Goal: Task Accomplishment & Management: Manage account settings

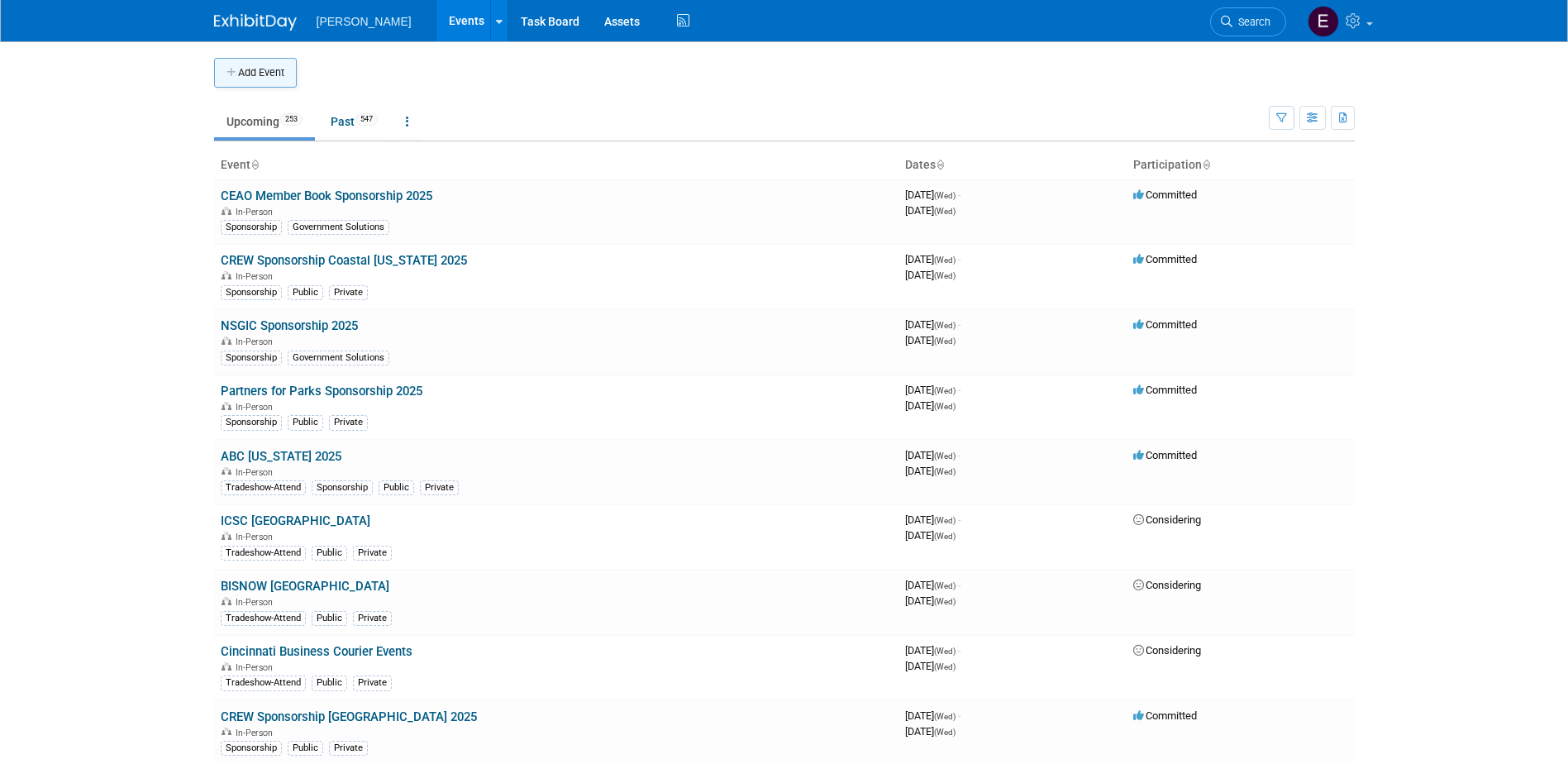
click at [214, 65] on button "Add Event" at bounding box center [255, 73] width 82 height 30
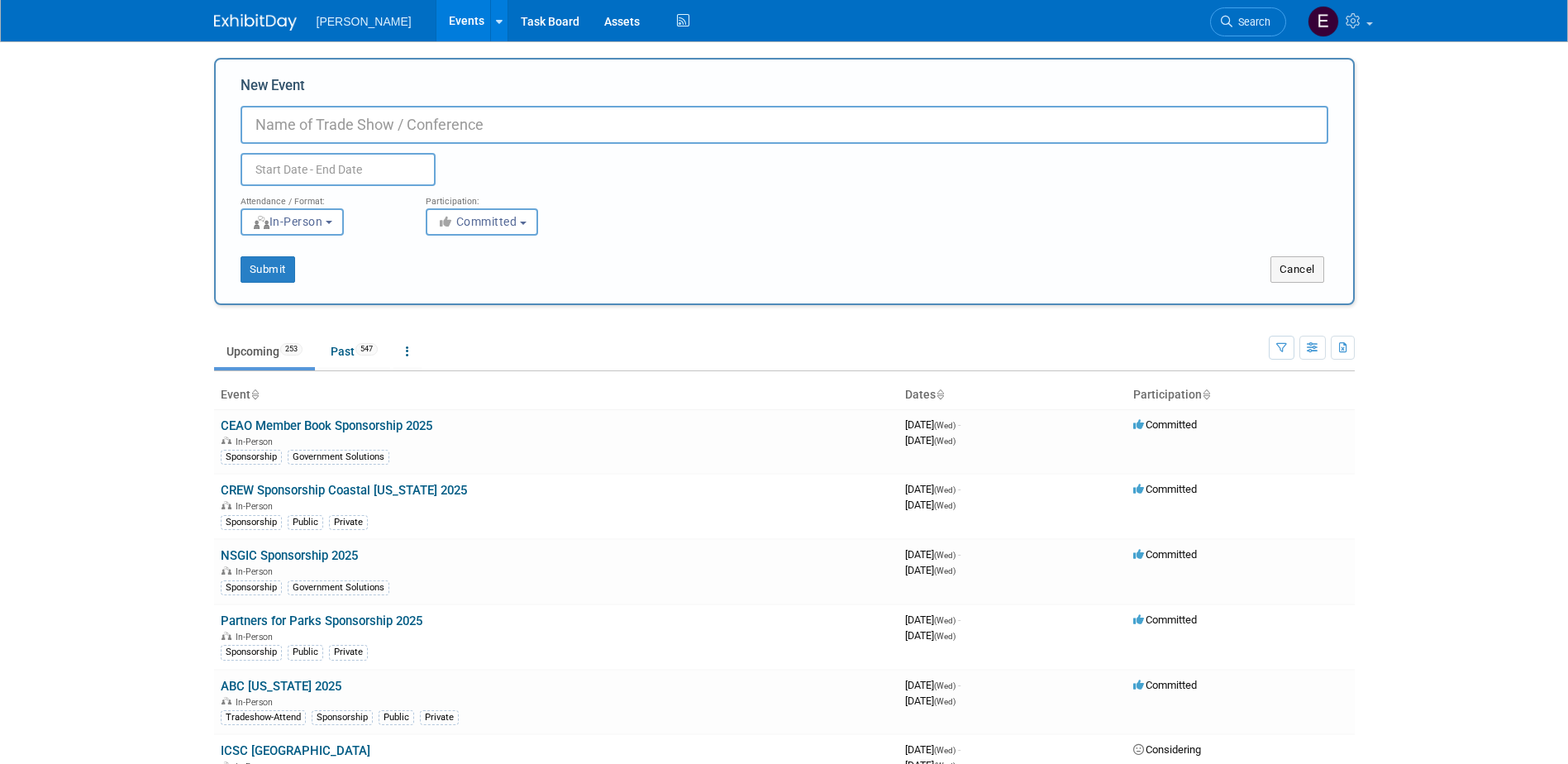
click at [369, 113] on input "New Event" at bounding box center [784, 125] width 1088 height 38
type input "SAME San Antonio Post Meeting"
click at [399, 162] on input "text" at bounding box center [338, 169] width 195 height 33
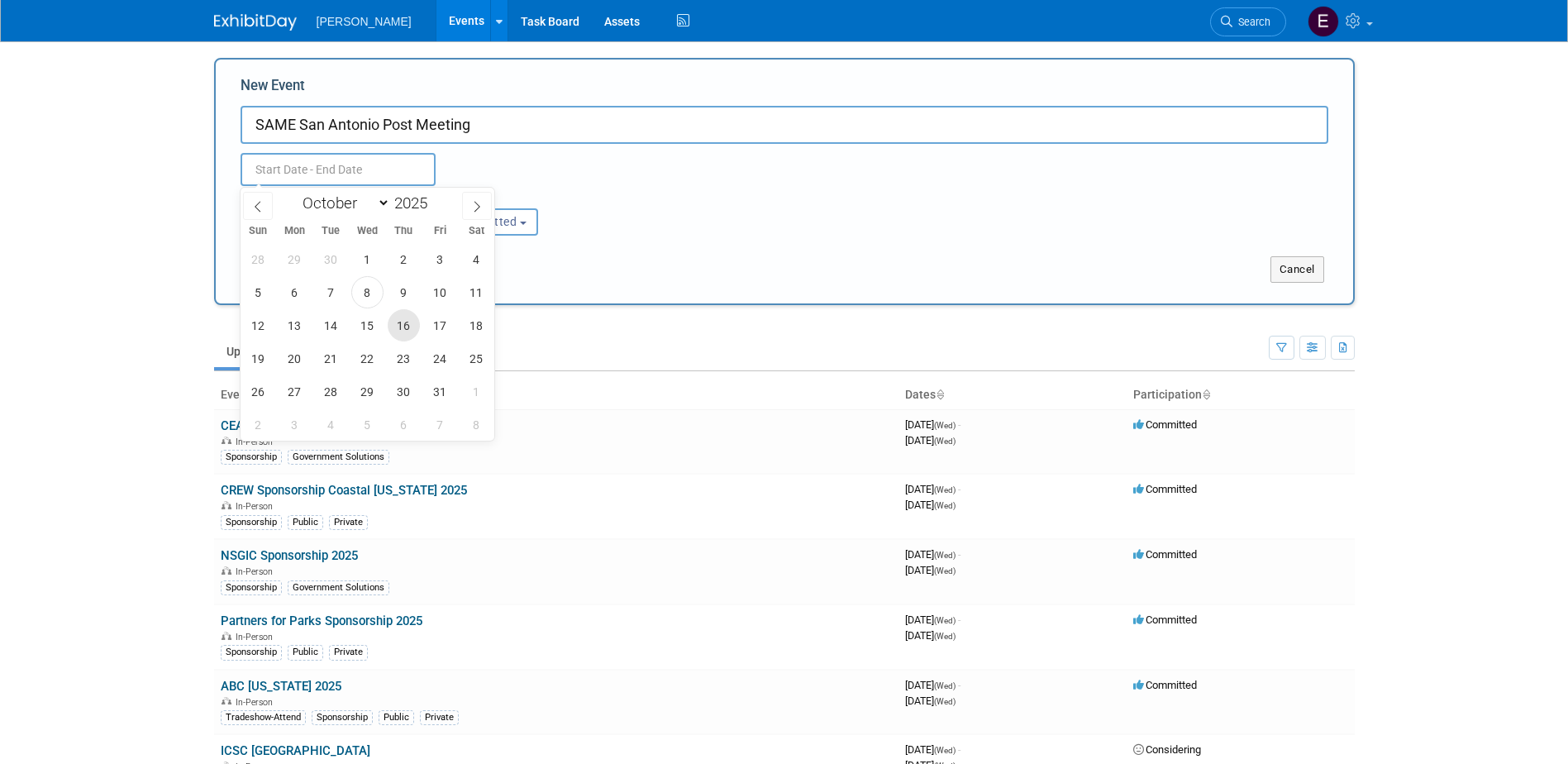
click at [401, 320] on span "16" at bounding box center [403, 325] width 32 height 32
click at [402, 320] on span "16" at bounding box center [403, 325] width 32 height 32
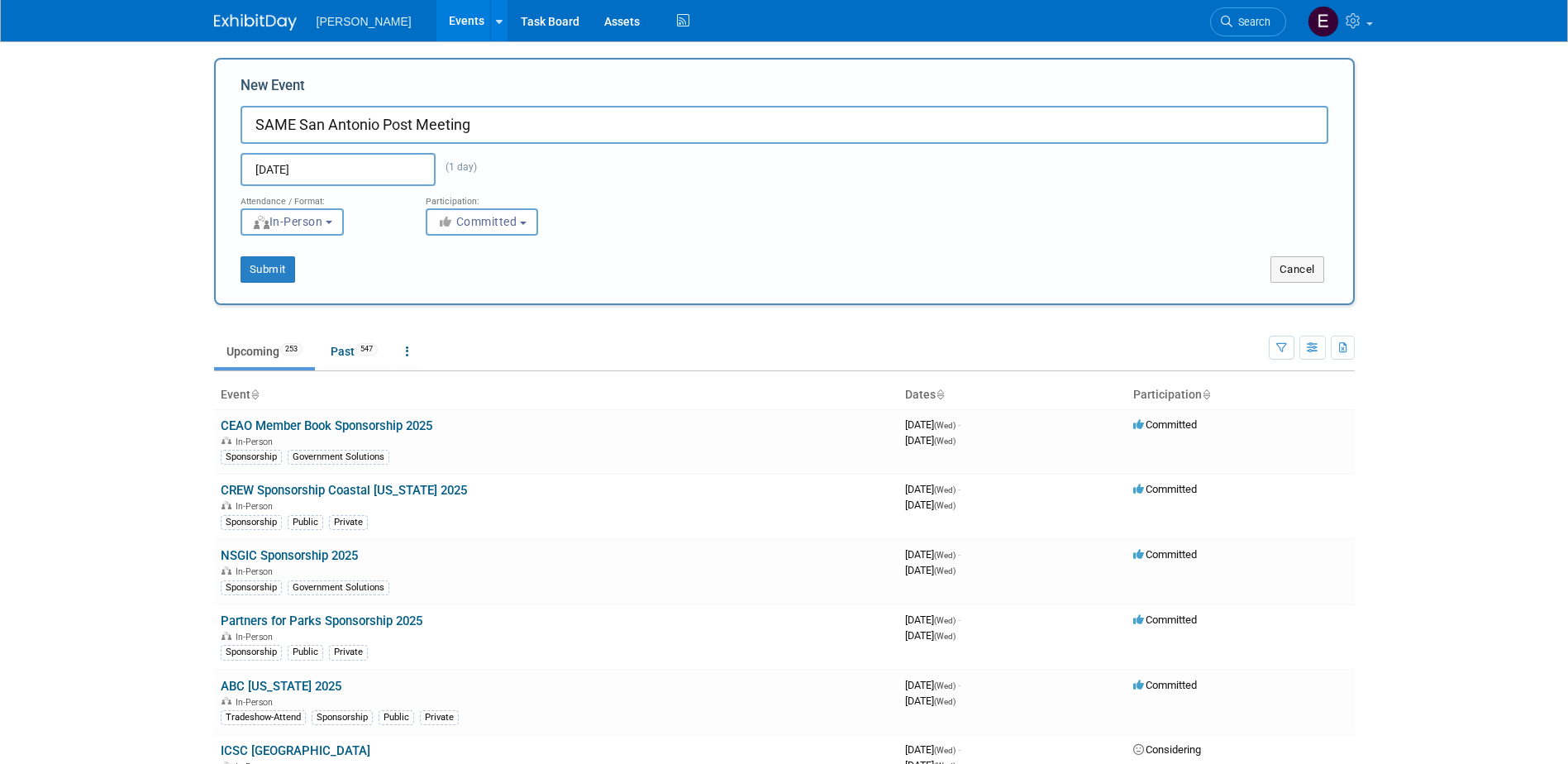
type input "Oct 16, 2025 to Oct 16, 2025"
click at [258, 260] on button "Submit" at bounding box center [267, 269] width 54 height 26
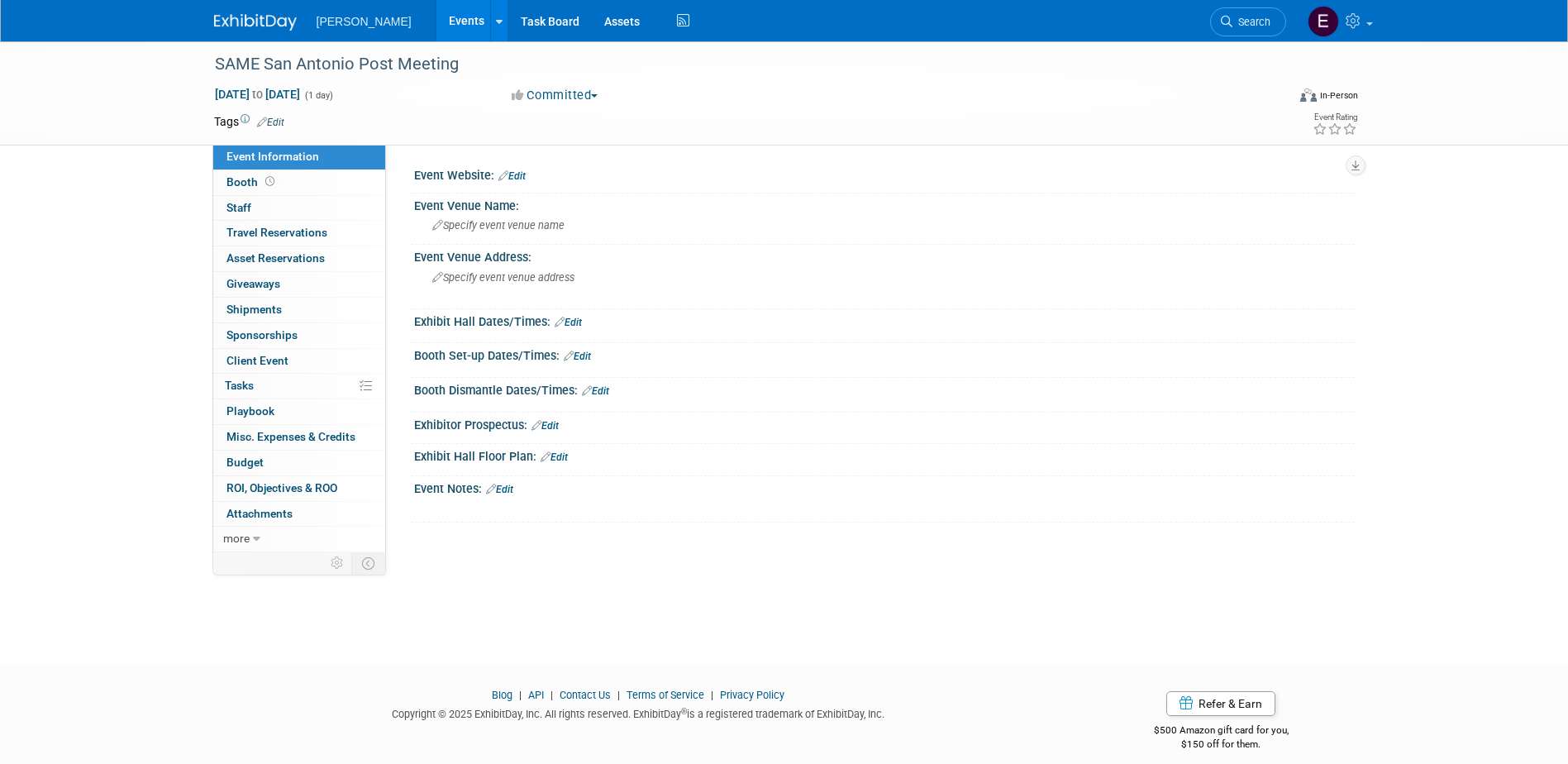
click at [269, 120] on link "Edit" at bounding box center [270, 122] width 27 height 11
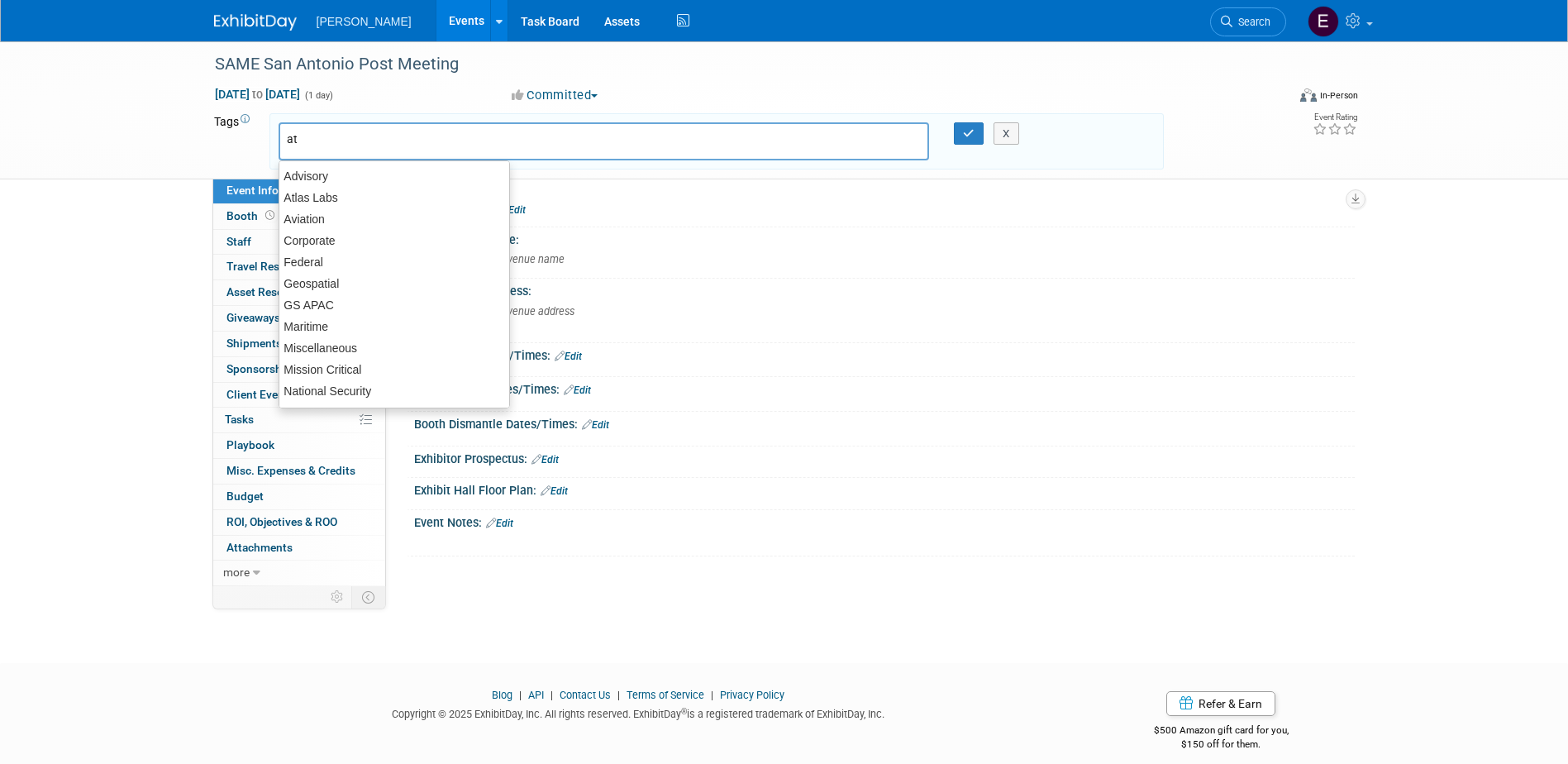
type input "att"
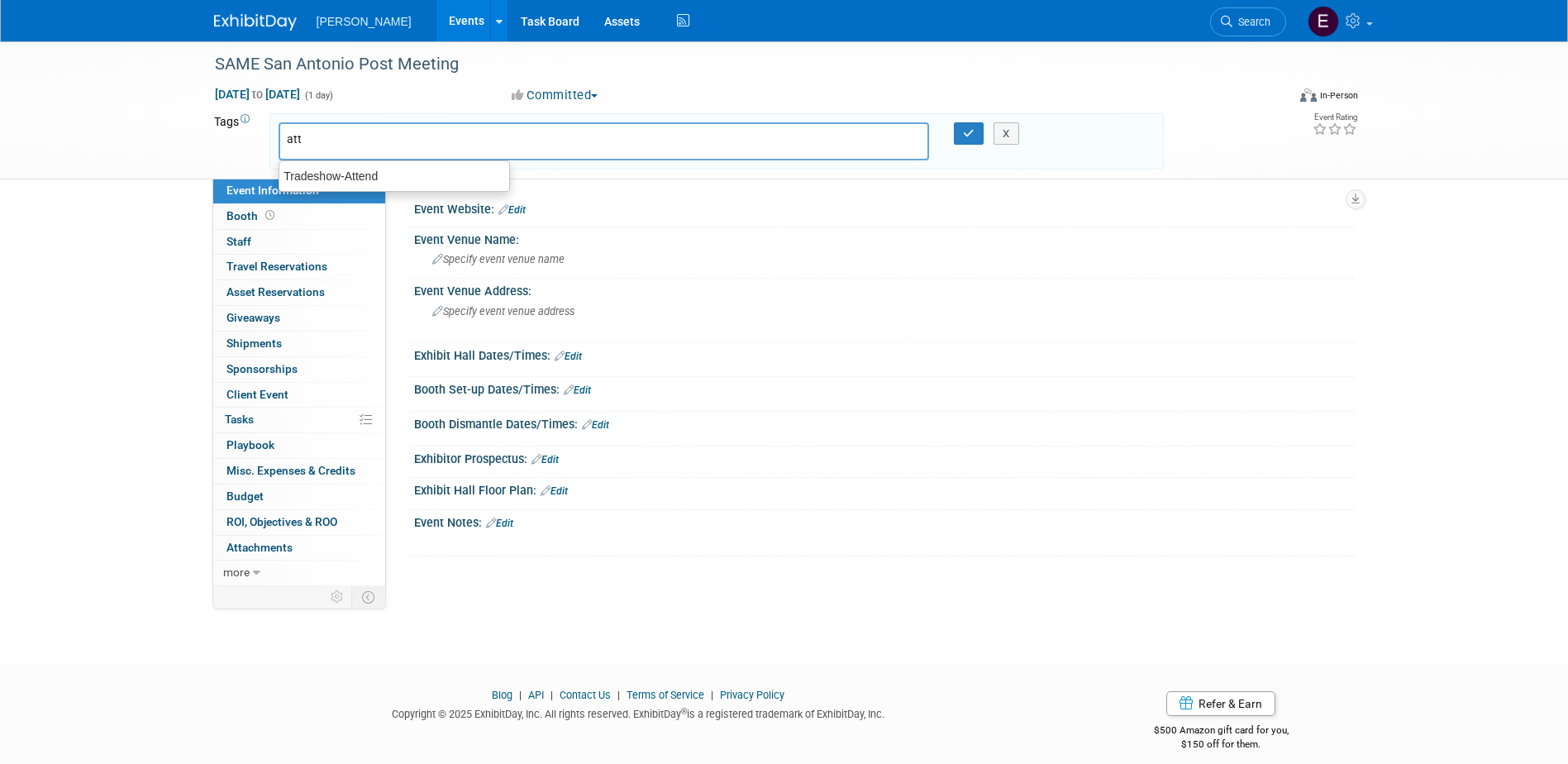
click at [348, 171] on div "Tradeshow-Attend" at bounding box center [395, 176] width 230 height 22
type input "Tradeshow-Attend"
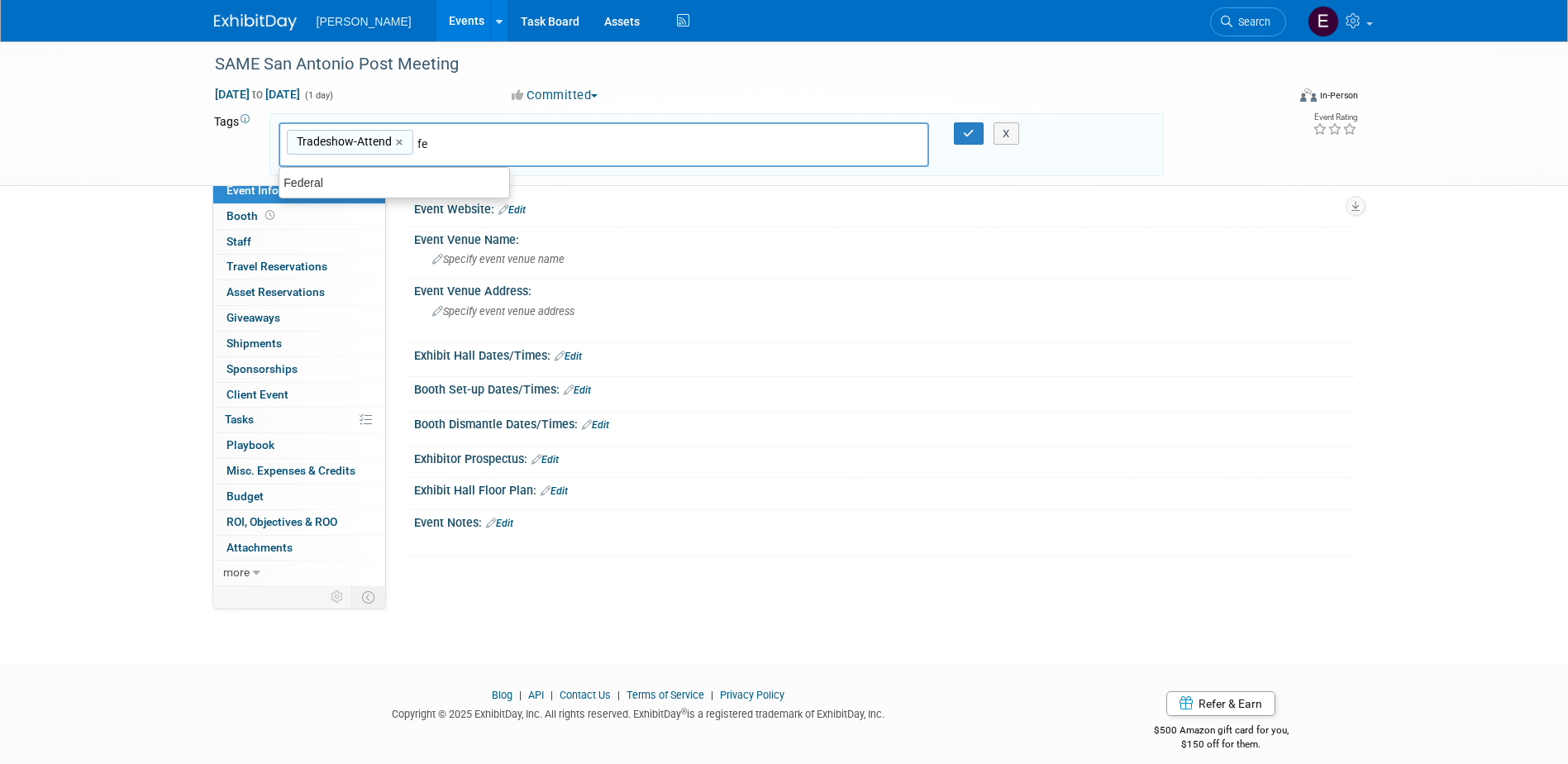
type input "fed"
click at [393, 181] on div "Federal" at bounding box center [395, 183] width 232 height 23
type input "Tradeshow-Attend, Federal"
click at [959, 133] on button "button" at bounding box center [969, 134] width 30 height 23
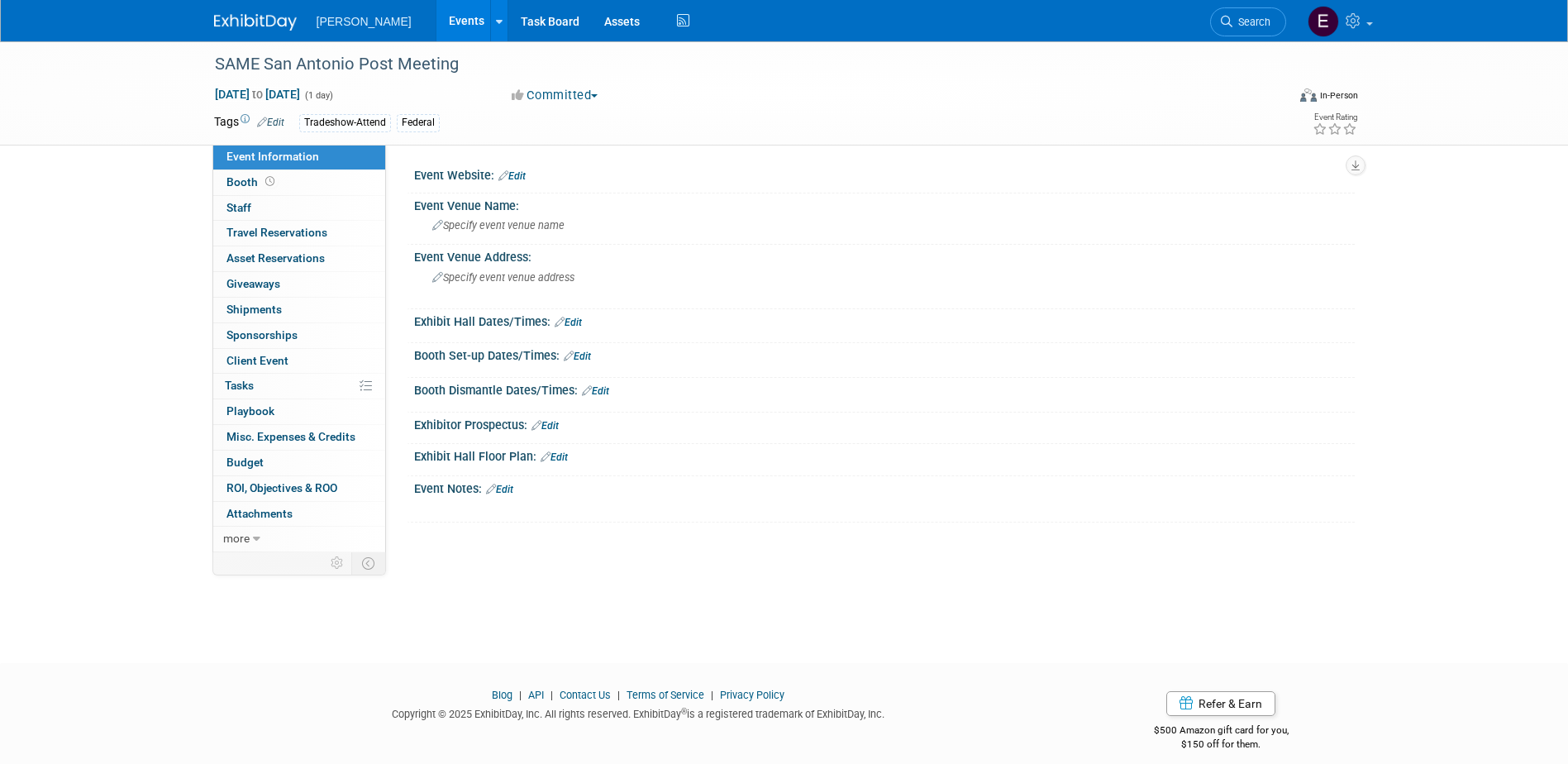
click at [527, 168] on div "Event Website: Edit" at bounding box center [884, 174] width 941 height 22
click at [522, 173] on link "Edit" at bounding box center [511, 175] width 27 height 11
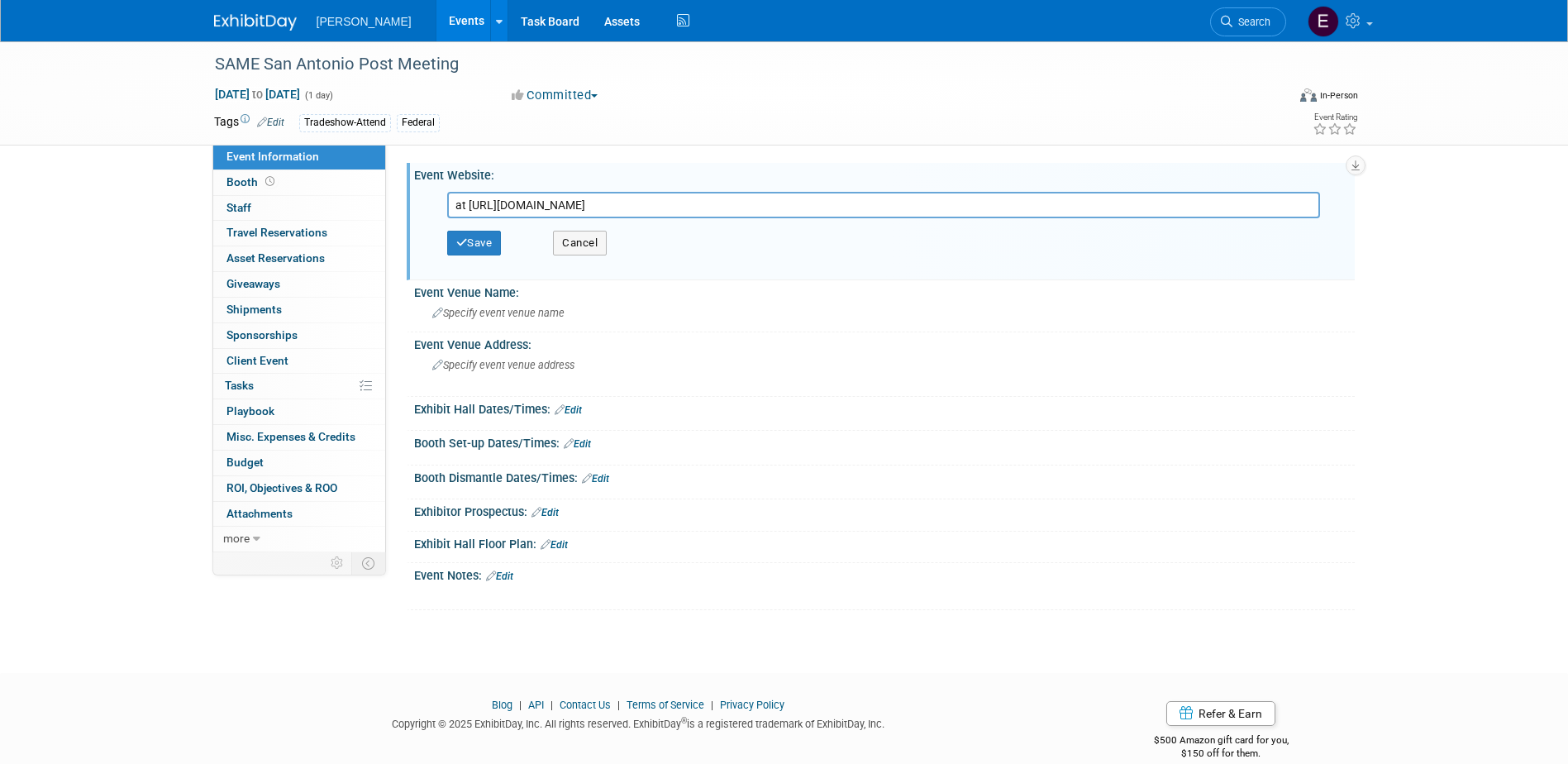
click at [465, 204] on input "at https://251016samesatx.eventbrite.com" at bounding box center [884, 205] width 873 height 26
type input "https://251016samesatx.eventbrite.com"
click at [448, 244] on button "Save" at bounding box center [474, 243] width 54 height 25
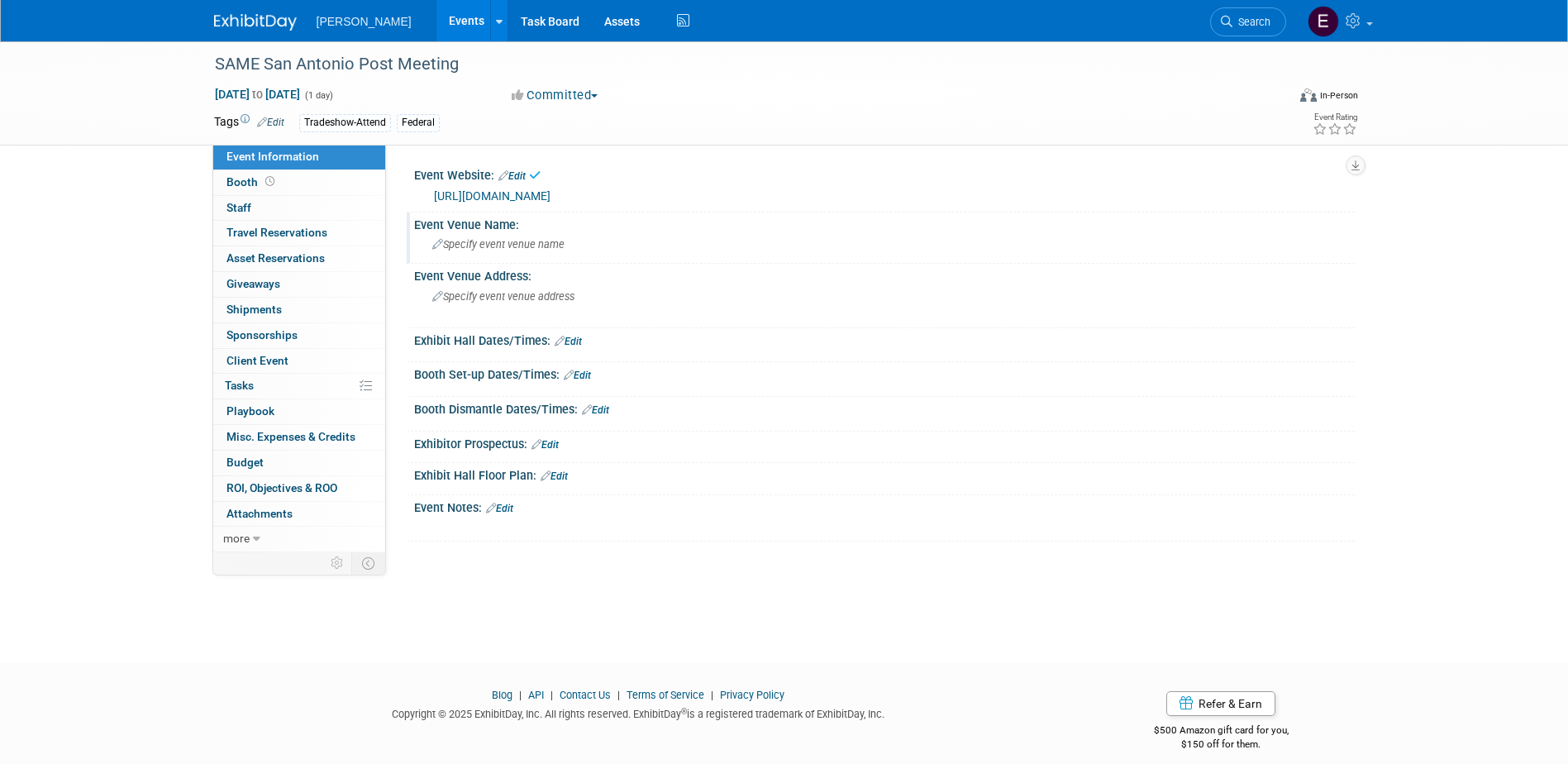
click at [487, 246] on span "Specify event venue name" at bounding box center [498, 245] width 132 height 12
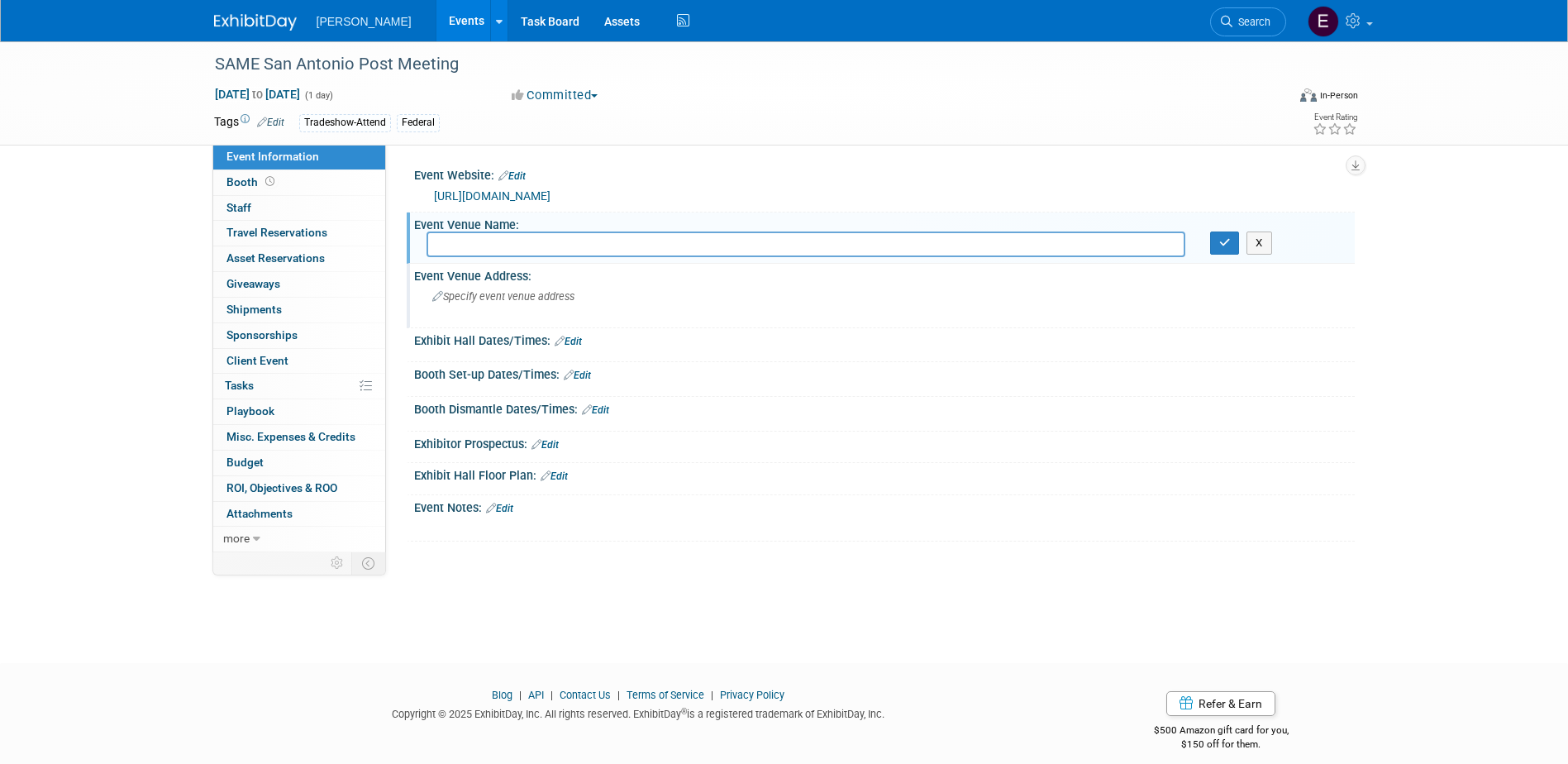
click at [527, 302] on span "Specify event venue address" at bounding box center [503, 296] width 142 height 12
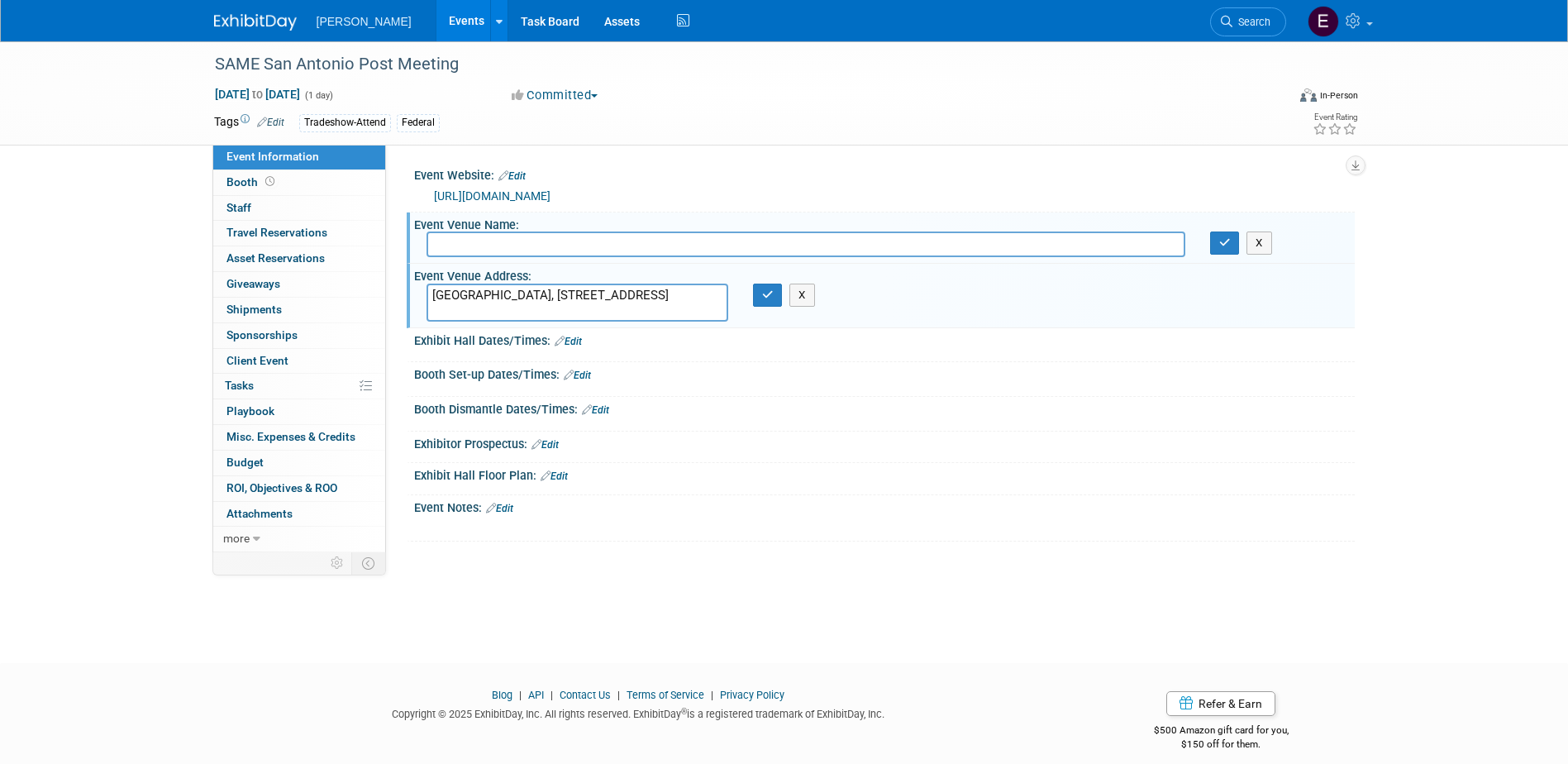
drag, startPoint x: 603, startPoint y: 296, endPoint x: 404, endPoint y: 294, distance: 199.0
click at [404, 294] on div "Event Website: Edit https://251016samesatx.eventbrite.com https://251016samesat…" at bounding box center [870, 348] width 969 height 408
click at [439, 294] on textarea ", 10223 Sahara Drive, San Antonio, TX 78216" at bounding box center [577, 302] width 302 height 38
click at [542, 294] on textarea "10223 Sahara Drive, San Antonio, TX 78216" at bounding box center [577, 302] width 302 height 38
type textarea "10223 Sahara Drive San Antonio, TX 78216"
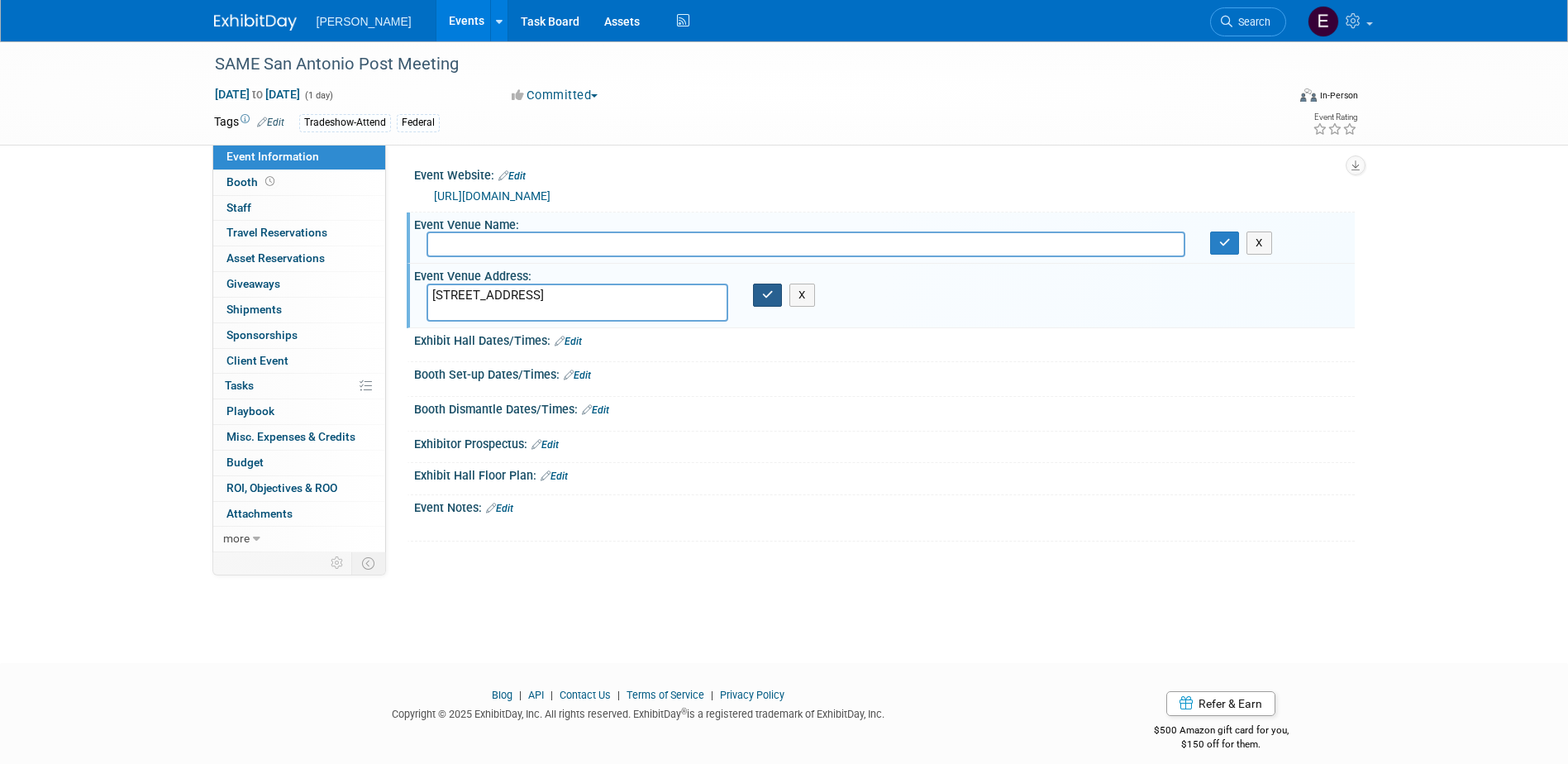
click at [771, 294] on icon "button" at bounding box center [767, 295] width 11 height 11
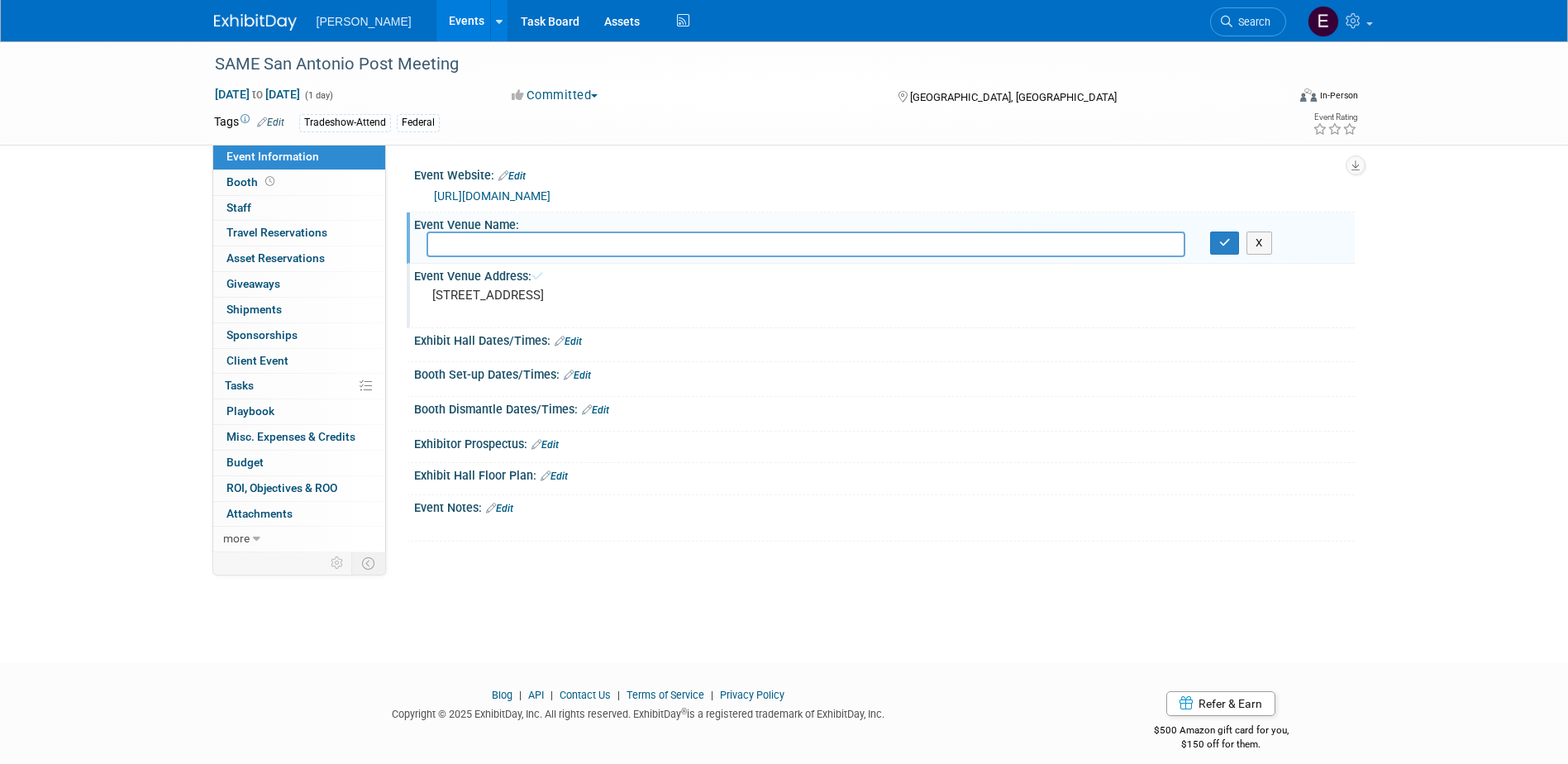
click at [597, 238] on input "text" at bounding box center [805, 244] width 759 height 25
paste input "Old San Francisco Steak House"
type input "Old San Francisco Steak House"
click at [1222, 245] on icon "button" at bounding box center [1224, 243] width 11 height 11
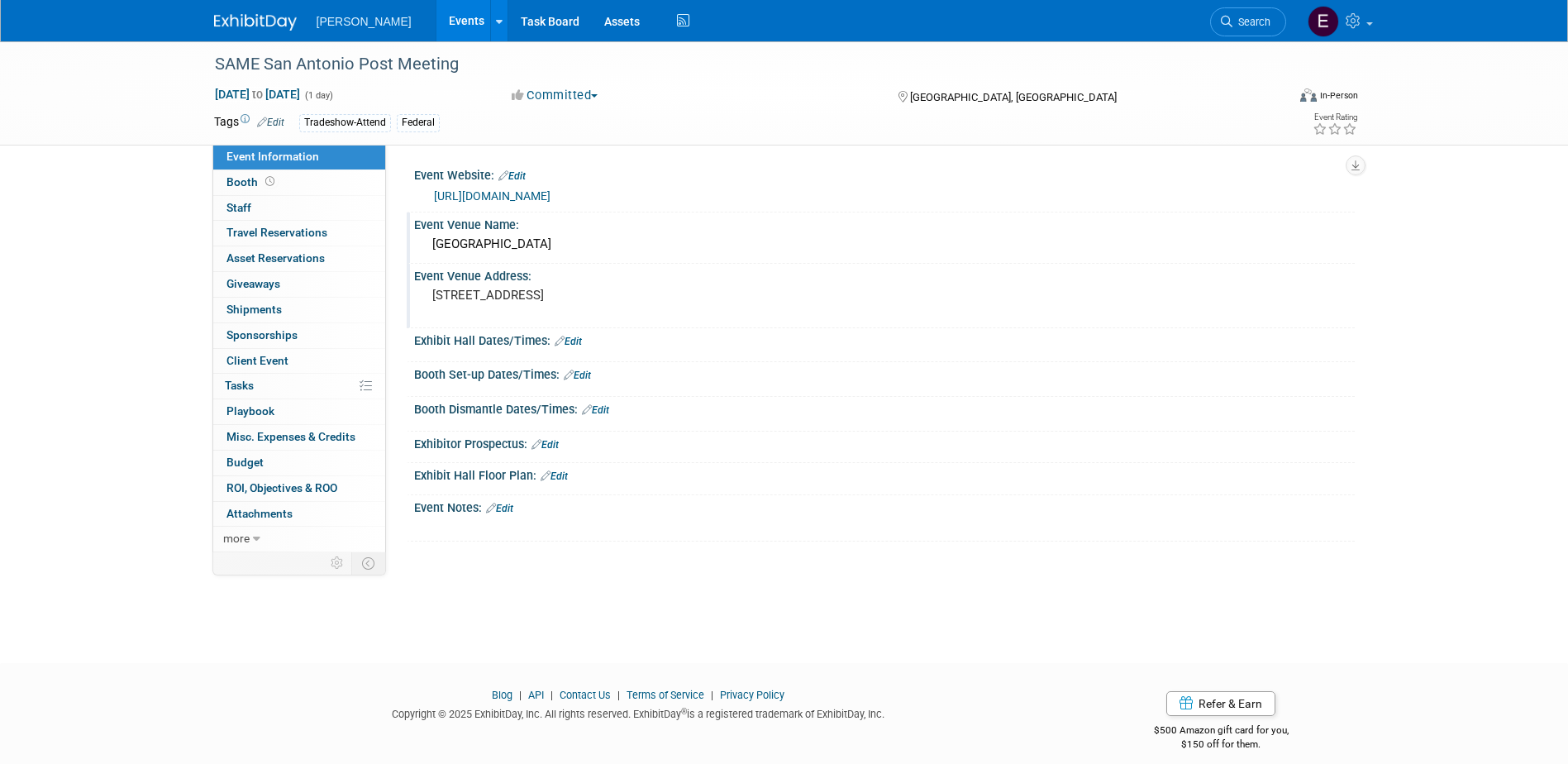
click at [576, 339] on link "Edit" at bounding box center [568, 341] width 27 height 11
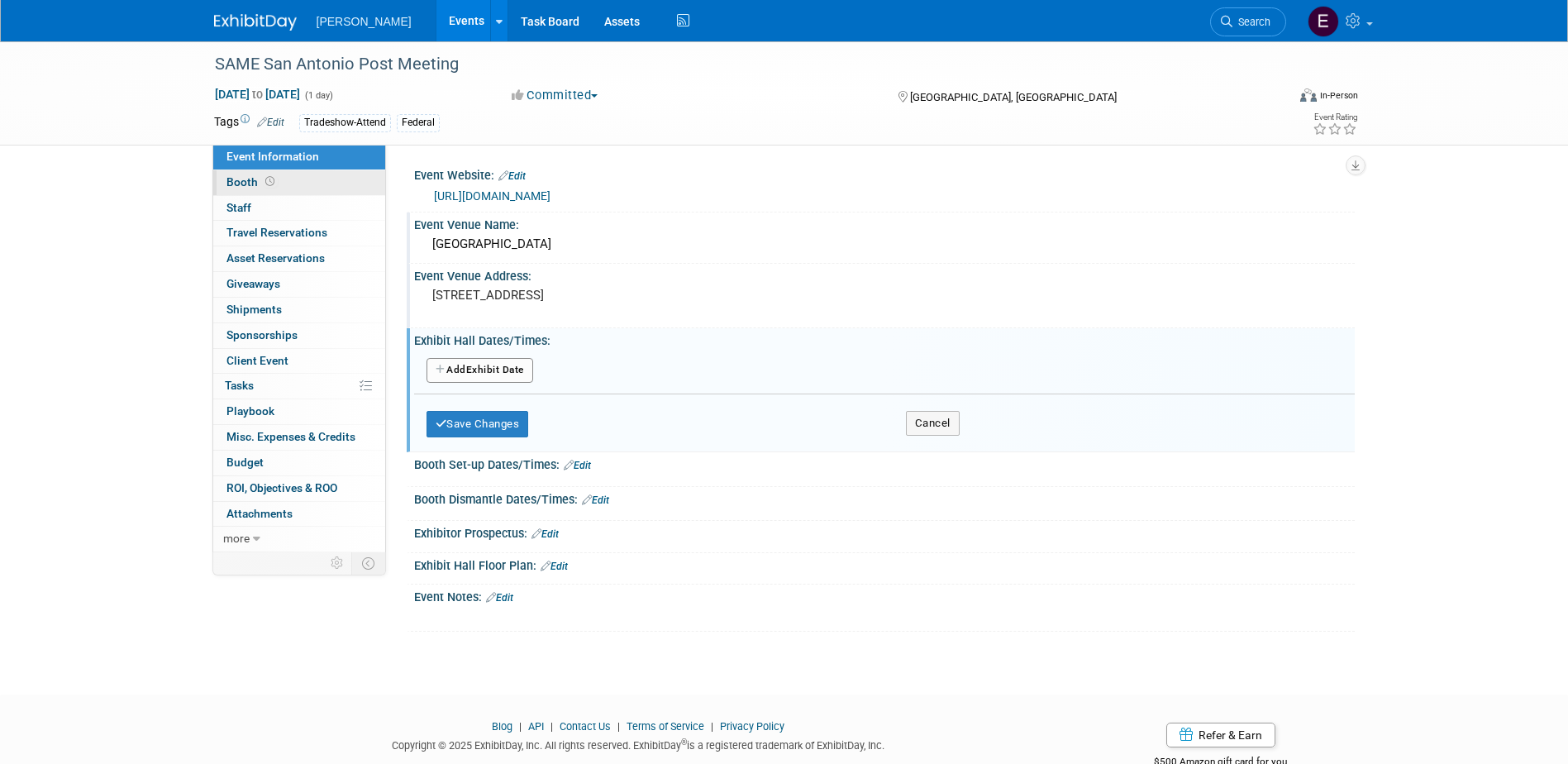
click at [279, 174] on link "Booth" at bounding box center [299, 182] width 172 height 25
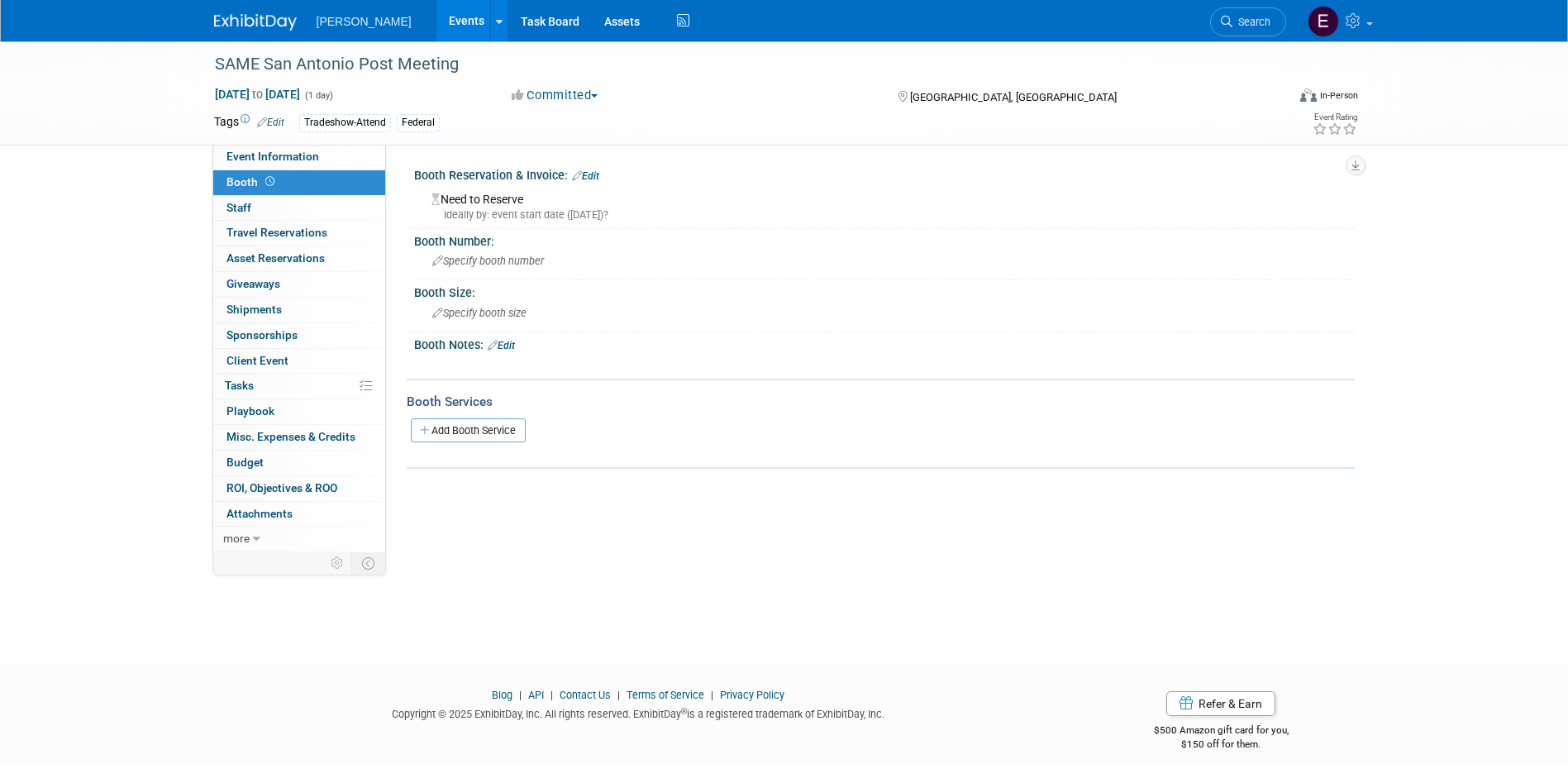
click at [591, 176] on link "Edit" at bounding box center [585, 175] width 27 height 11
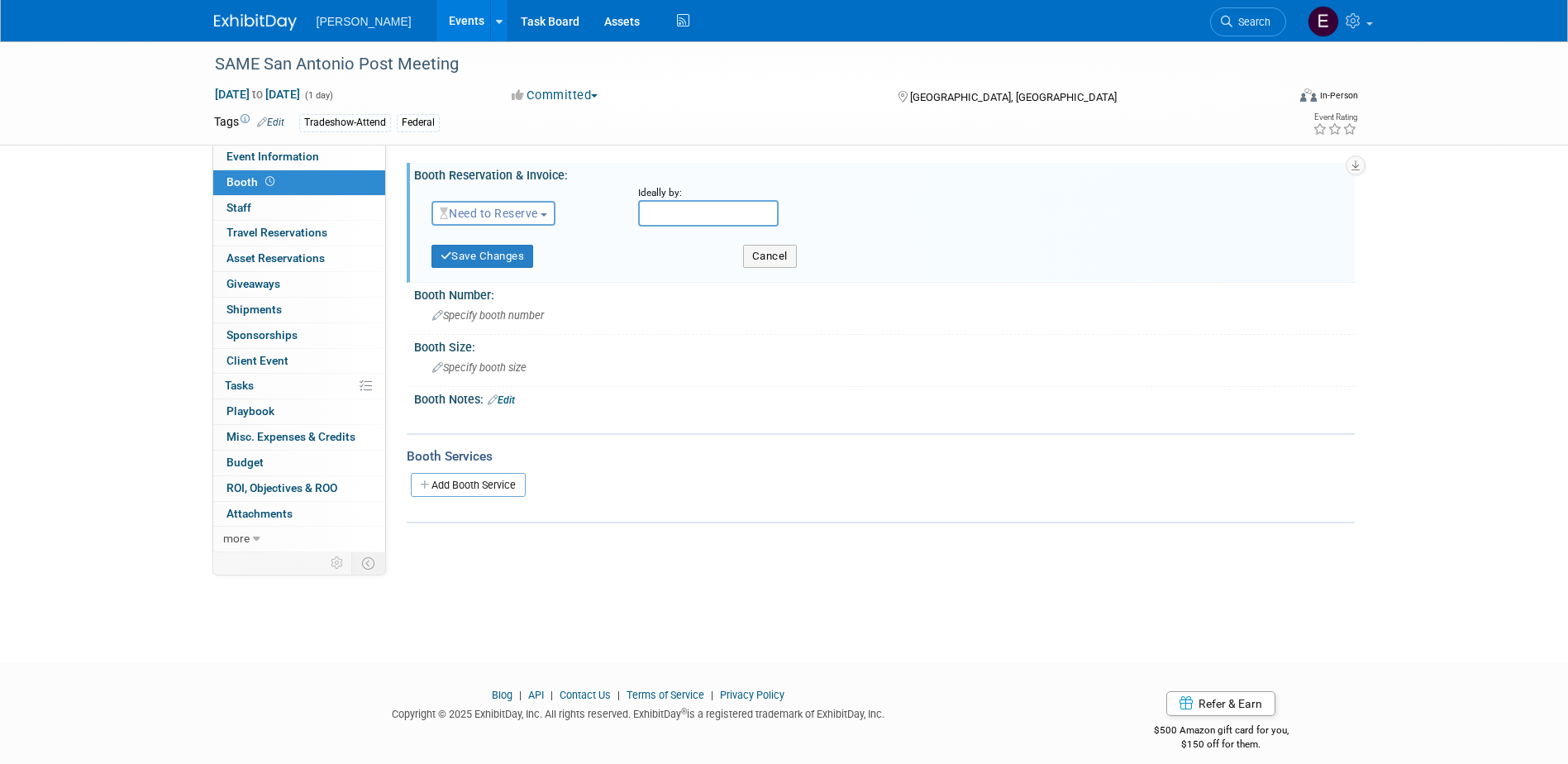
click at [514, 212] on span "Need to Reserve" at bounding box center [489, 213] width 98 height 13
click at [506, 290] on link "No Reservation Required" at bounding box center [521, 288] width 177 height 23
click at [479, 247] on button "Save Changes" at bounding box center [482, 256] width 103 height 23
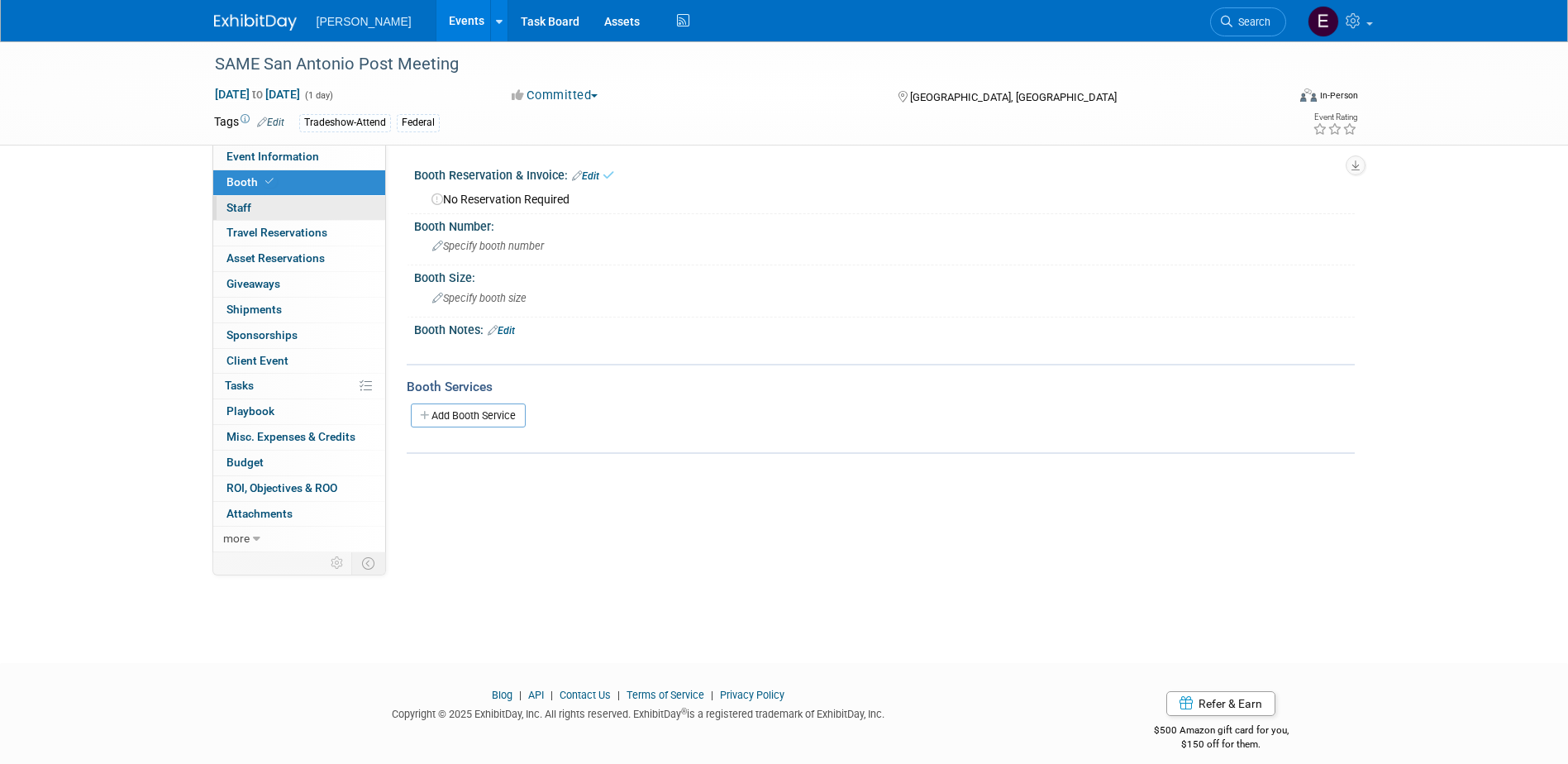
click at [271, 203] on link "0 Staff 0" at bounding box center [299, 208] width 172 height 25
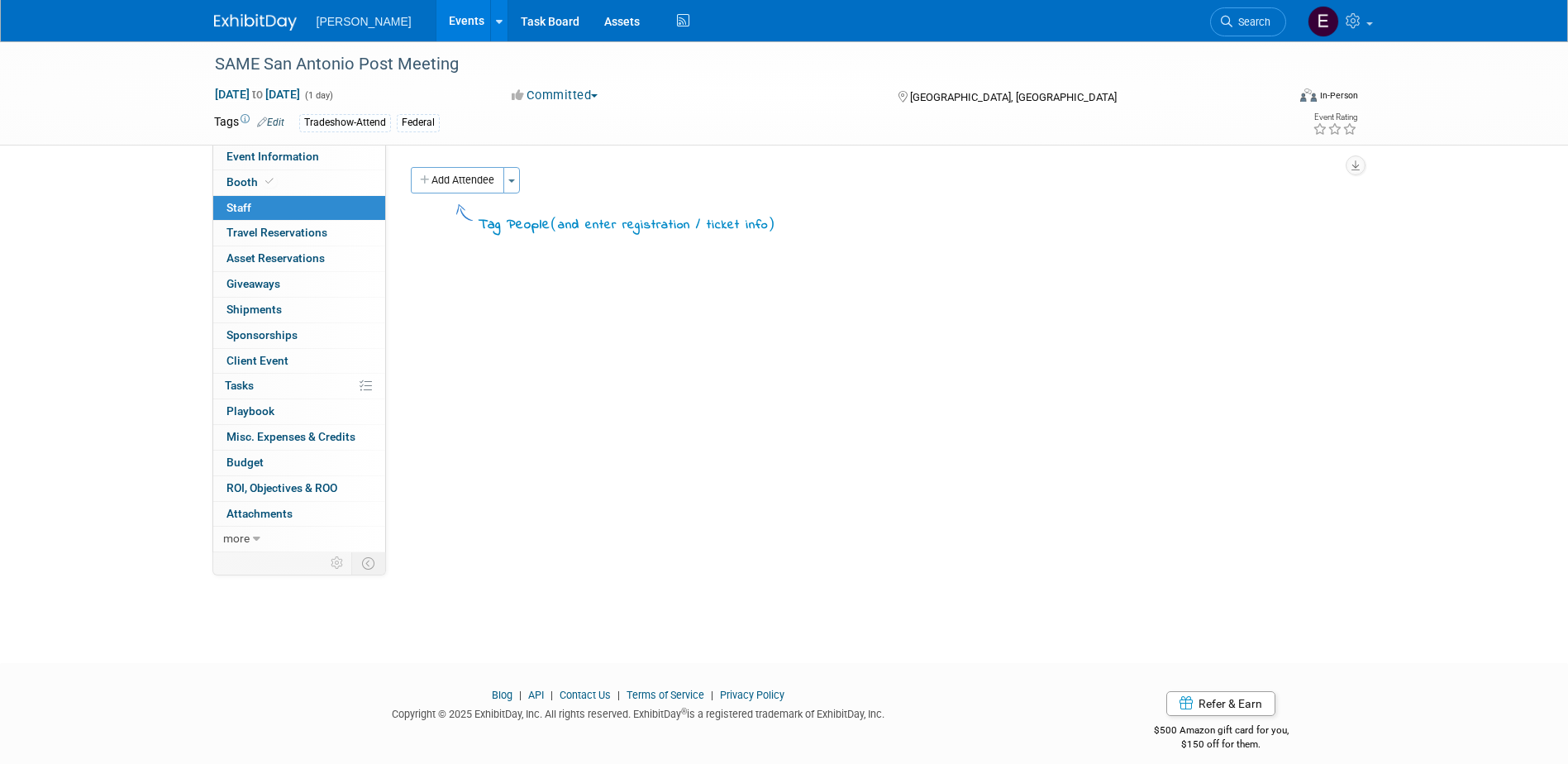
click at [473, 188] on button "Add Attendee" at bounding box center [458, 180] width 94 height 26
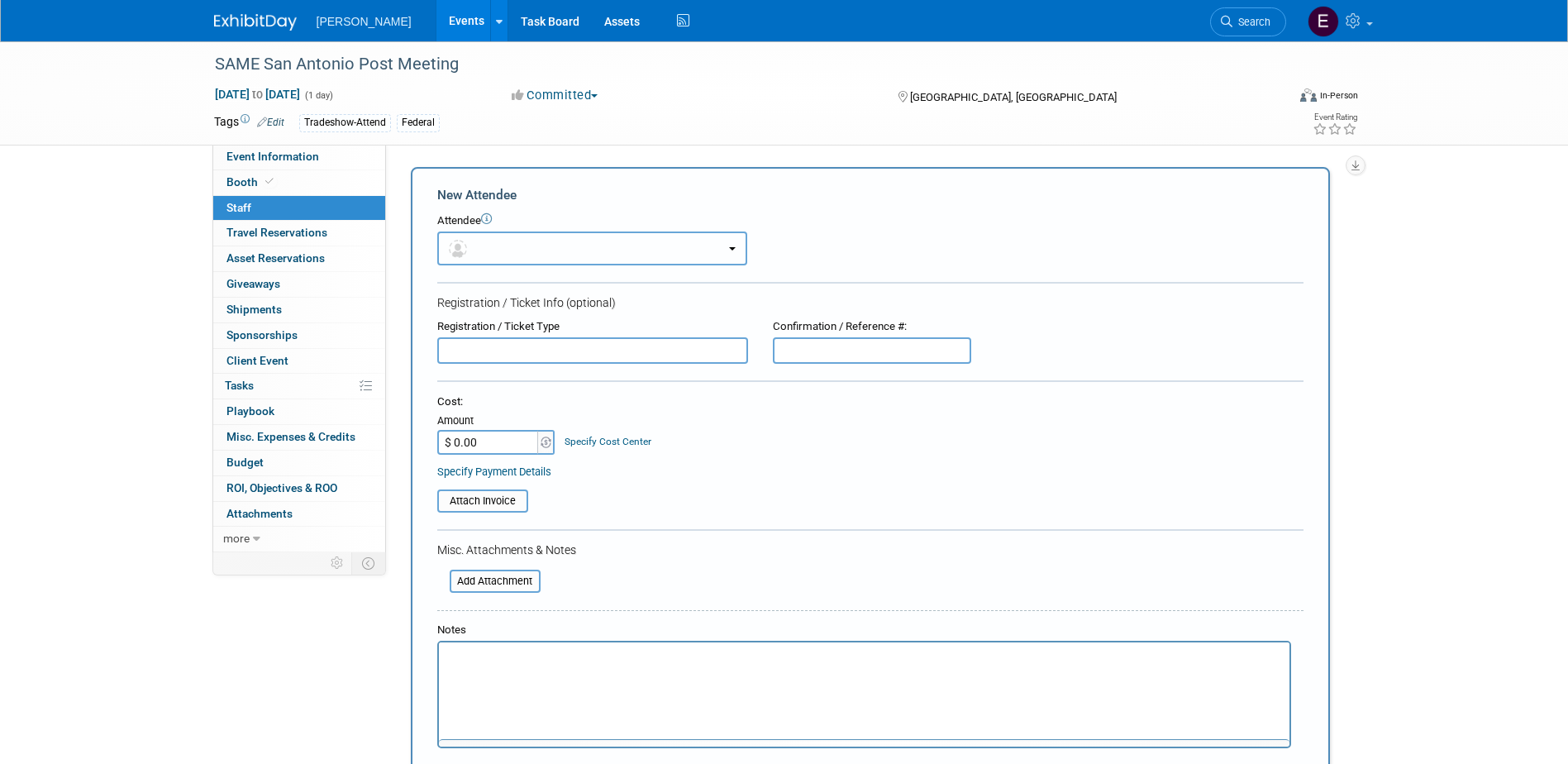
click at [491, 250] on button "button" at bounding box center [593, 248] width 310 height 34
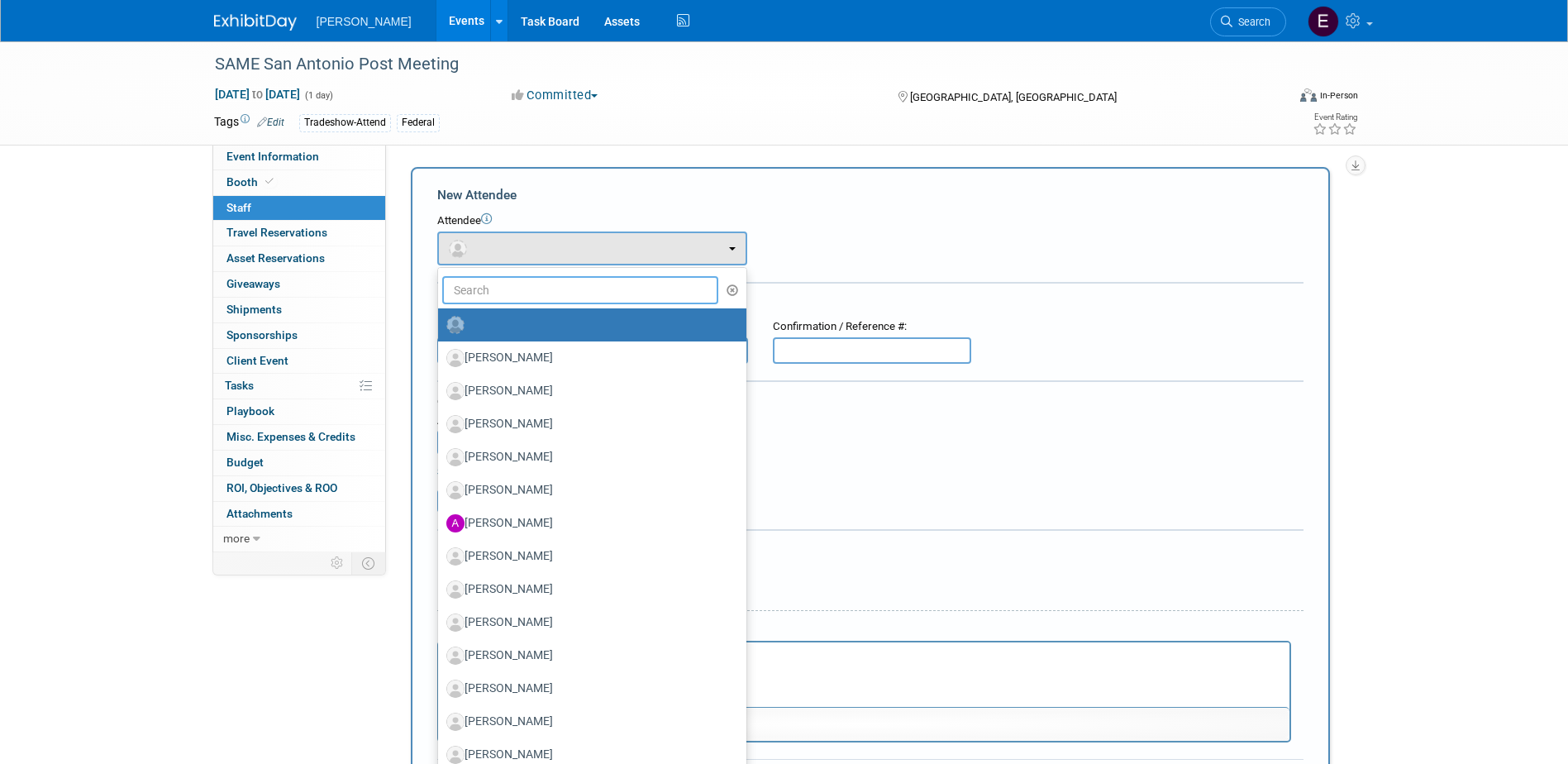
click at [514, 295] on input "text" at bounding box center [581, 290] width 277 height 28
type input "eric a"
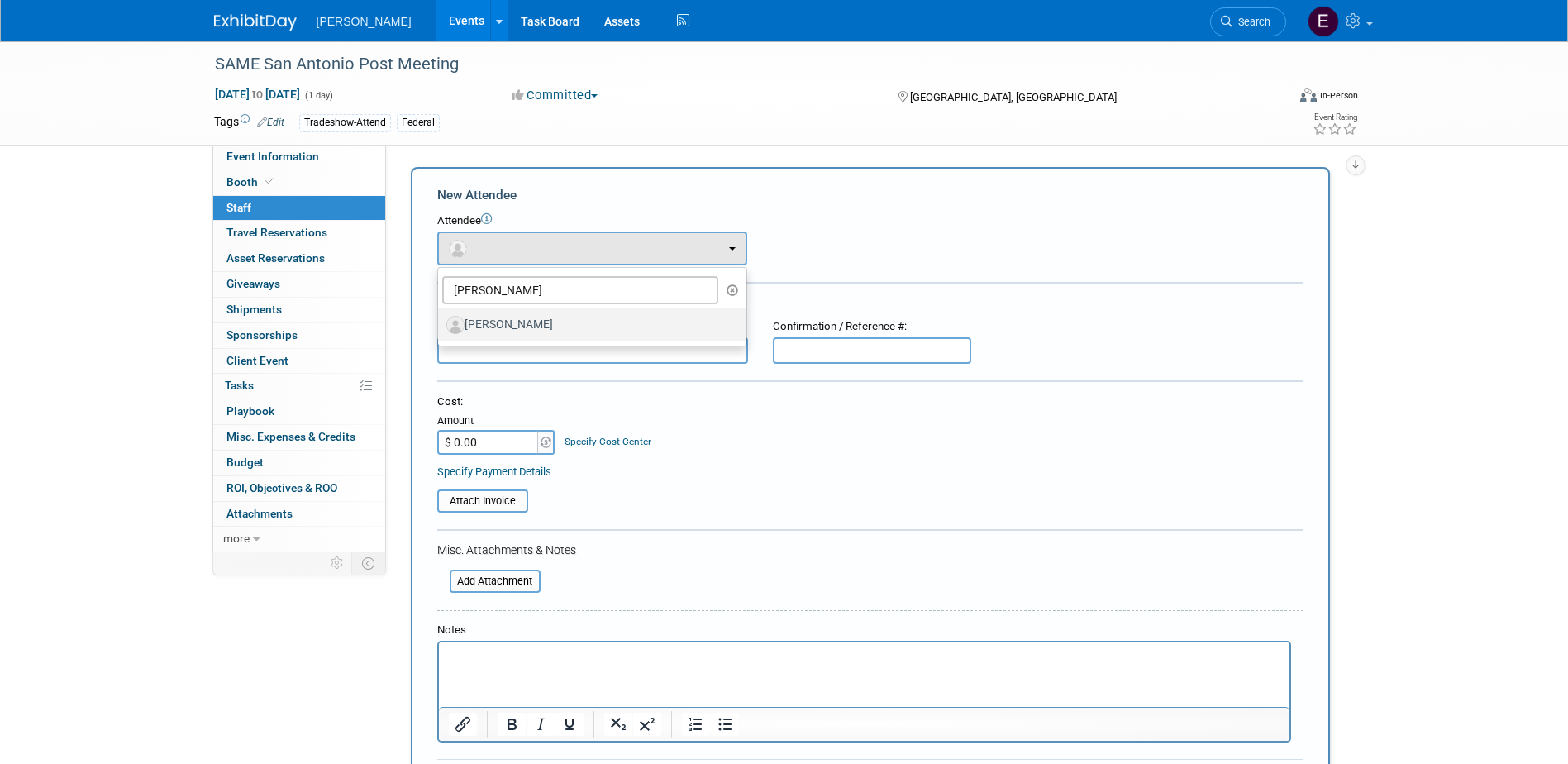
click at [504, 322] on label "Eric Adami" at bounding box center [588, 325] width 283 height 26
click at [440, 322] on input "Eric Adami" at bounding box center [435, 323] width 11 height 11
select select "5a6689ec-c3ee-4ccb-b6de-aeb087ec8005"
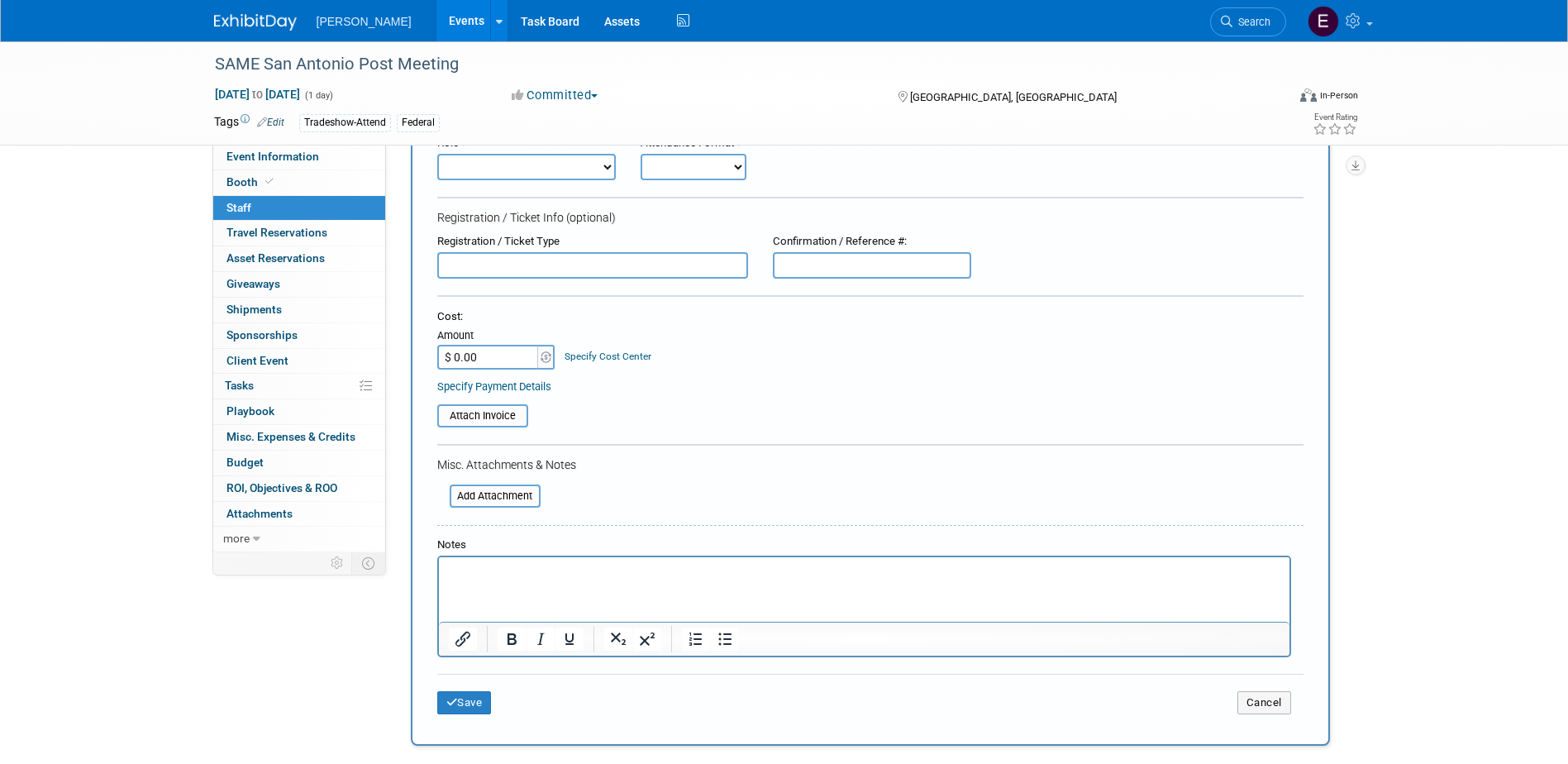
scroll to position [166, 0]
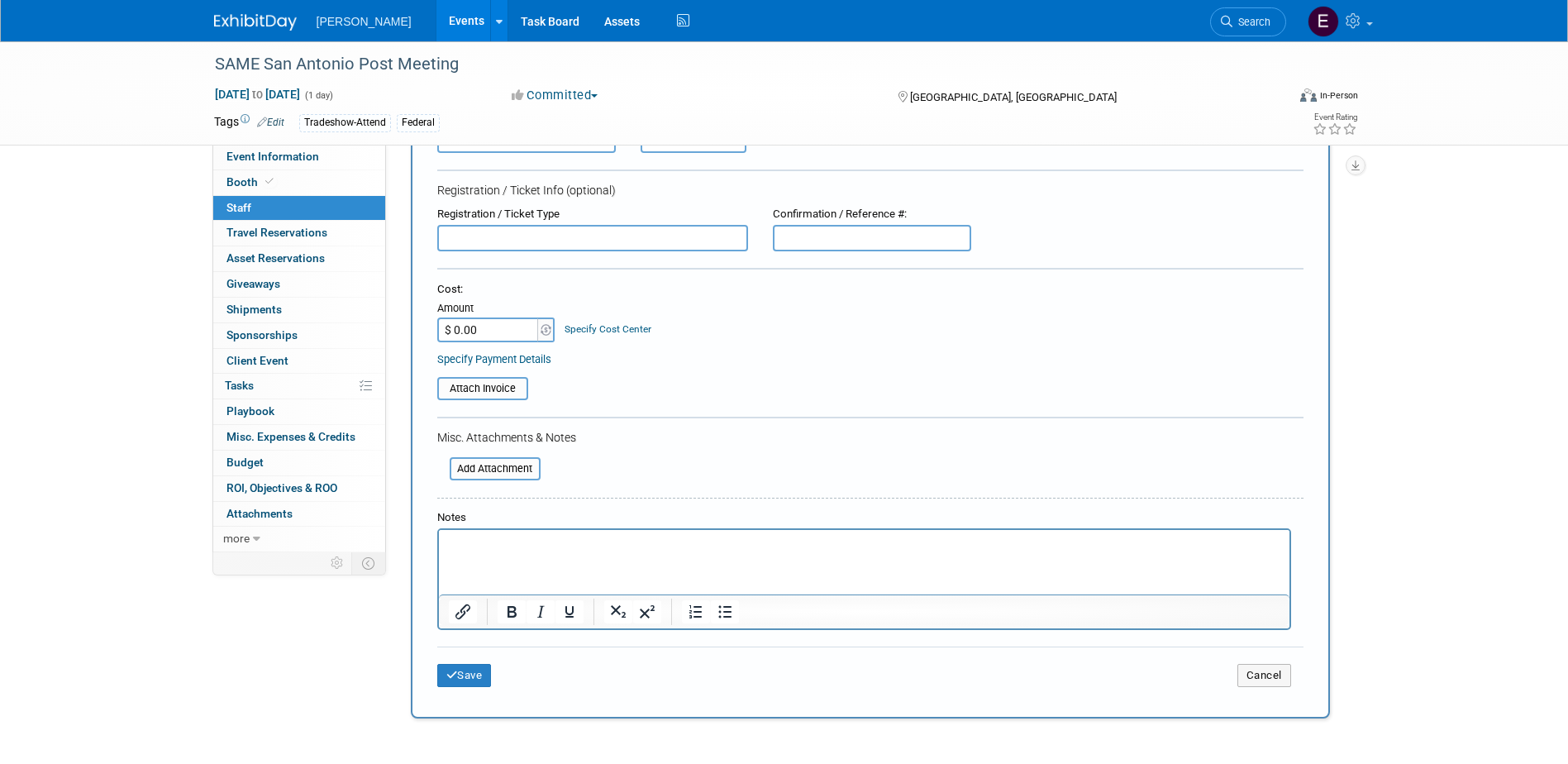
click at [474, 335] on input "$ 0.00" at bounding box center [489, 330] width 103 height 25
type input "$ 35.00"
click at [590, 326] on link "Specify Cost Center" at bounding box center [608, 329] width 87 height 11
click at [0, 0] on select "-- Not Specified -- Advisory Services - Expenses_1001.502 Aerial Acquisition - …" at bounding box center [0, 0] width 0 height 0
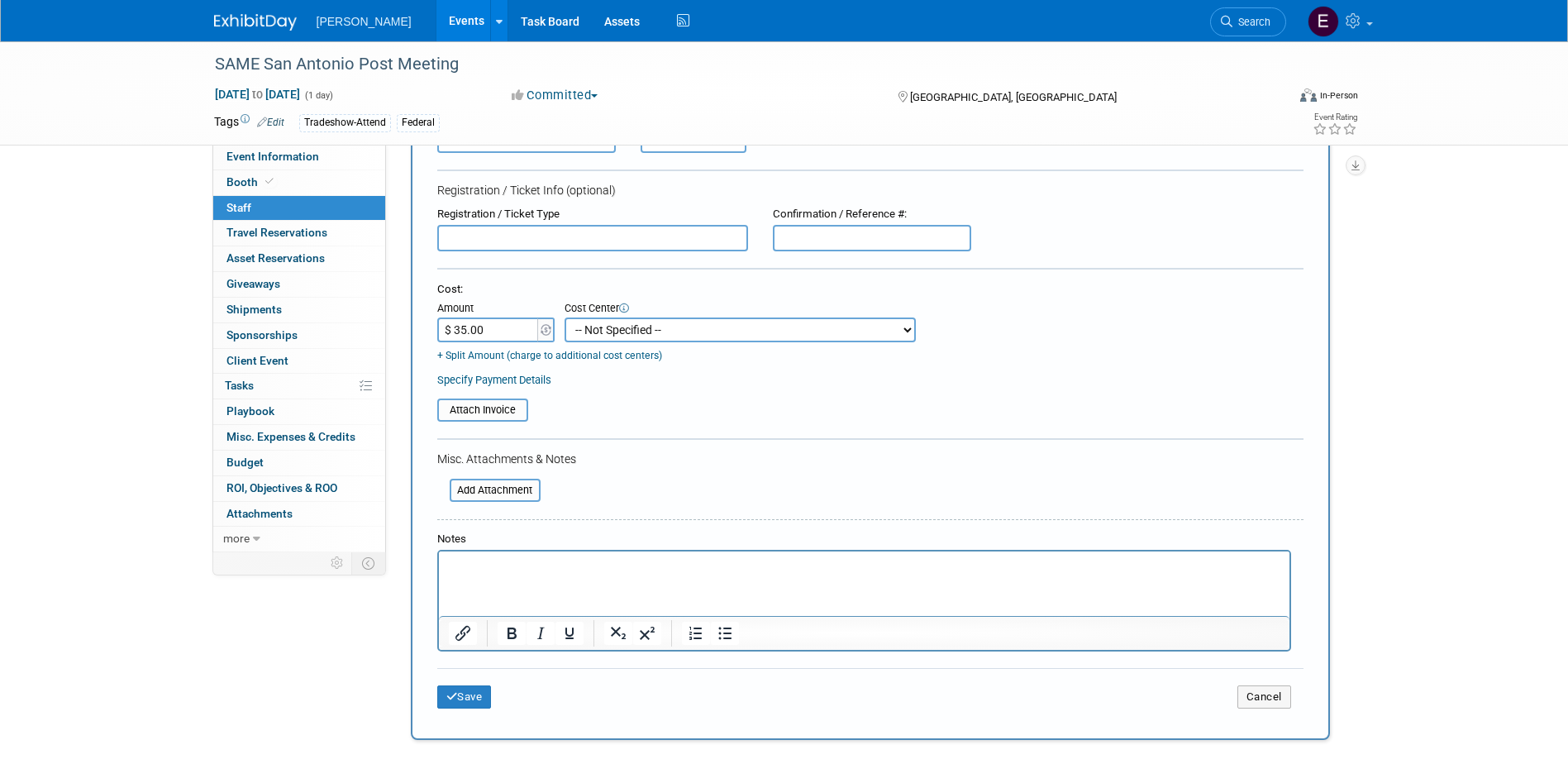
select select "18966236"
click at [565, 318] on select "-- Not Specified -- Advisory Services - Expenses_1001.502 Aerial Acquisition - …" at bounding box center [740, 330] width 352 height 25
click at [515, 380] on link "Specify Payment Details" at bounding box center [495, 380] width 114 height 12
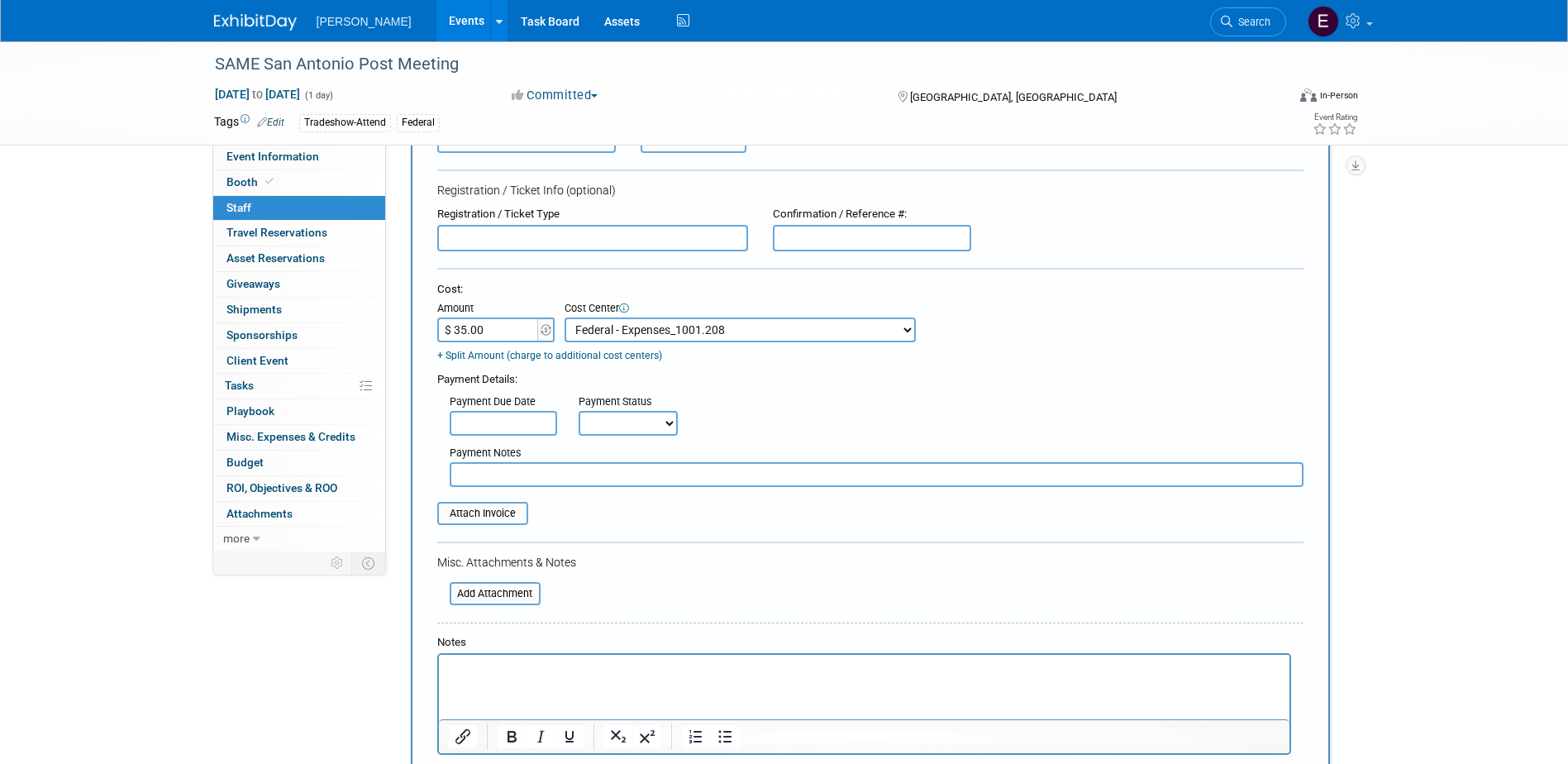
drag, startPoint x: 601, startPoint y: 424, endPoint x: 606, endPoint y: 440, distance: 16.8
click at [601, 424] on select "Not Paid Yet Partially Paid Paid in Full" at bounding box center [628, 424] width 99 height 25
select select "1"
click at [579, 412] on select "Not Paid Yet Partially Paid Paid in Full" at bounding box center [628, 424] width 99 height 25
click at [596, 474] on input "text" at bounding box center [877, 475] width 854 height 25
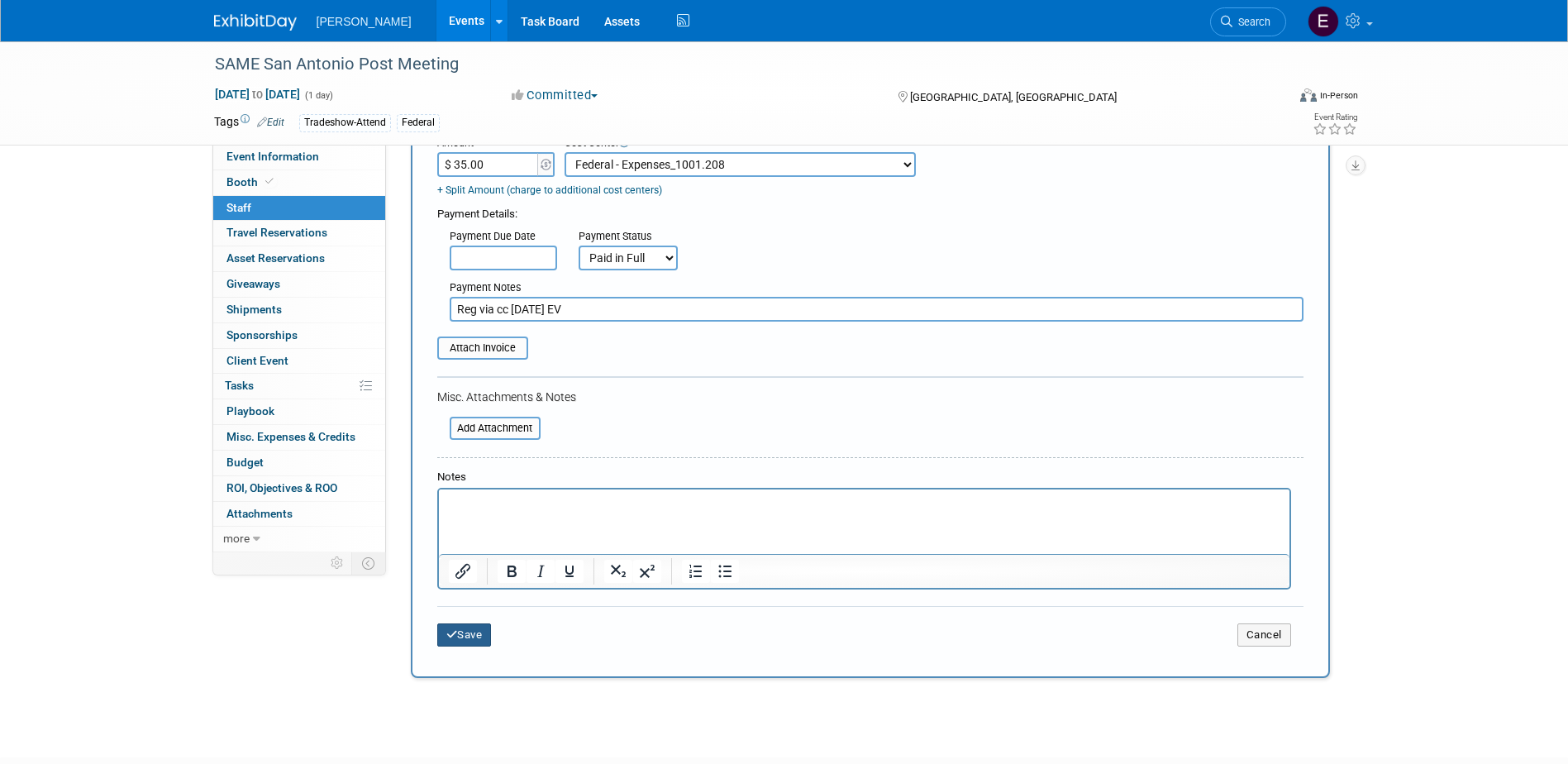
type input "Reg via cc 10/8/25 EV"
click at [479, 633] on button "Save" at bounding box center [465, 635] width 54 height 23
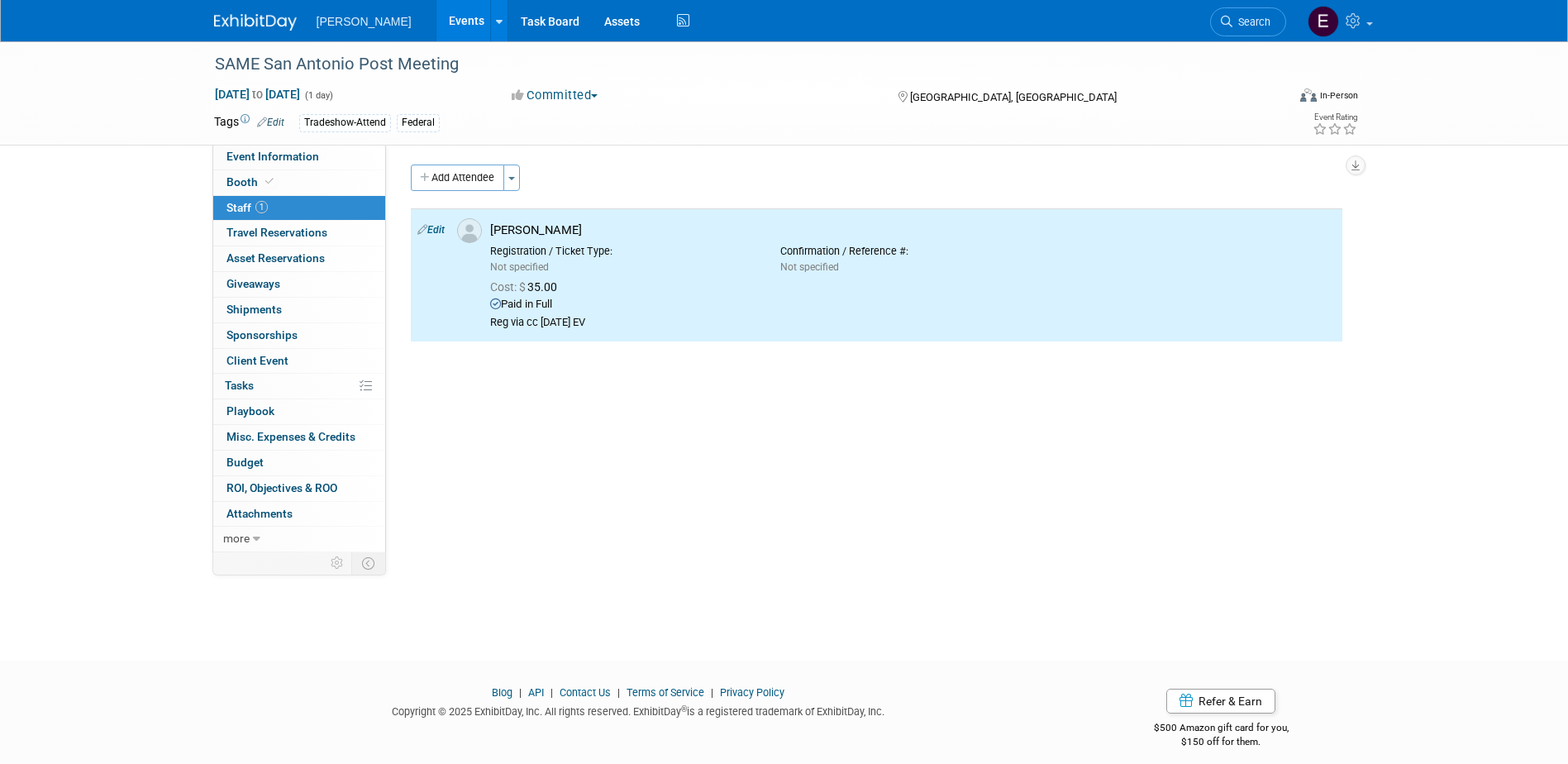
scroll to position [0, 0]
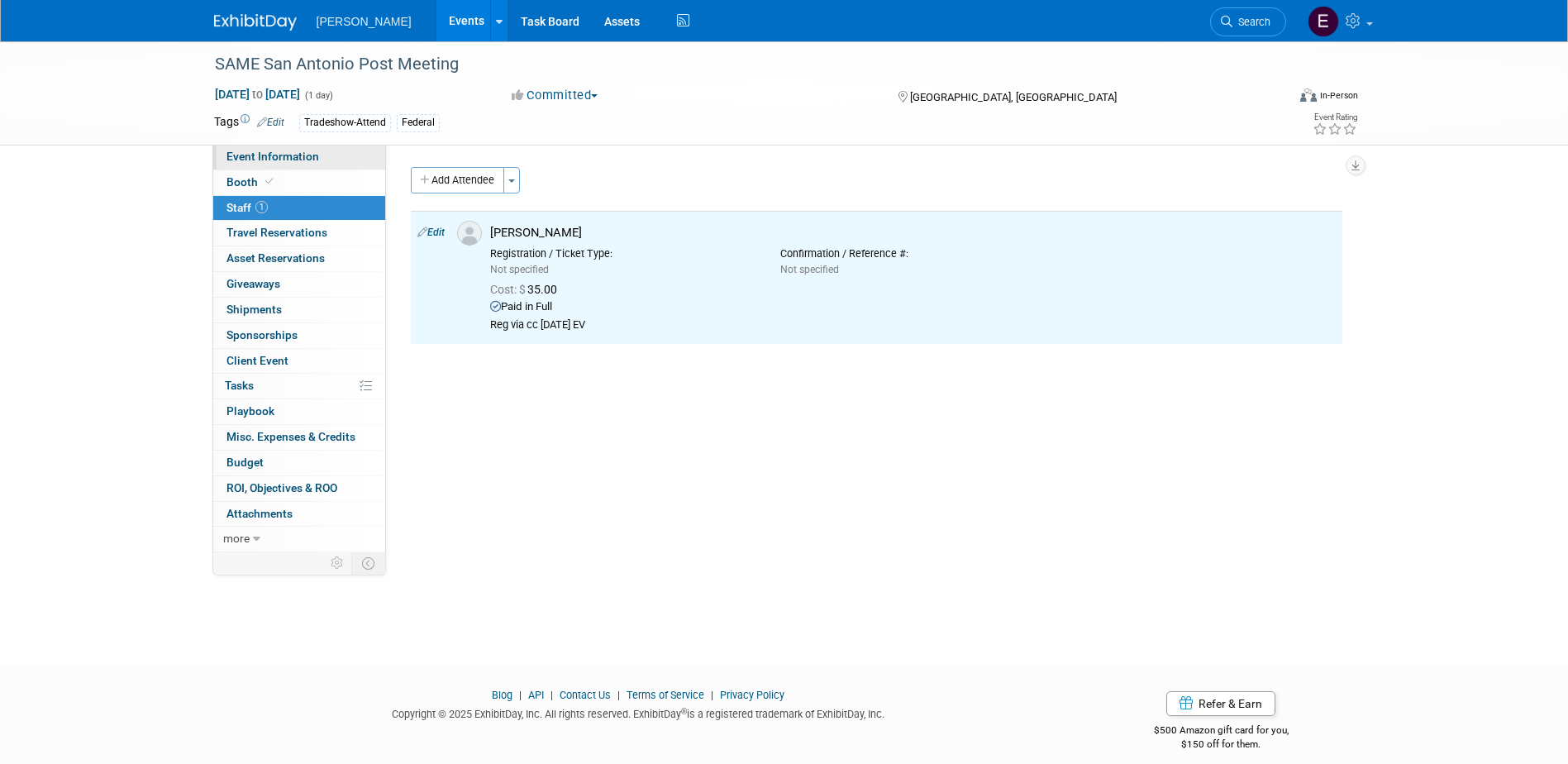
click at [340, 159] on link "Event Information" at bounding box center [299, 157] width 172 height 25
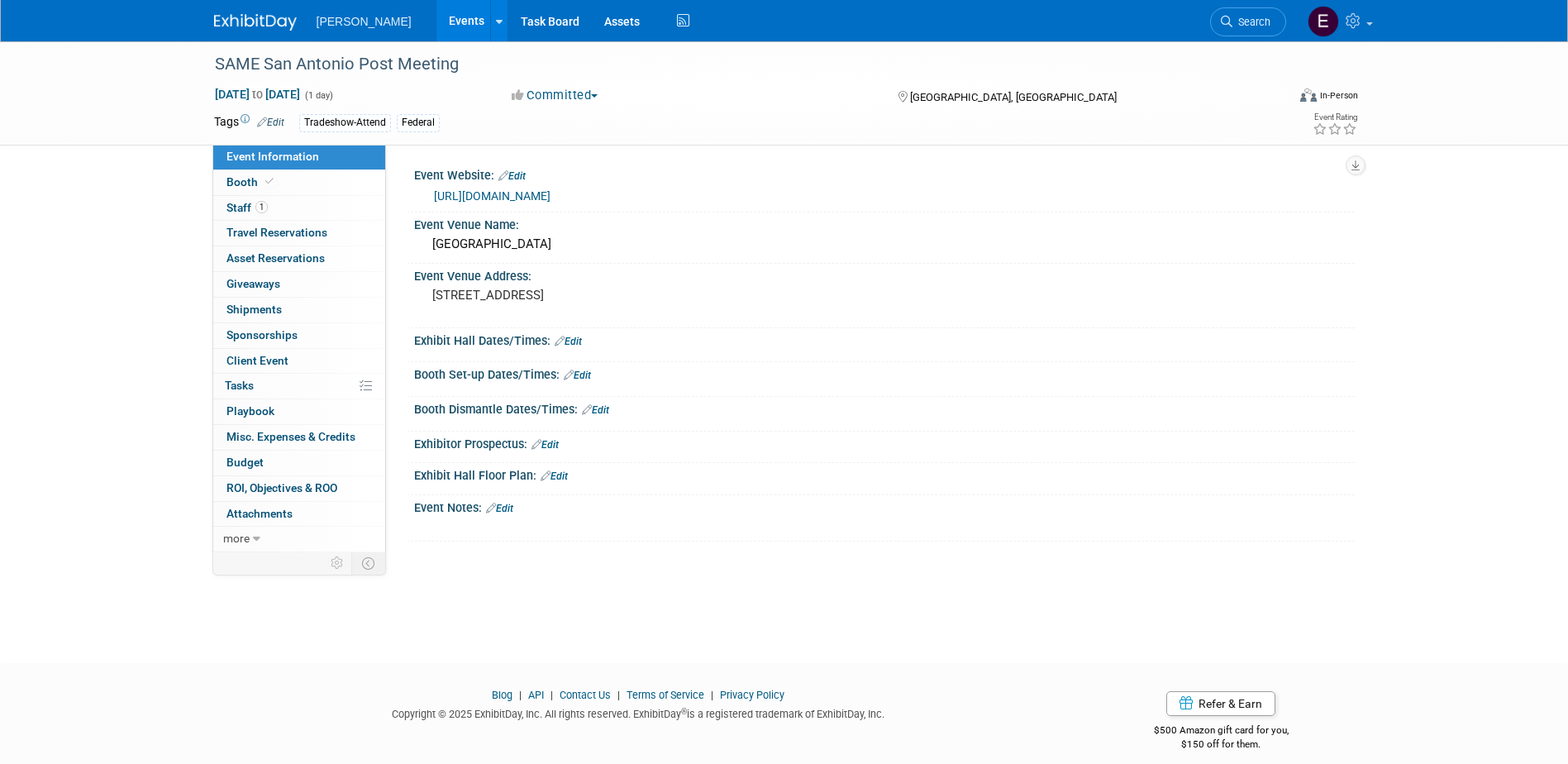
click at [1417, 289] on div "SAME San Antonio Post Meeting Oct 16, 2025 to Oct 16, 2025 (1 day) Oct 16, 2025…" at bounding box center [784, 337] width 1568 height 592
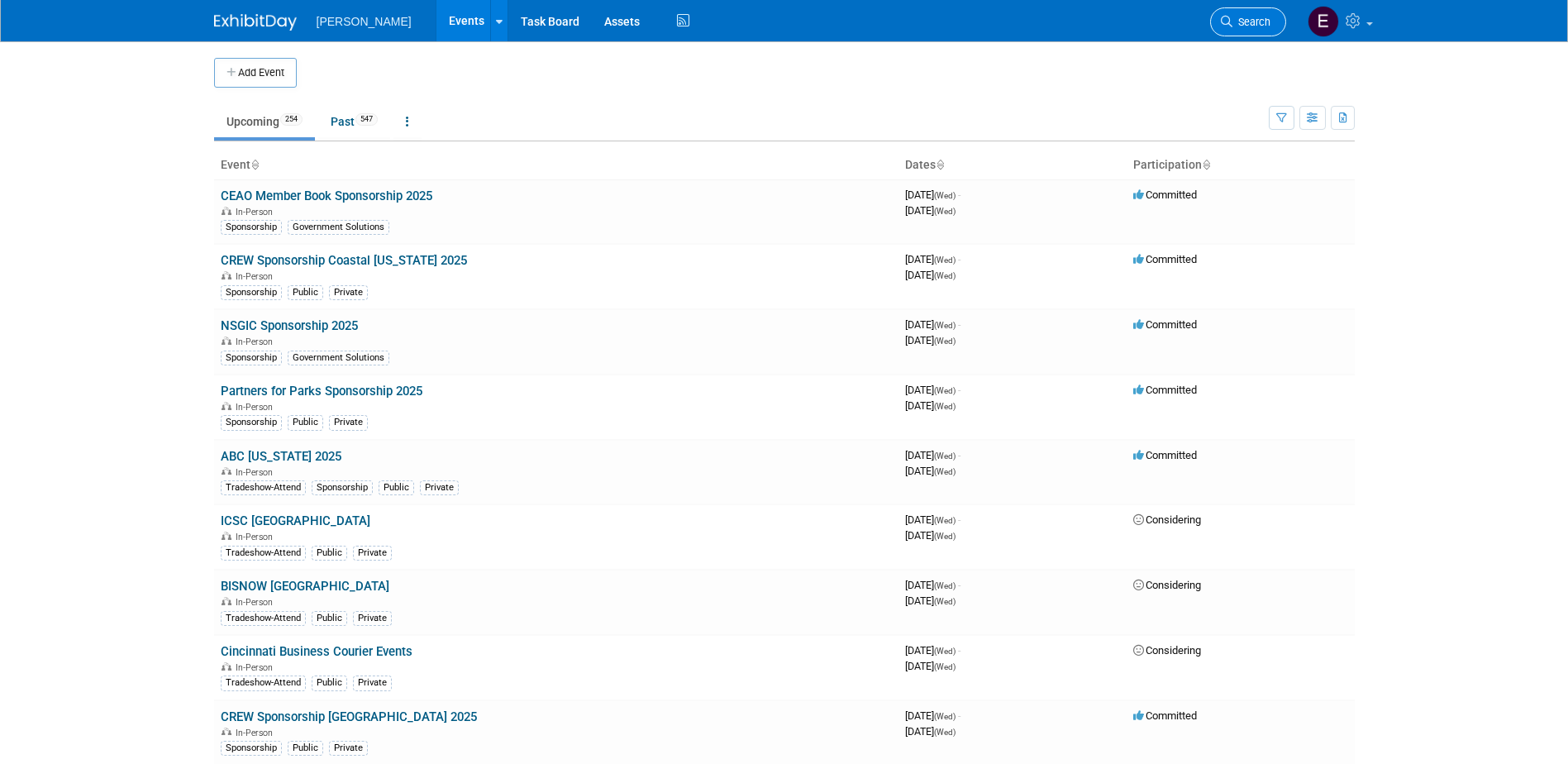
click at [1249, 22] on span "Search" at bounding box center [1251, 22] width 38 height 12
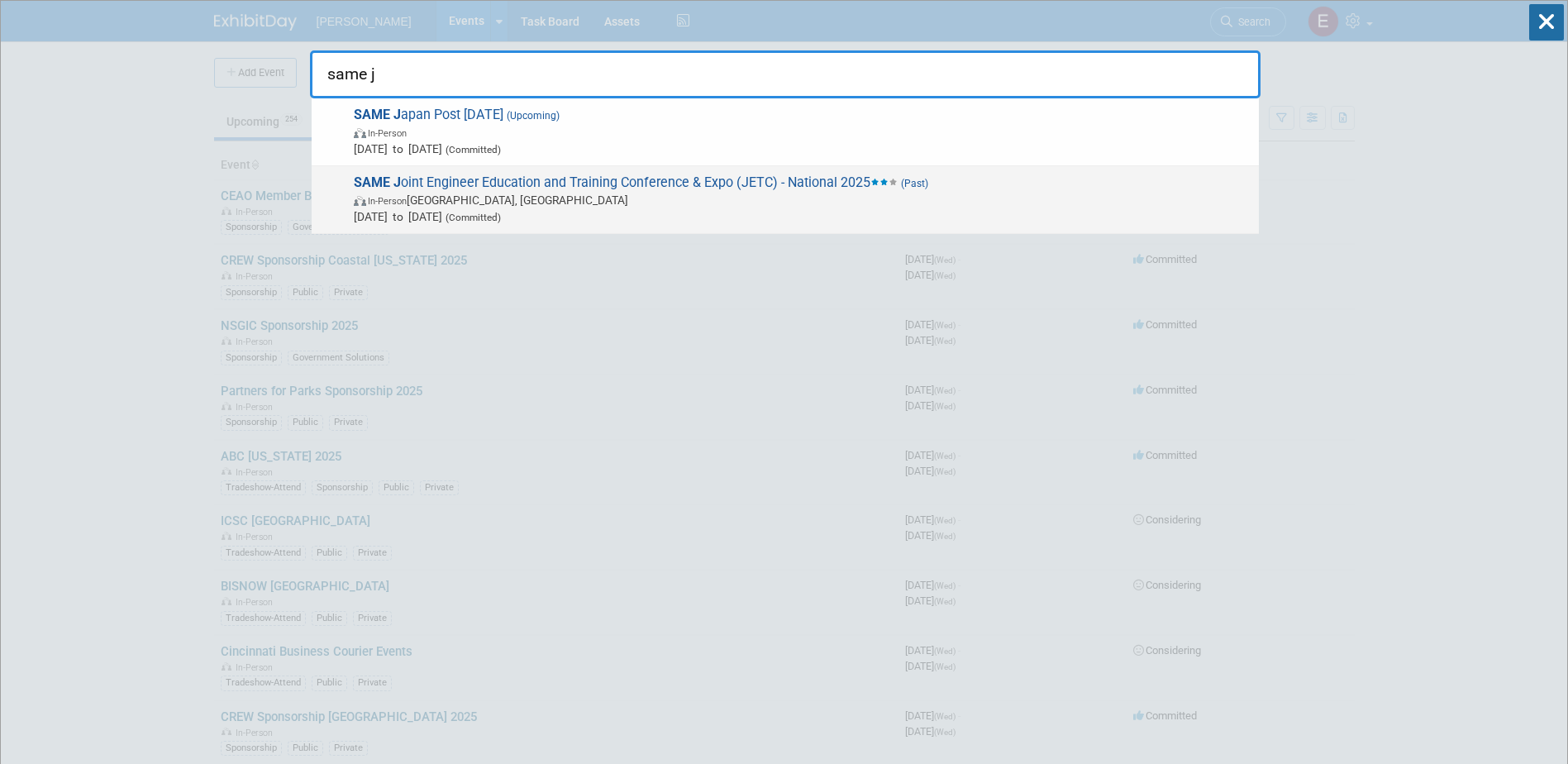
type input "same j"
click at [582, 198] on span "In-Person Louisville, KY" at bounding box center [802, 200] width 897 height 17
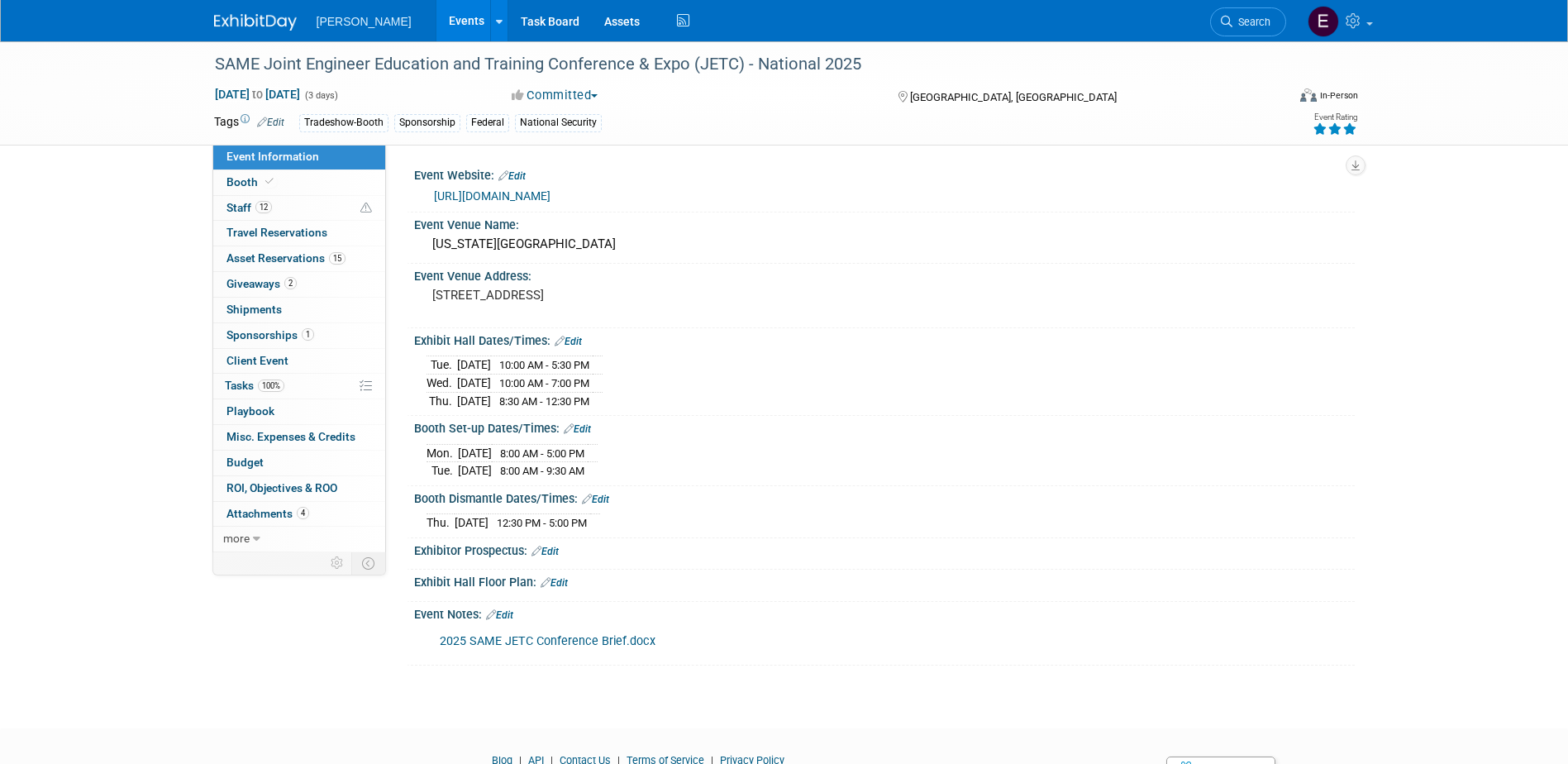
click at [437, 12] on link "Events" at bounding box center [467, 20] width 61 height 41
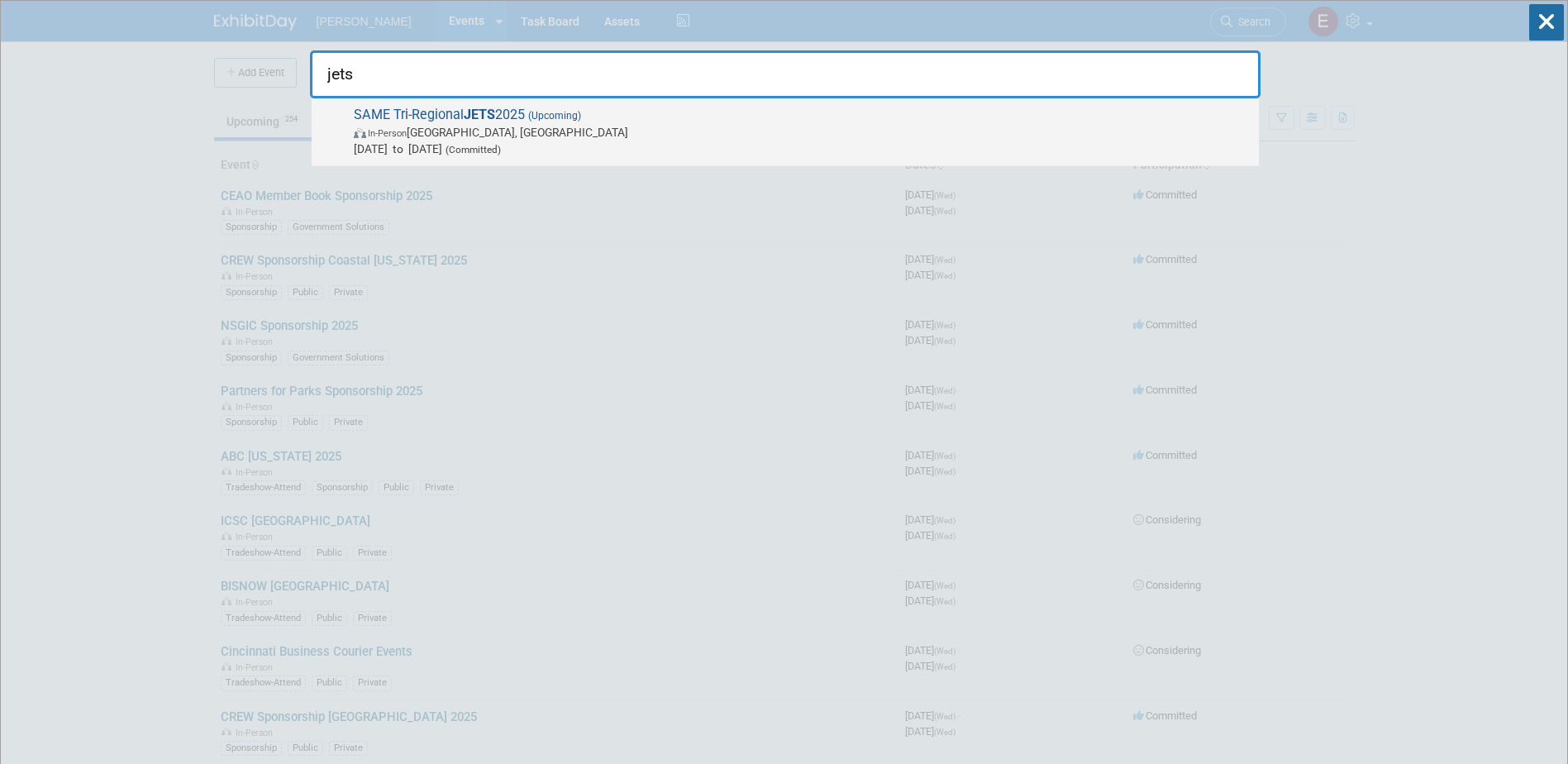
type input "jets"
click at [513, 118] on span "SAME Tri-Regional JETS 2025 (Upcoming) In-Person [GEOGRAPHIC_DATA], [GEOGRAPHIC…" at bounding box center [800, 132] width 902 height 51
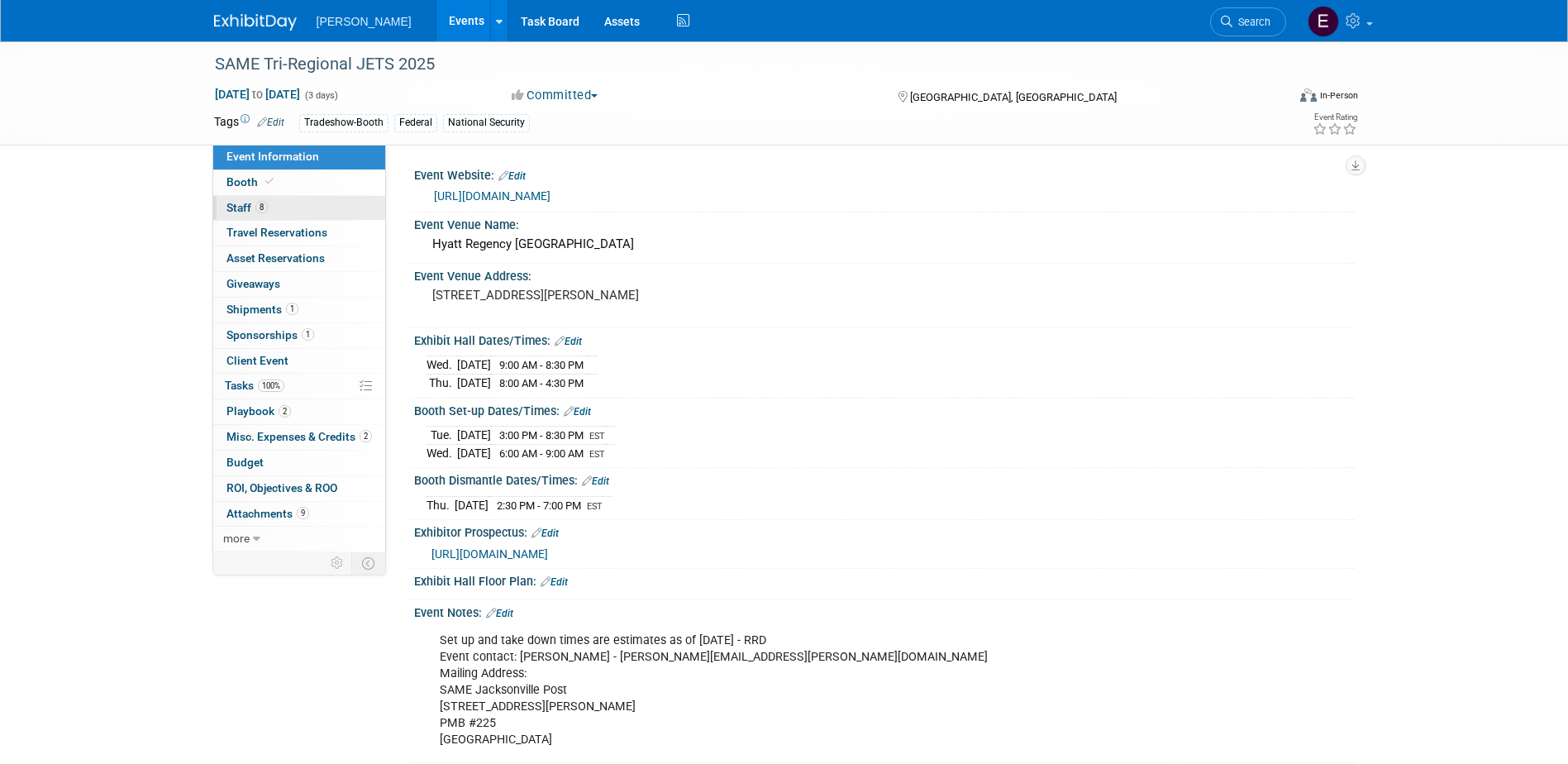
click at [253, 208] on span "Staff 8" at bounding box center [246, 207] width 41 height 13
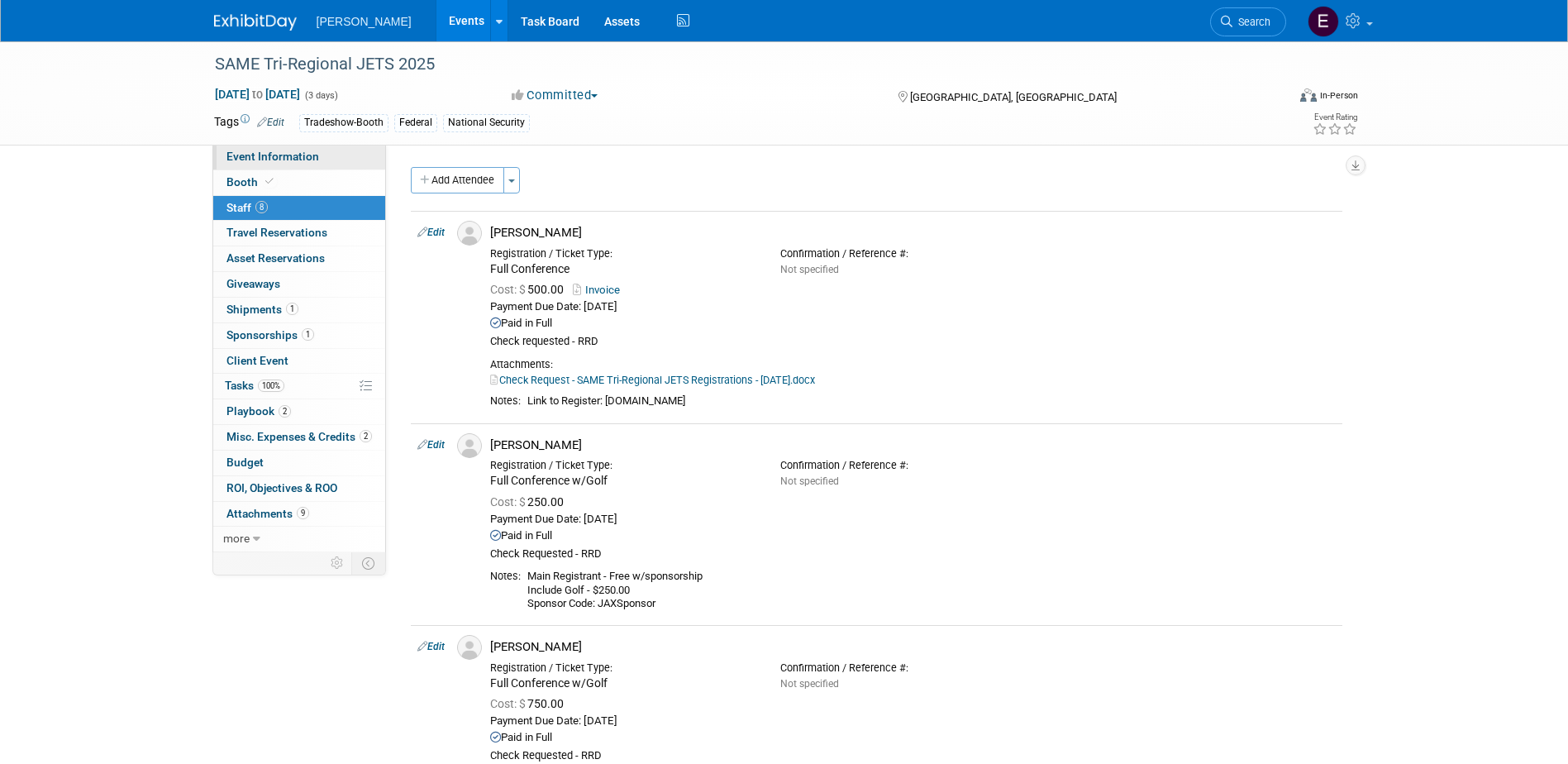
click at [342, 154] on link "Event Information" at bounding box center [299, 157] width 172 height 25
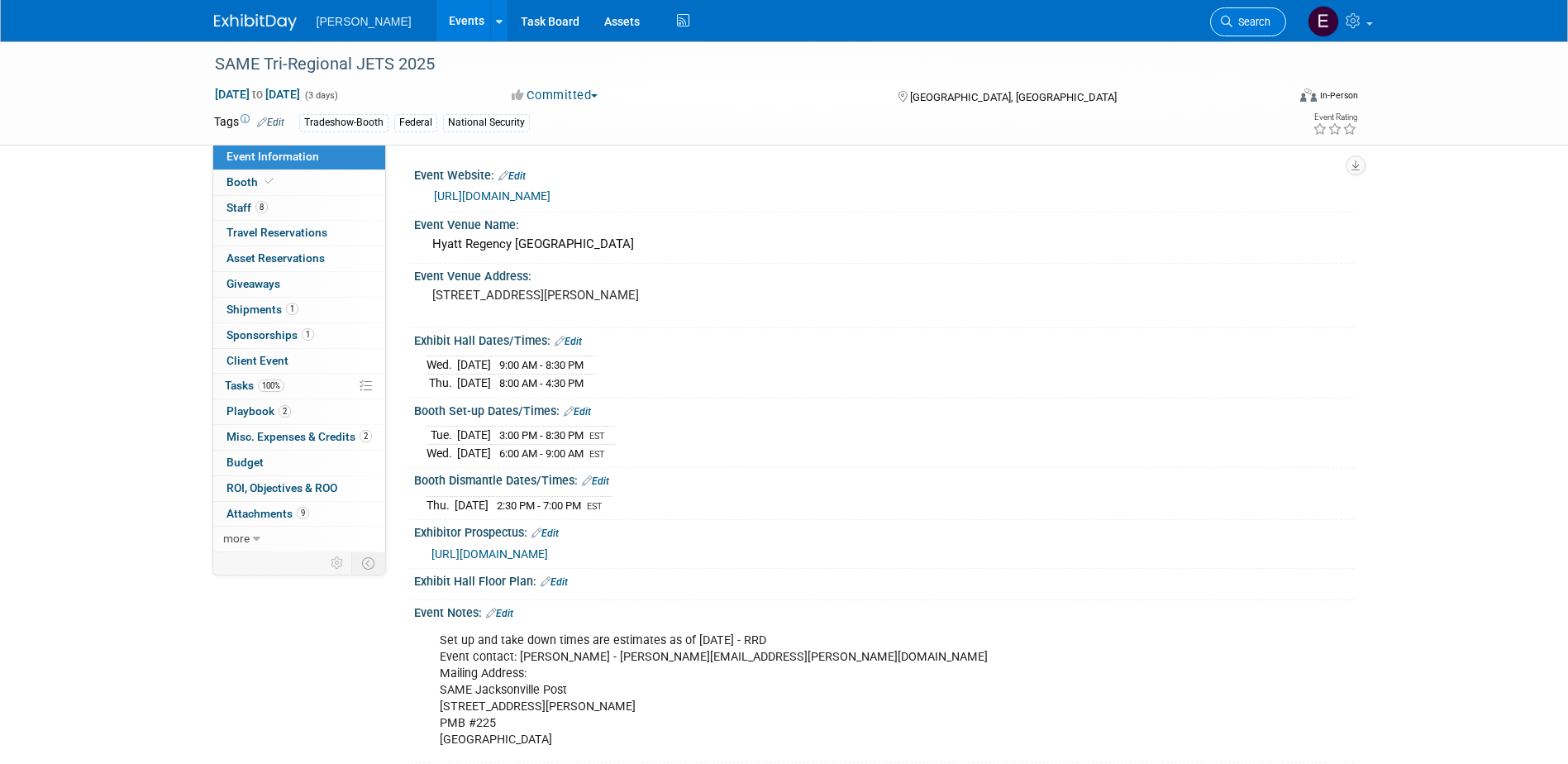
click at [1264, 18] on span "Search" at bounding box center [1251, 22] width 38 height 12
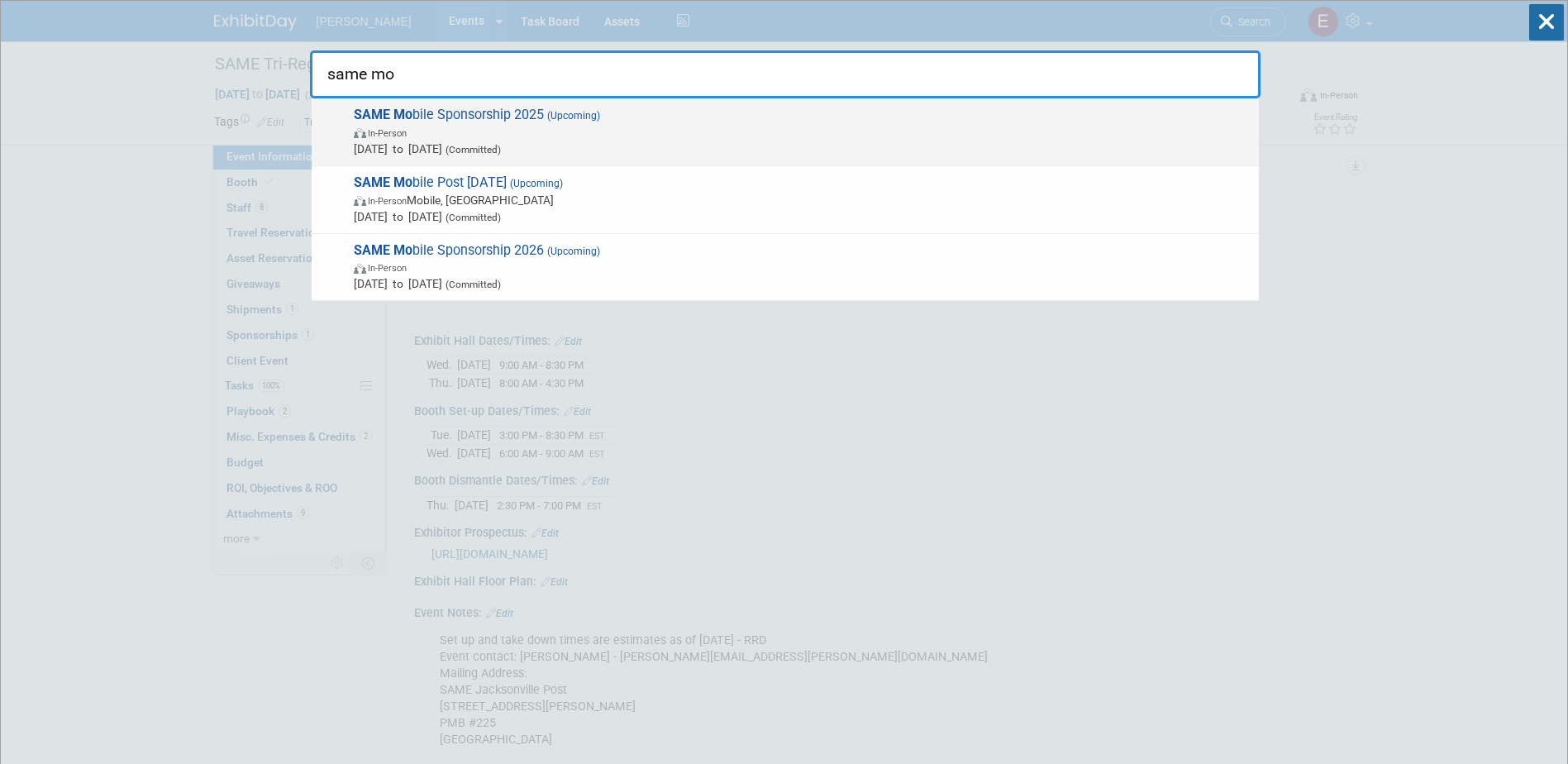
type input "same mo"
drag, startPoint x: 559, startPoint y: 121, endPoint x: 547, endPoint y: 118, distance: 12.4
click at [547, 118] on span "(Upcoming)" at bounding box center [572, 115] width 56 height 11
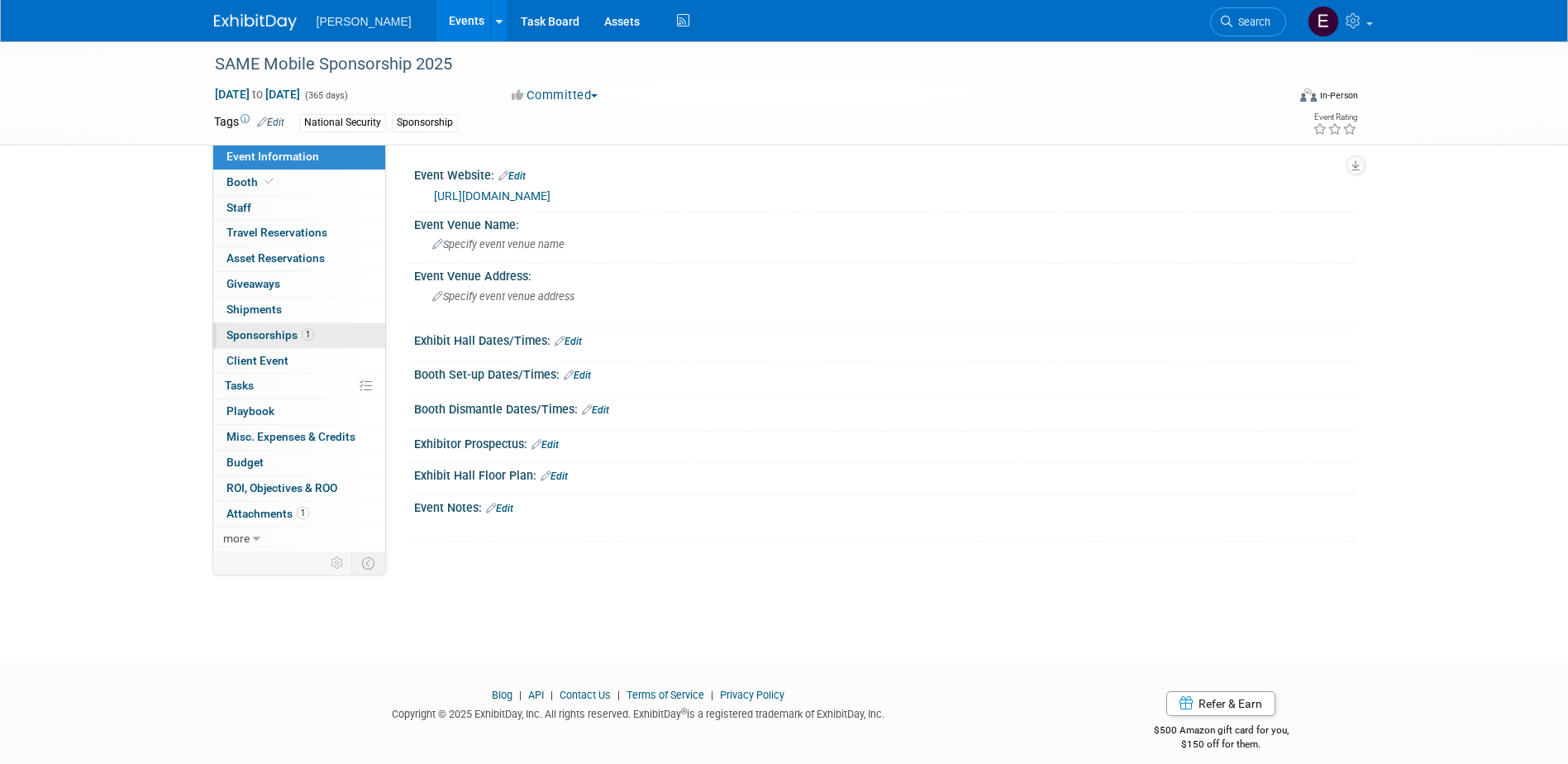
click at [297, 337] on span "Sponsorships 1" at bounding box center [270, 334] width 88 height 13
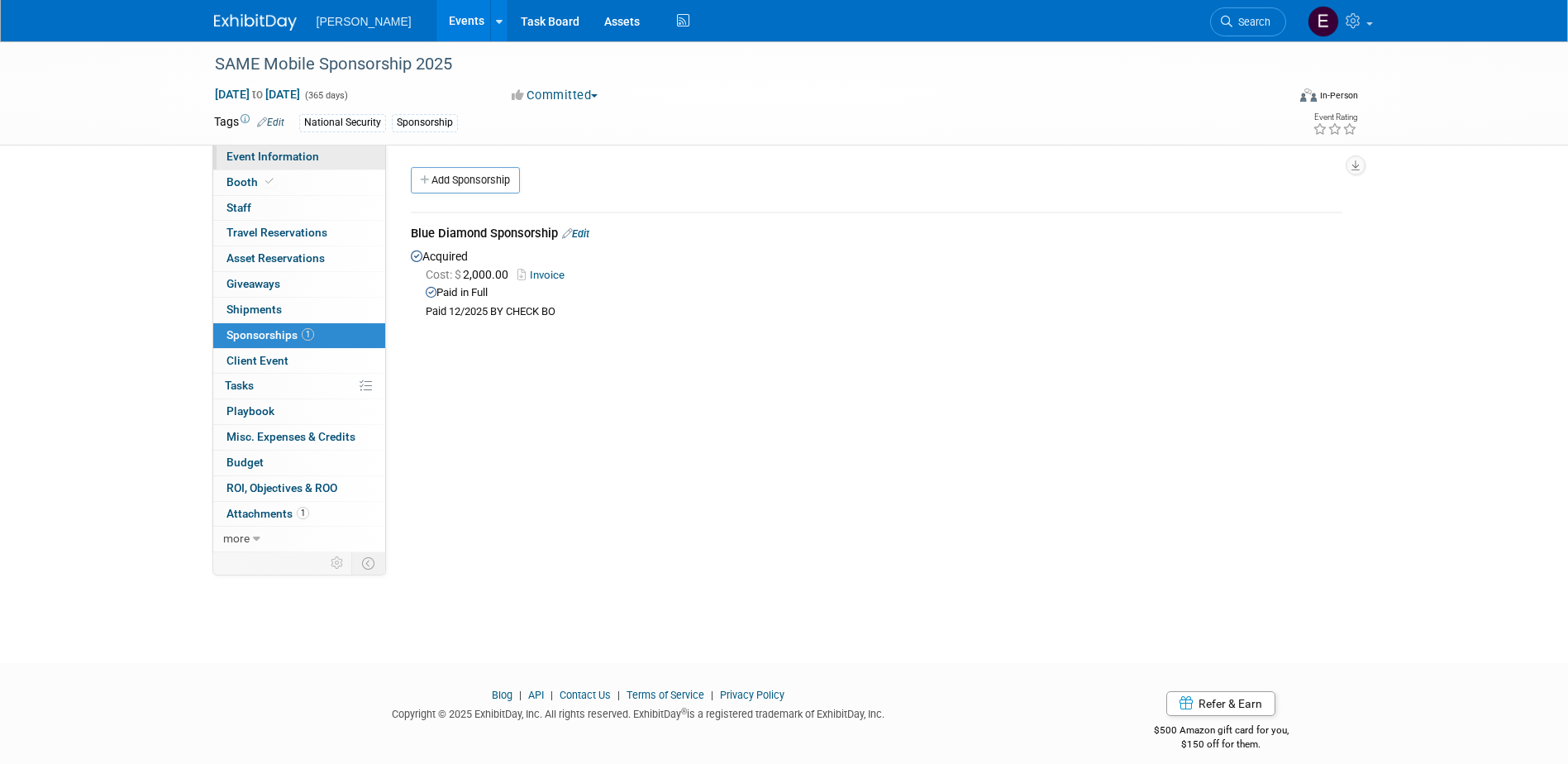
click at [285, 153] on span "Event Information" at bounding box center [273, 156] width 93 height 13
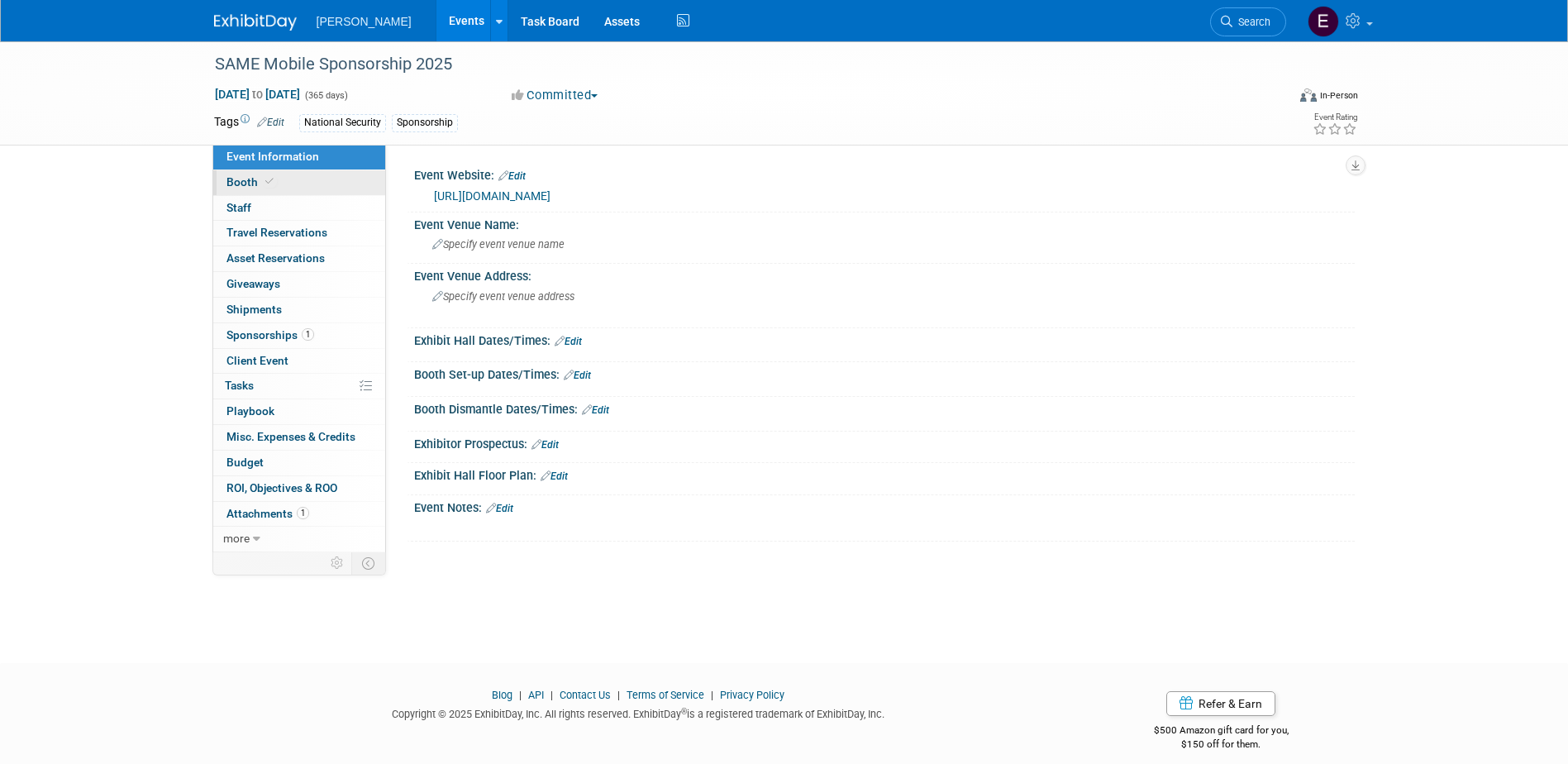
click at [263, 187] on span at bounding box center [269, 182] width 15 height 12
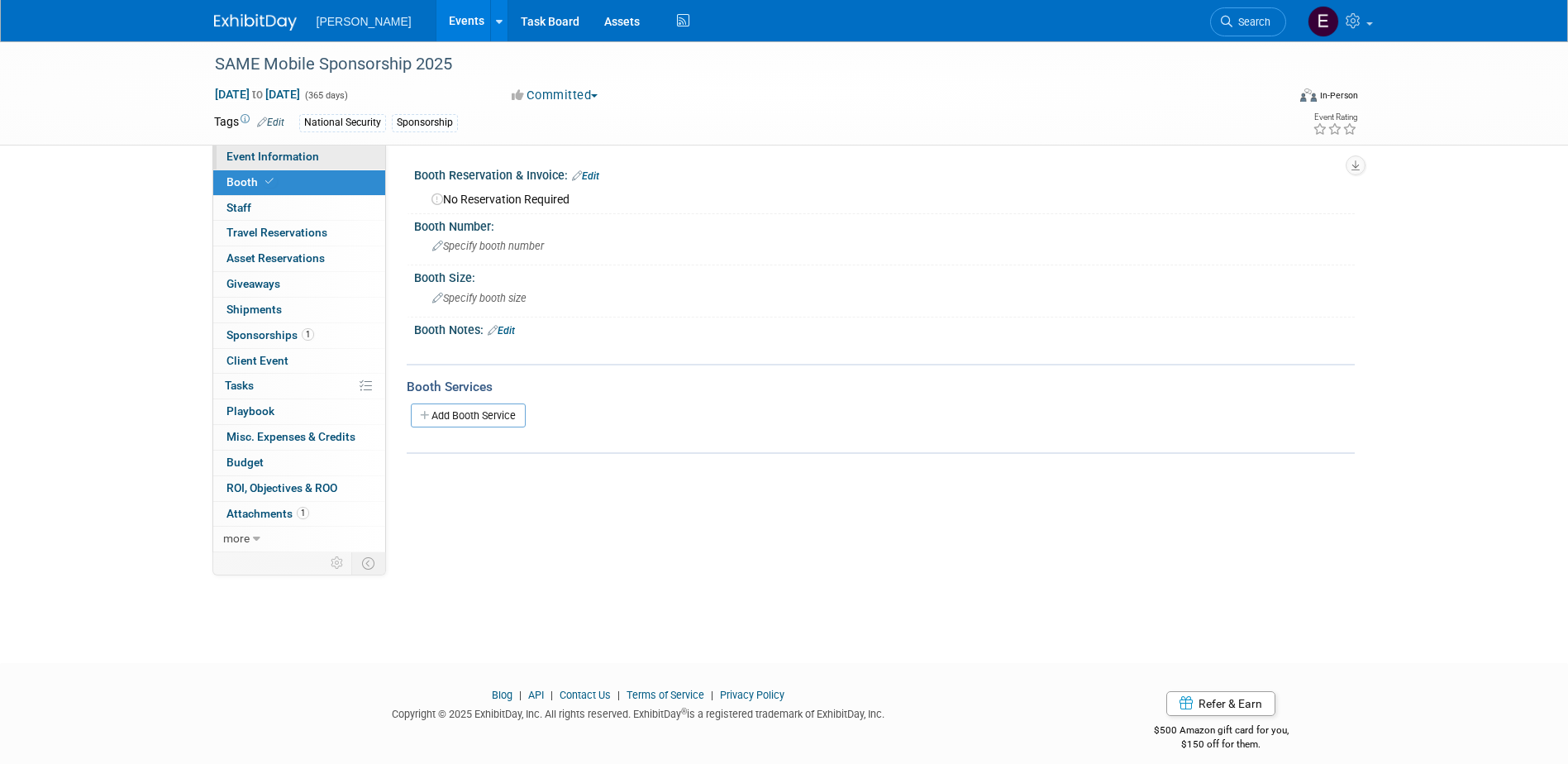
click at [270, 158] on span "Event Information" at bounding box center [273, 156] width 93 height 13
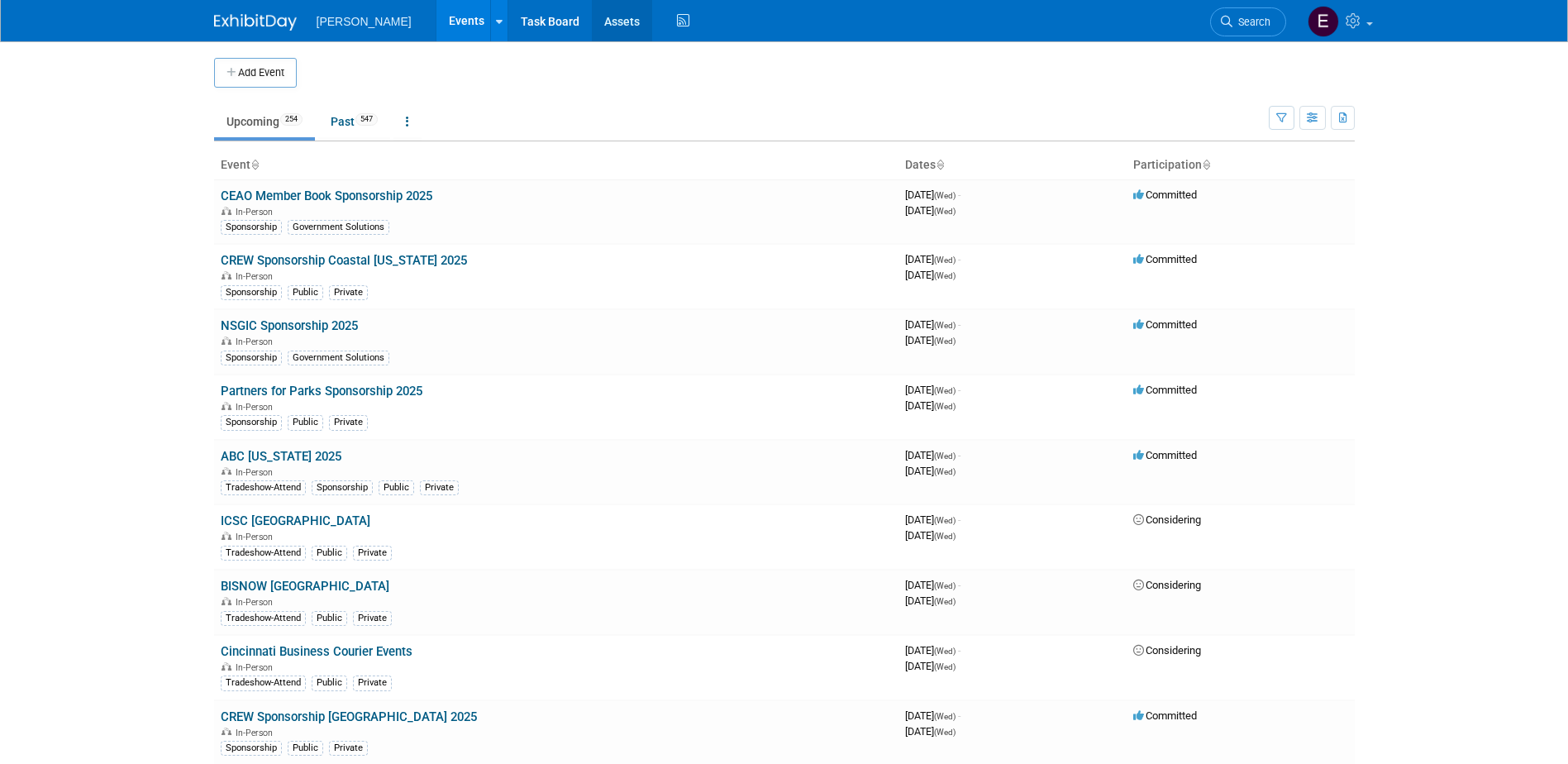
click at [592, 17] on link "Assets" at bounding box center [622, 20] width 61 height 41
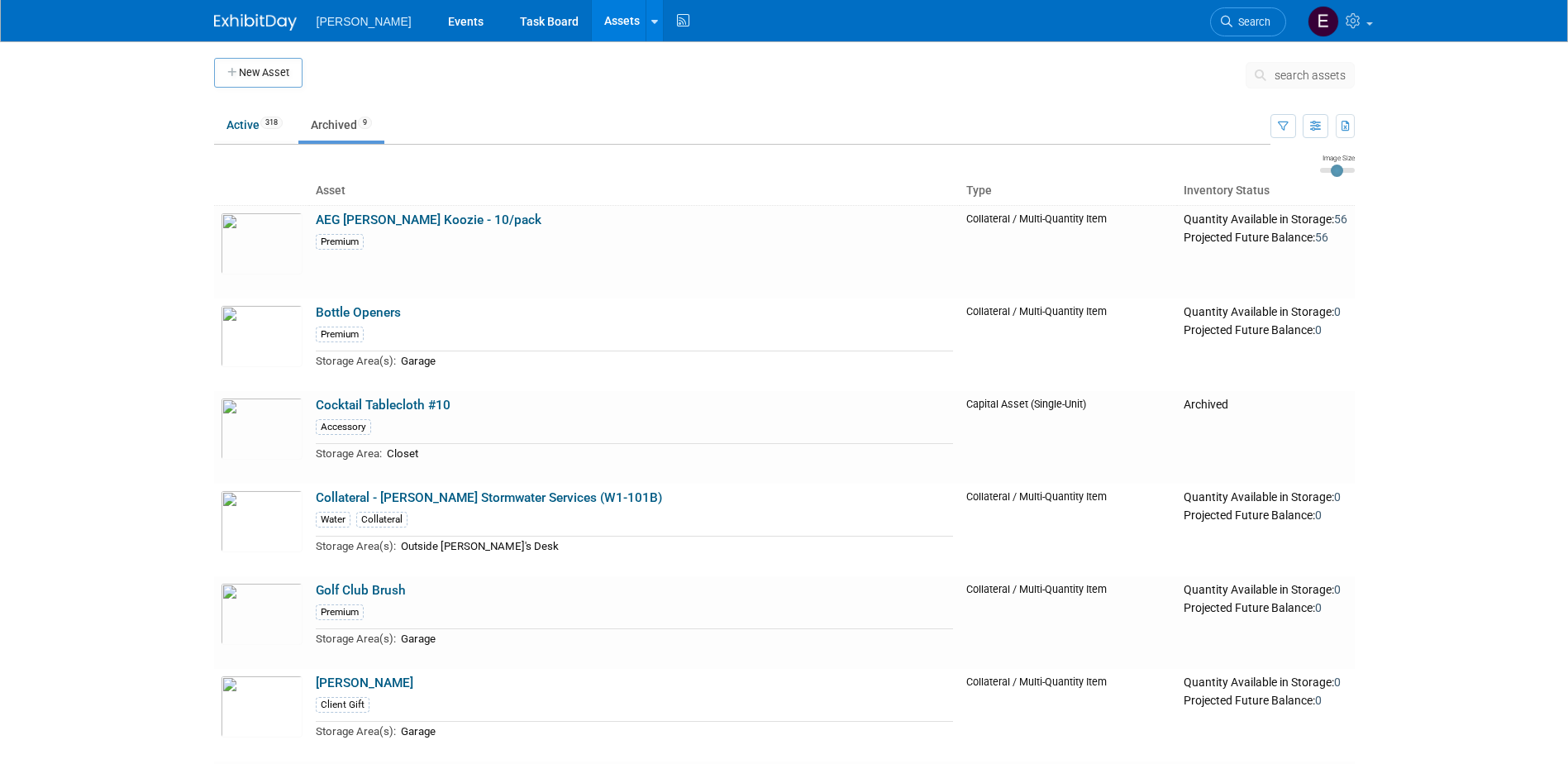
click at [356, 311] on link "Bottle Openers" at bounding box center [358, 312] width 85 height 15
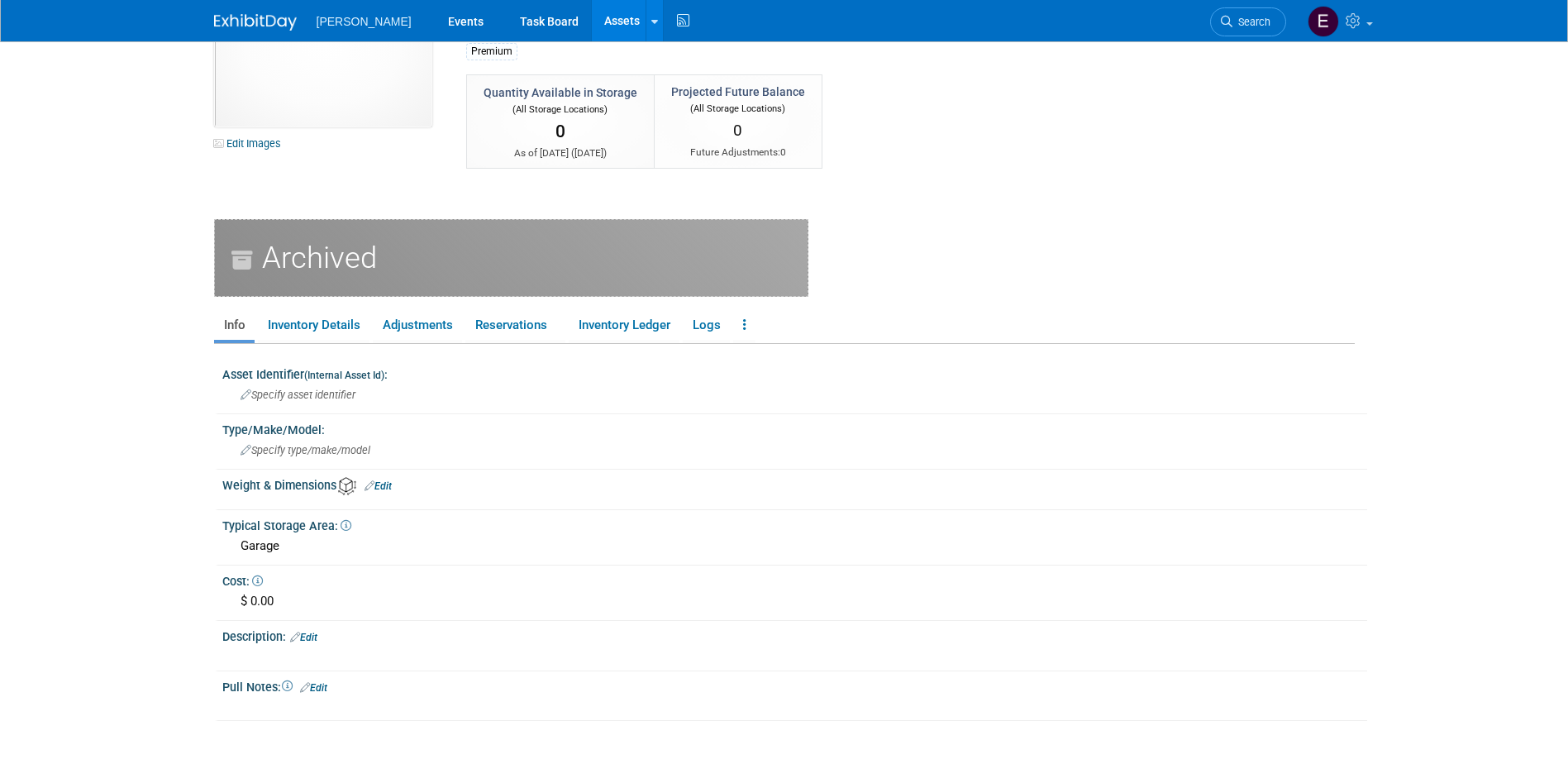
scroll to position [248, 0]
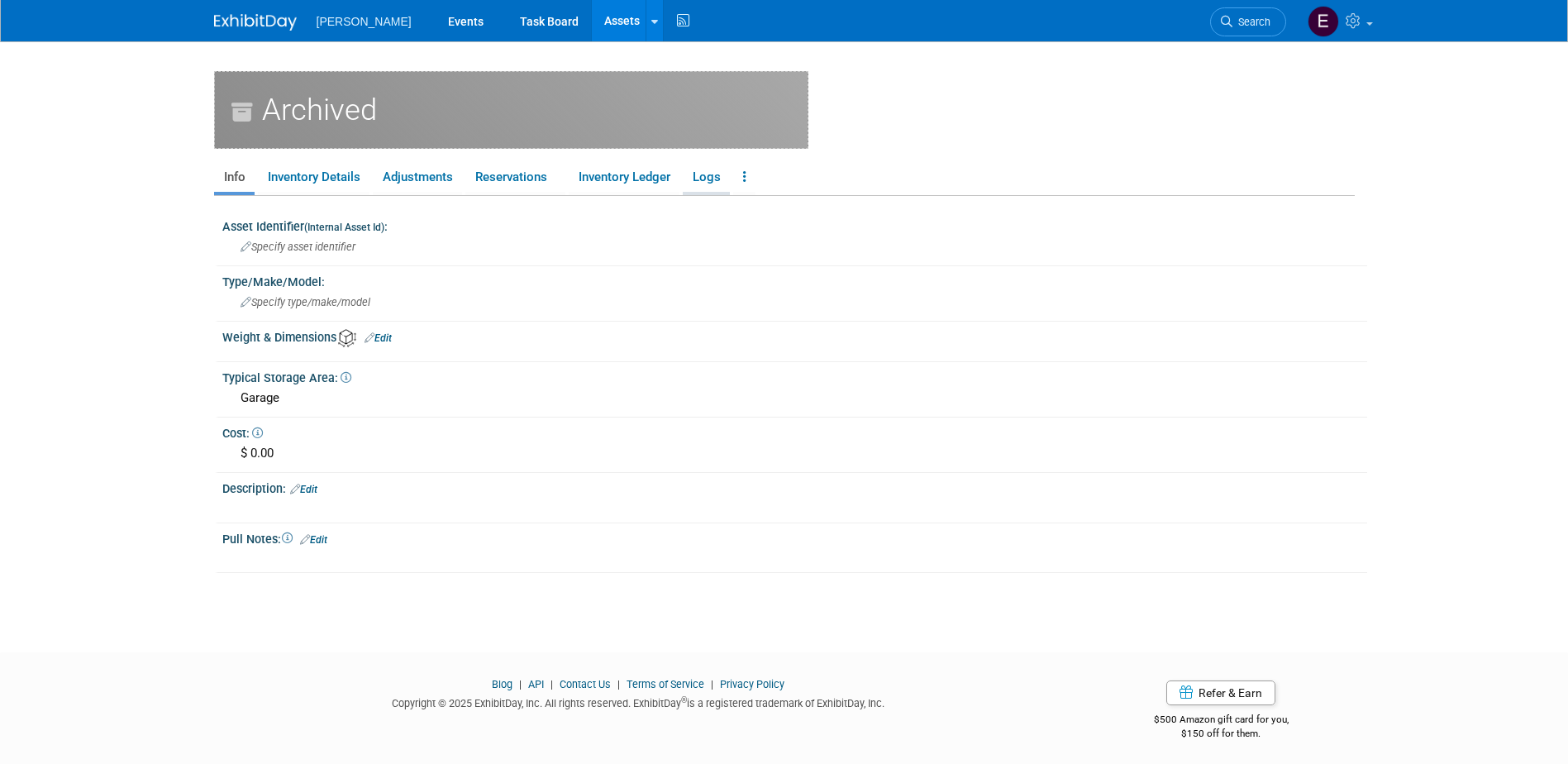
click at [713, 175] on link "Logs" at bounding box center [707, 177] width 47 height 29
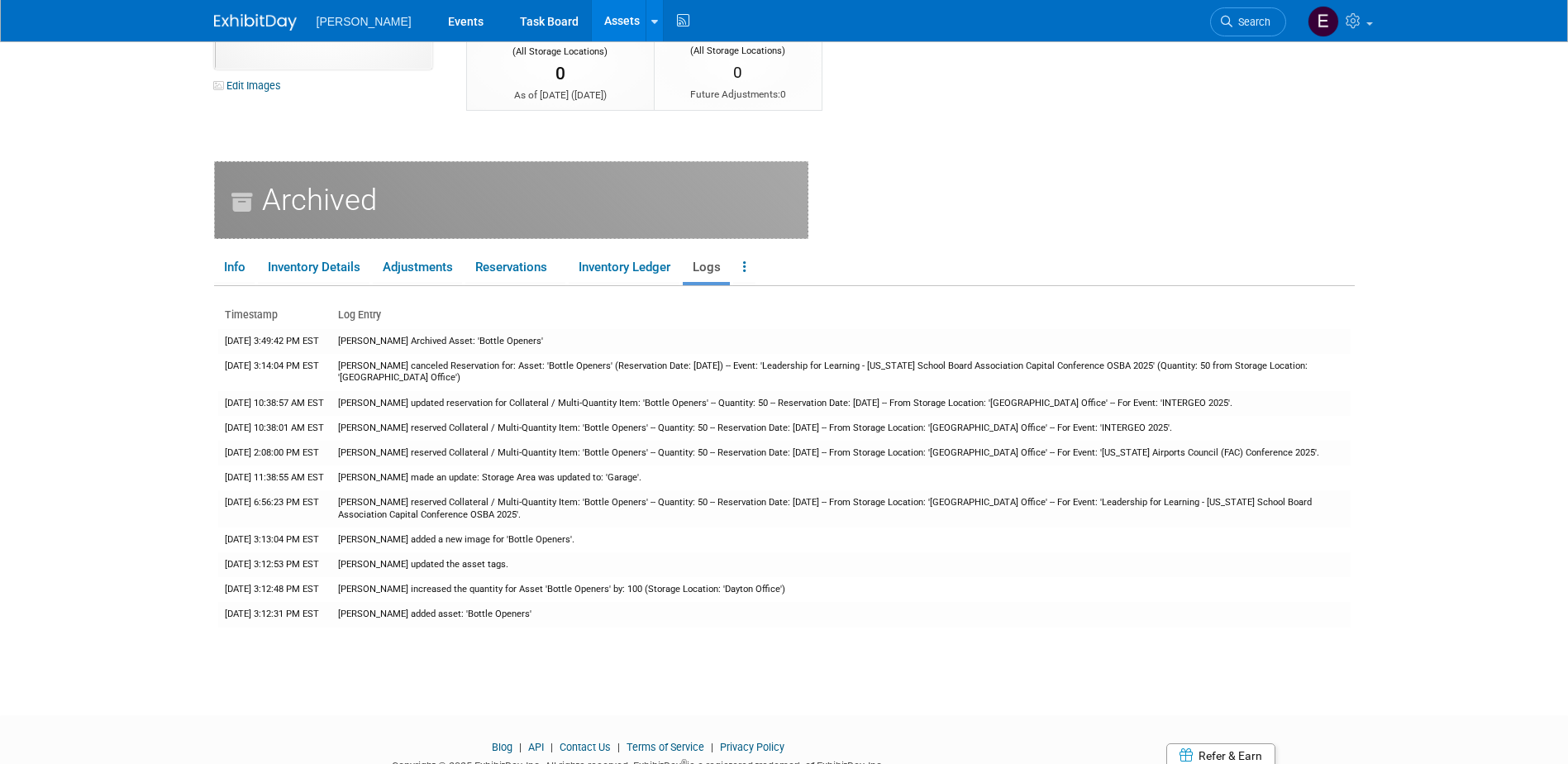
scroll to position [212, 0]
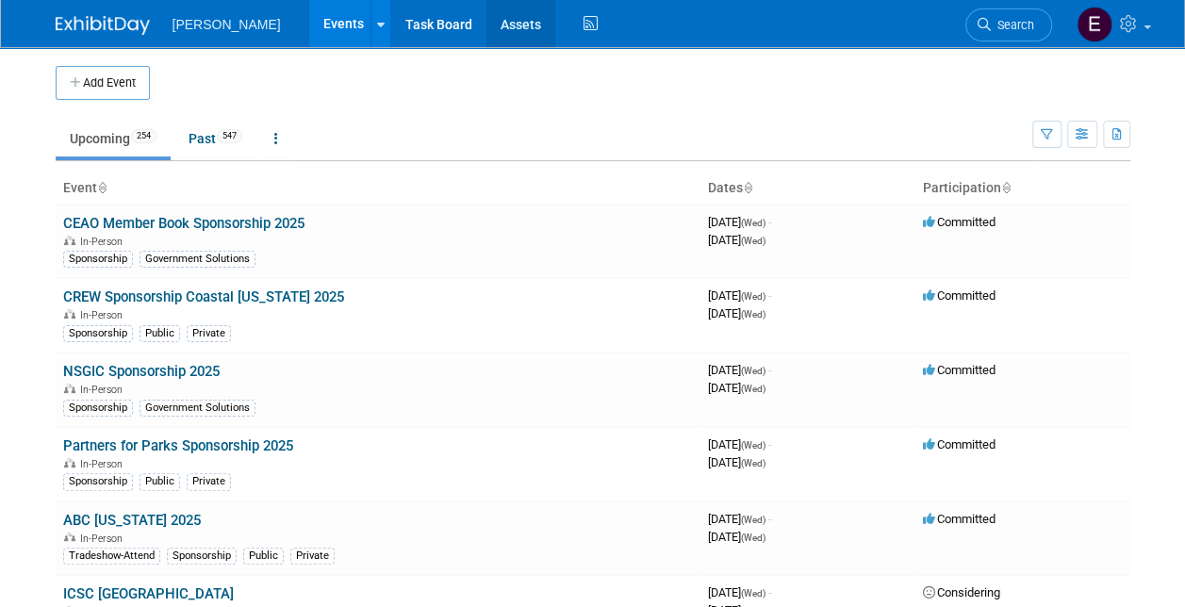
click at [486, 26] on link "Assets" at bounding box center [520, 23] width 69 height 47
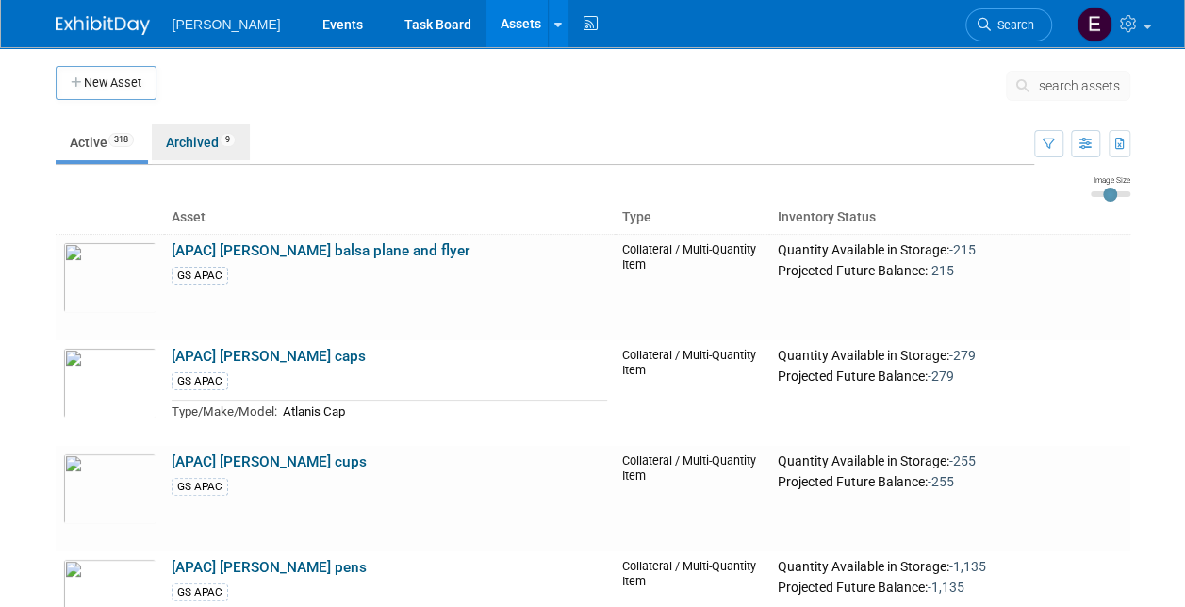
drag, startPoint x: 203, startPoint y: 145, endPoint x: 212, endPoint y: 151, distance: 11.0
click at [202, 145] on link "Archived 9" at bounding box center [201, 142] width 98 height 36
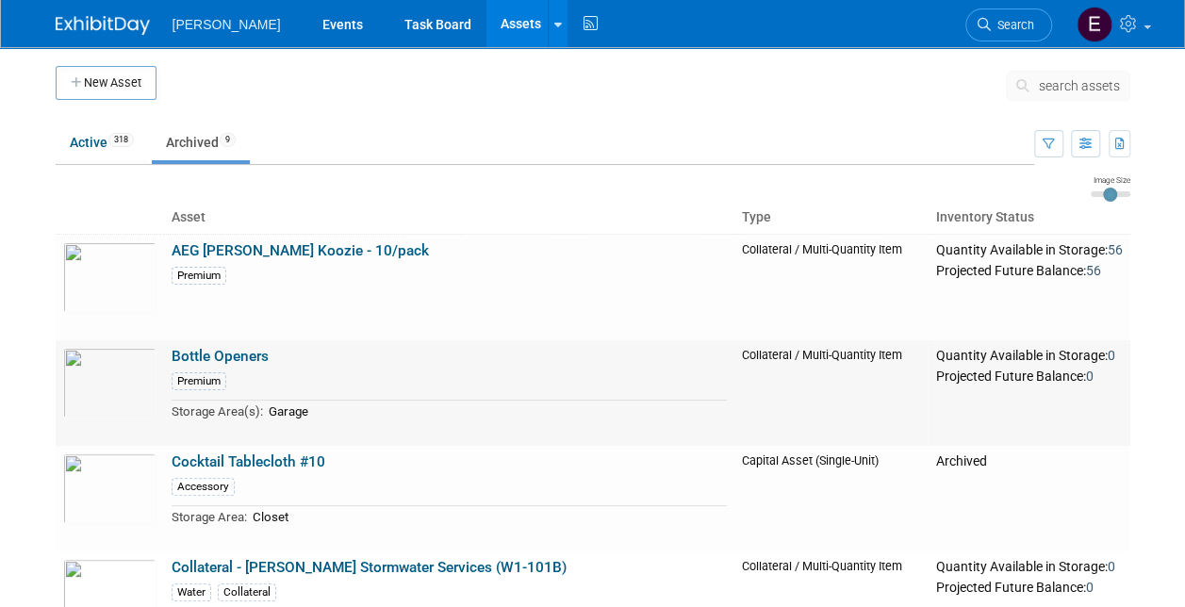
click at [256, 360] on link "Bottle Openers" at bounding box center [220, 356] width 97 height 17
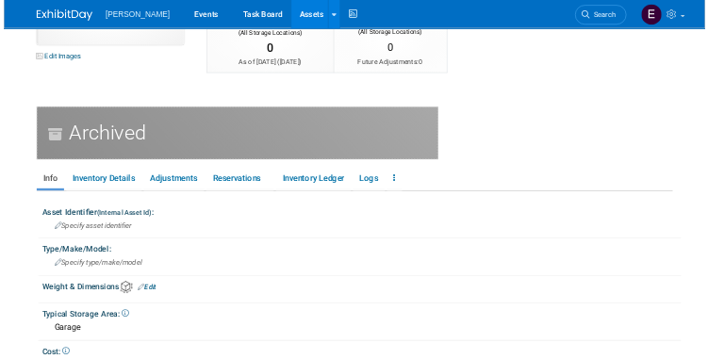
scroll to position [283, 0]
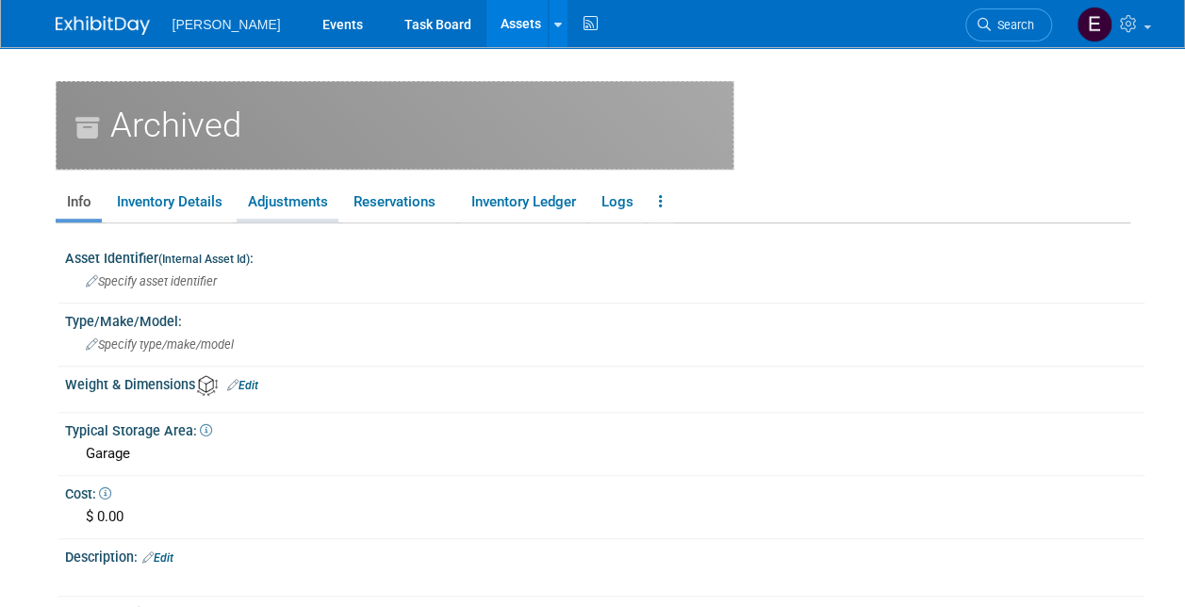
click at [304, 198] on link "Adjustments" at bounding box center [288, 202] width 102 height 33
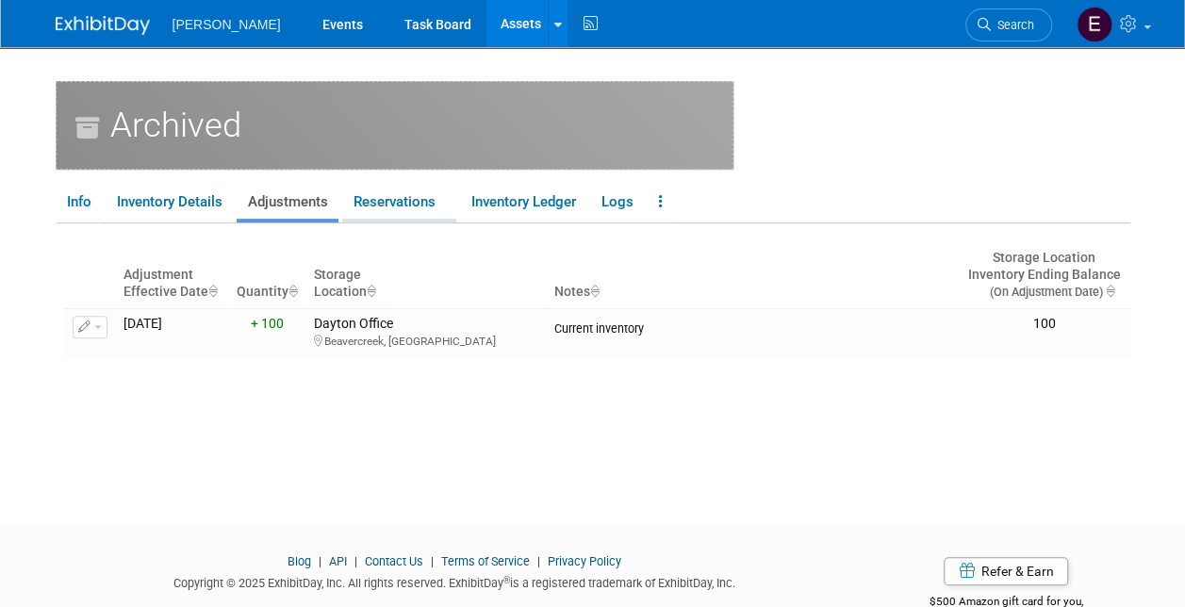
click at [382, 205] on link "Reservations" at bounding box center [399, 202] width 114 height 33
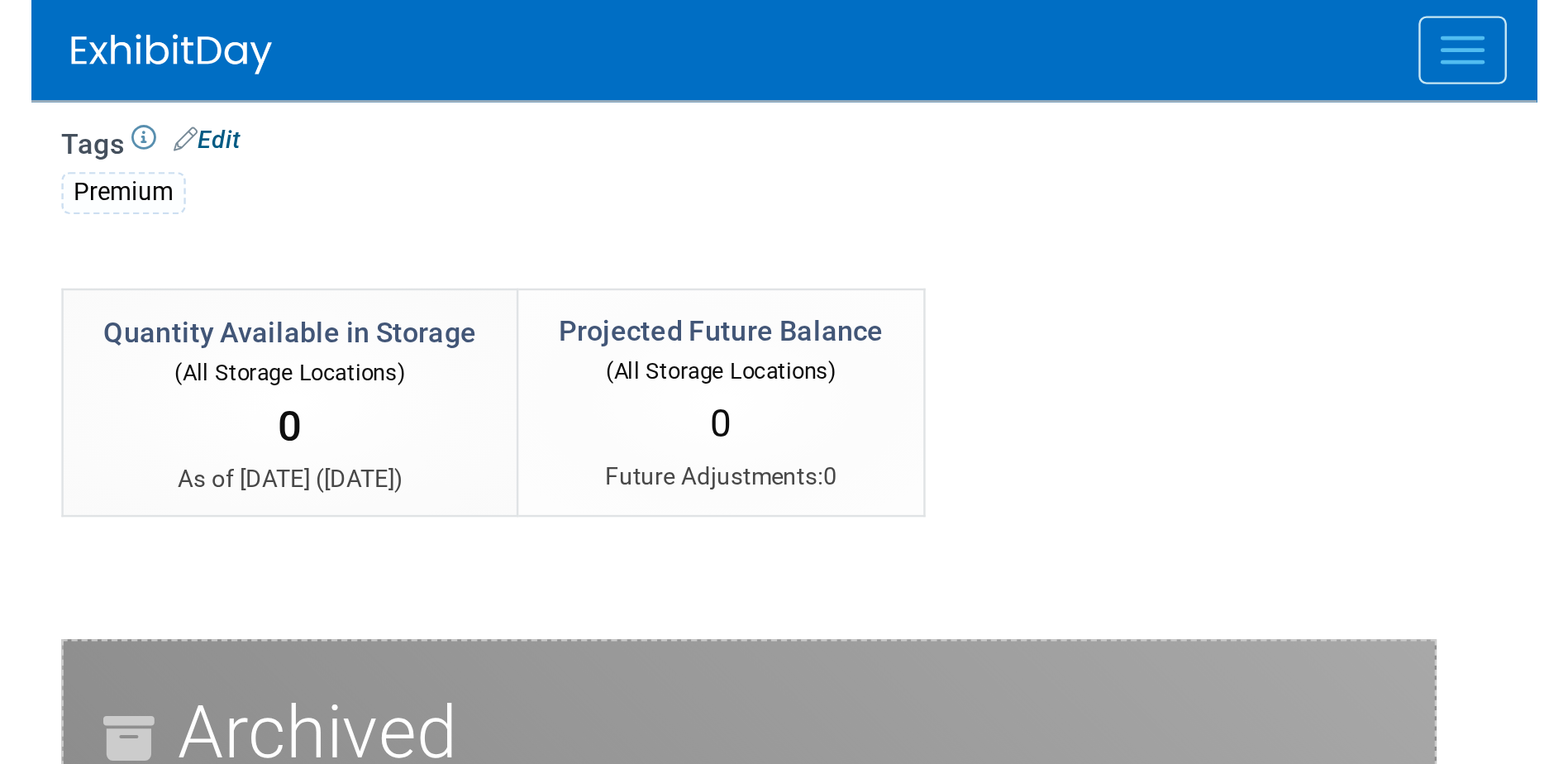
scroll to position [73, 0]
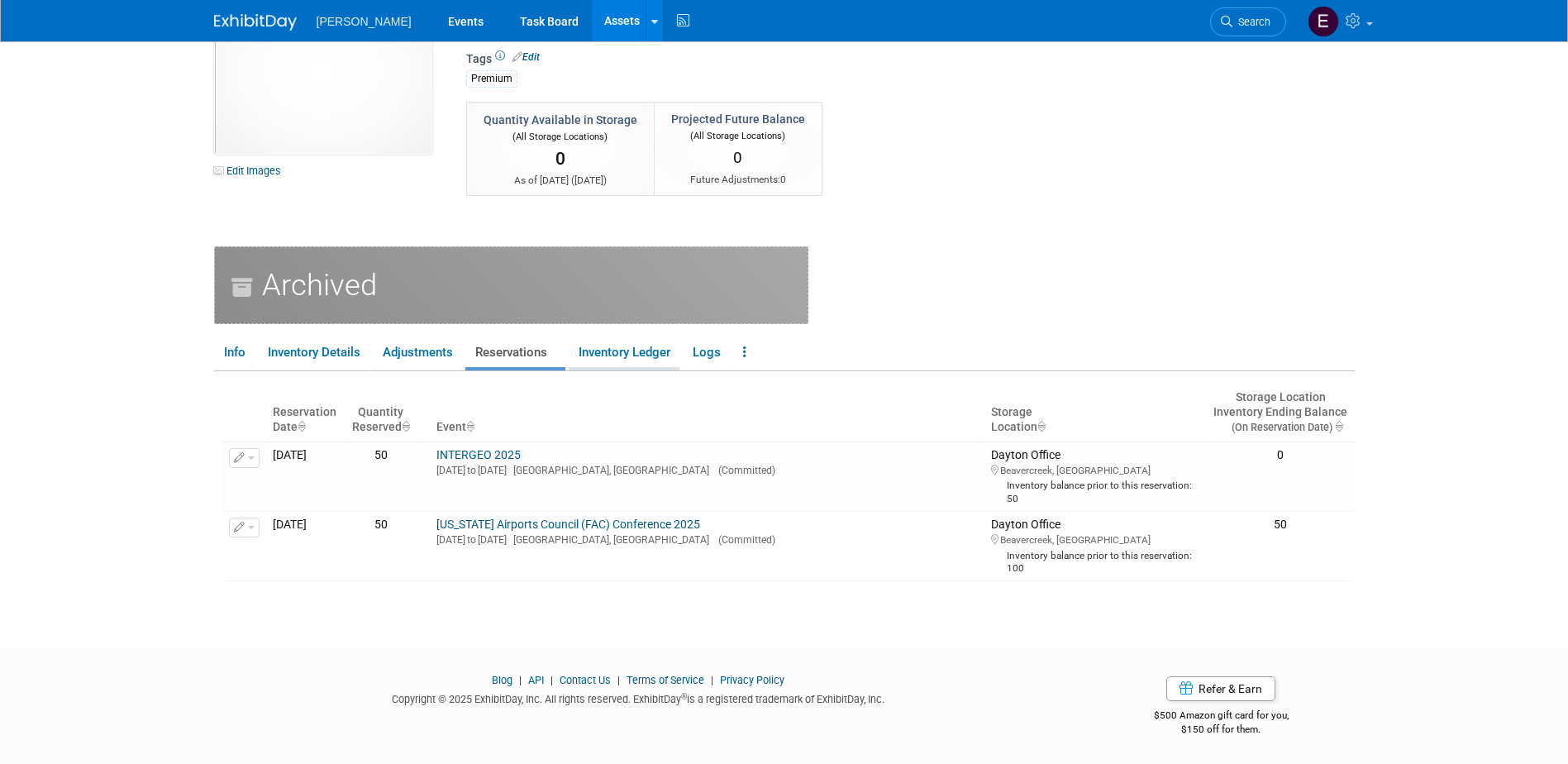
click at [595, 343] on link "Inventory Ledger" at bounding box center [624, 353] width 110 height 29
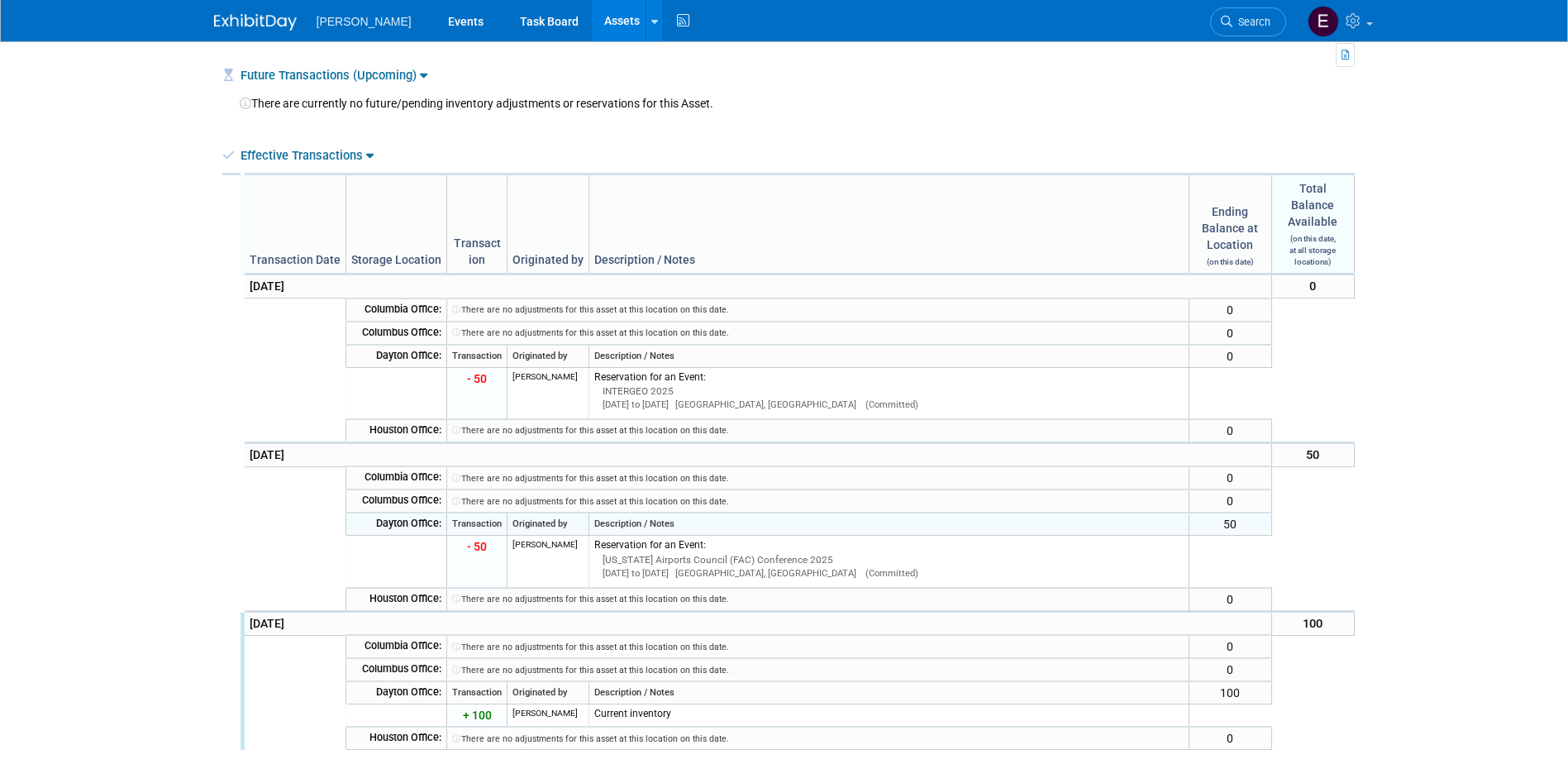
scroll to position [406, 0]
click at [285, 152] on link "Effective Transactions" at bounding box center [307, 156] width 133 height 15
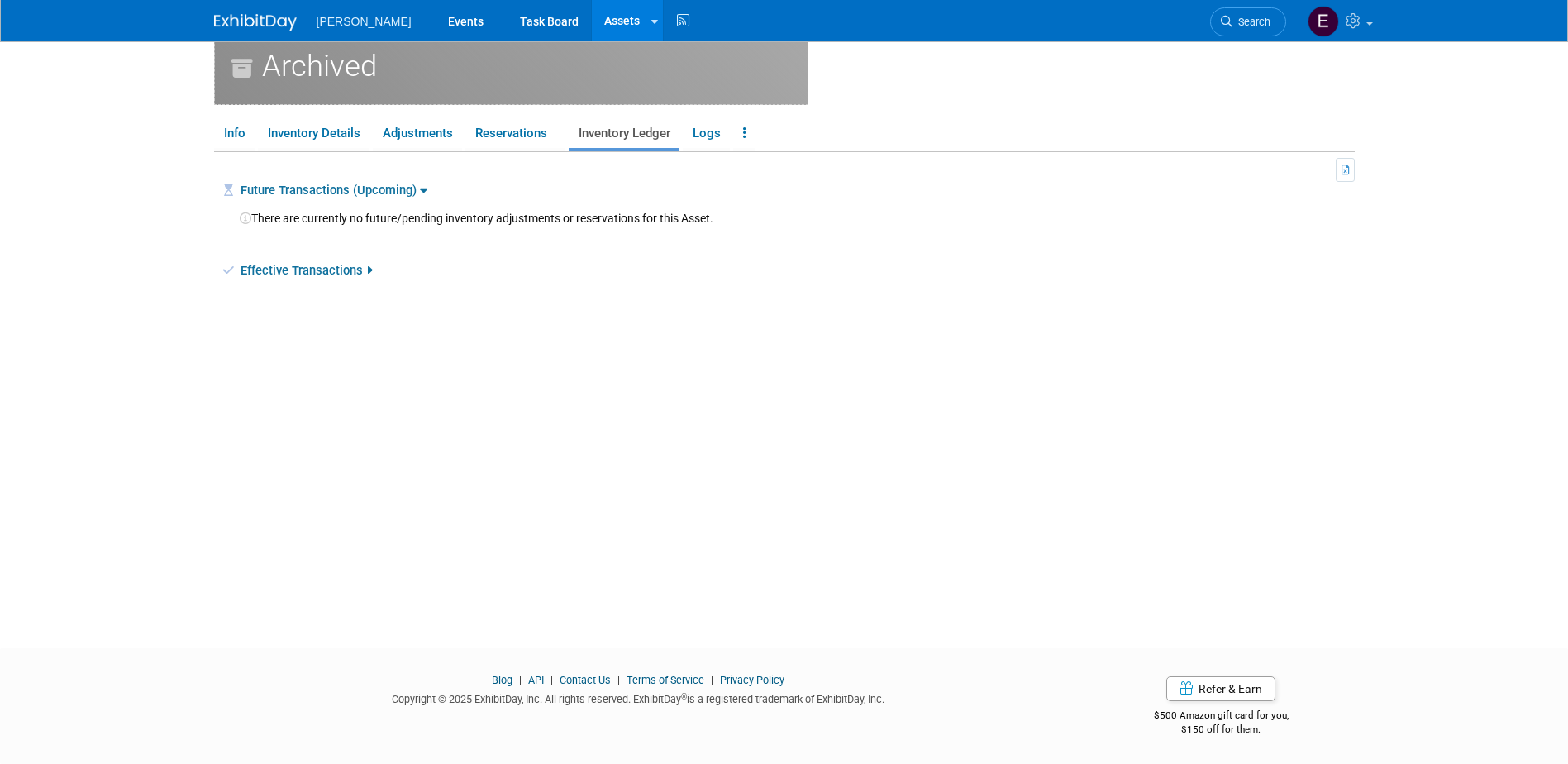
click at [317, 266] on link "Effective Transactions" at bounding box center [306, 270] width 132 height 15
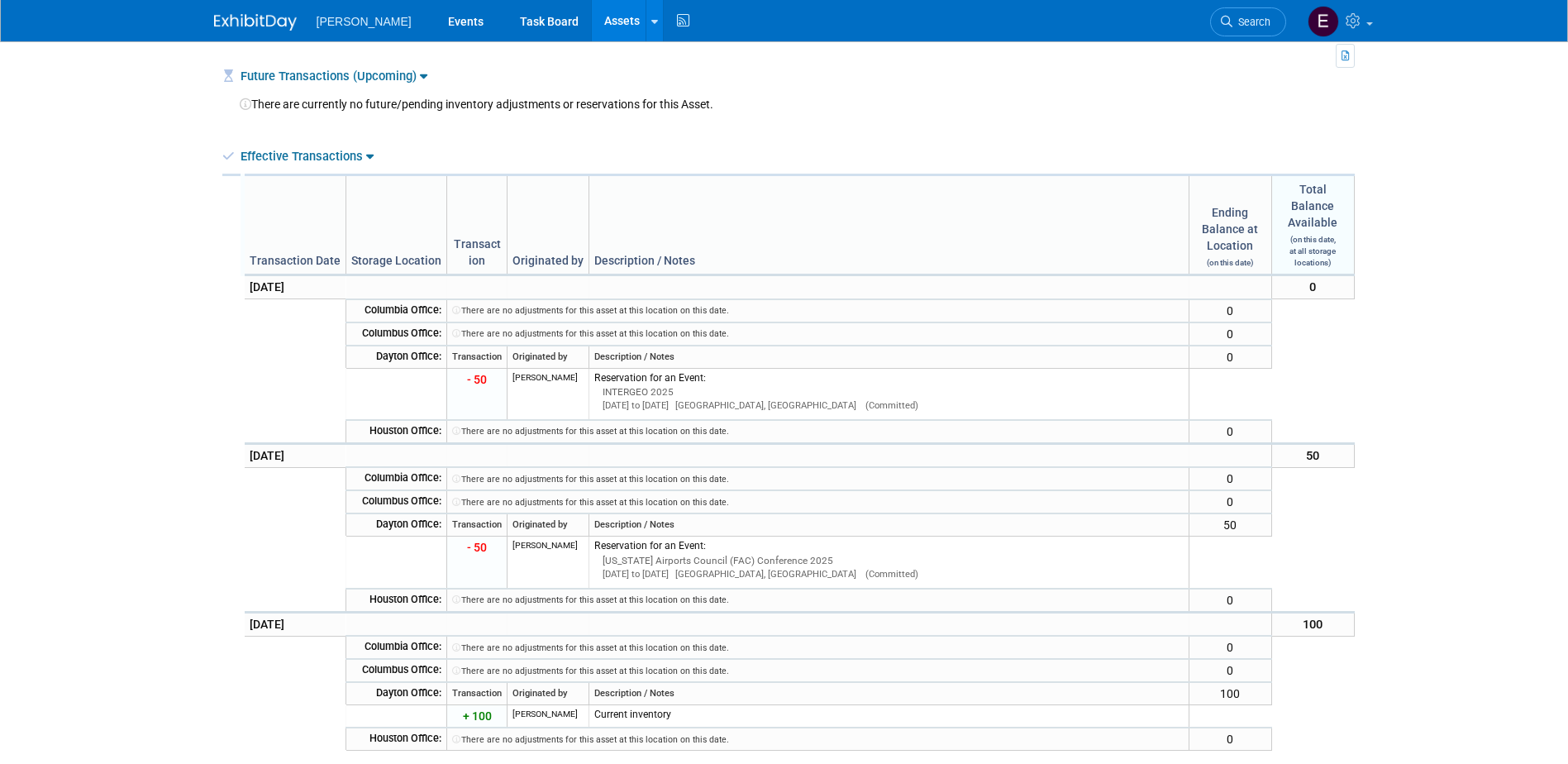
click at [377, 63] on div at bounding box center [789, 55] width 1133 height 24
click at [378, 75] on link "Future Transactions (Upcoming)" at bounding box center [333, 75] width 187 height 15
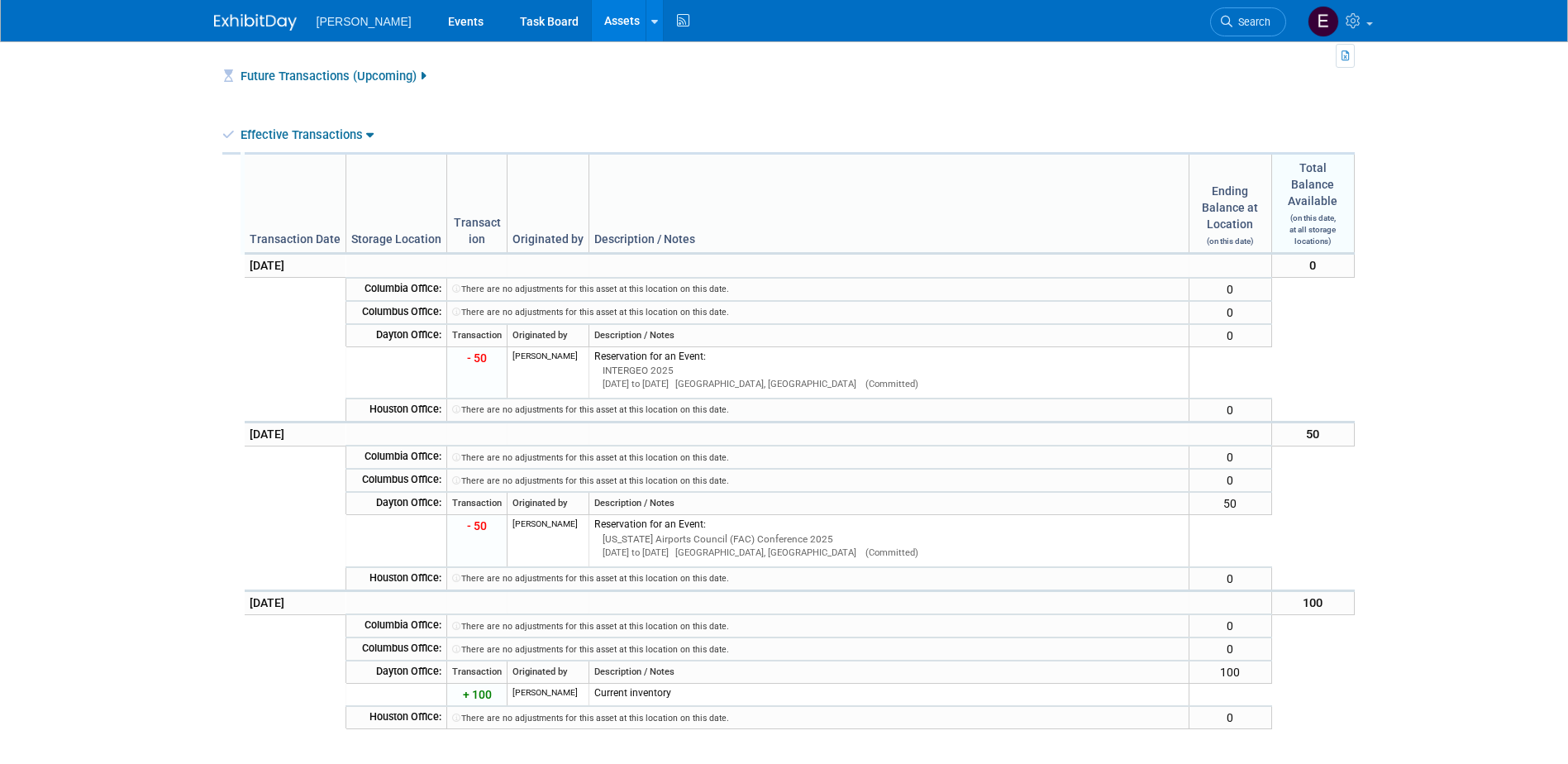
click at [378, 75] on link "Future Transactions (Upcoming)" at bounding box center [332, 75] width 185 height 15
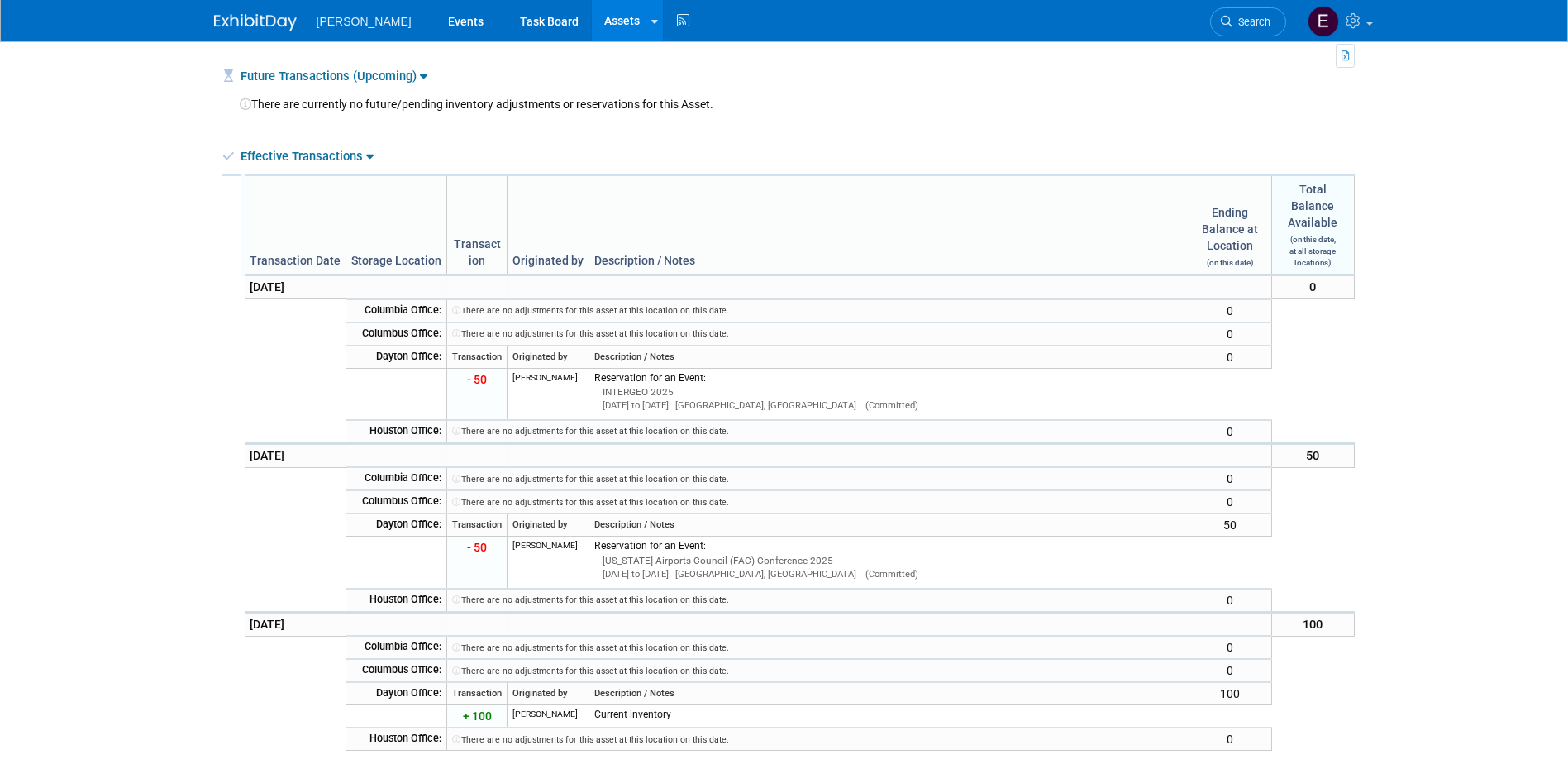
click at [340, 157] on link "Effective Transactions" at bounding box center [307, 156] width 133 height 15
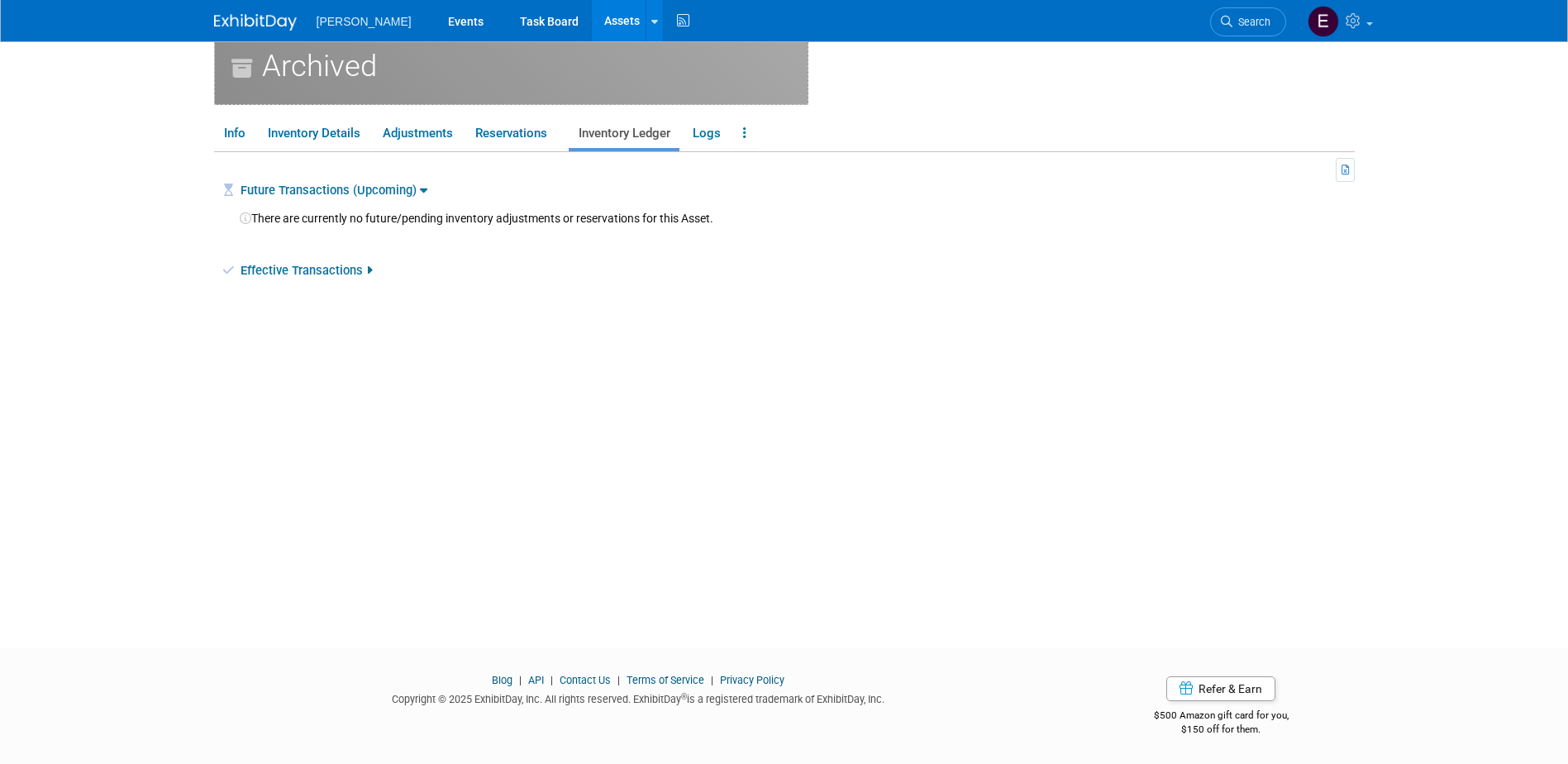
click at [344, 268] on link "Effective Transactions" at bounding box center [306, 270] width 132 height 15
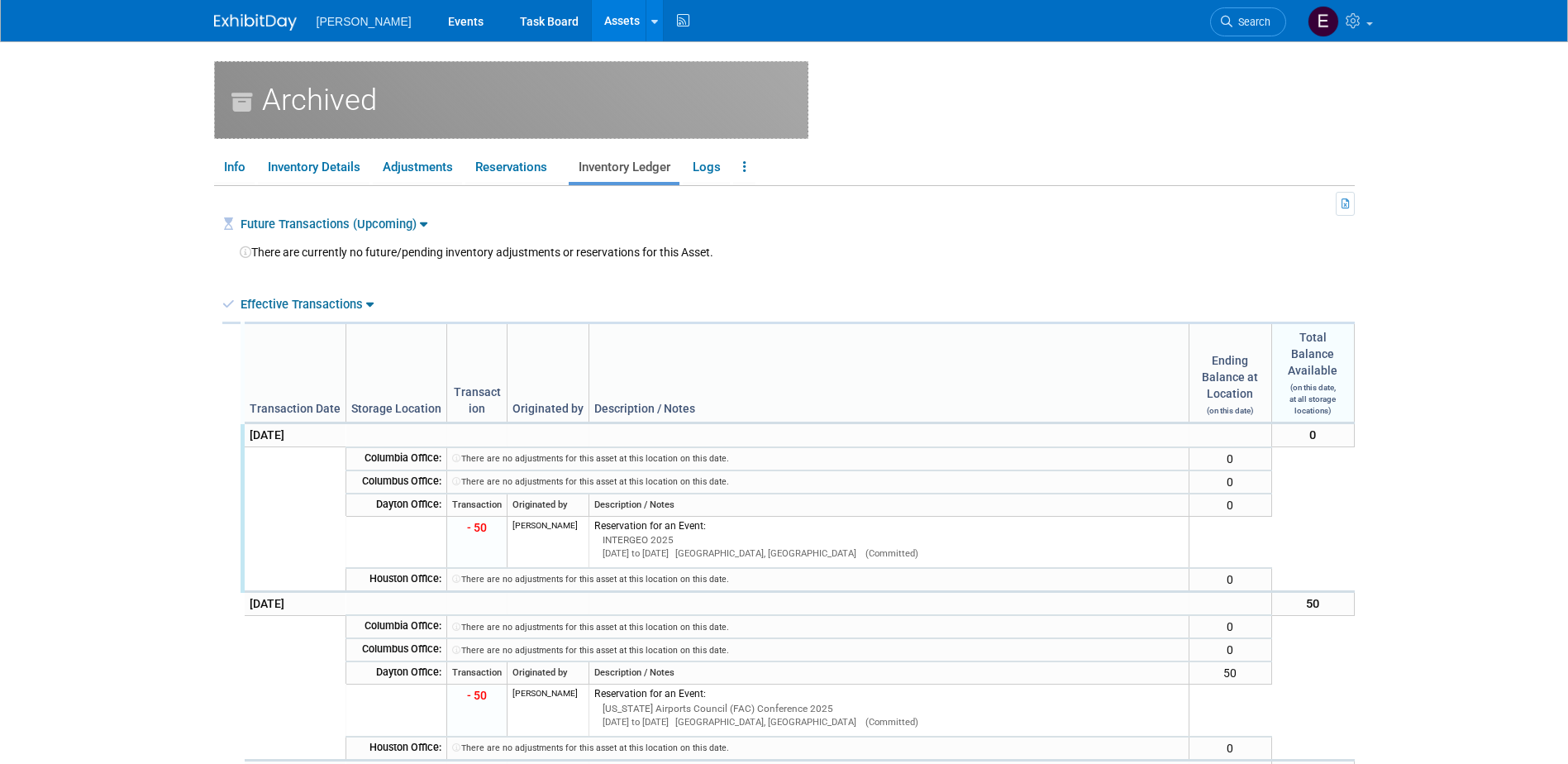
scroll to position [240, 0]
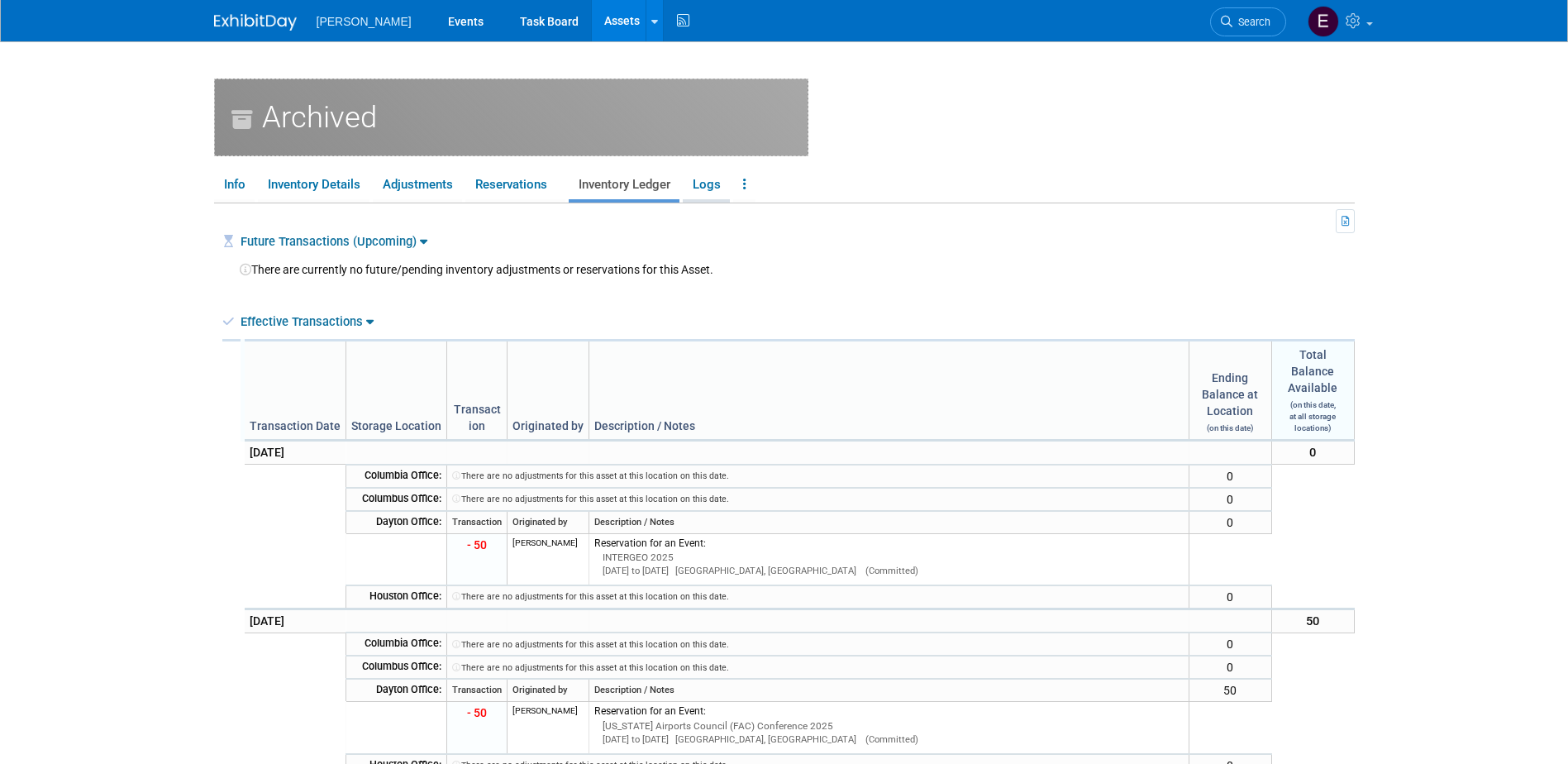
click at [700, 181] on link "Logs" at bounding box center [707, 184] width 47 height 29
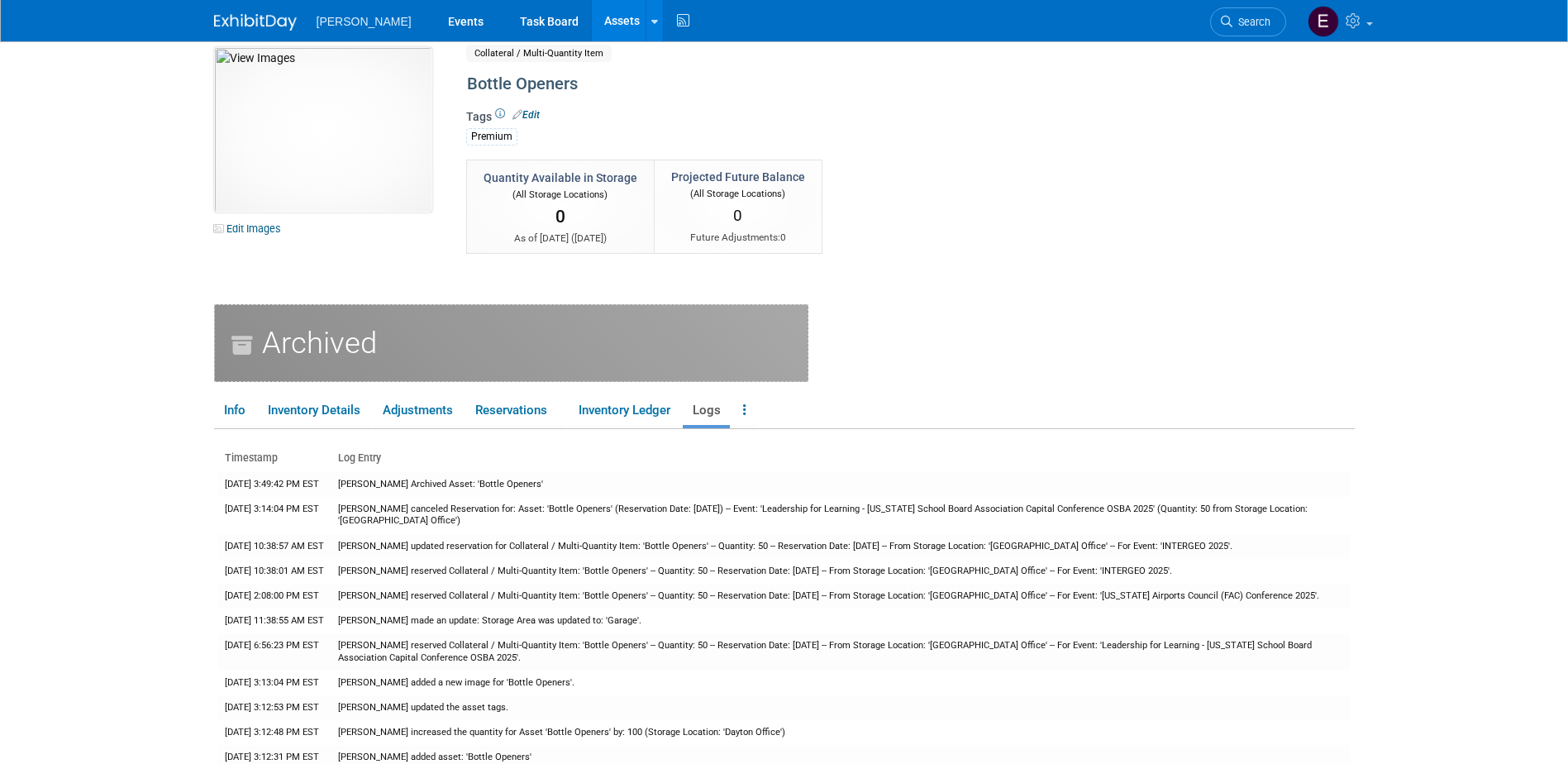
scroll to position [212, 0]
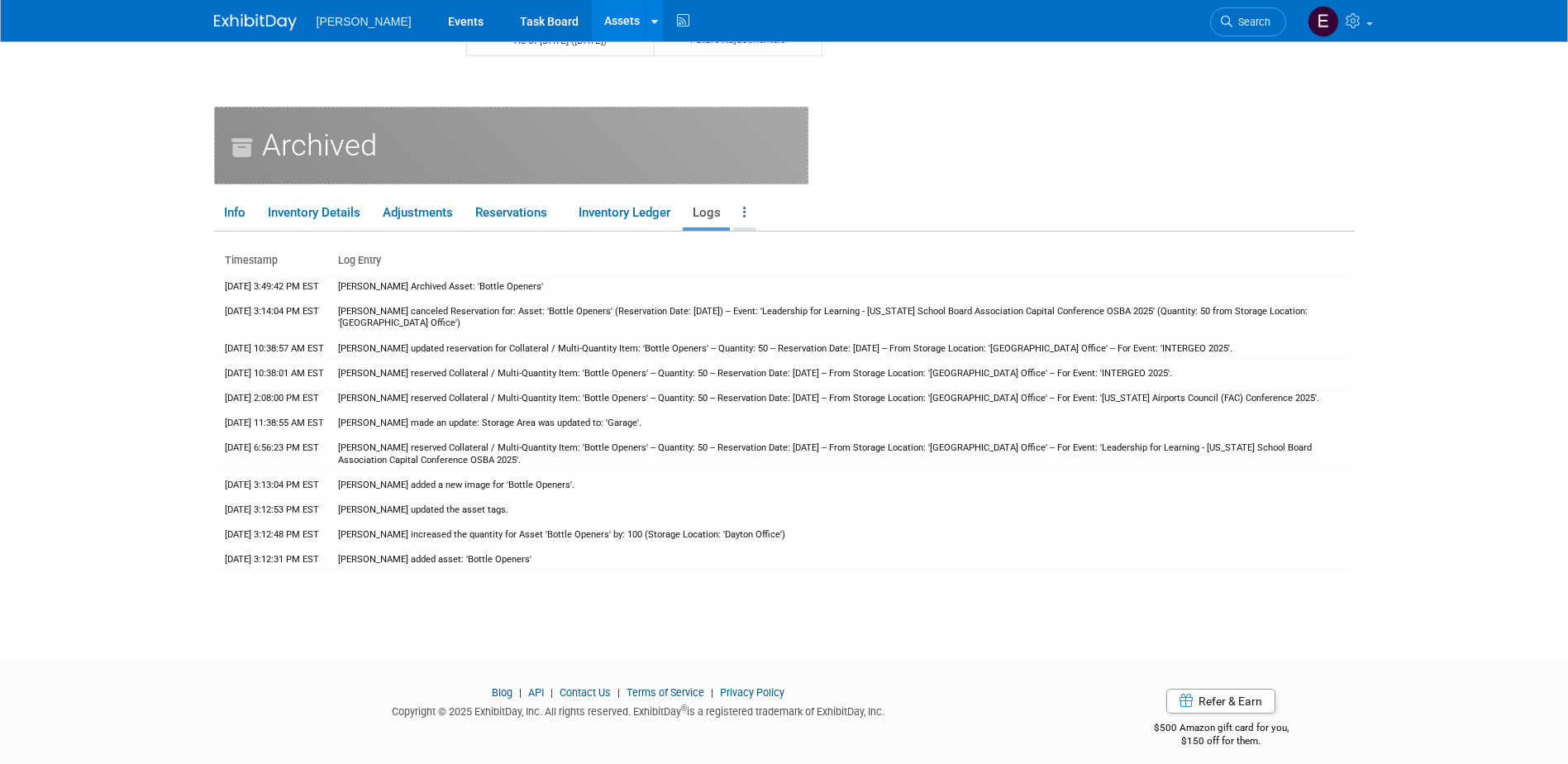
click at [756, 218] on link at bounding box center [744, 212] width 22 height 29
click at [535, 206] on link "Reservations" at bounding box center [516, 212] width 100 height 29
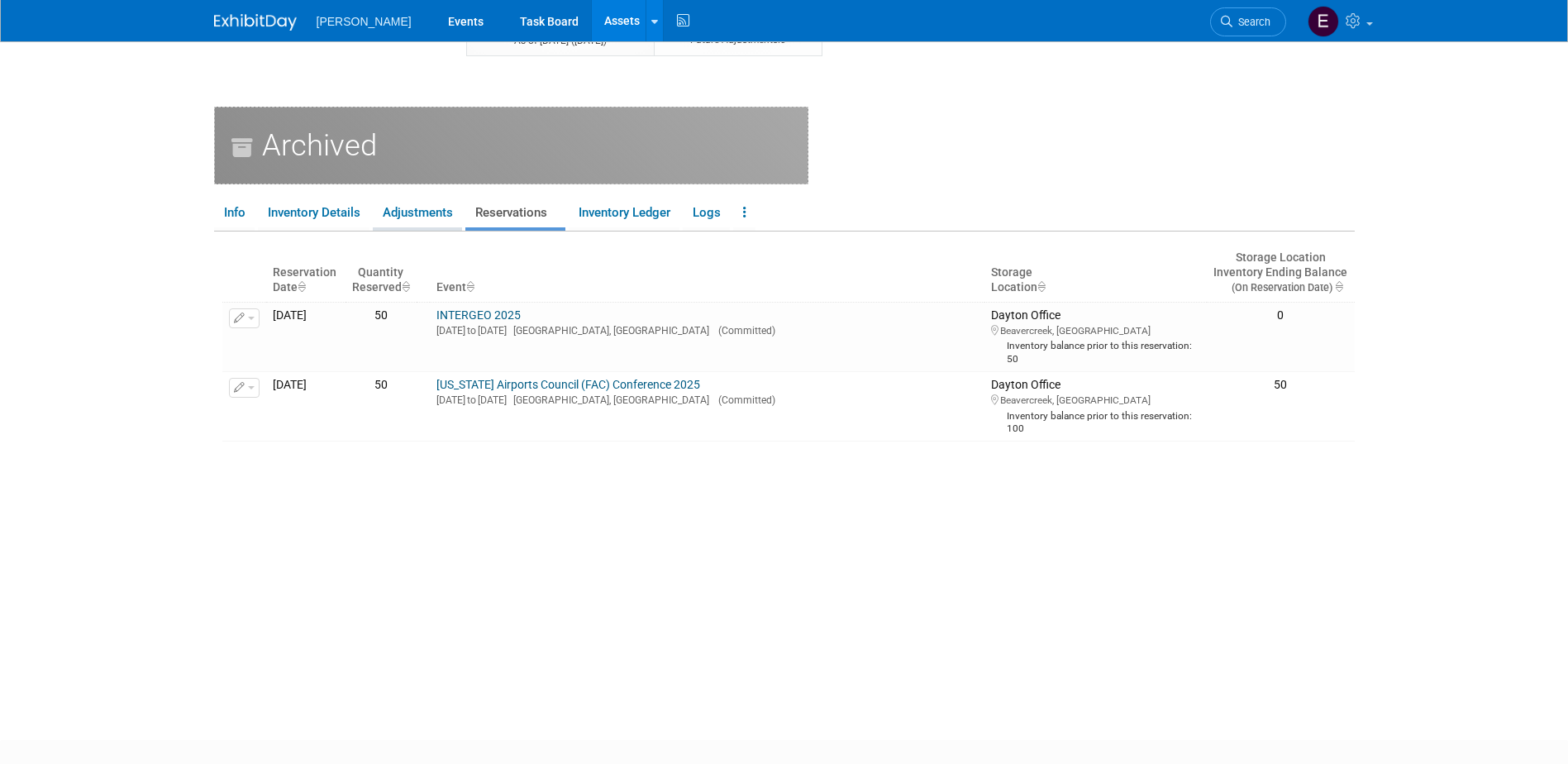
click at [396, 200] on link "Adjustments" at bounding box center [417, 212] width 89 height 29
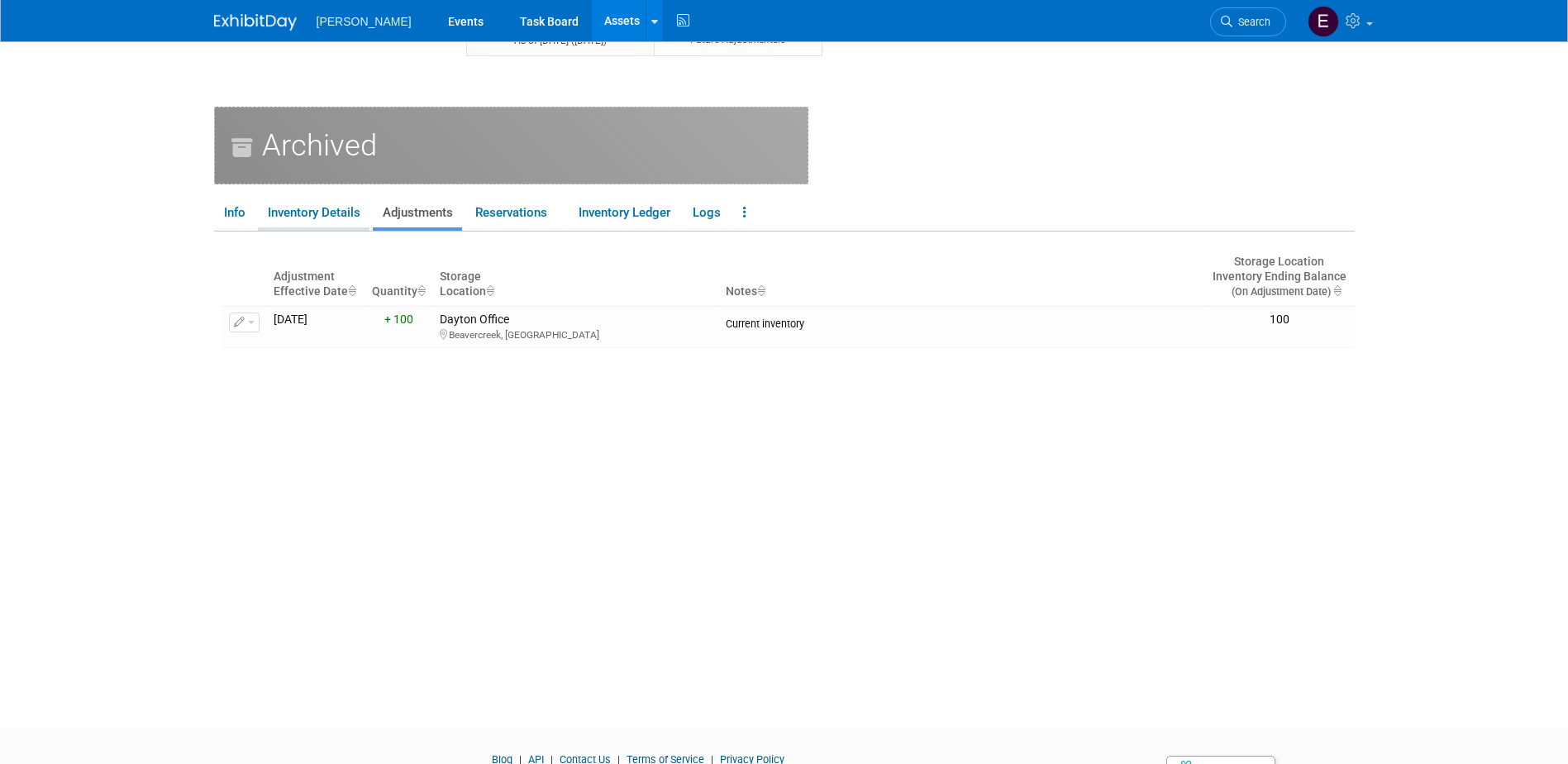
click at [338, 213] on link "Inventory Details" at bounding box center [313, 212] width 111 height 29
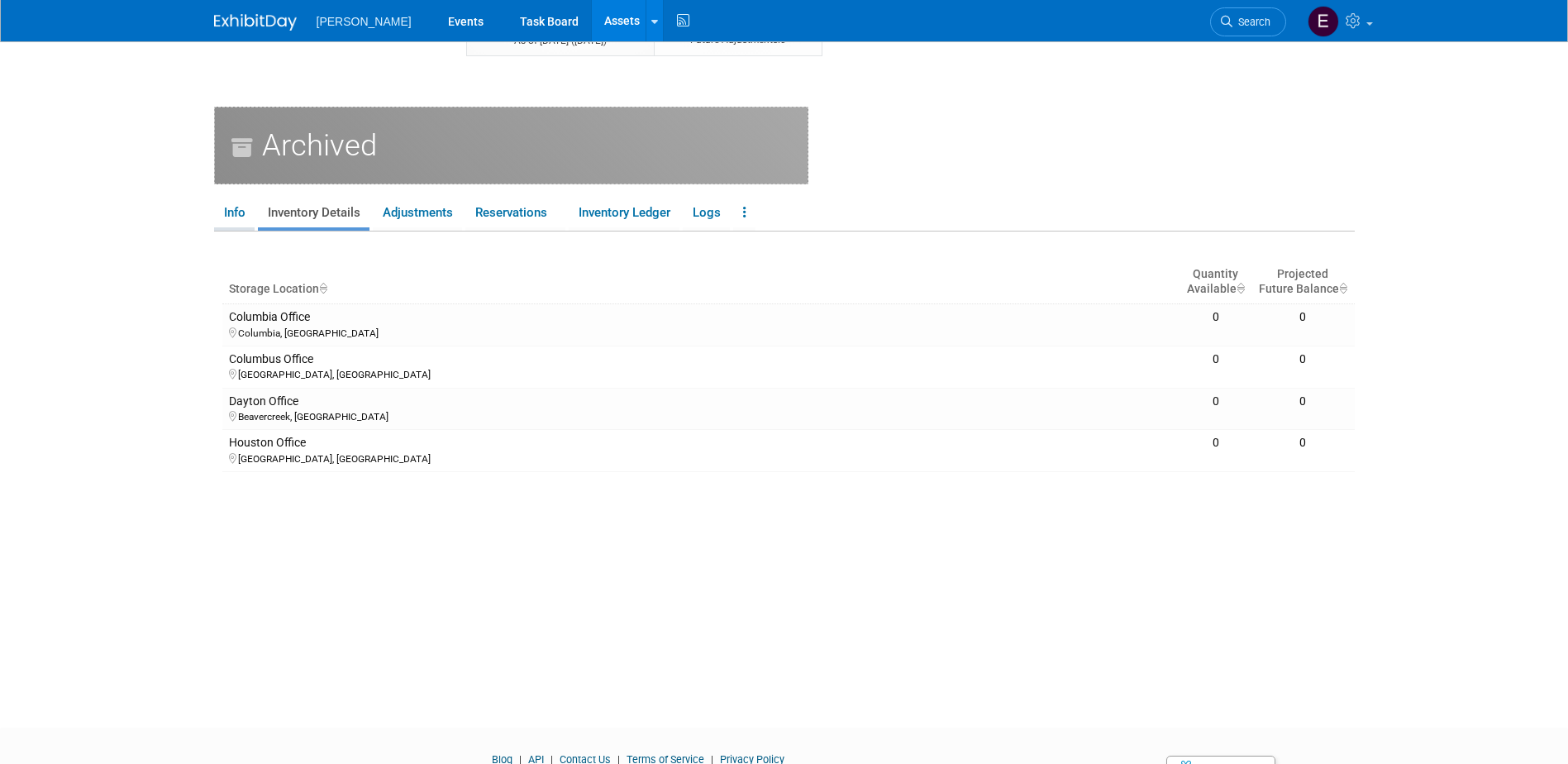
click at [243, 212] on link "Info" at bounding box center [234, 212] width 40 height 29
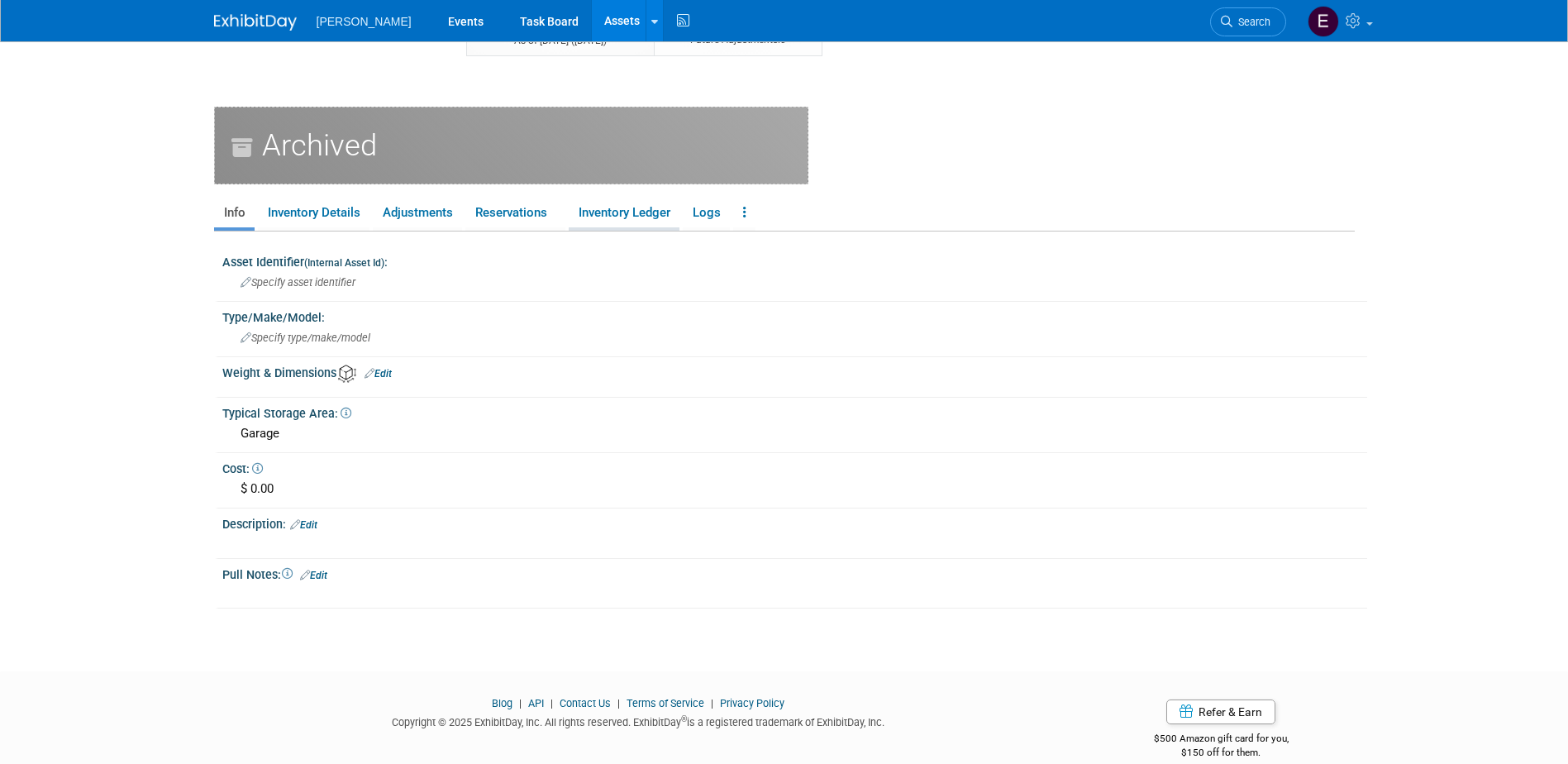
click at [605, 211] on link "Inventory Ledger" at bounding box center [624, 212] width 110 height 29
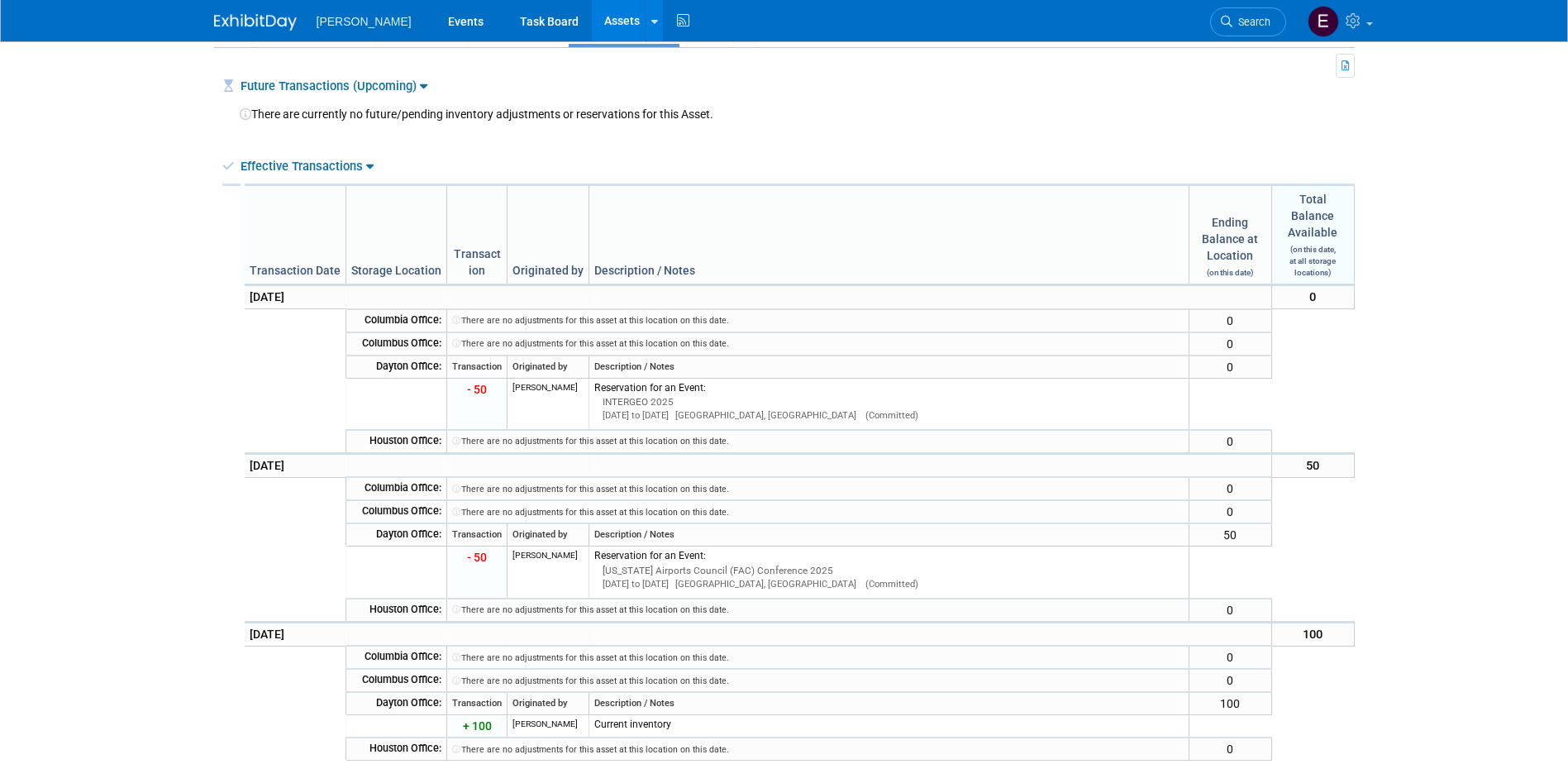
scroll to position [378, 0]
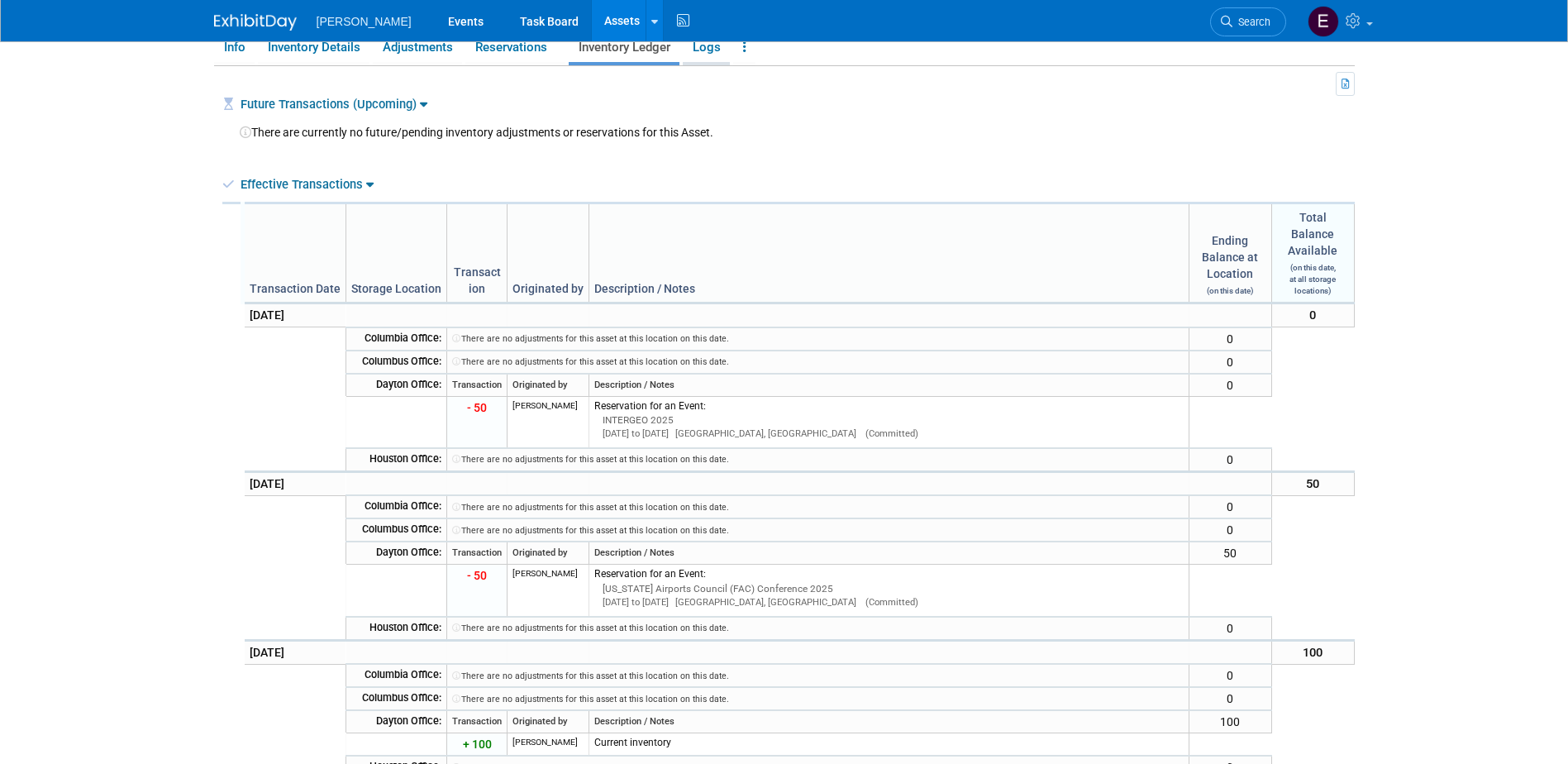
click at [716, 52] on link "Logs" at bounding box center [707, 47] width 47 height 29
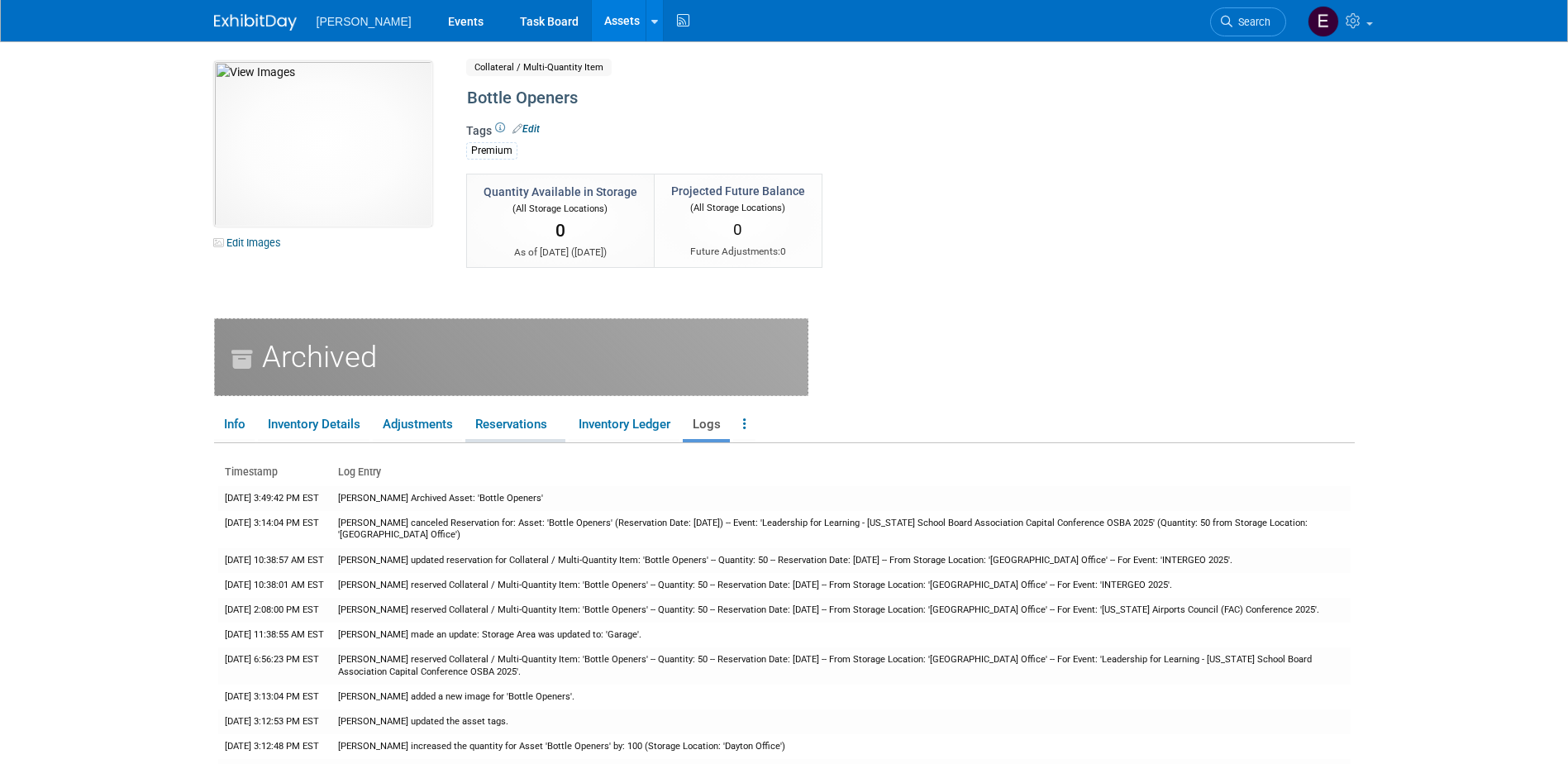
scroll to position [0, 0]
click at [592, 17] on link "Assets" at bounding box center [622, 20] width 61 height 41
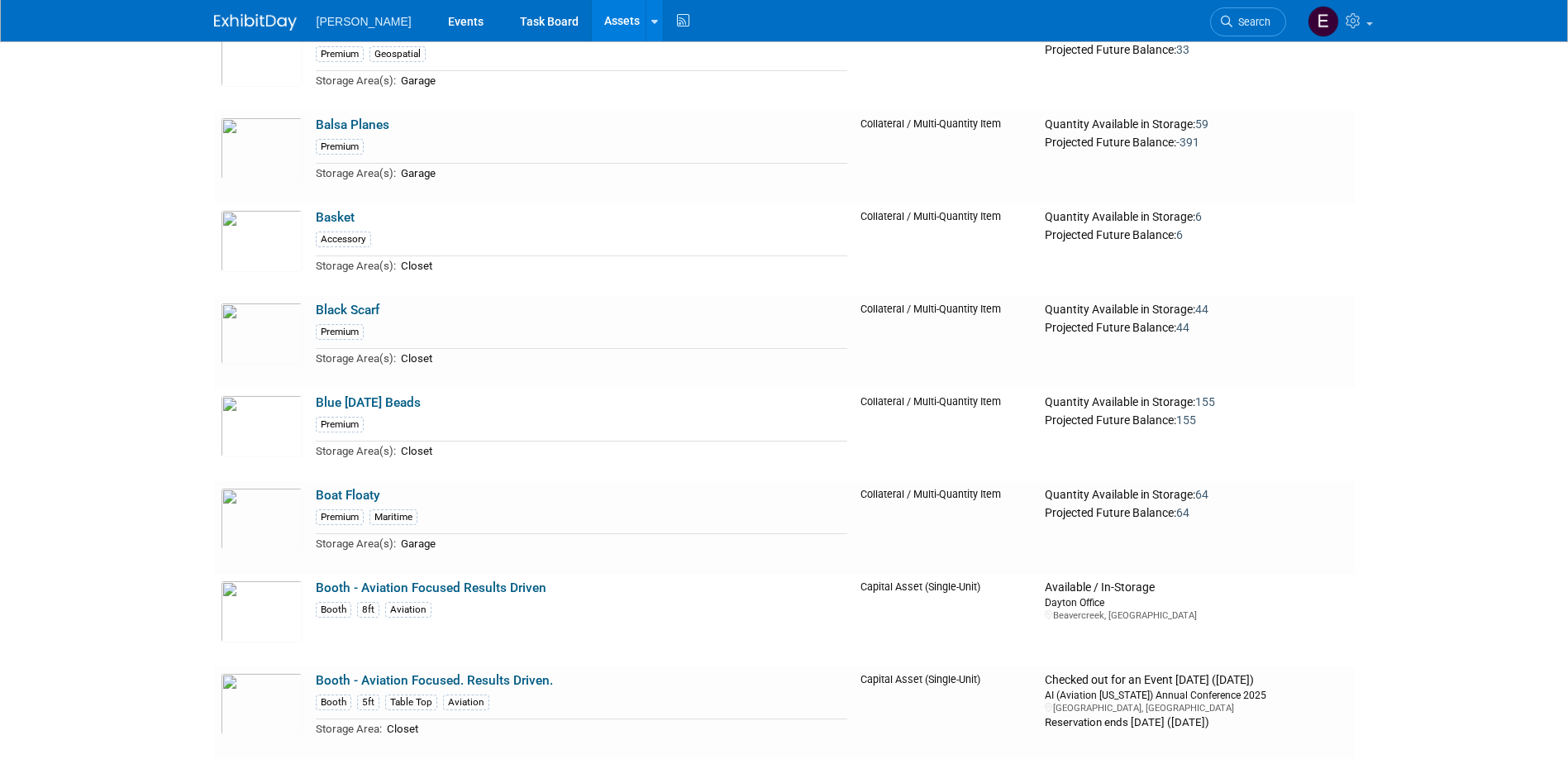
scroll to position [4588, 0]
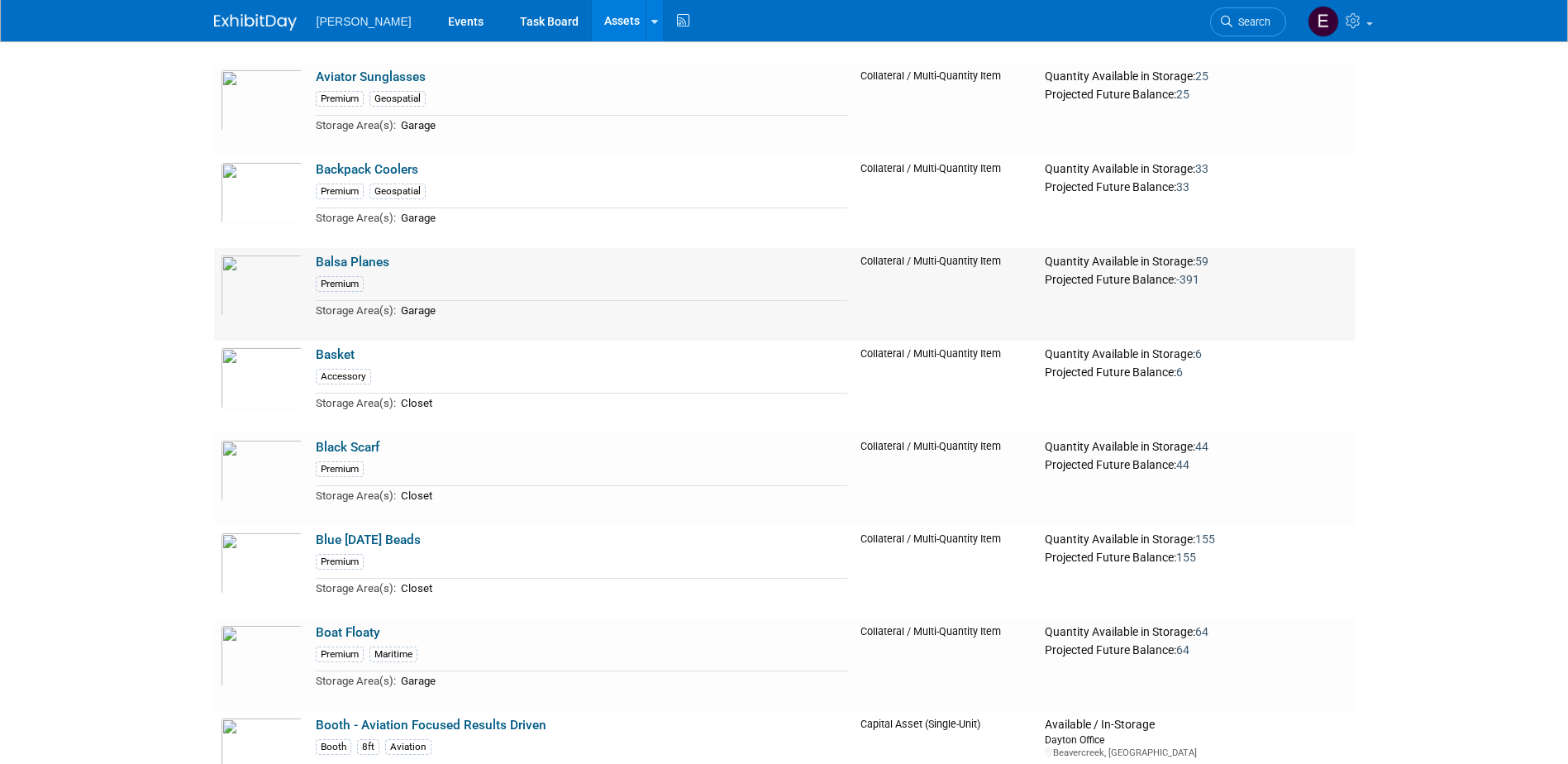
click at [365, 263] on link "Balsa Planes" at bounding box center [353, 261] width 74 height 15
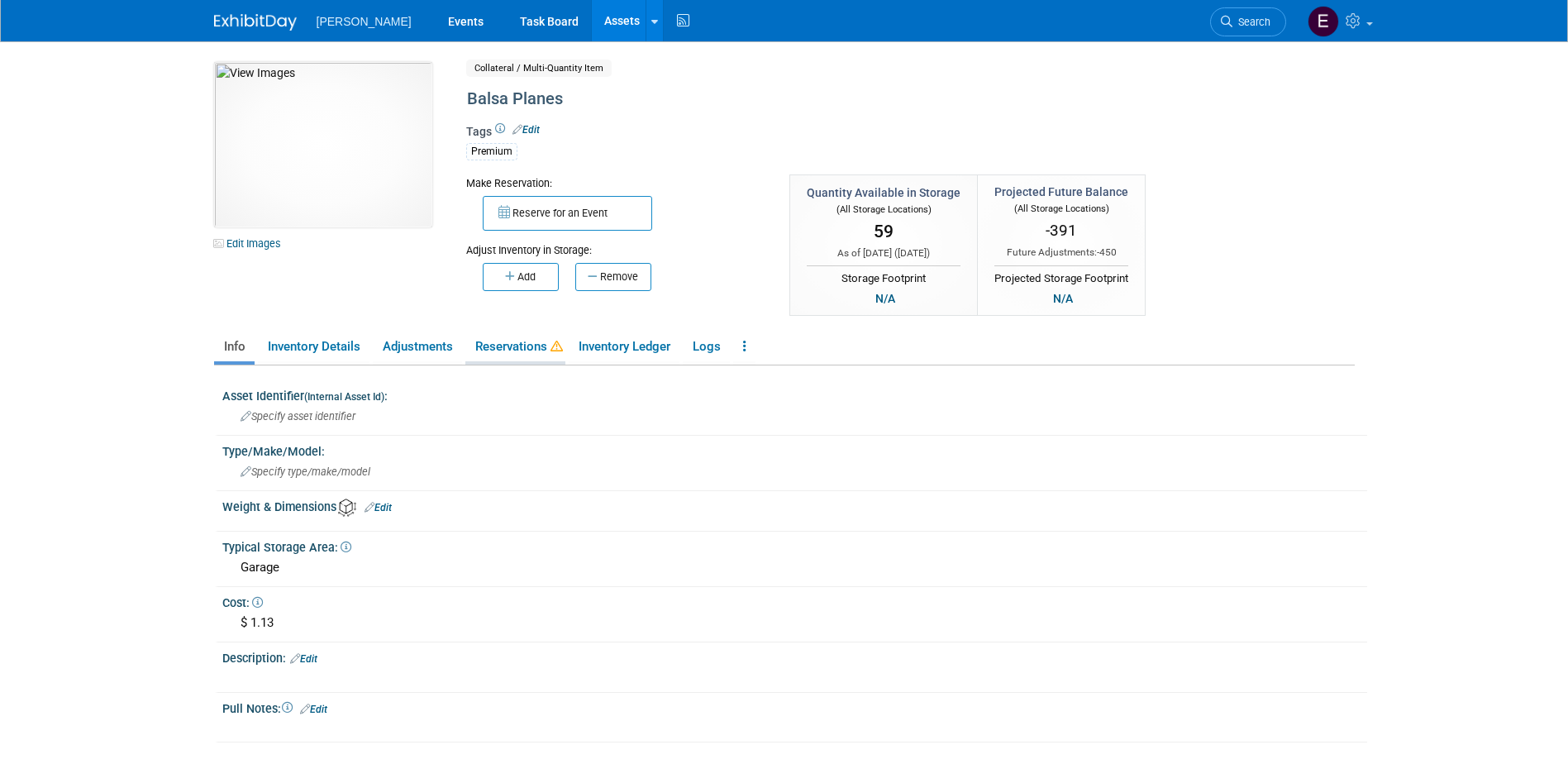
click at [512, 353] on link "Reservations" at bounding box center [516, 346] width 100 height 29
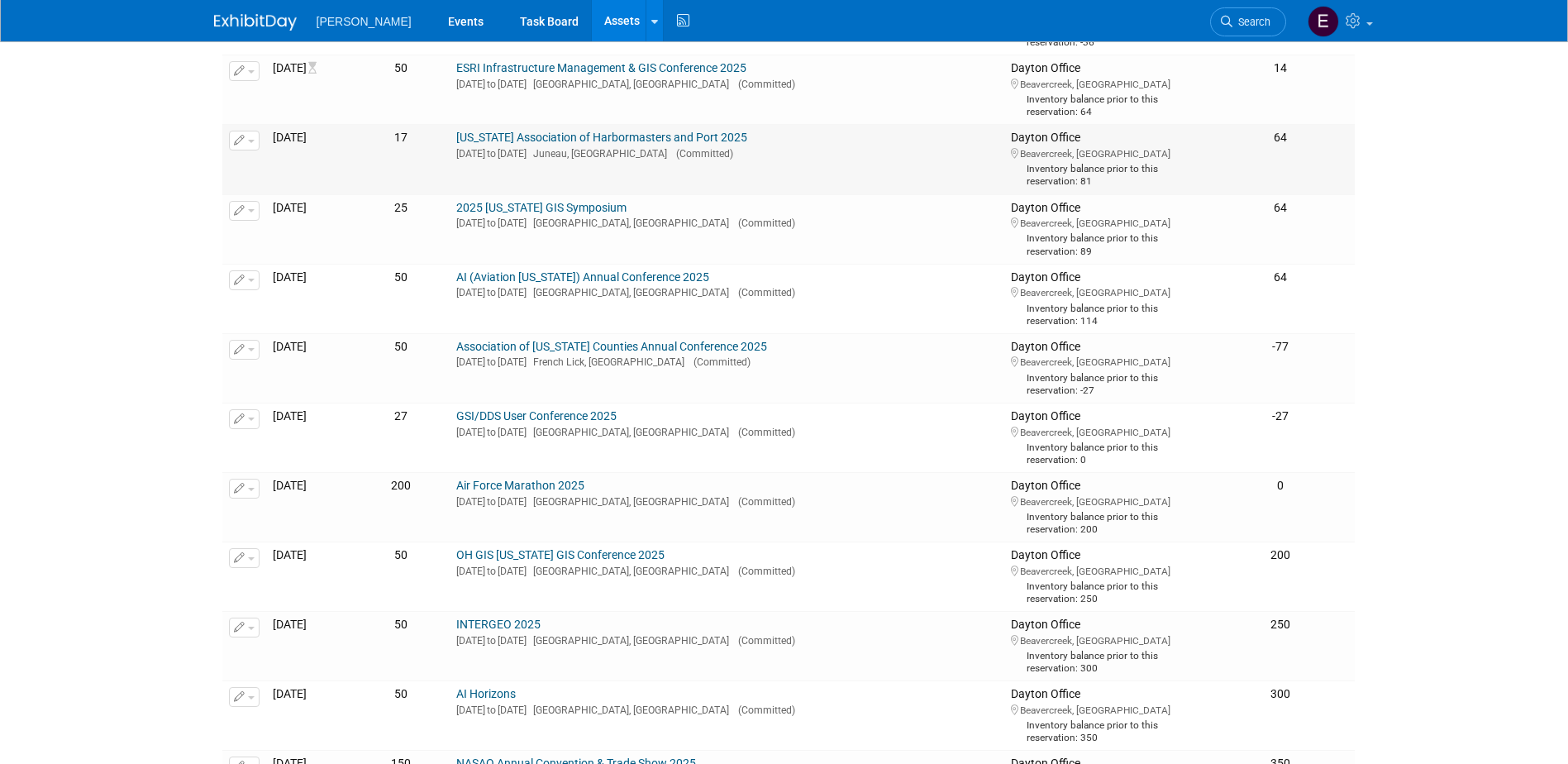
scroll to position [992, 0]
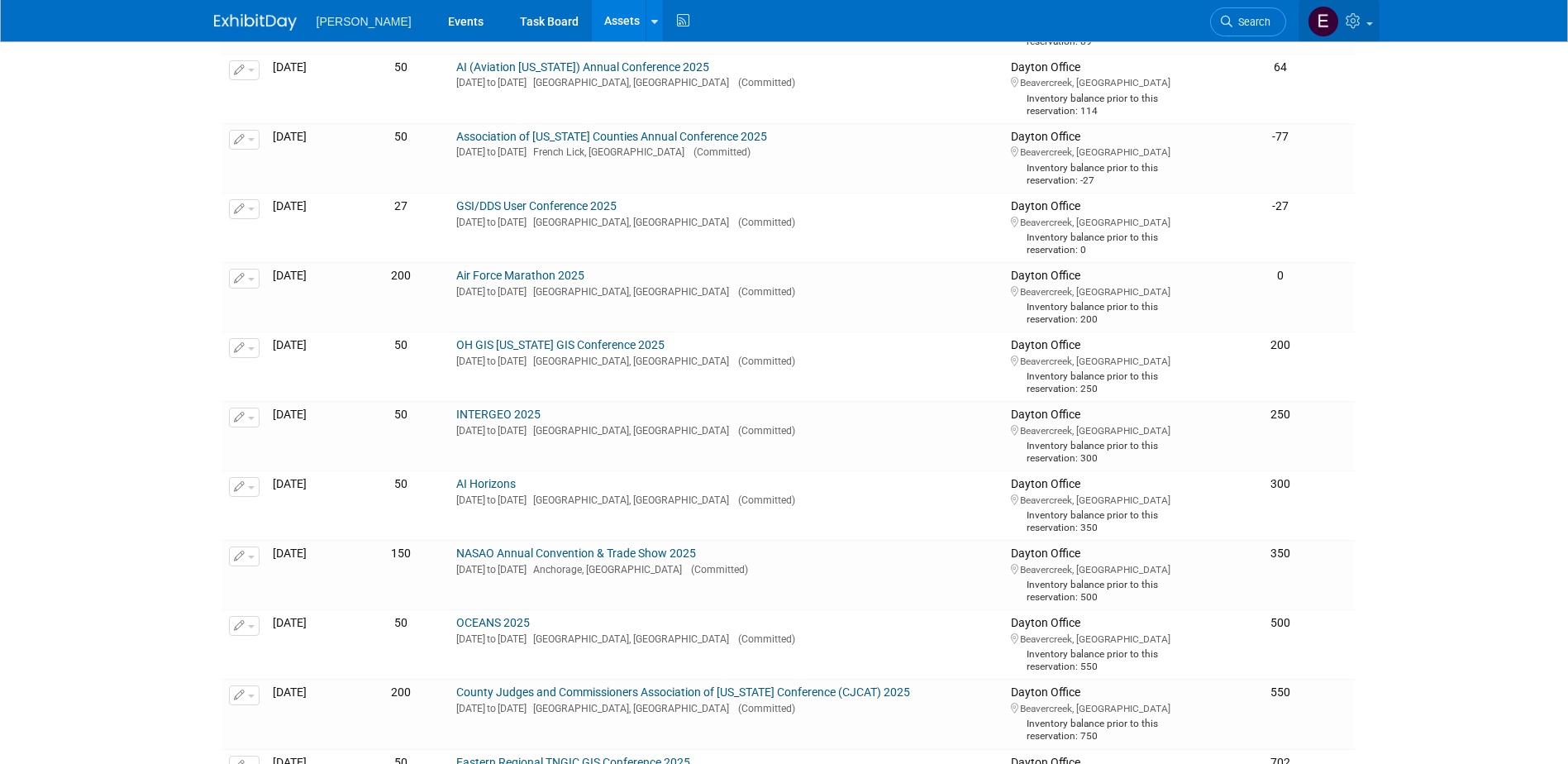
click at [1372, 18] on link at bounding box center [1339, 20] width 81 height 41
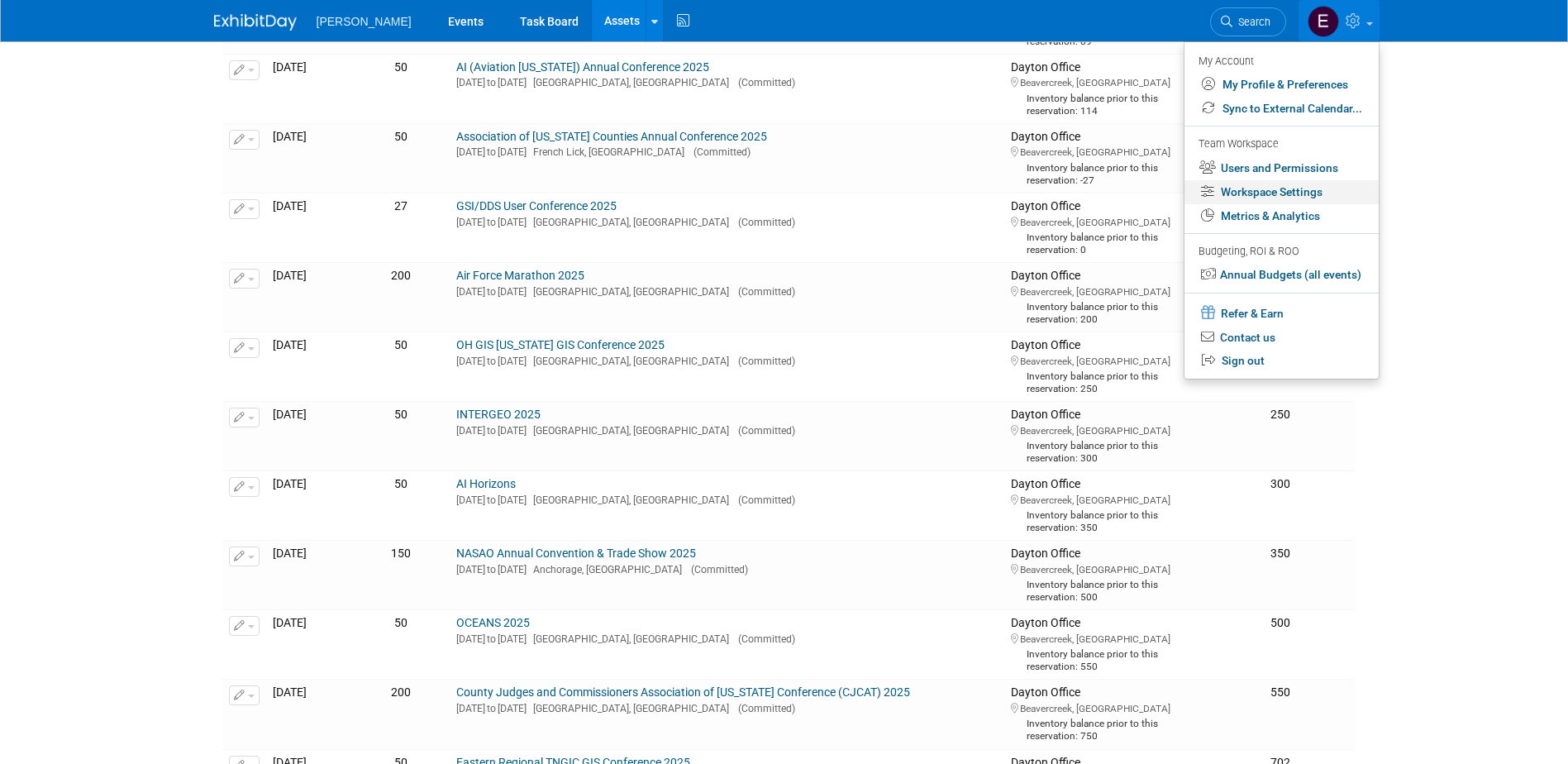
click at [1258, 194] on link "Workspace Settings" at bounding box center [1282, 192] width 195 height 24
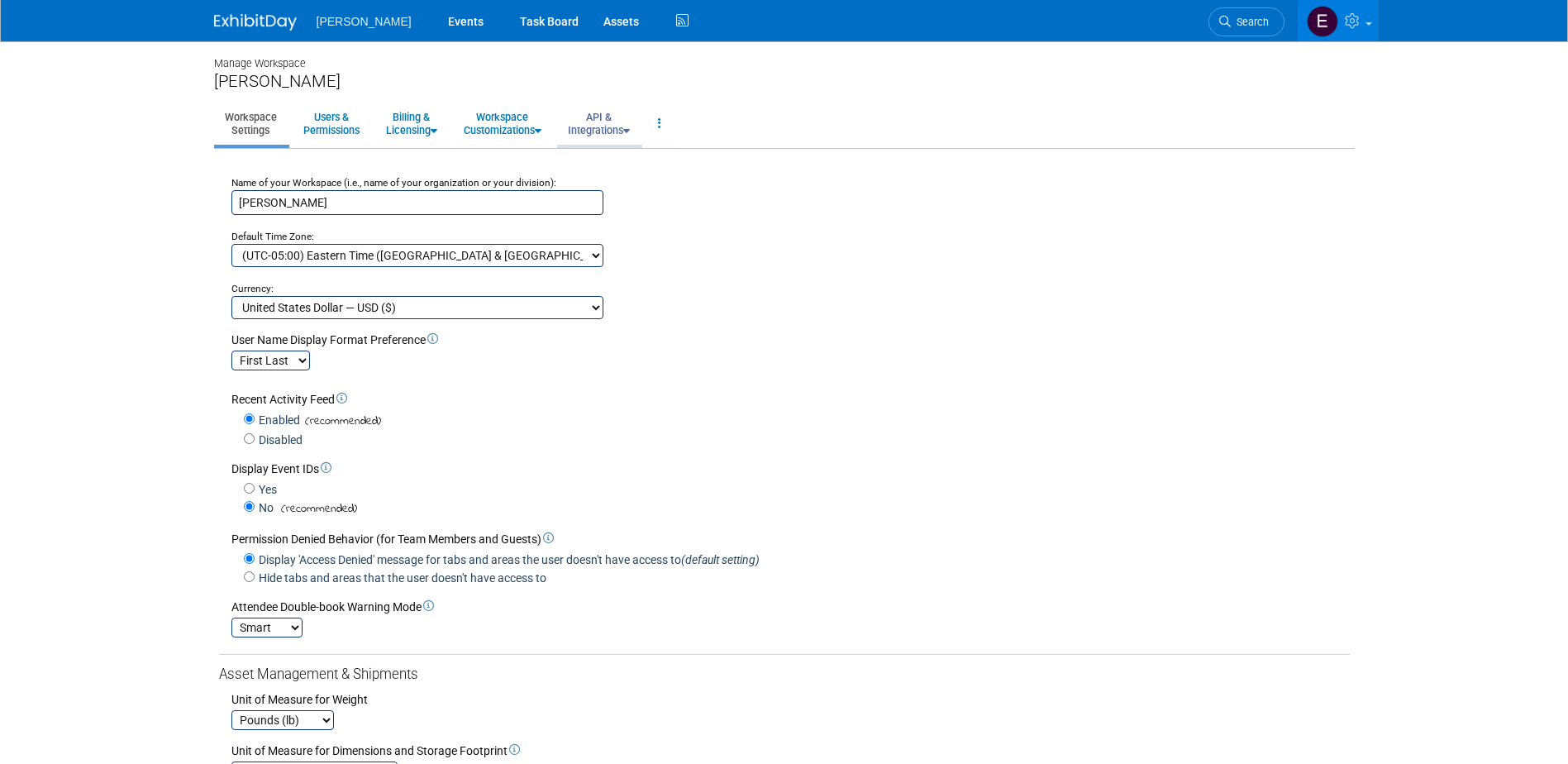
click at [602, 127] on link "API & Integrations" at bounding box center [598, 124] width 83 height 40
click at [517, 126] on link "Workspace Customizations" at bounding box center [502, 124] width 99 height 40
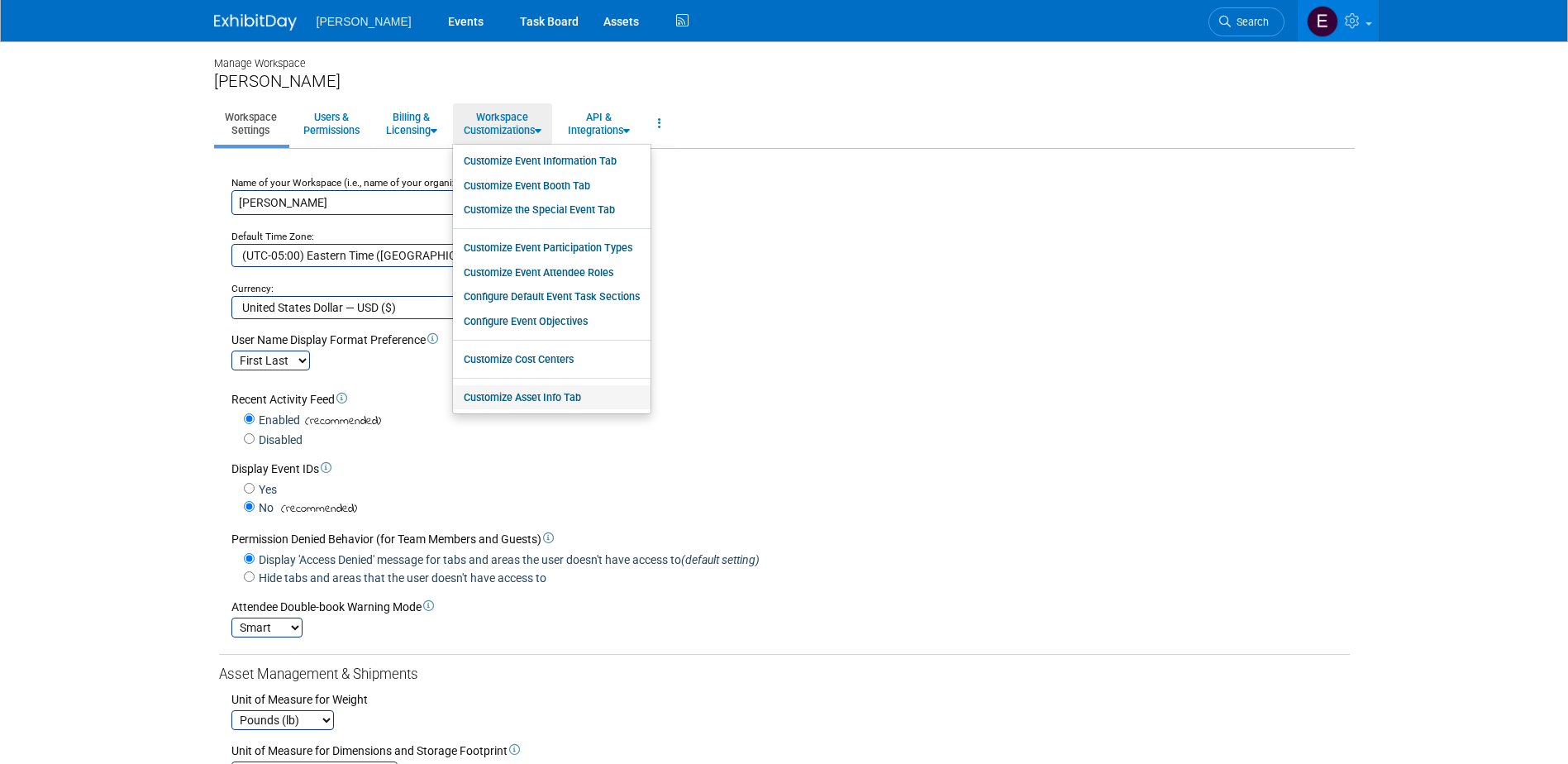
click at [559, 396] on link "Customize Asset Info Tab" at bounding box center [552, 397] width 197 height 25
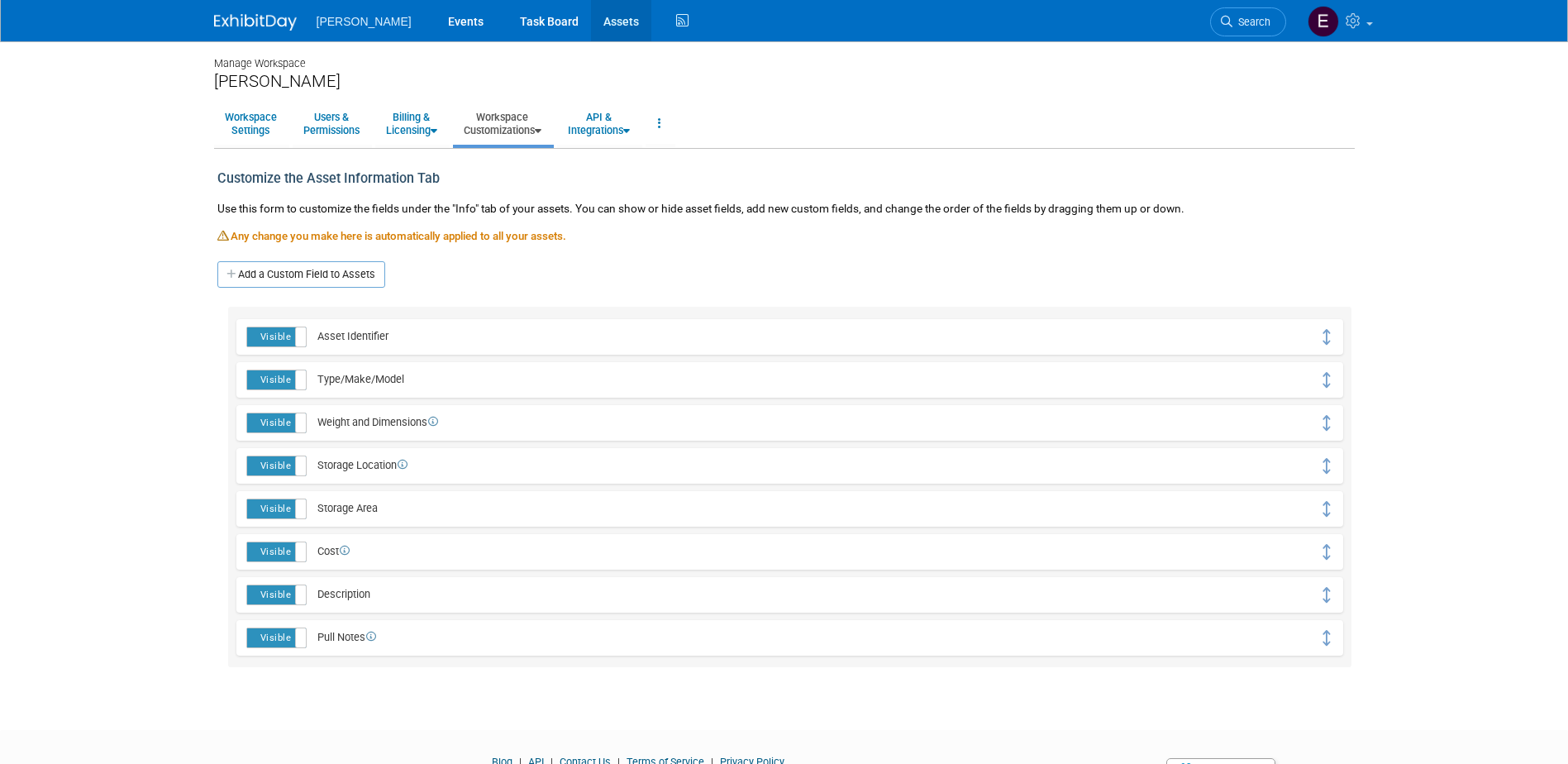
click at [591, 20] on link "Assets" at bounding box center [621, 20] width 61 height 41
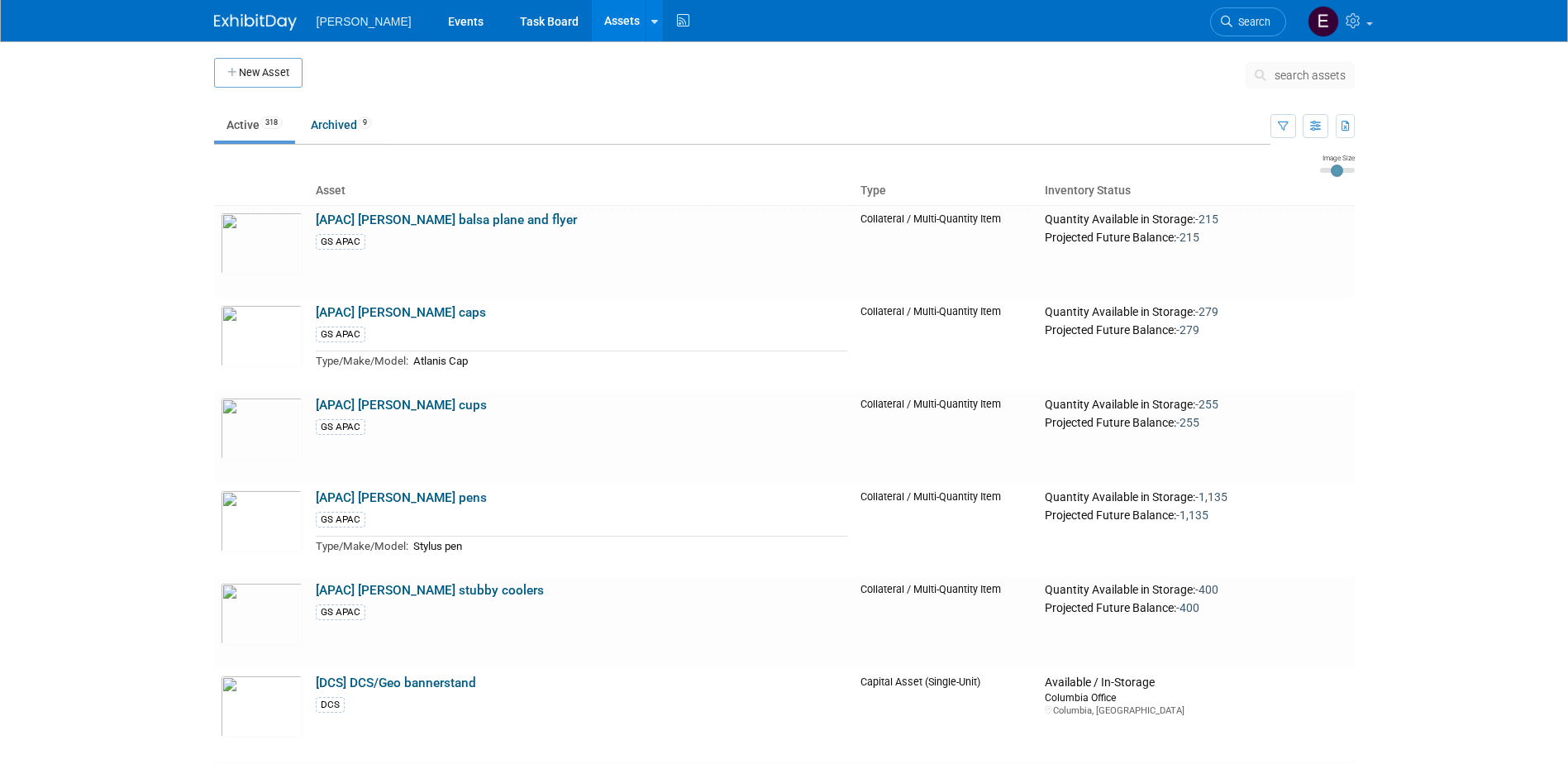
drag, startPoint x: 173, startPoint y: 391, endPoint x: 213, endPoint y: -32, distance: 424.9
click at [346, 127] on link "Archived 9" at bounding box center [341, 125] width 86 height 32
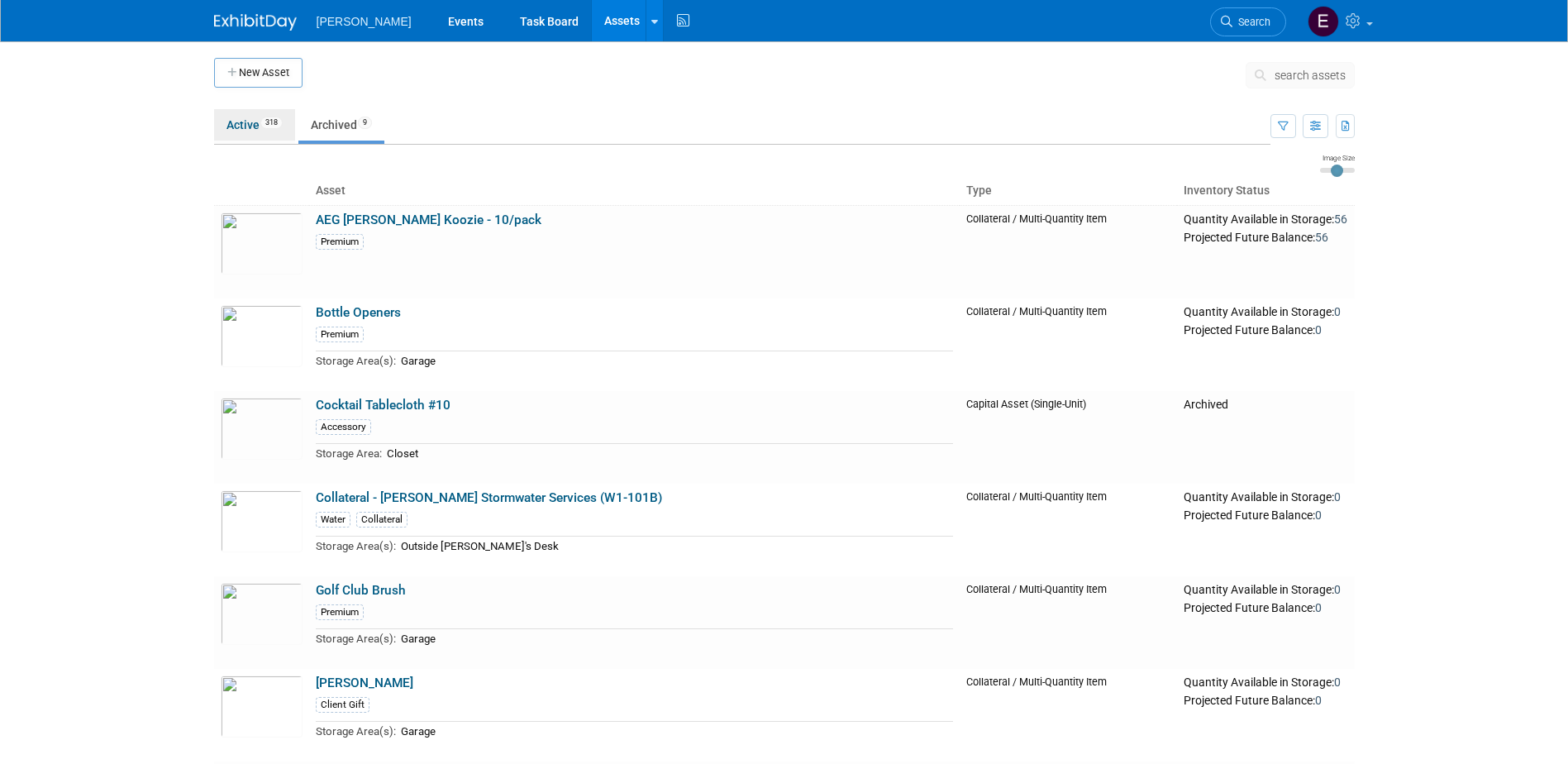
click at [251, 127] on link "Active 318" at bounding box center [254, 125] width 81 height 32
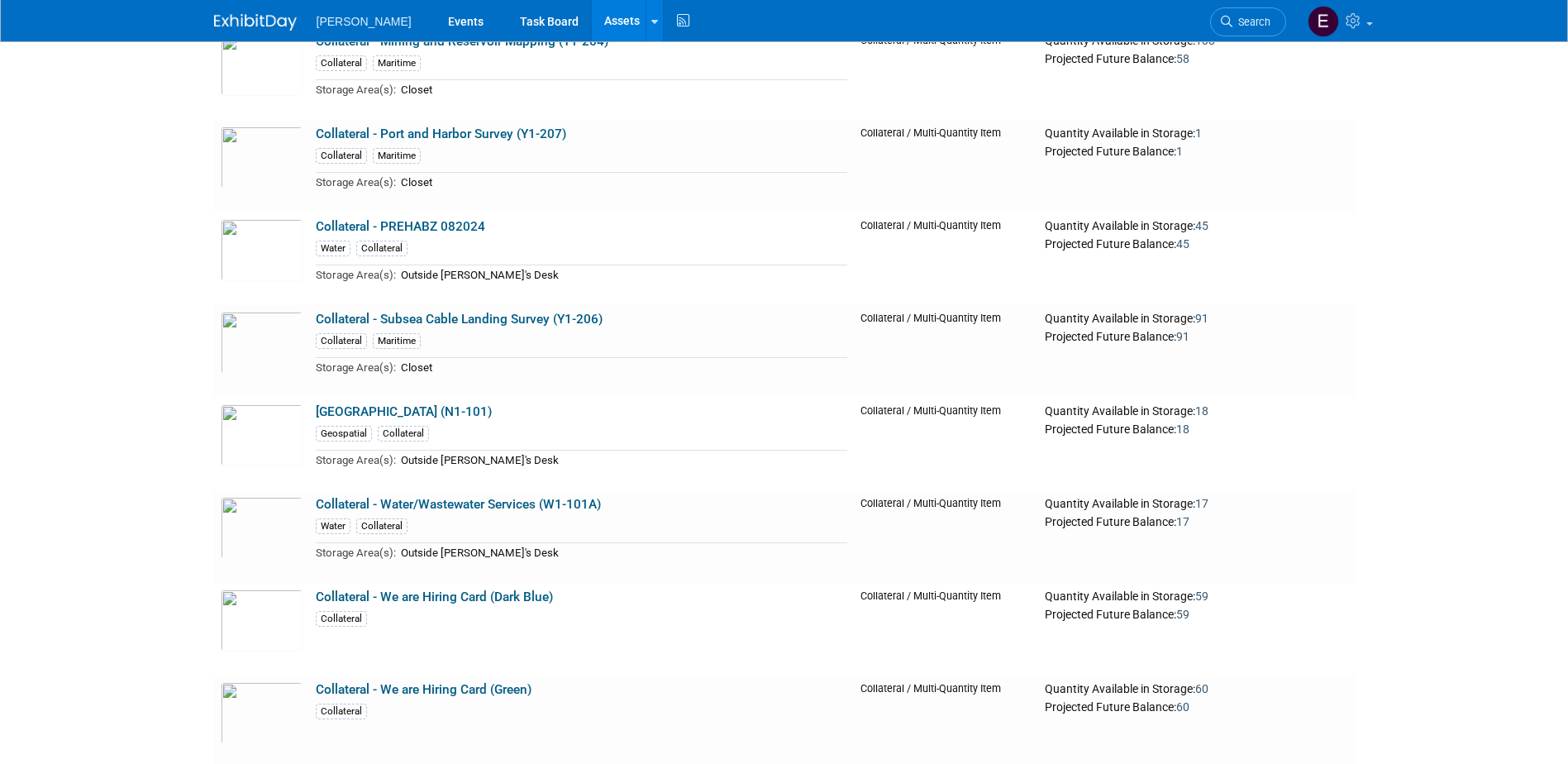
scroll to position [10501, 0]
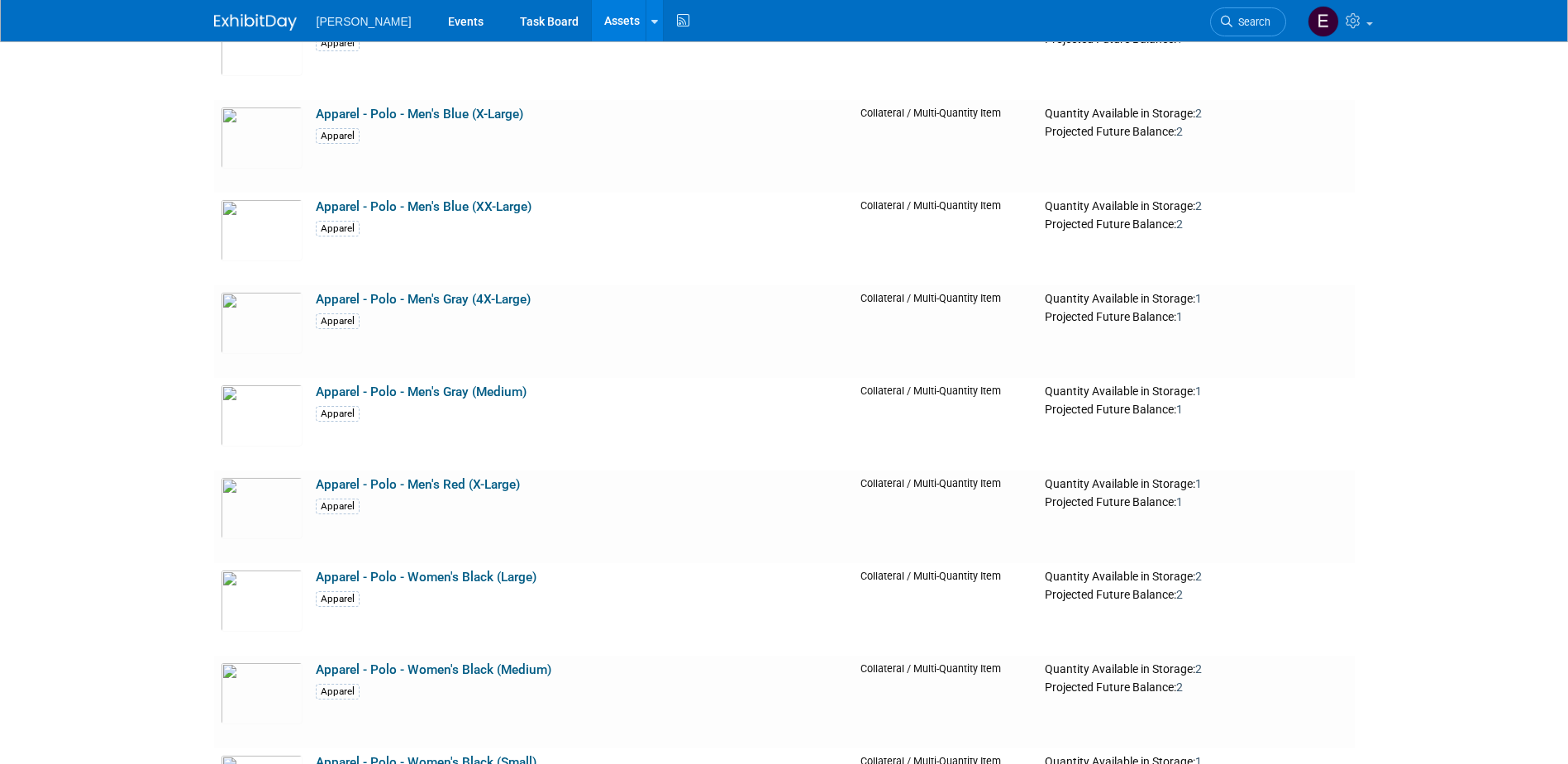
drag, startPoint x: 167, startPoint y: 402, endPoint x: 155, endPoint y: 92, distance: 310.2
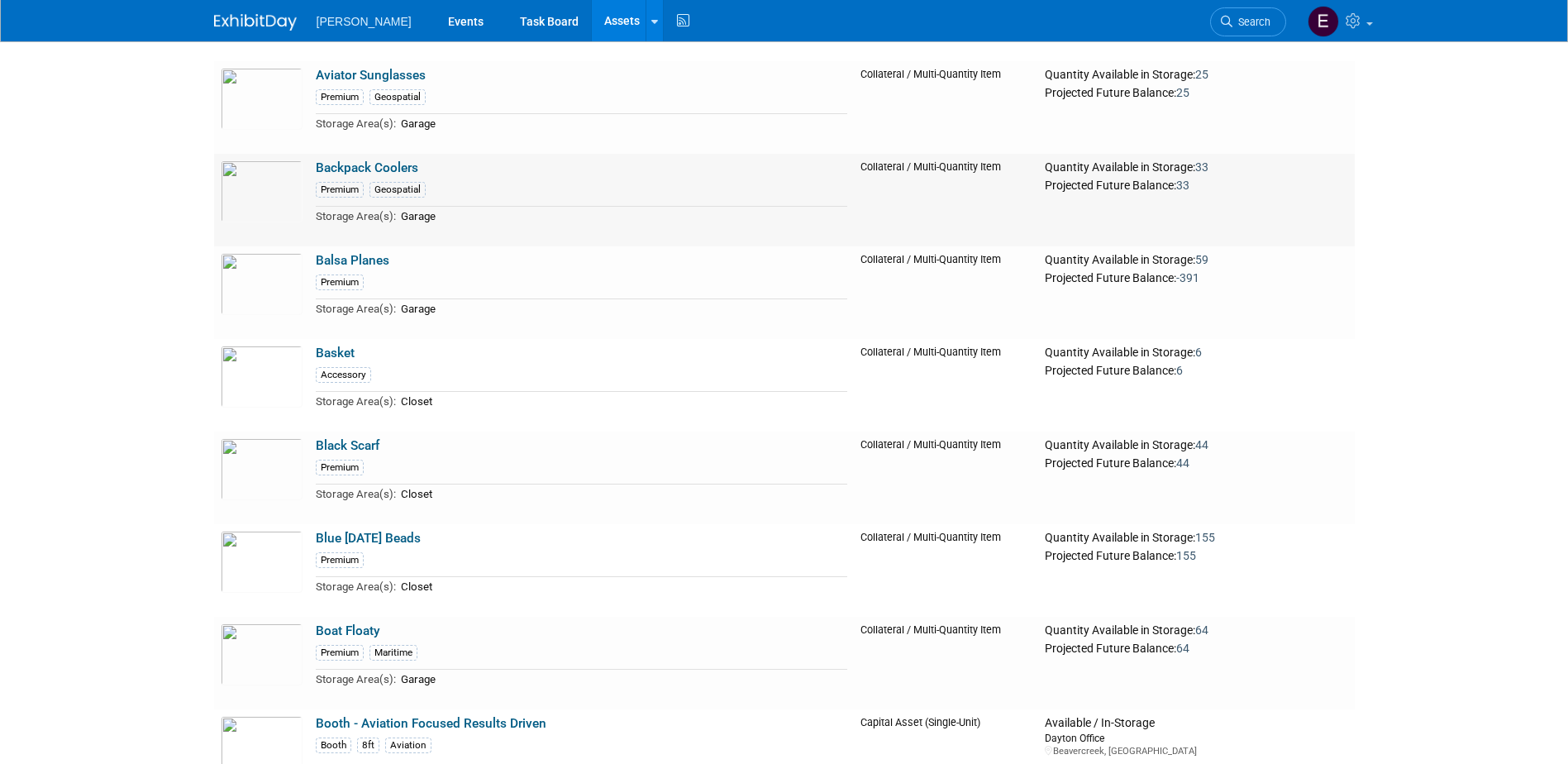
scroll to position [4548, 0]
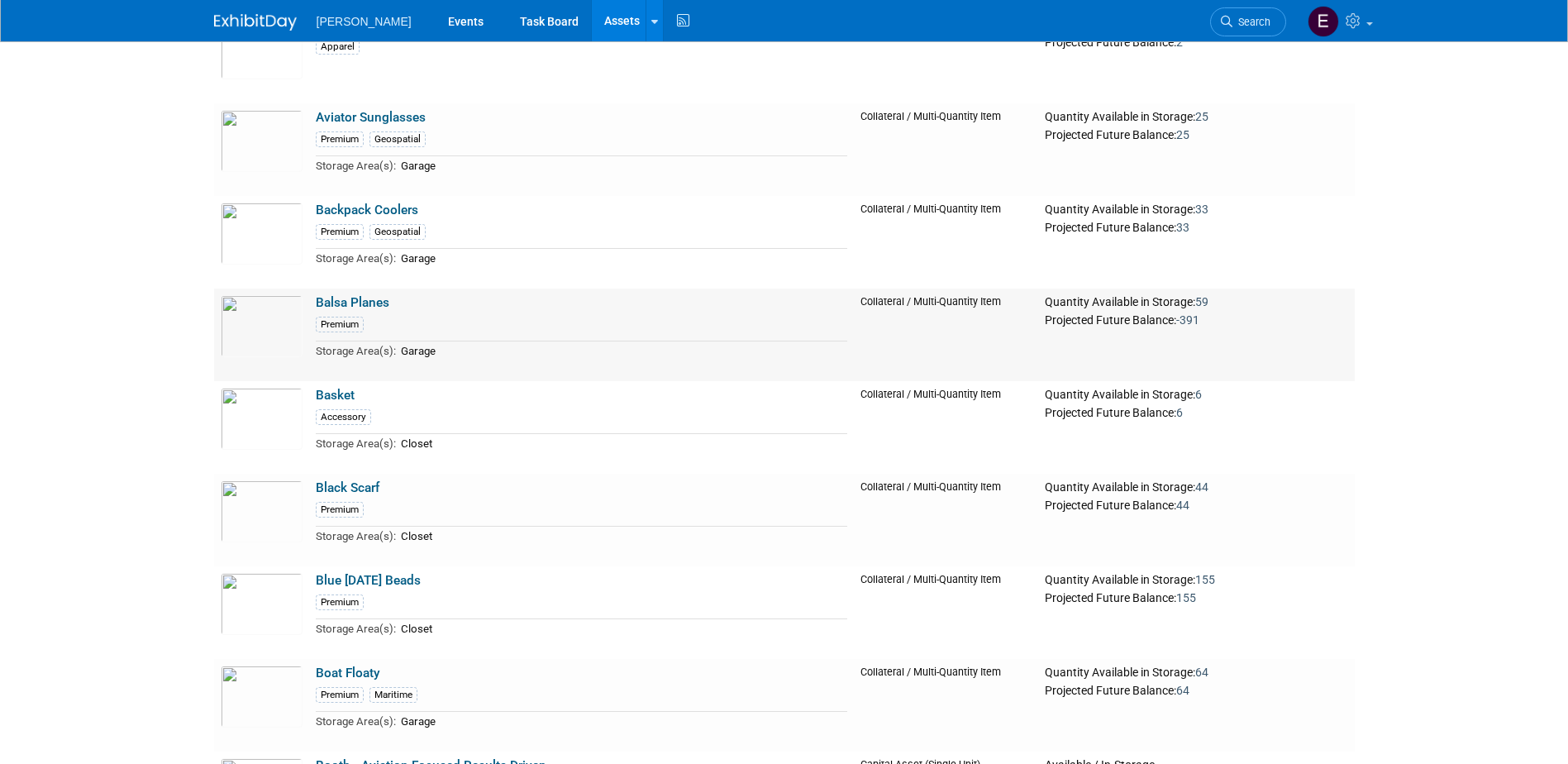
click at [362, 300] on link "Balsa Planes" at bounding box center [353, 303] width 74 height 15
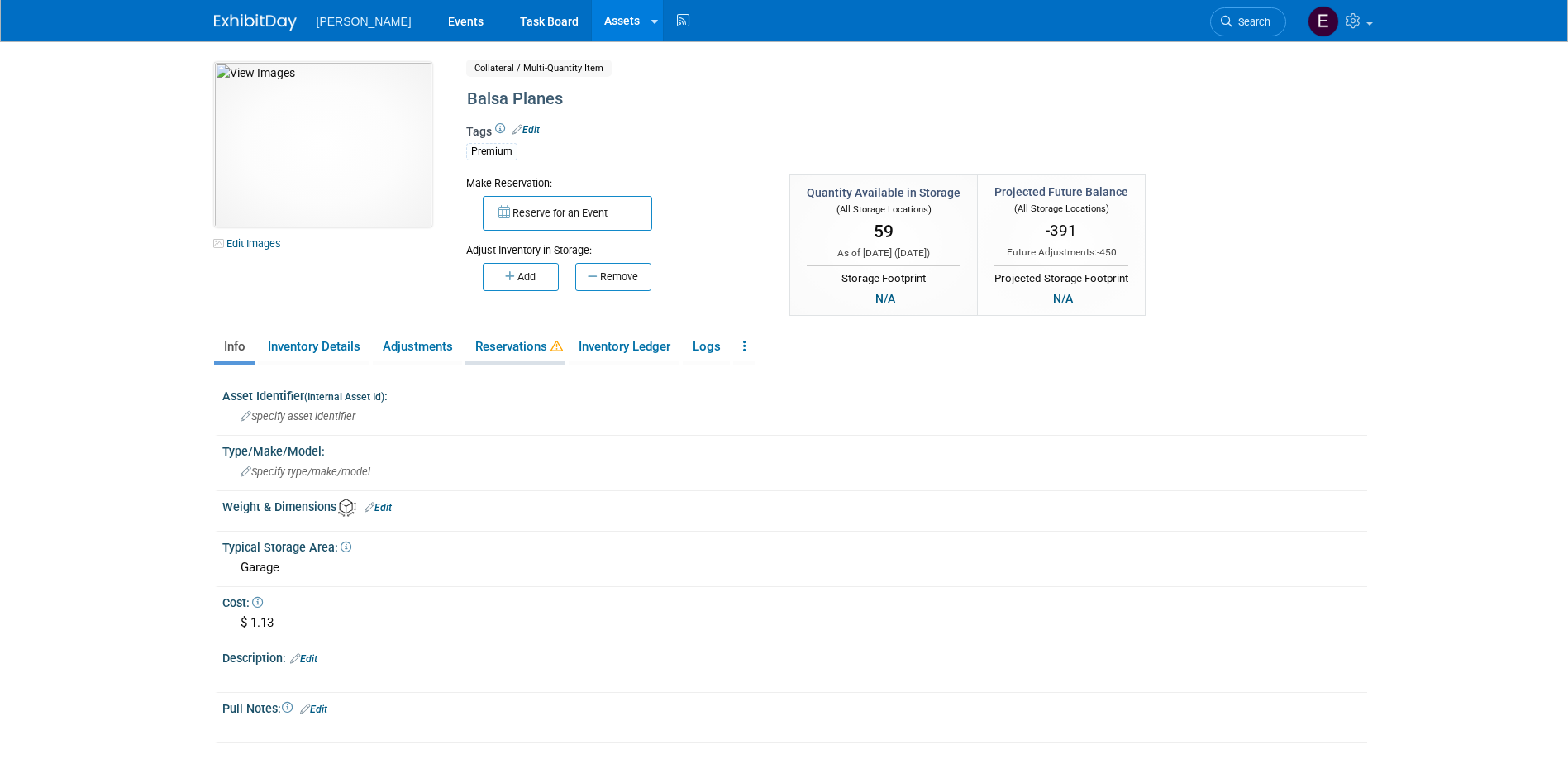
click at [527, 347] on link "Reservations" at bounding box center [516, 346] width 100 height 29
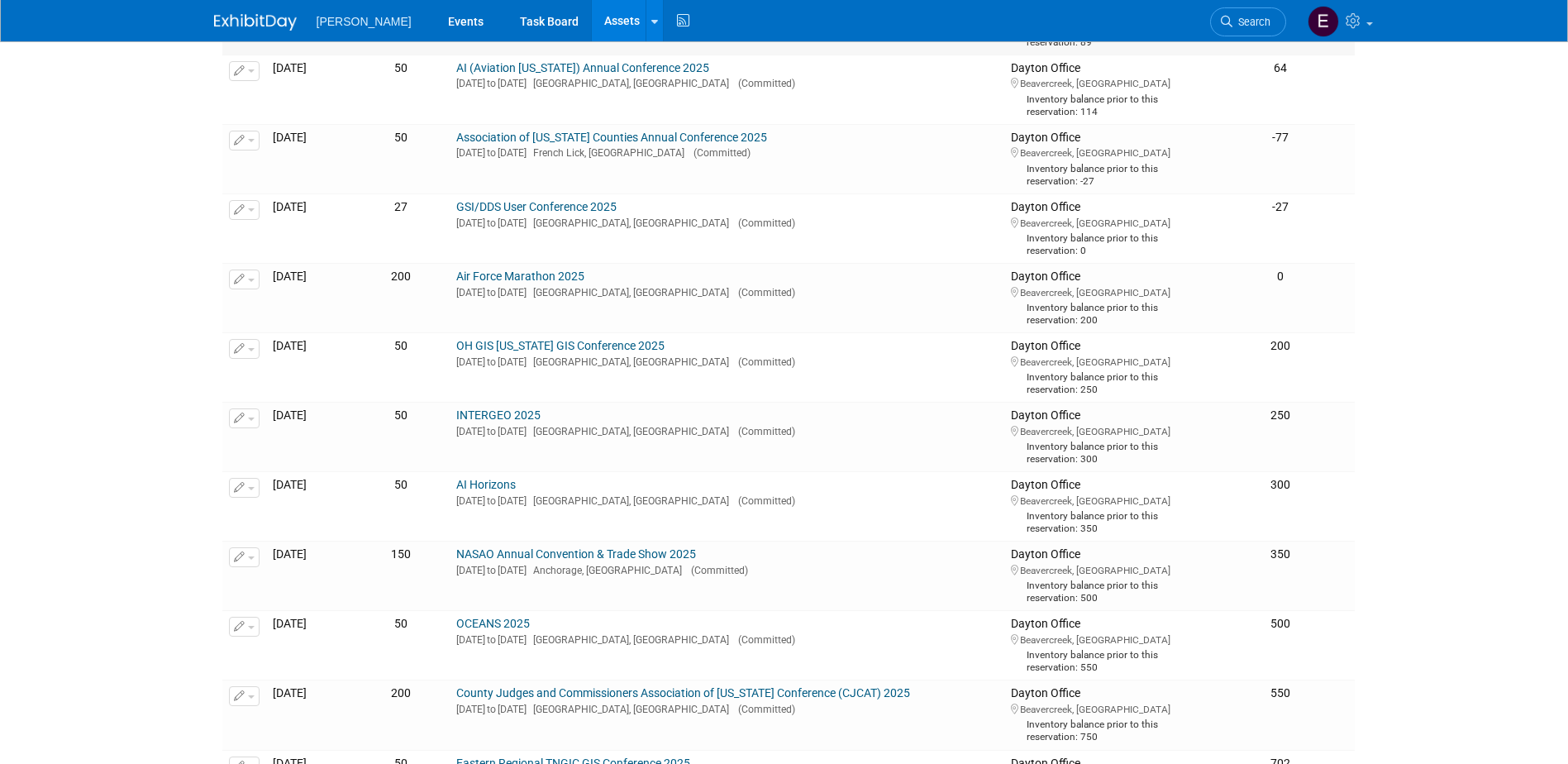
scroll to position [992, 0]
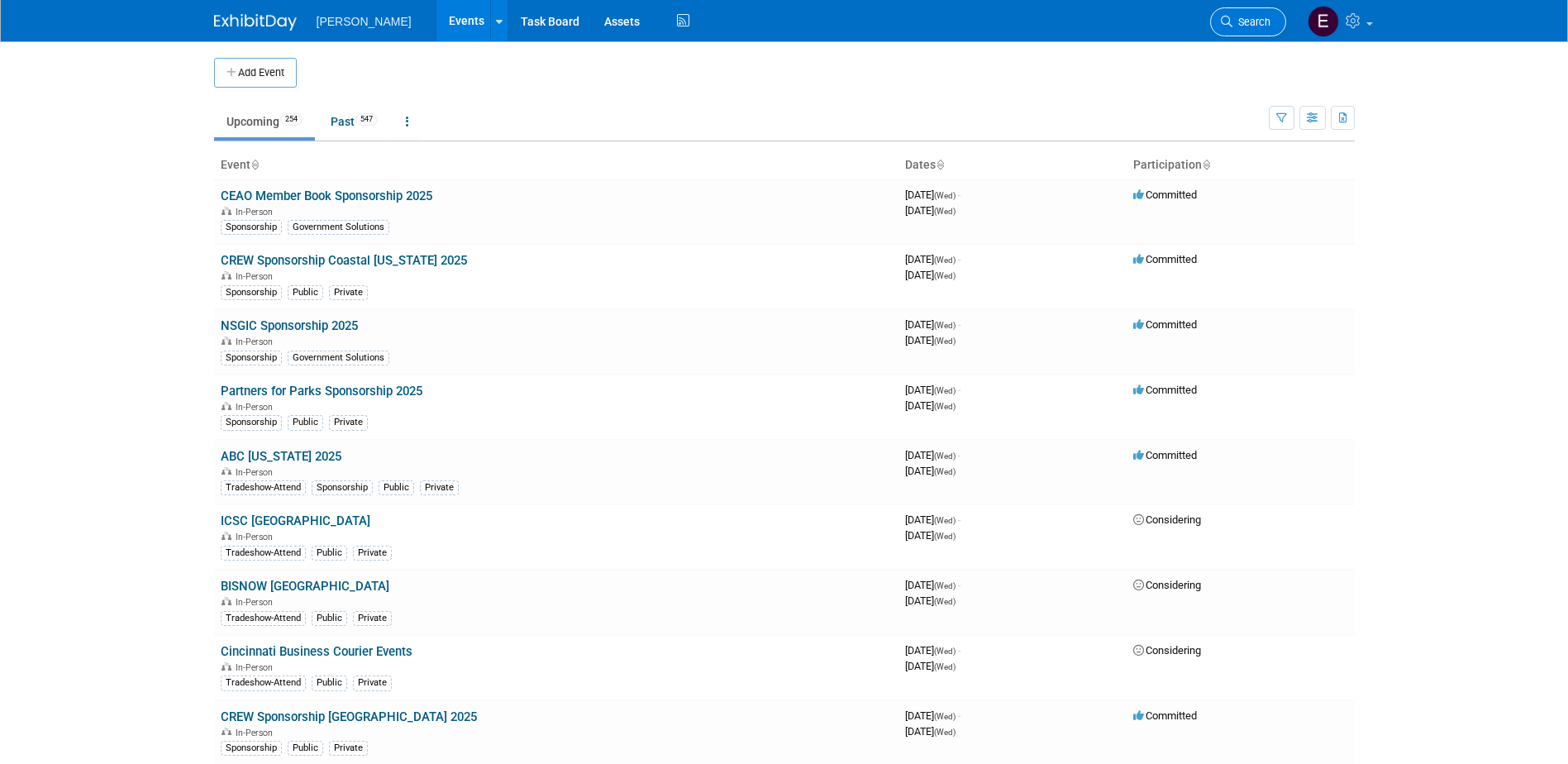
click at [1260, 19] on span "Search" at bounding box center [1251, 22] width 38 height 12
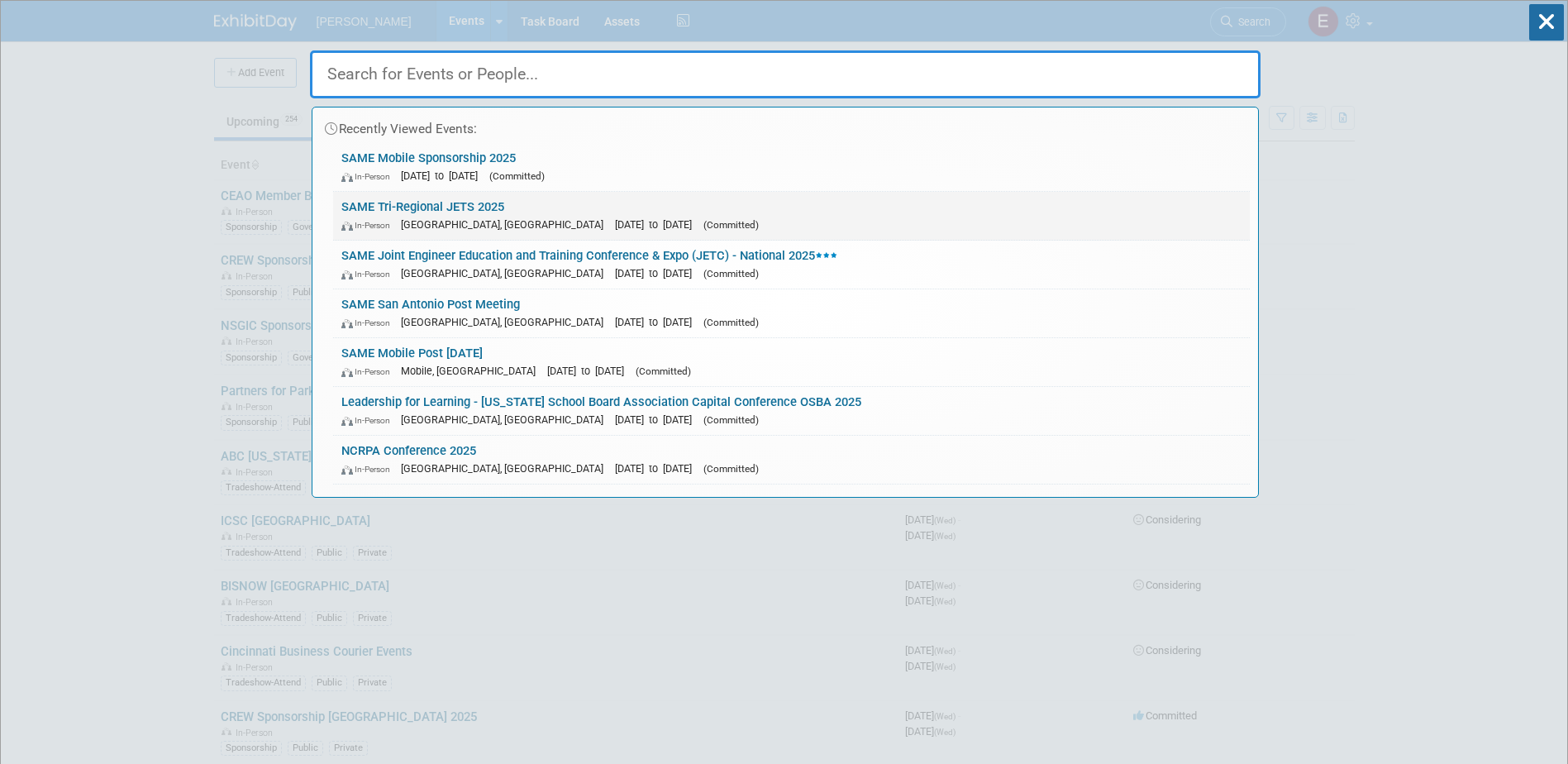
click at [381, 210] on link "SAME Tri-Regional JETS 2025 In-Person [GEOGRAPHIC_DATA], [GEOGRAPHIC_DATA] [DAT…" at bounding box center [791, 216] width 916 height 48
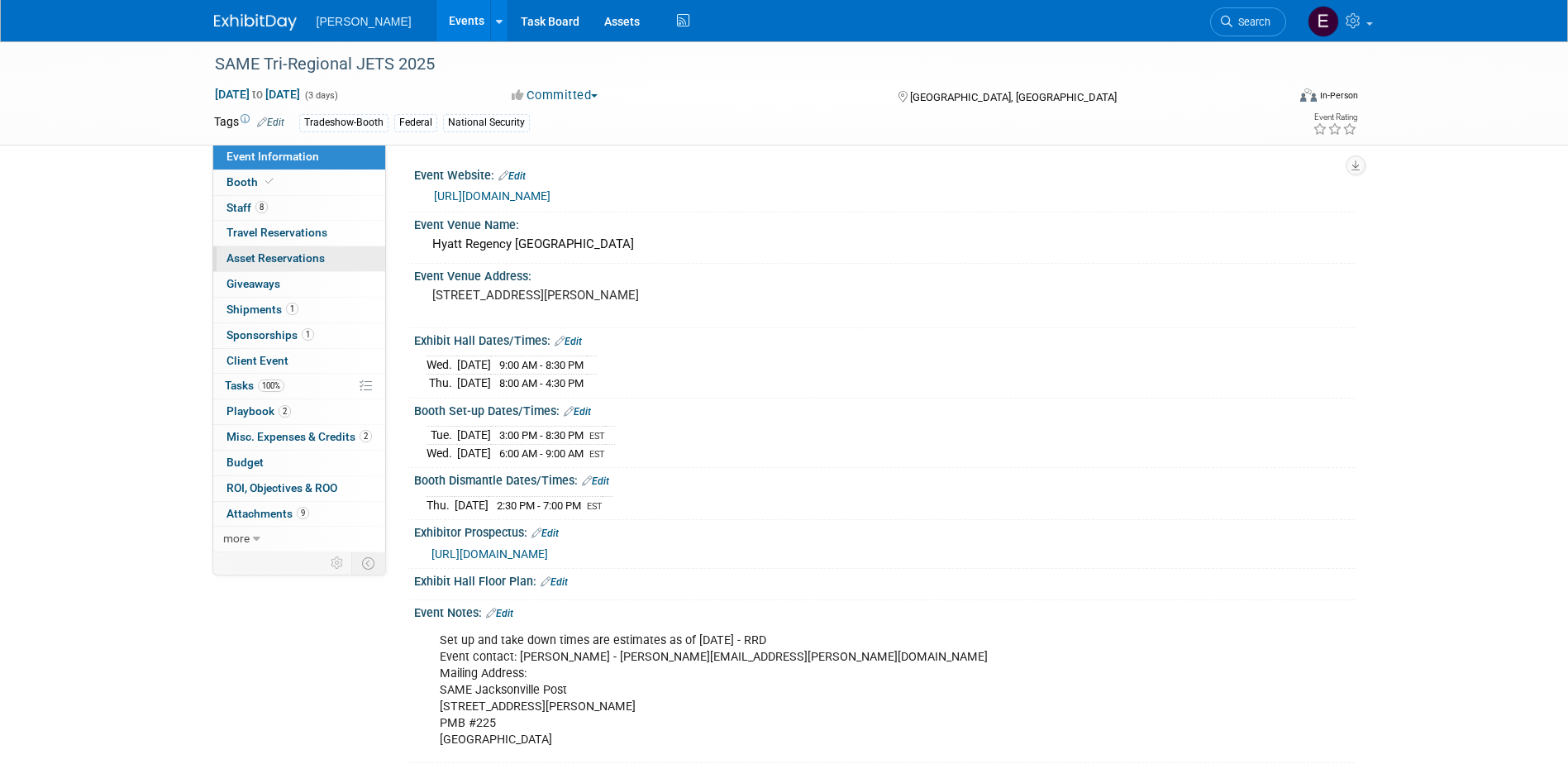
click at [267, 261] on span "Asset Reservations 0" at bounding box center [275, 258] width 98 height 13
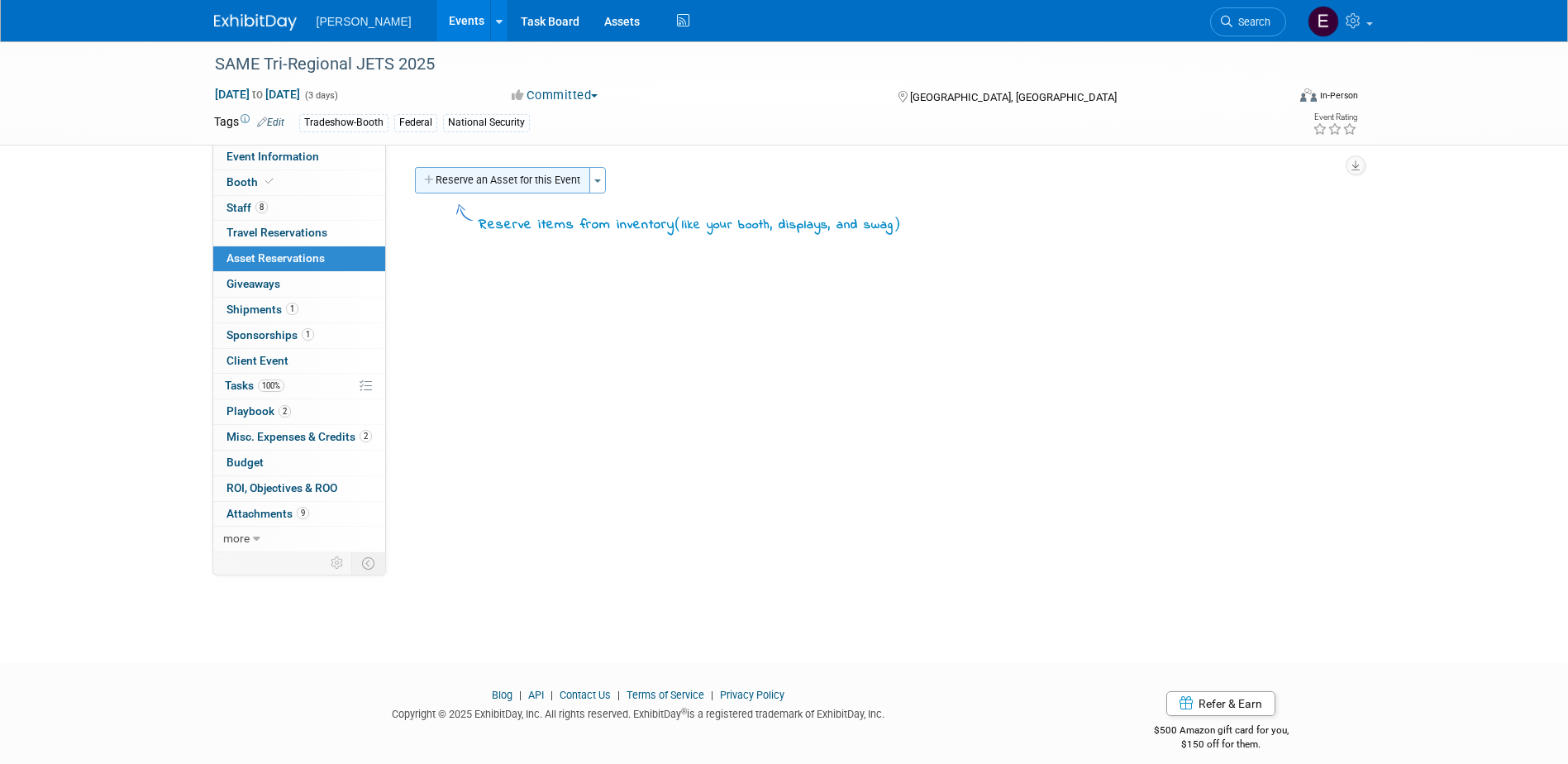
click at [500, 181] on button "Reserve an Asset for this Event" at bounding box center [502, 180] width 175 height 26
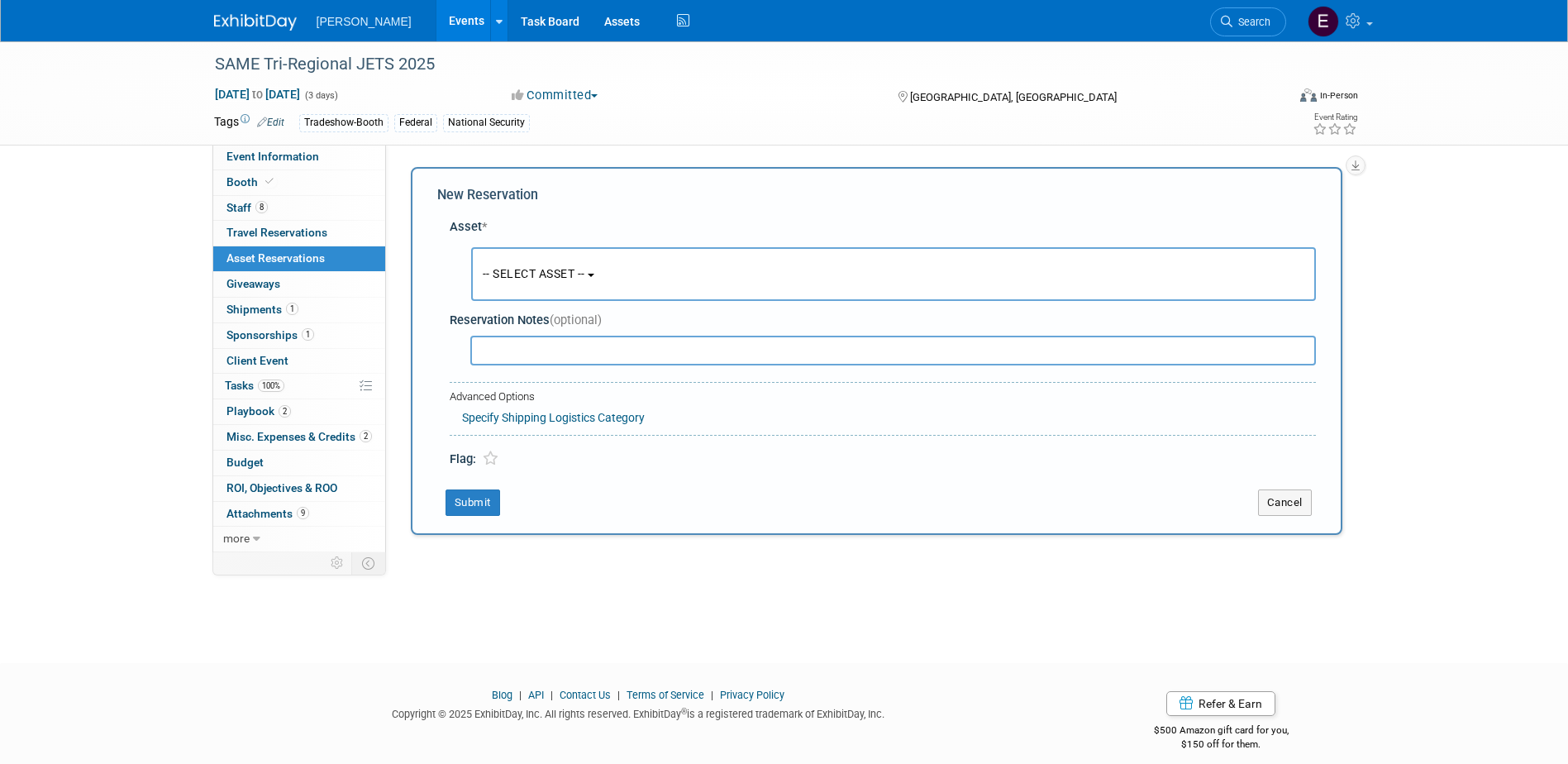
scroll to position [15, 0]
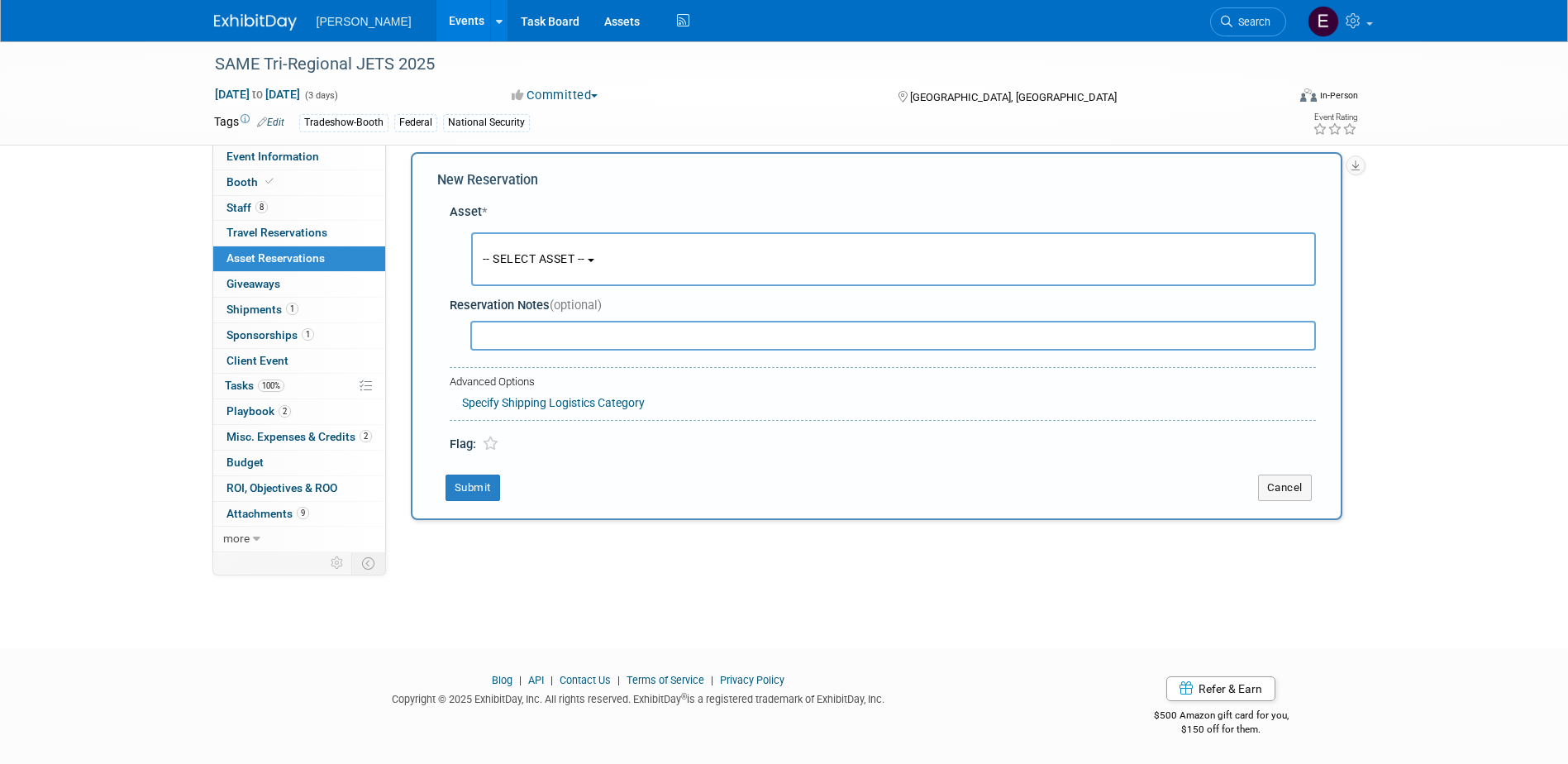
click at [527, 256] on span "-- SELECT ASSET --" at bounding box center [534, 259] width 103 height 13
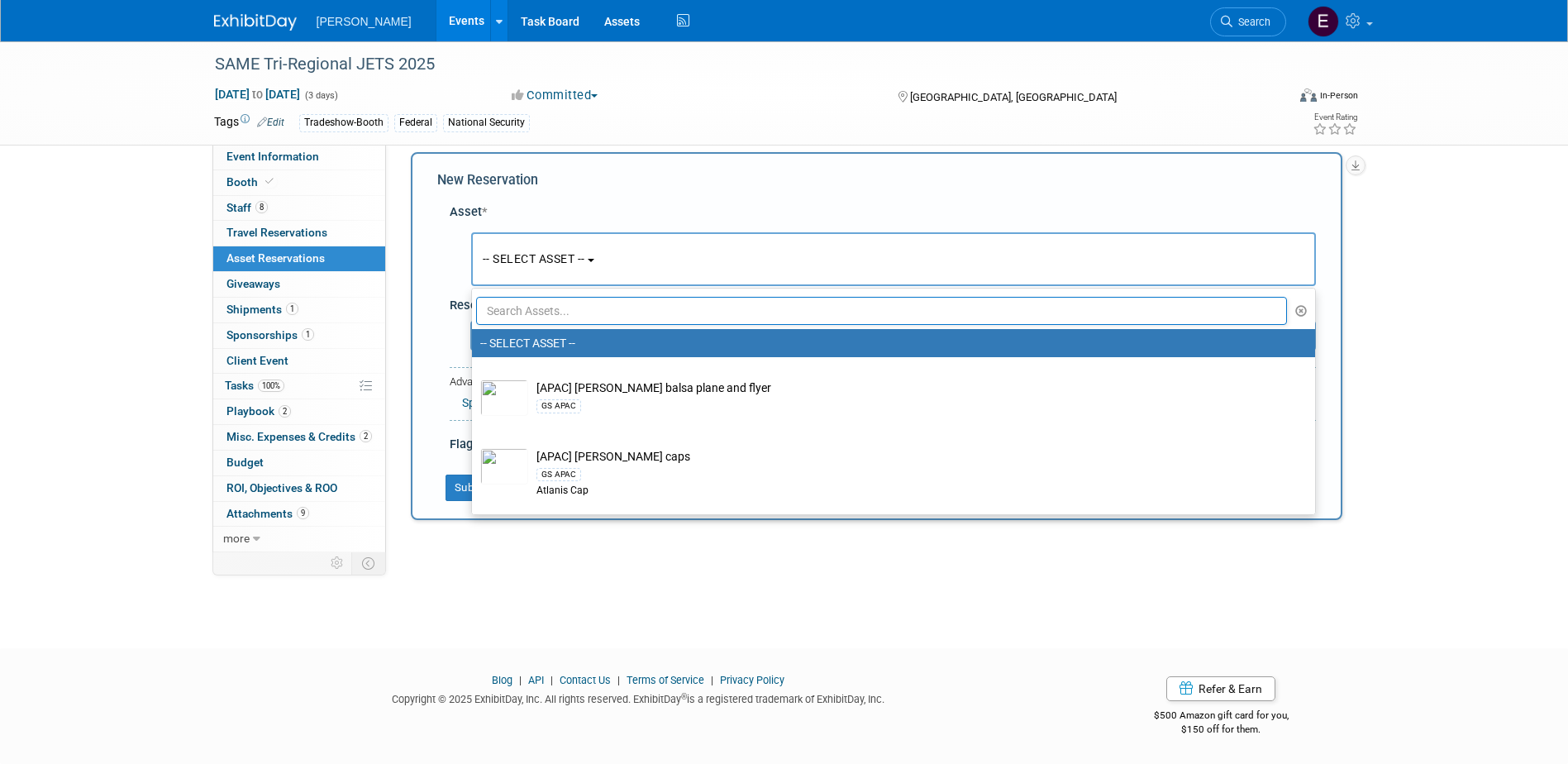
click at [535, 305] on input "text" at bounding box center [882, 311] width 812 height 28
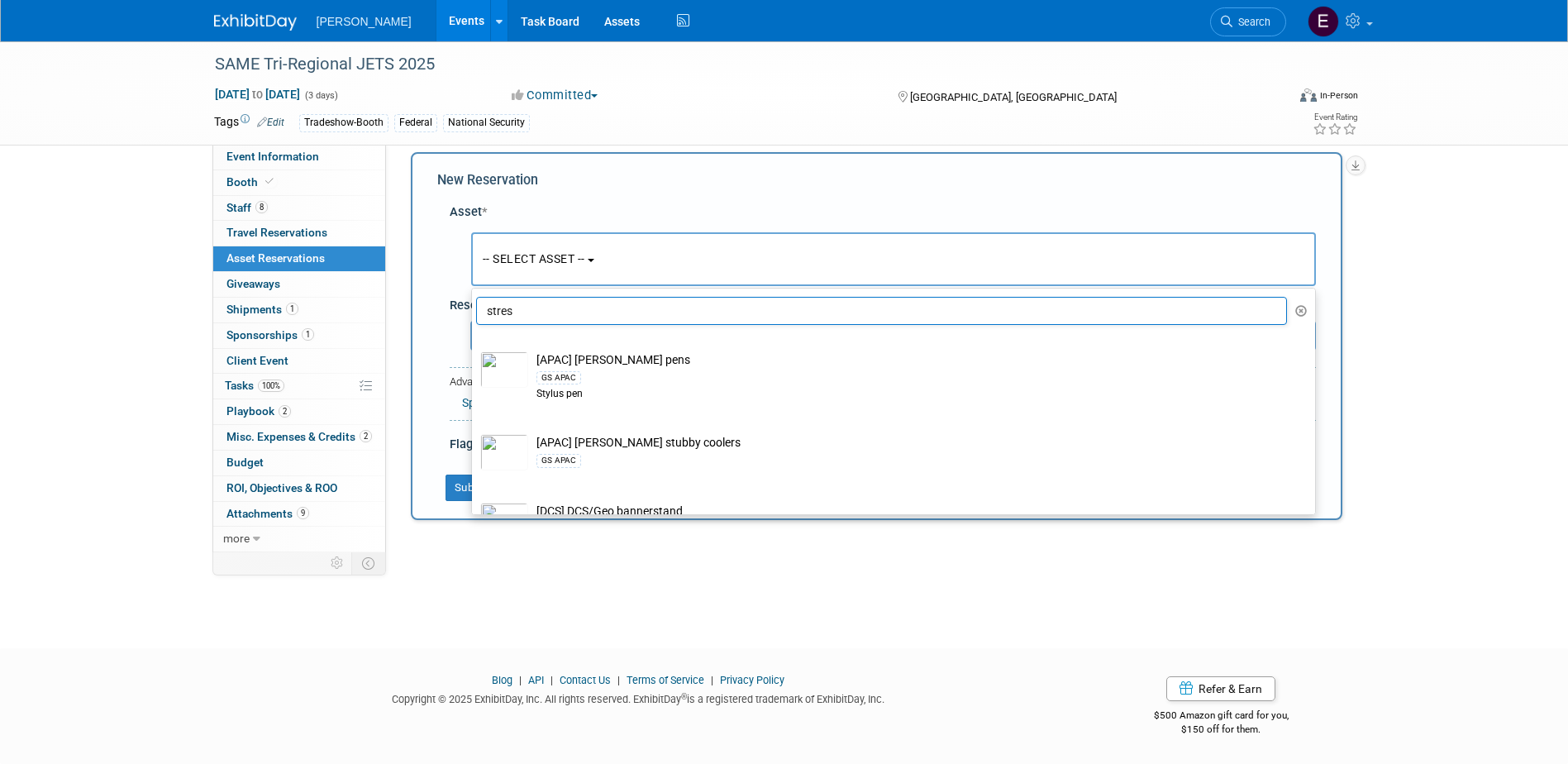
type input "stress"
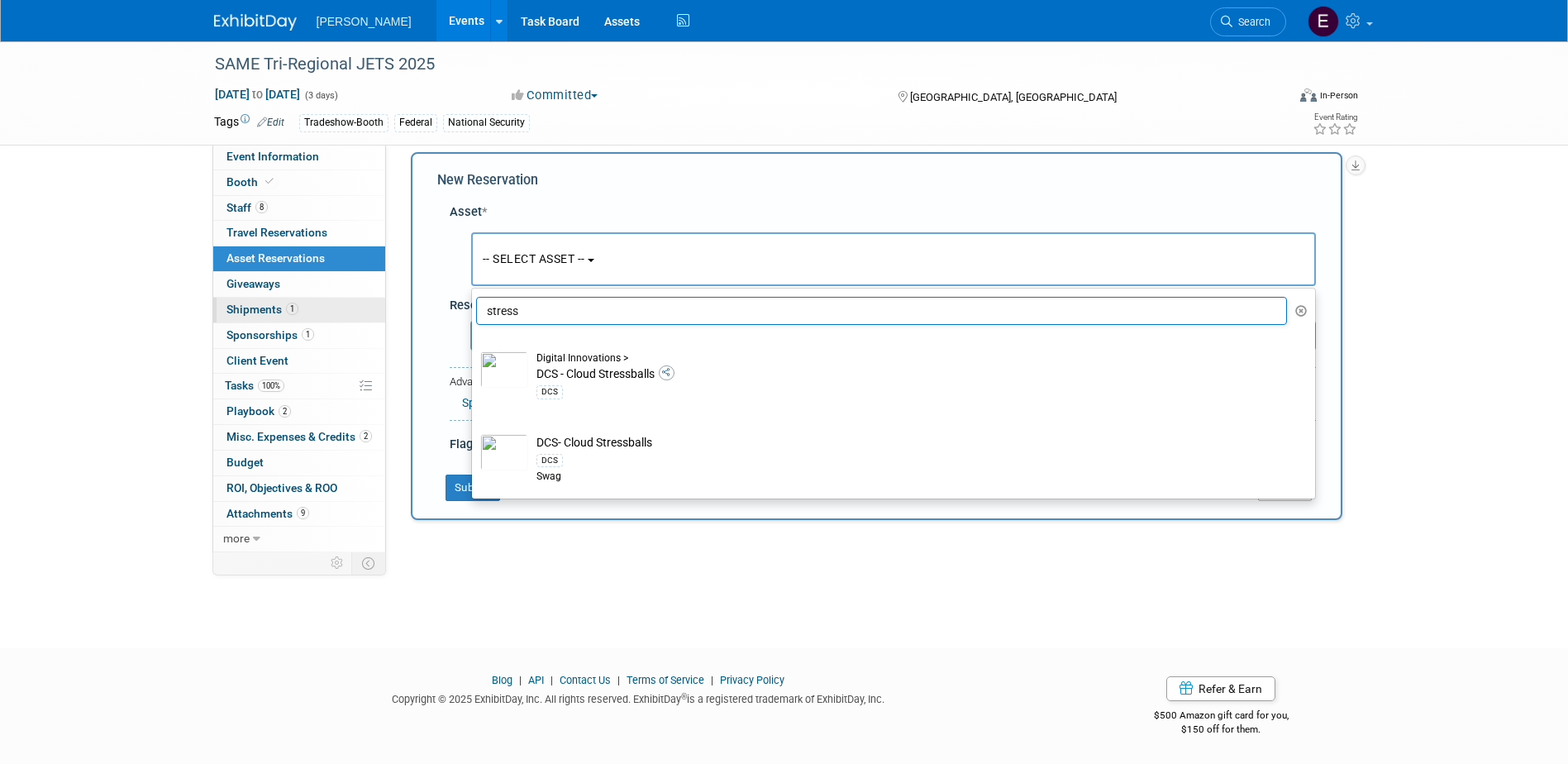
drag, startPoint x: 554, startPoint y: 311, endPoint x: 368, endPoint y: 311, distance: 186.0
click at [368, 311] on div "Event Information Event Info Booth Booth 8 Staff 8 Staff 0 Travel Reservations …" at bounding box center [784, 283] width 1165 height 514
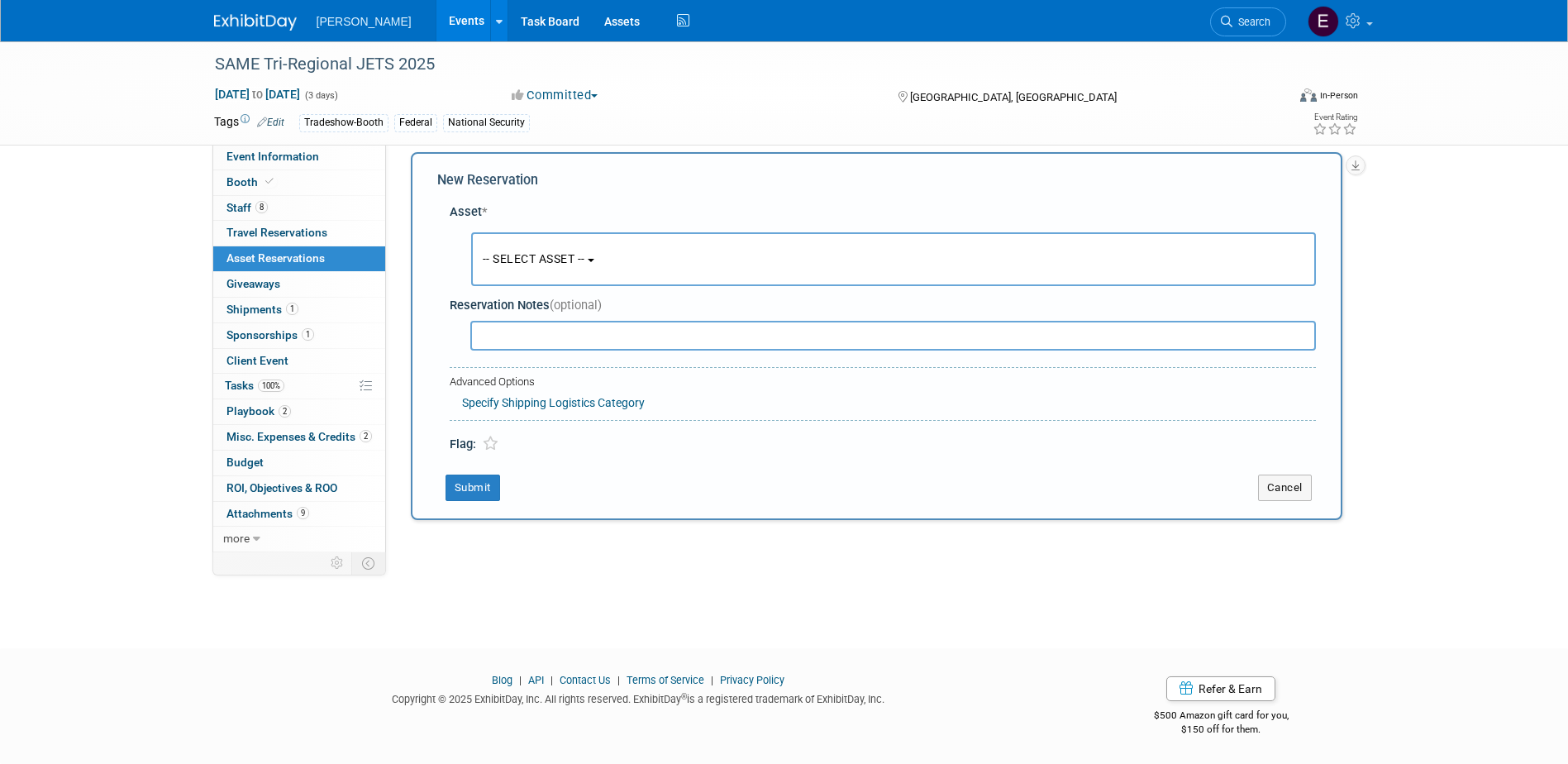
click at [625, 326] on input "text" at bounding box center [893, 336] width 845 height 30
type input "boat"
drag, startPoint x: 525, startPoint y: 334, endPoint x: 438, endPoint y: 325, distance: 87.5
click at [438, 325] on div "Asset * -- SELECT ASSET -- <table style='display: inline-block; border-style:no…" at bounding box center [877, 324] width 879 height 259
click at [626, 263] on button "-- SELECT ASSET --" at bounding box center [893, 259] width 845 height 54
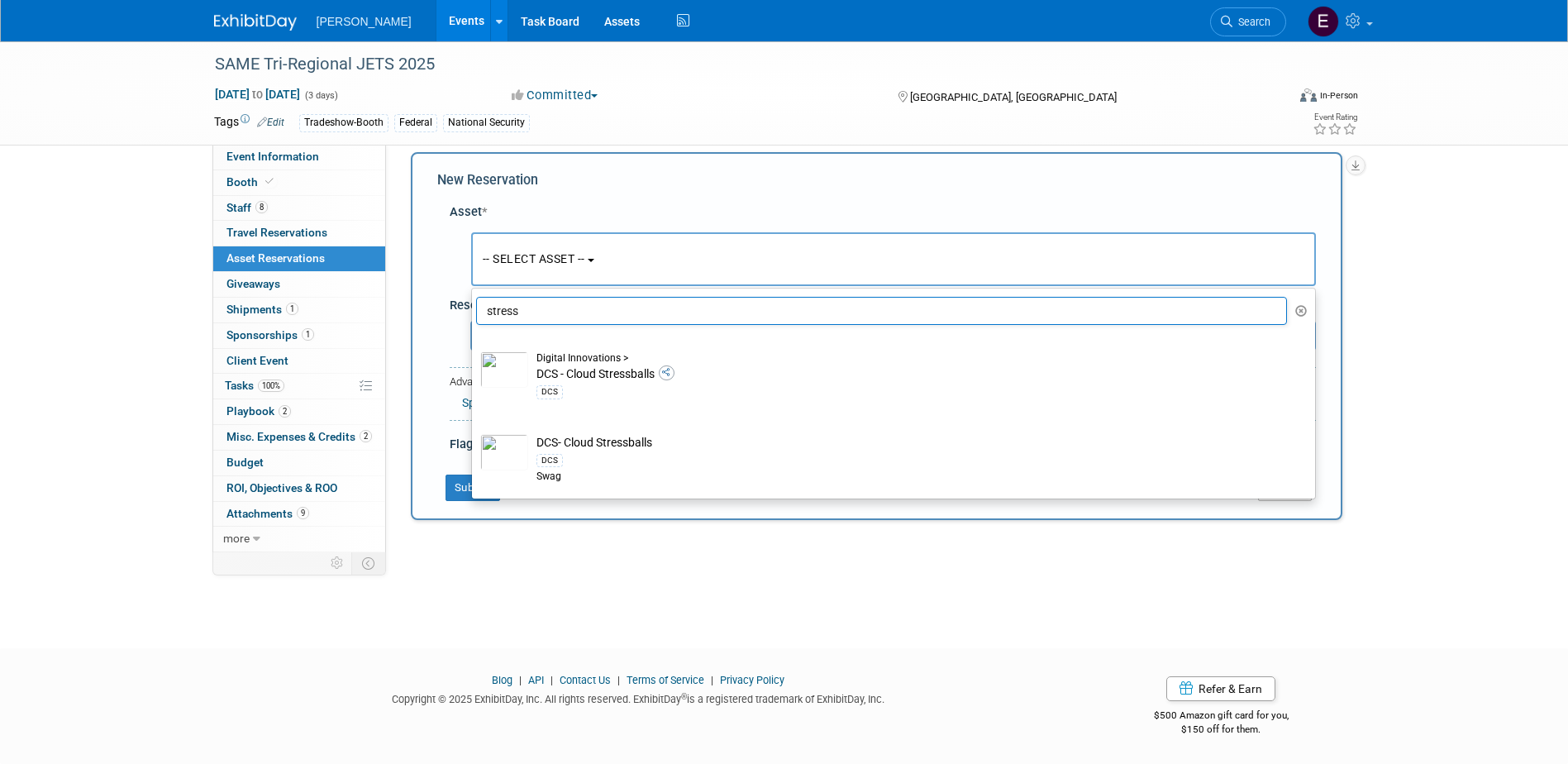
click at [585, 302] on input "stress" at bounding box center [882, 311] width 812 height 28
drag, startPoint x: 469, startPoint y: 323, endPoint x: 397, endPoint y: 335, distance: 73.0
click at [385, 327] on div "Event Information Event Info Booth Booth 8 Staff 8 Staff 0 Travel Reservations …" at bounding box center [784, 283] width 1165 height 514
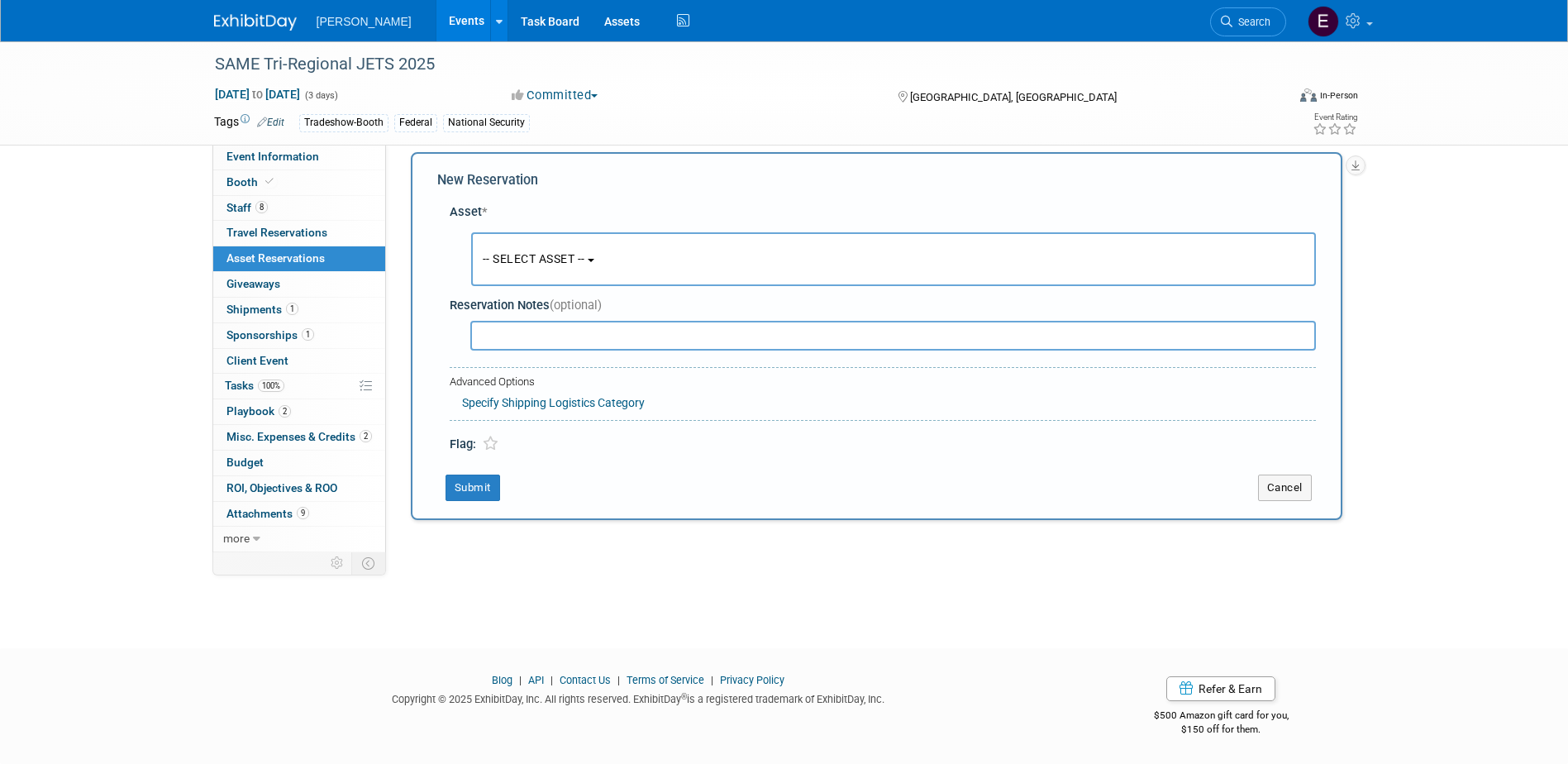
click at [572, 253] on span "-- SELECT ASSET --" at bounding box center [534, 259] width 103 height 13
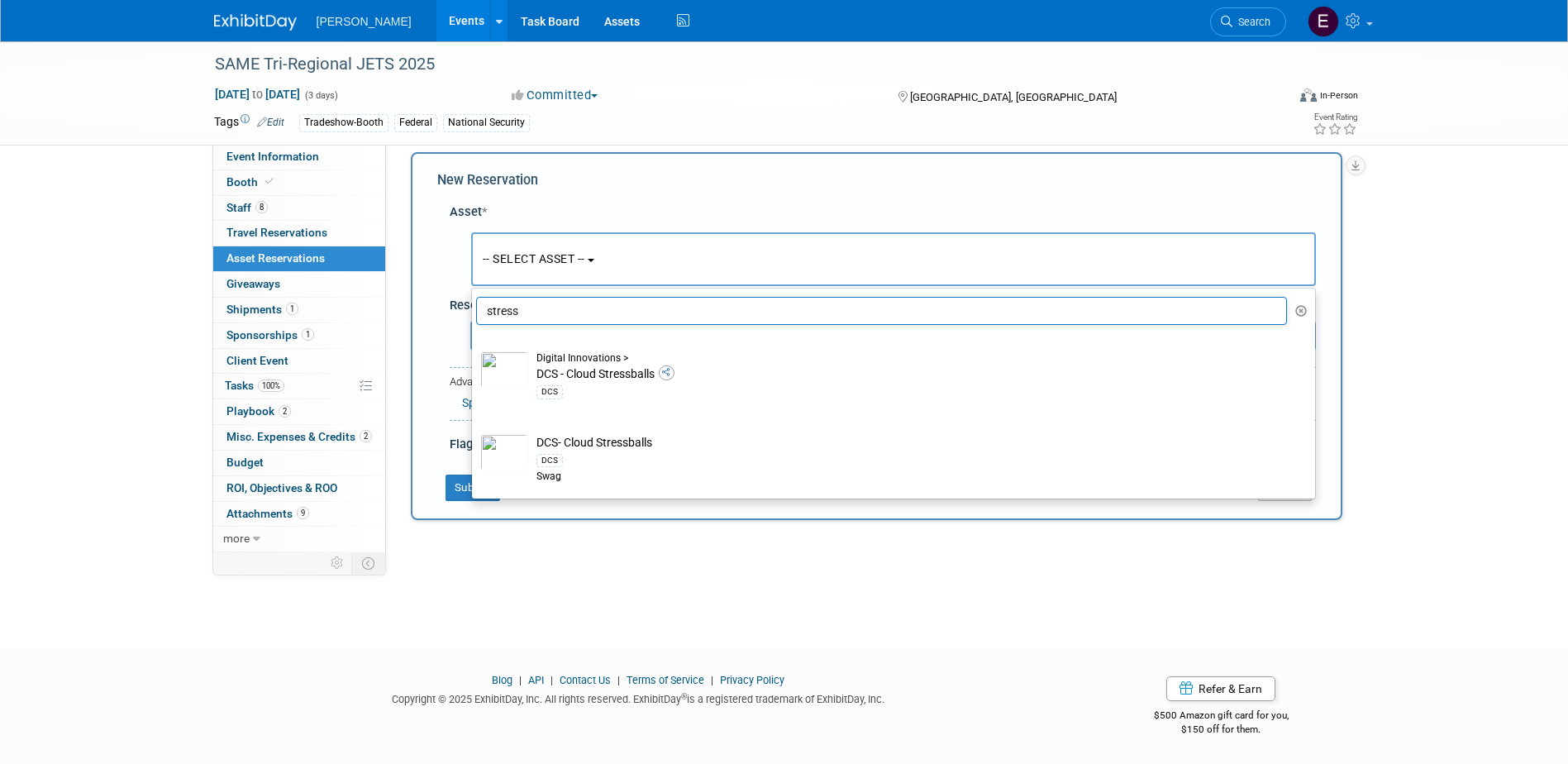
drag, startPoint x: 532, startPoint y: 305, endPoint x: 452, endPoint y: 304, distance: 80.0
click at [452, 304] on div "Asset * -- SELECT ASSET -- <table style='display: inline-block; border-style:no…" at bounding box center [877, 324] width 879 height 259
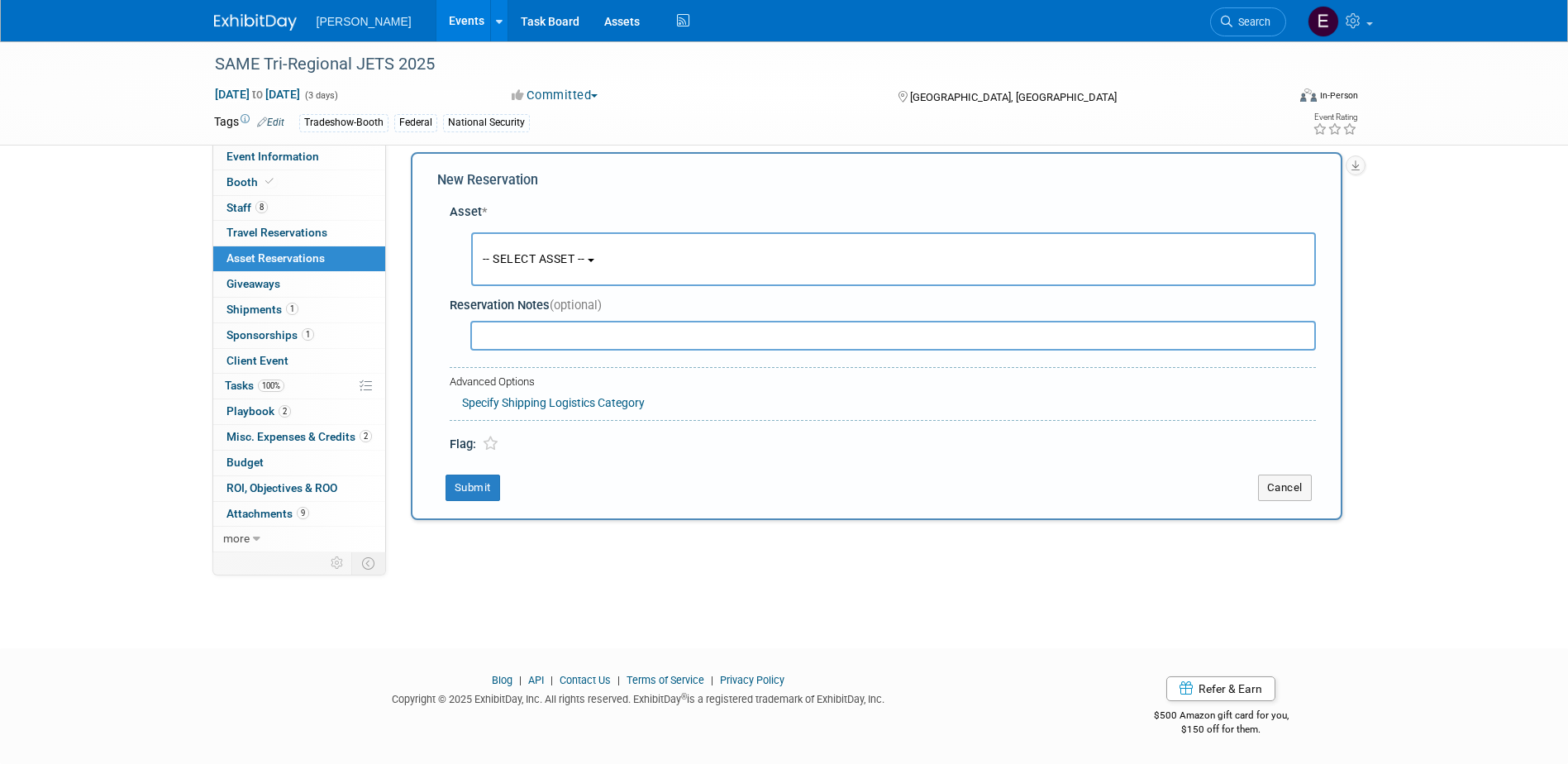
click at [533, 259] on span "-- SELECT ASSET --" at bounding box center [534, 259] width 103 height 13
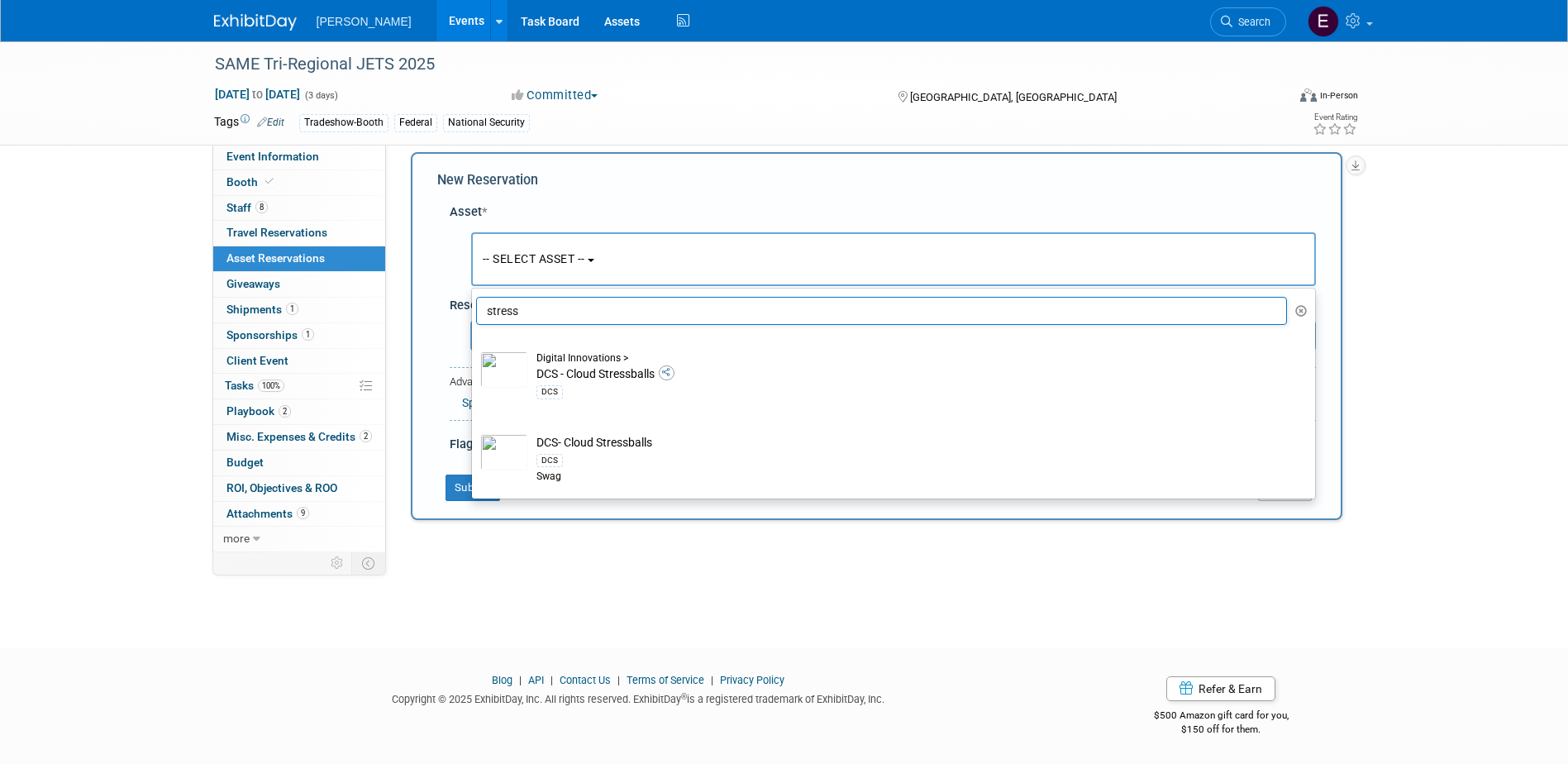
click at [538, 299] on input "stress" at bounding box center [882, 311] width 812 height 28
type input "s"
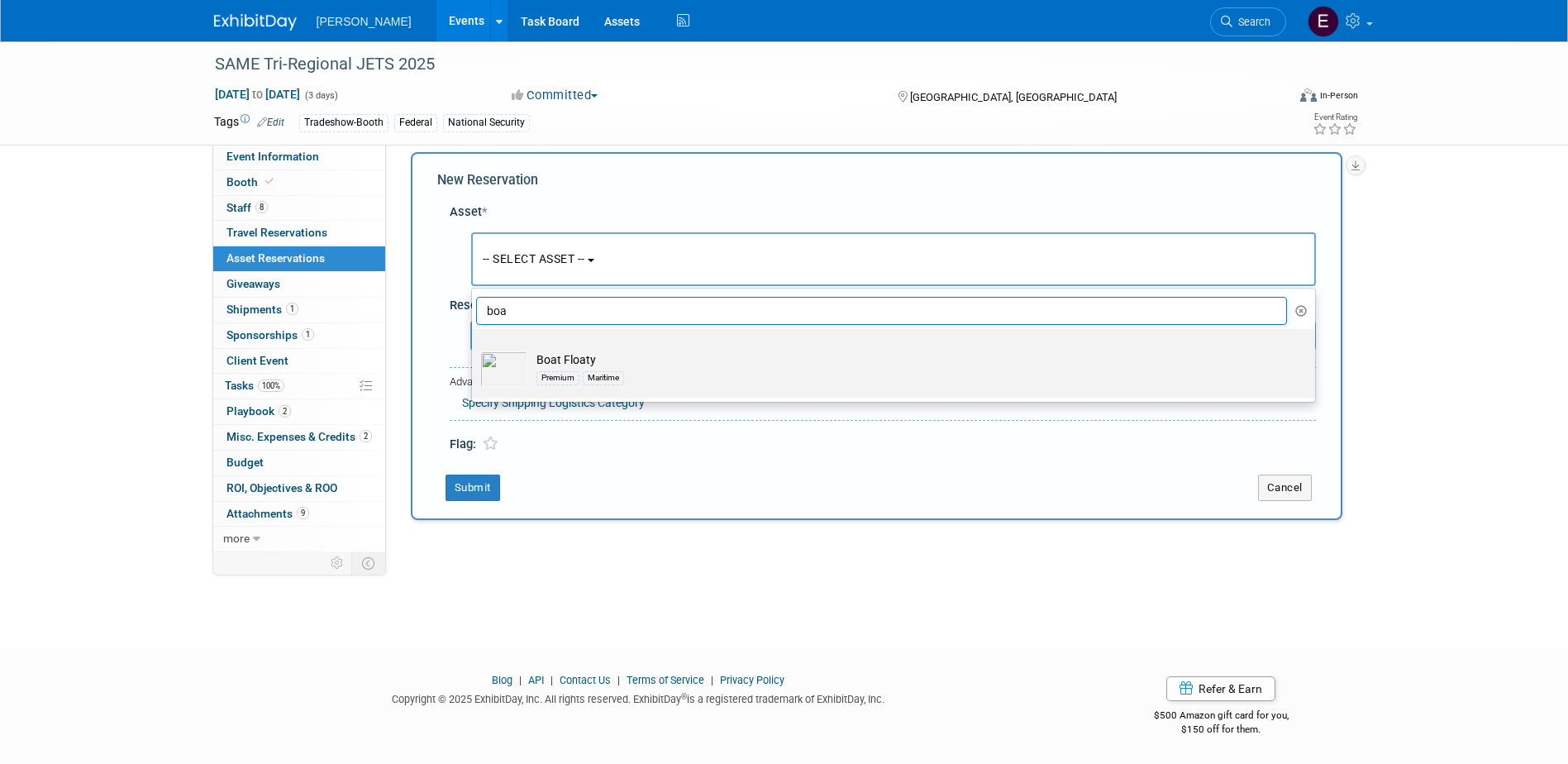
type input "boa"
click at [556, 375] on div "Premium" at bounding box center [558, 377] width 43 height 13
click at [474, 349] on input "Boat Floaty Premium Maritime" at bounding box center [469, 344] width 11 height 11
select select "10727283"
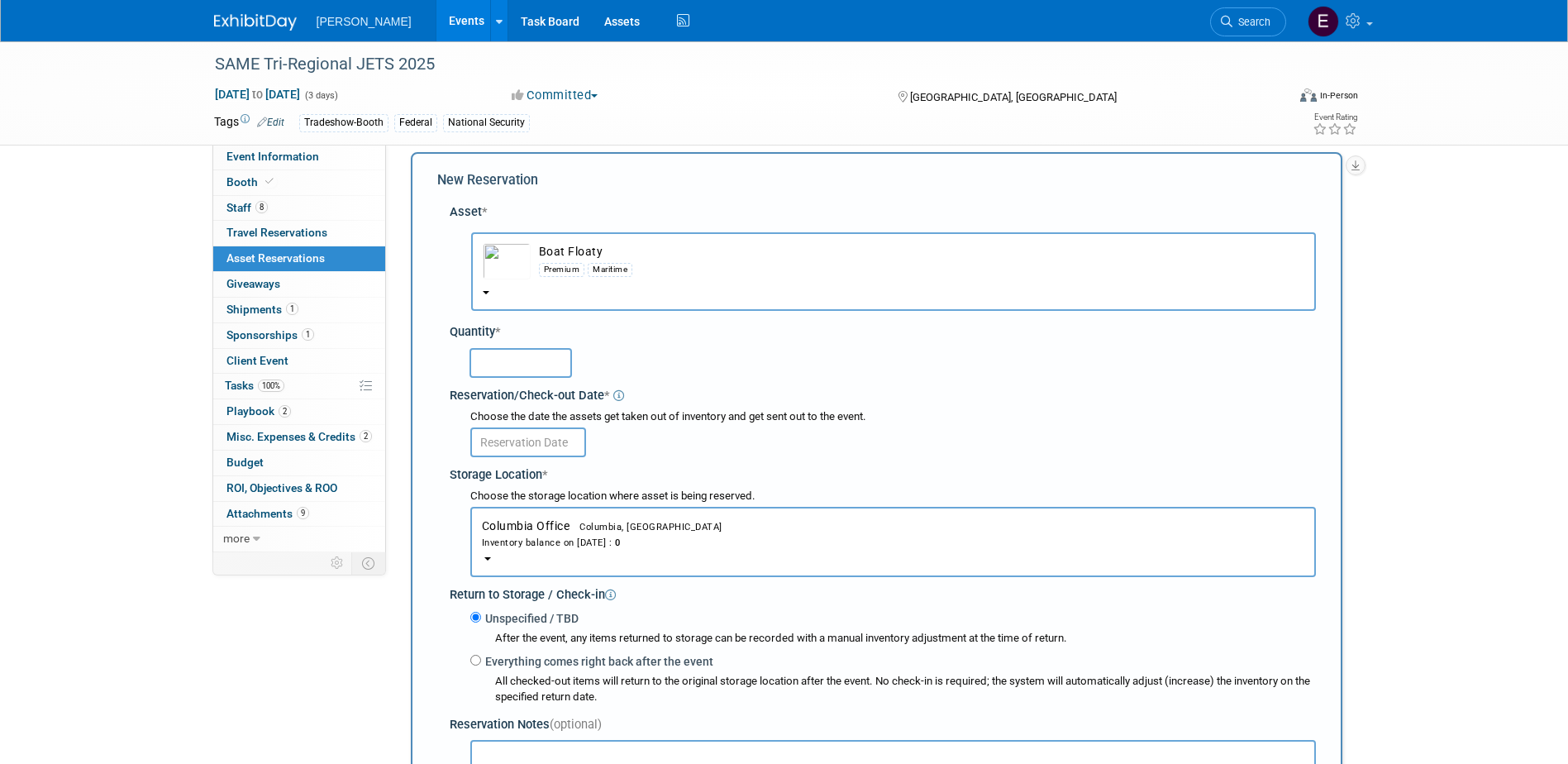
click at [506, 360] on input "text" at bounding box center [520, 363] width 103 height 30
click at [539, 434] on input "text" at bounding box center [528, 442] width 116 height 30
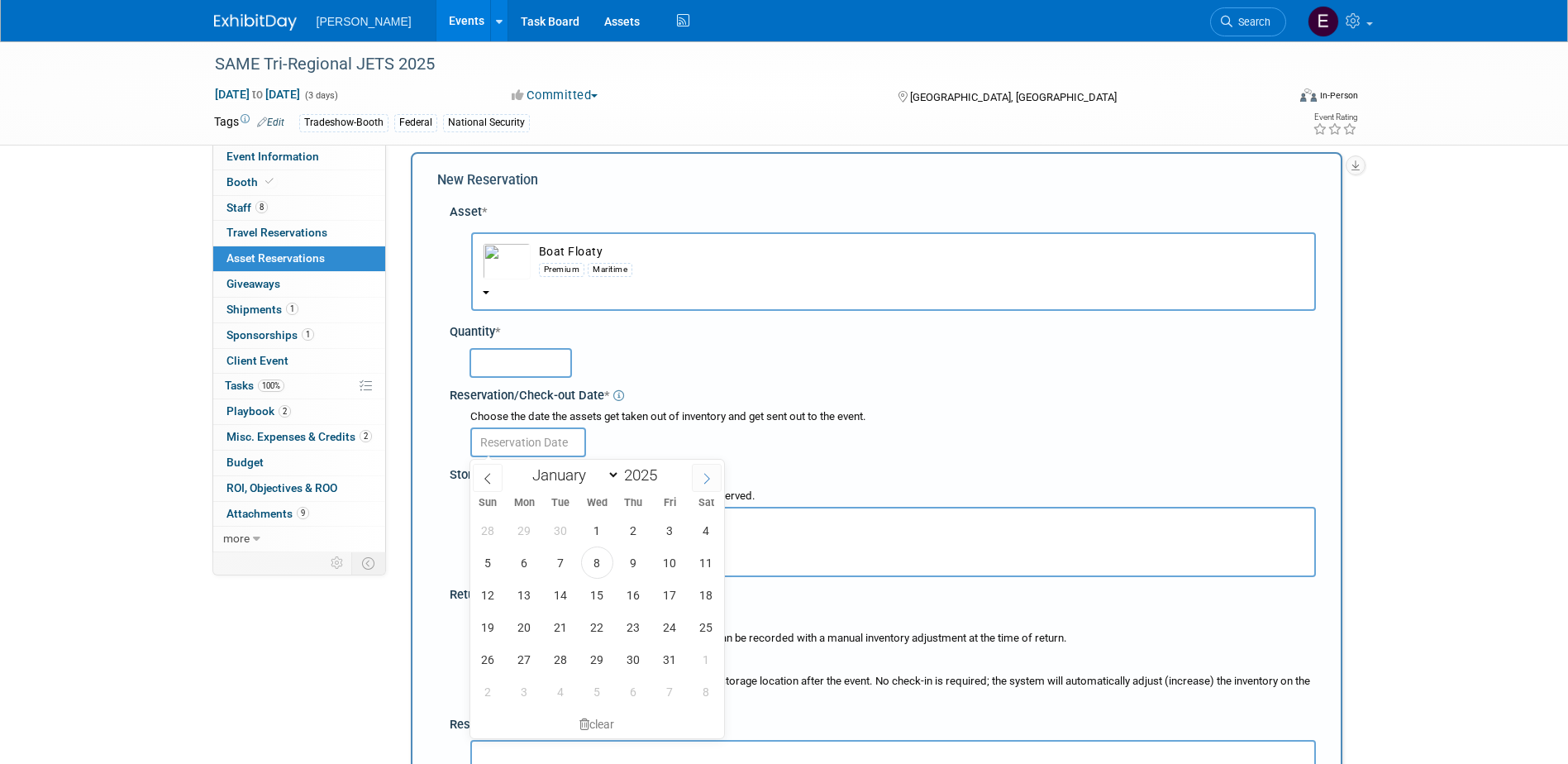
click at [706, 480] on icon at bounding box center [706, 478] width 11 height 11
select select "10"
click at [559, 661] on span "25" at bounding box center [560, 659] width 32 height 32
type input "Nov 25, 2025"
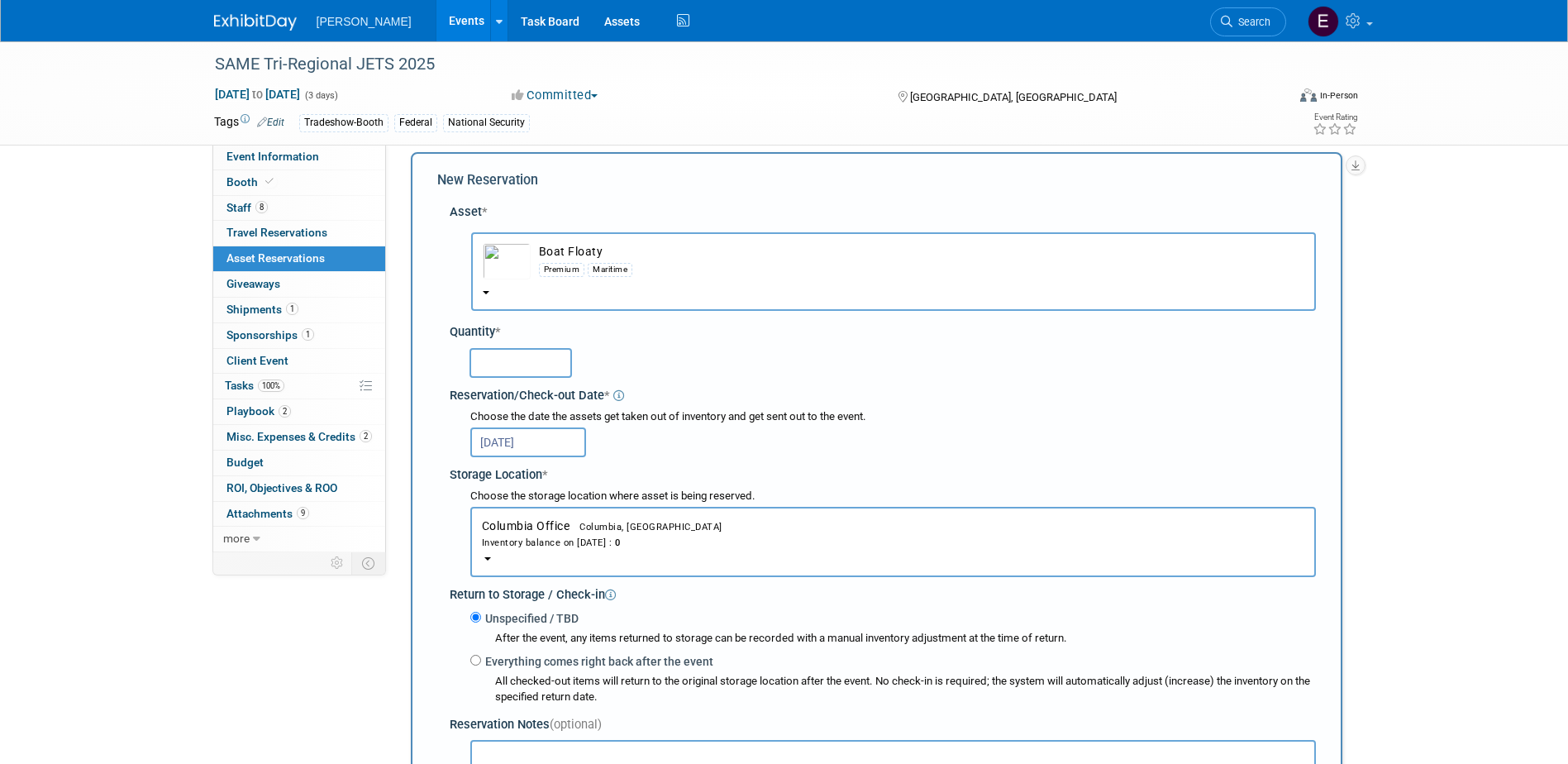
click at [556, 547] on div "Inventory balance on Nov 25, 2025 : 0" at bounding box center [894, 542] width 823 height 16
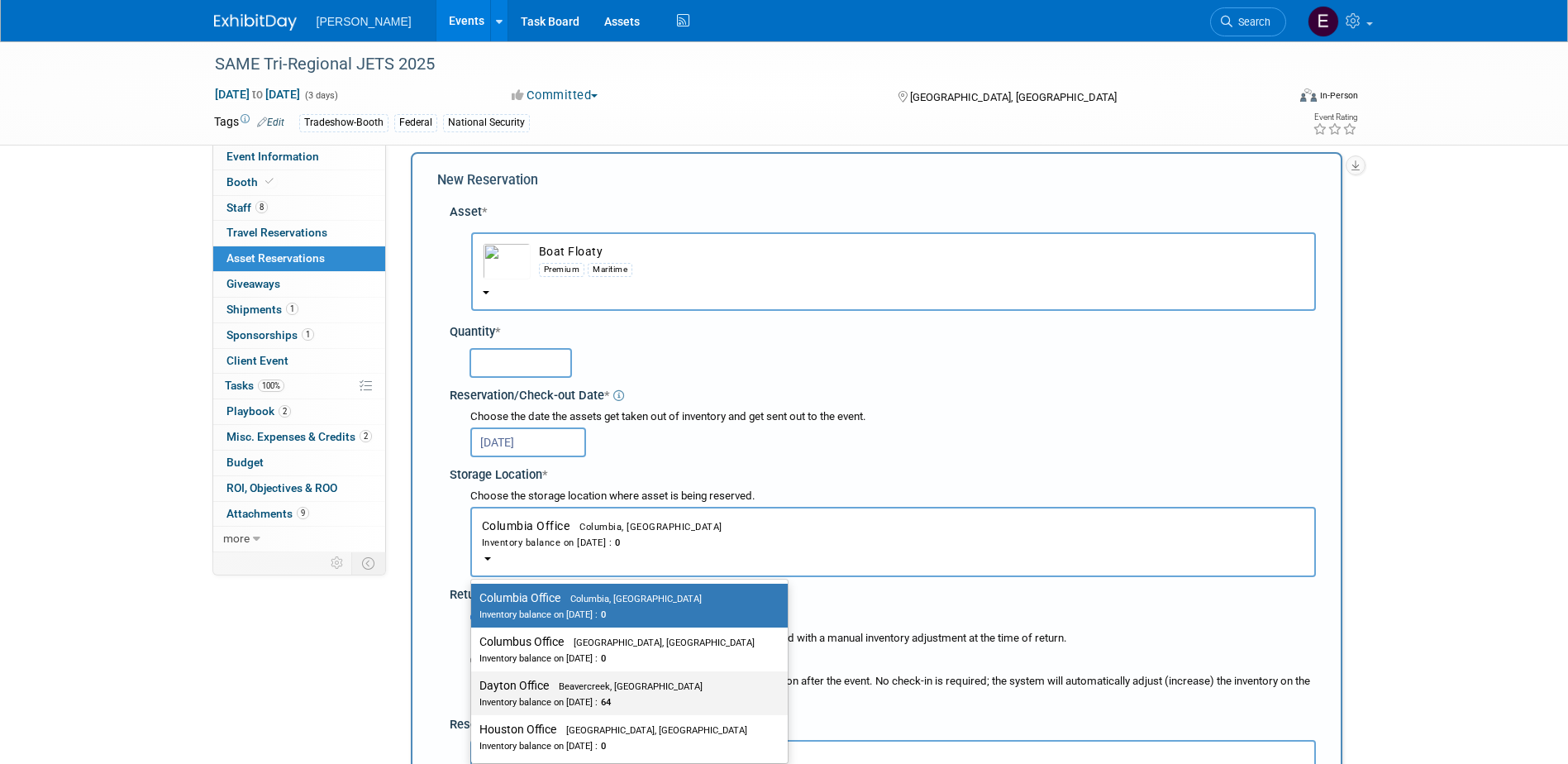
click at [559, 682] on span "Beavercreek, OH" at bounding box center [625, 687] width 153 height 11
click at [474, 682] on input "Dayton Office Beavercreek, OH Inventory balance on Nov 25, 2025 : 64" at bounding box center [468, 686] width 11 height 11
select select "11223930"
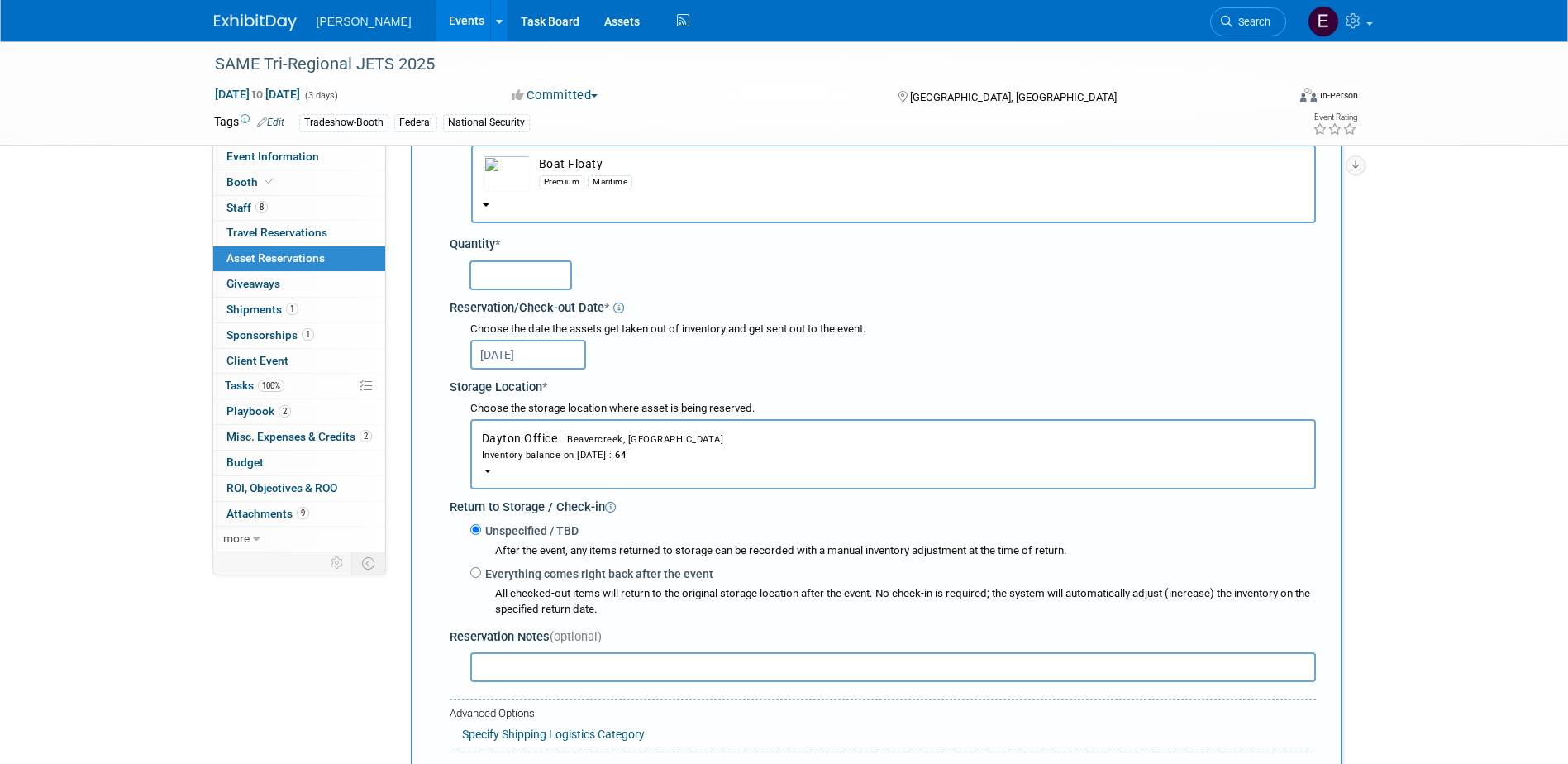
scroll to position [97, 0]
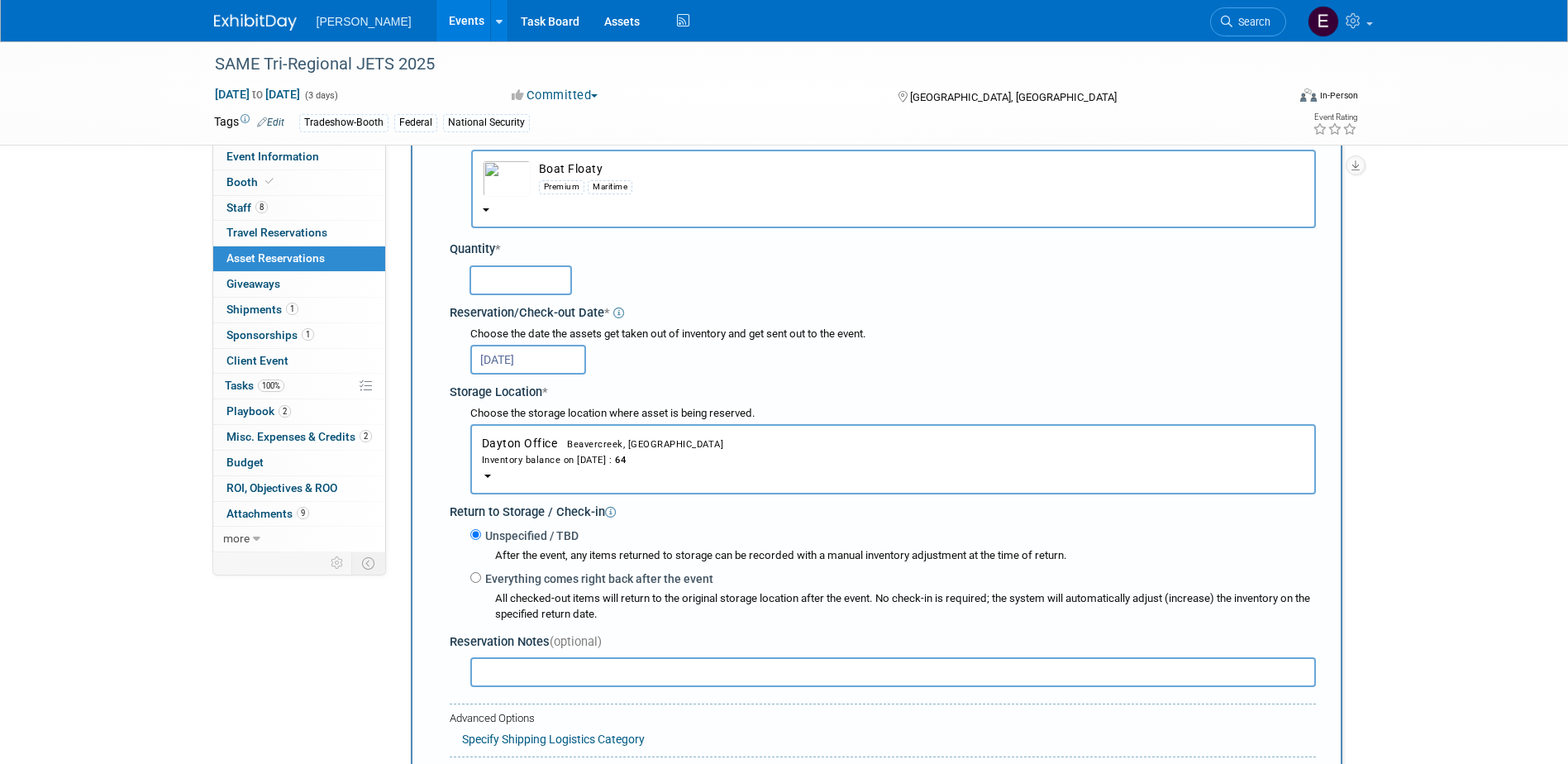
click at [531, 353] on input "Nov 25, 2025" at bounding box center [528, 360] width 116 height 30
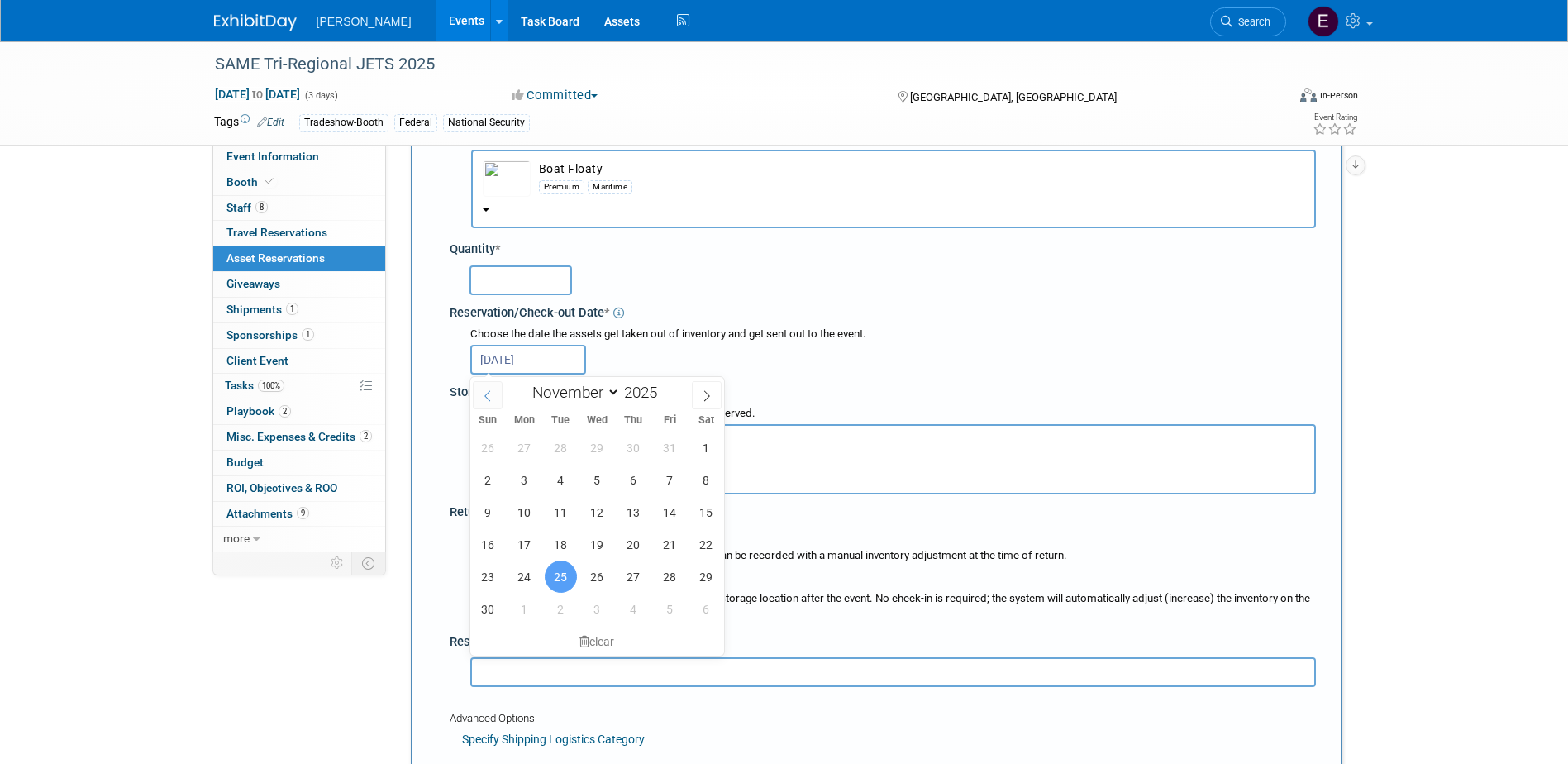
click at [494, 396] on span at bounding box center [488, 396] width 30 height 28
click at [494, 394] on span at bounding box center [488, 396] width 30 height 28
click at [494, 393] on span at bounding box center [488, 396] width 30 height 28
select select "7"
click at [593, 547] on span "20" at bounding box center [597, 544] width 32 height 32
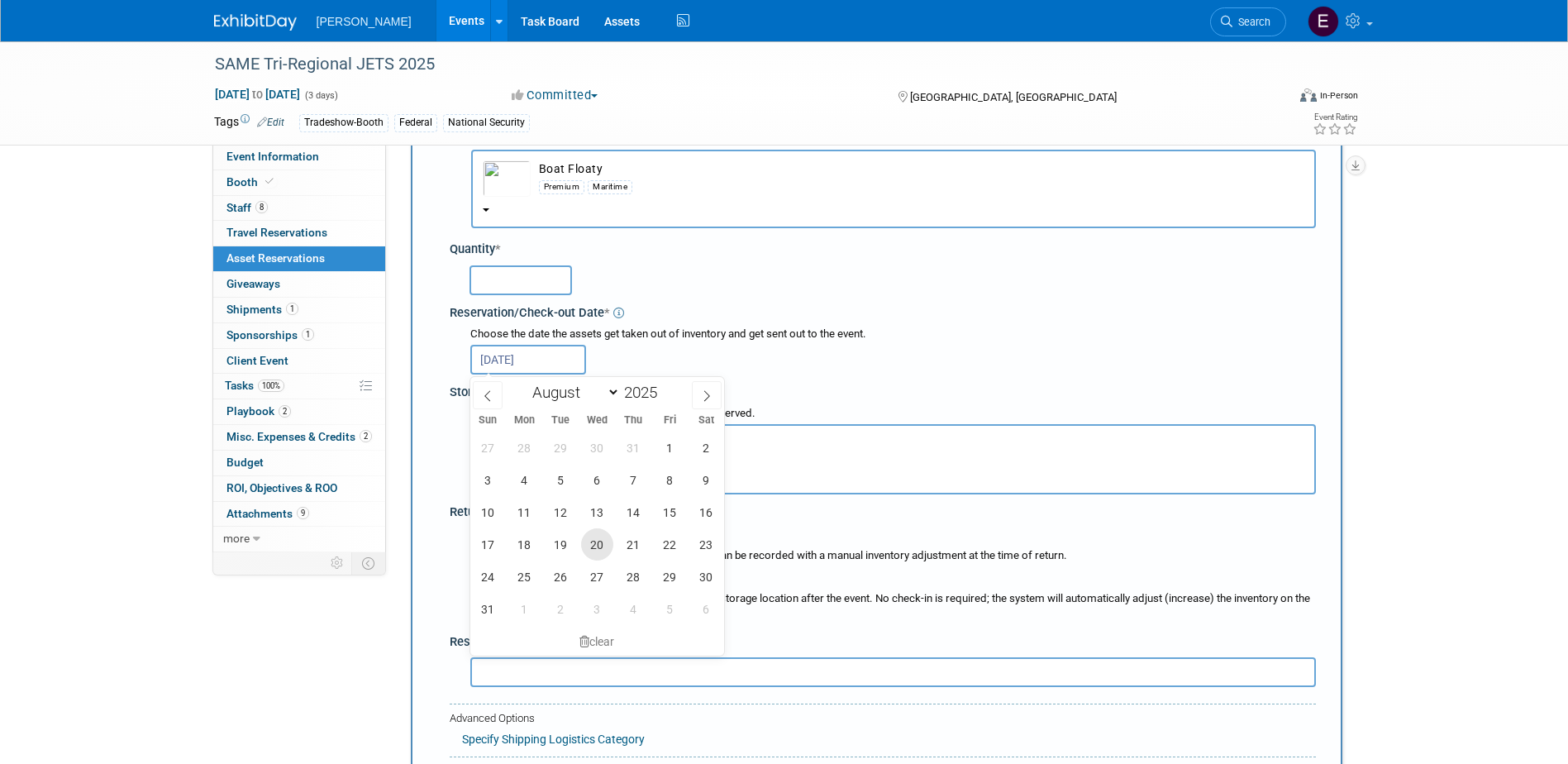
type input "Aug 20, 2025"
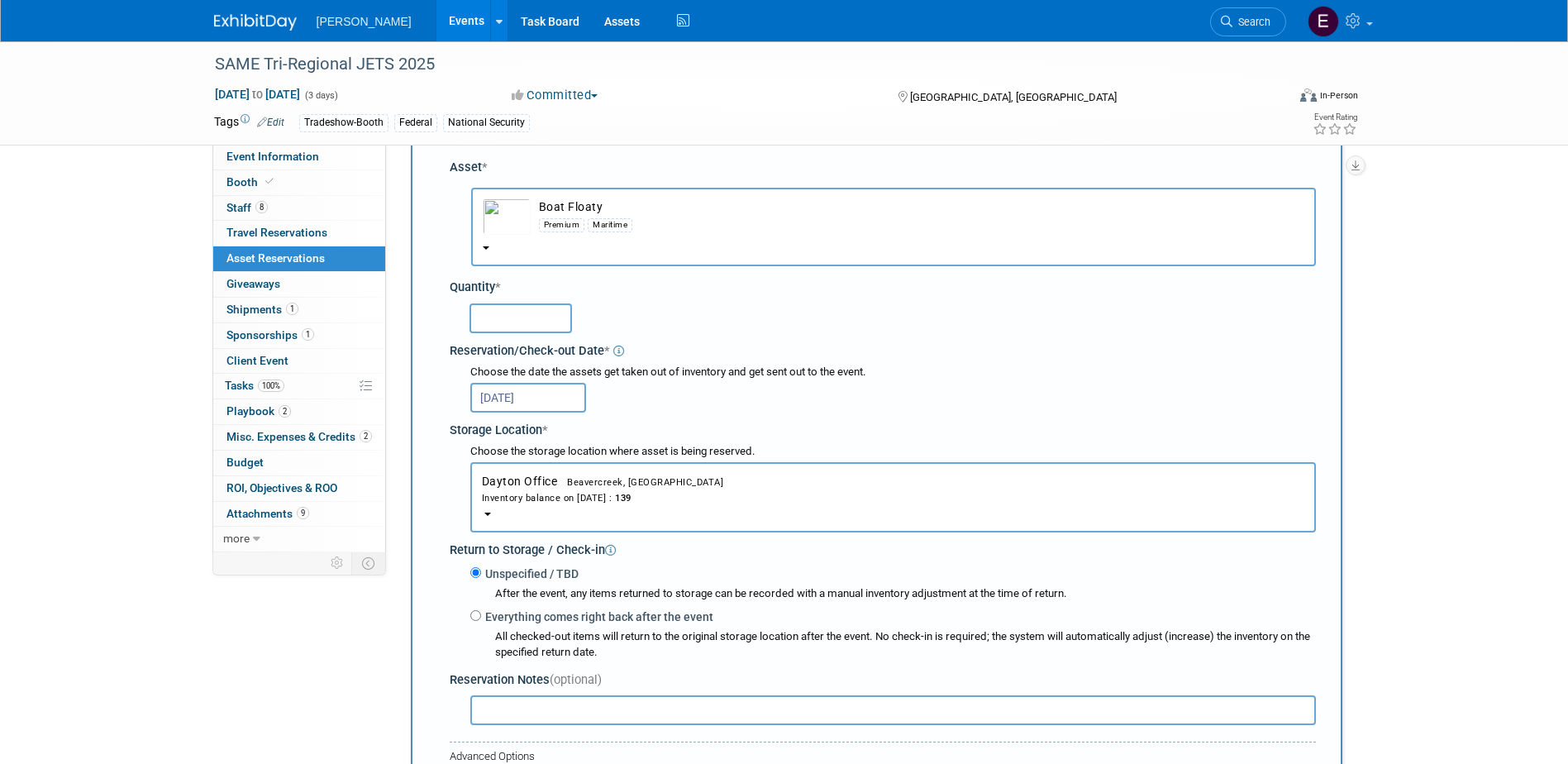
scroll to position [15, 0]
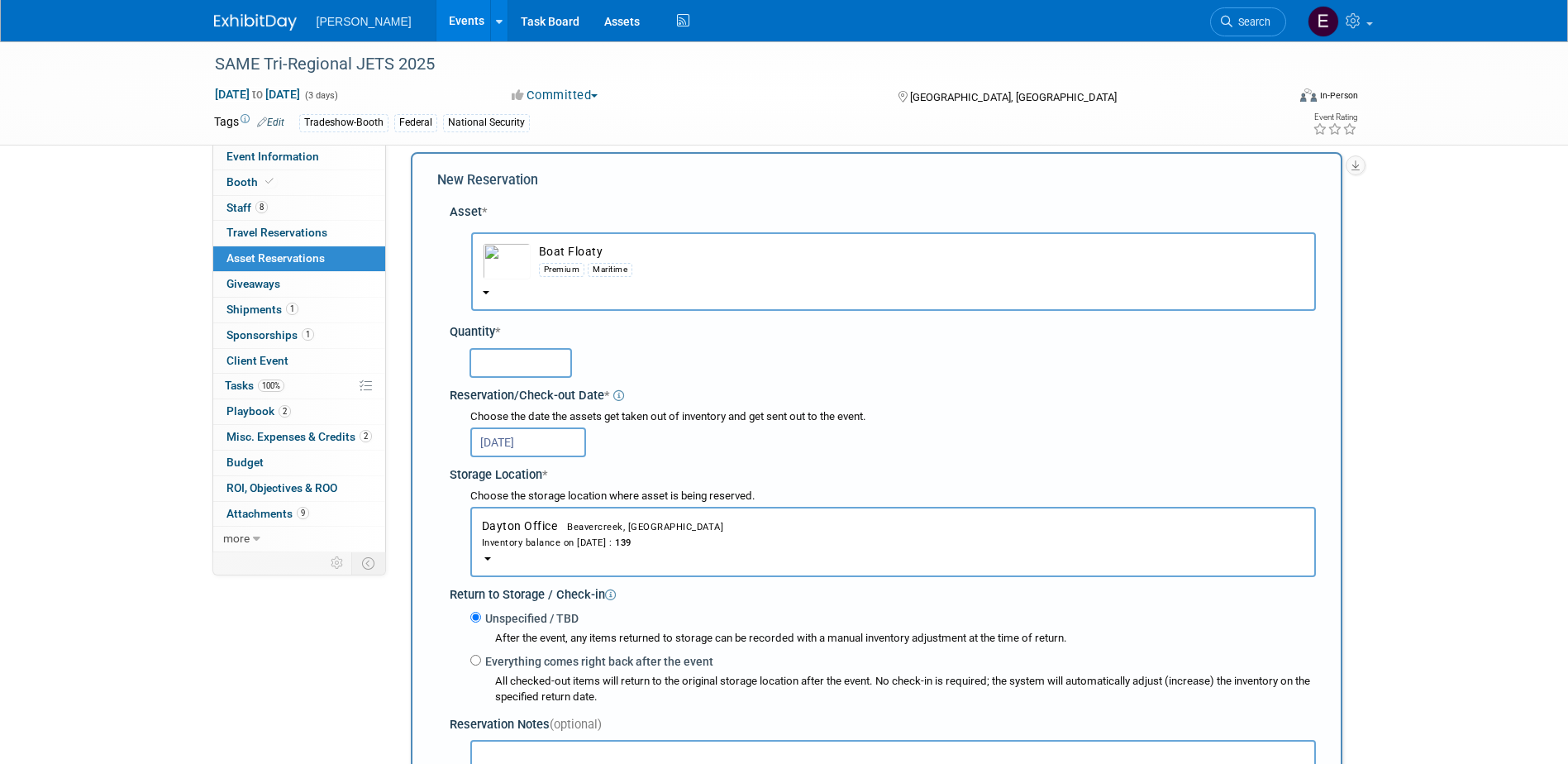
click at [500, 275] on img "button" at bounding box center [507, 261] width 48 height 36
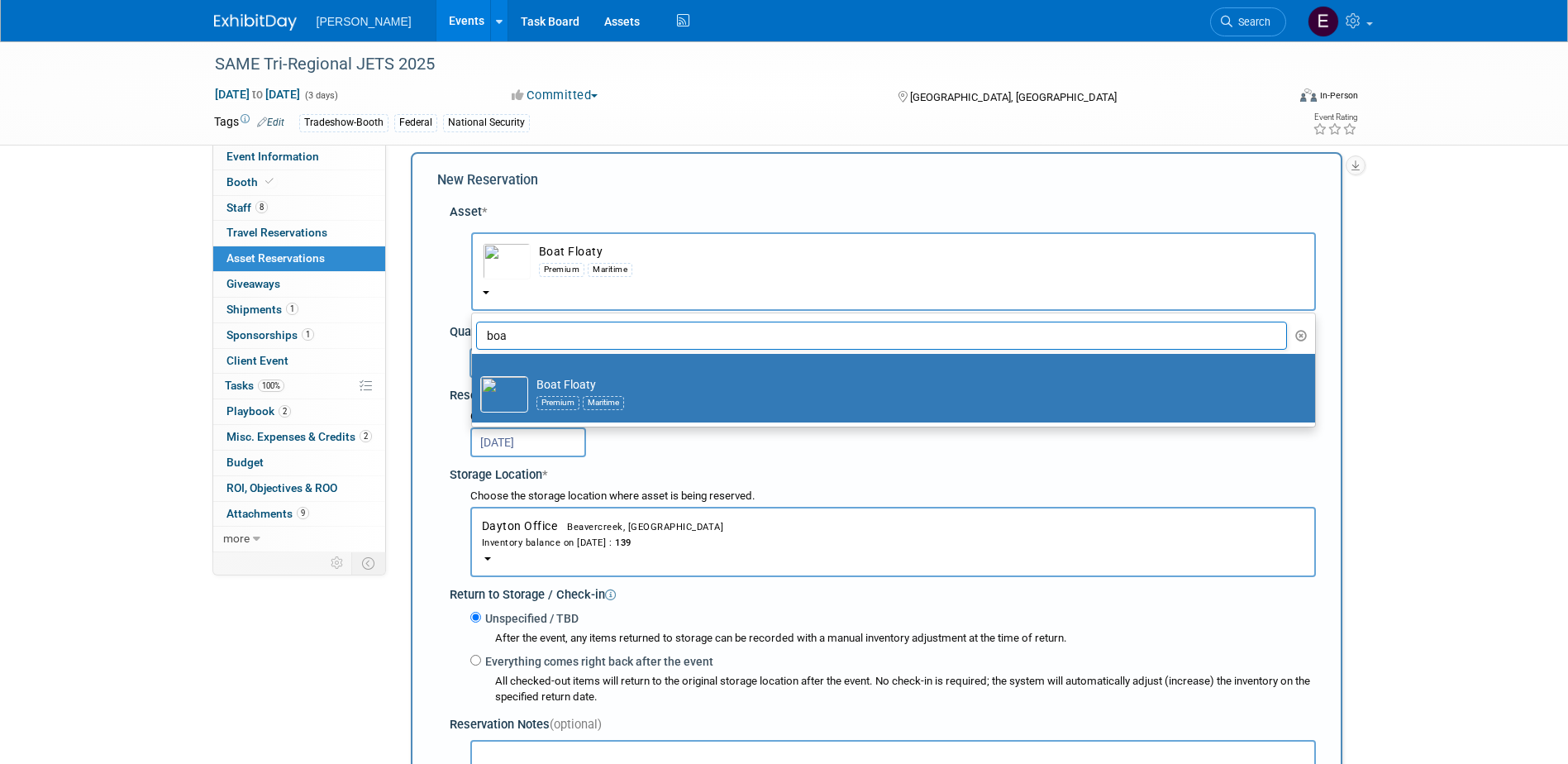
drag, startPoint x: 553, startPoint y: 337, endPoint x: 405, endPoint y: 335, distance: 148.0
click at [405, 335] on div "Event Website: Edit https://samejax.org/meetinginfo.php?id=215&ts=1748026673 Ev…" at bounding box center [870, 333] width 969 height 408
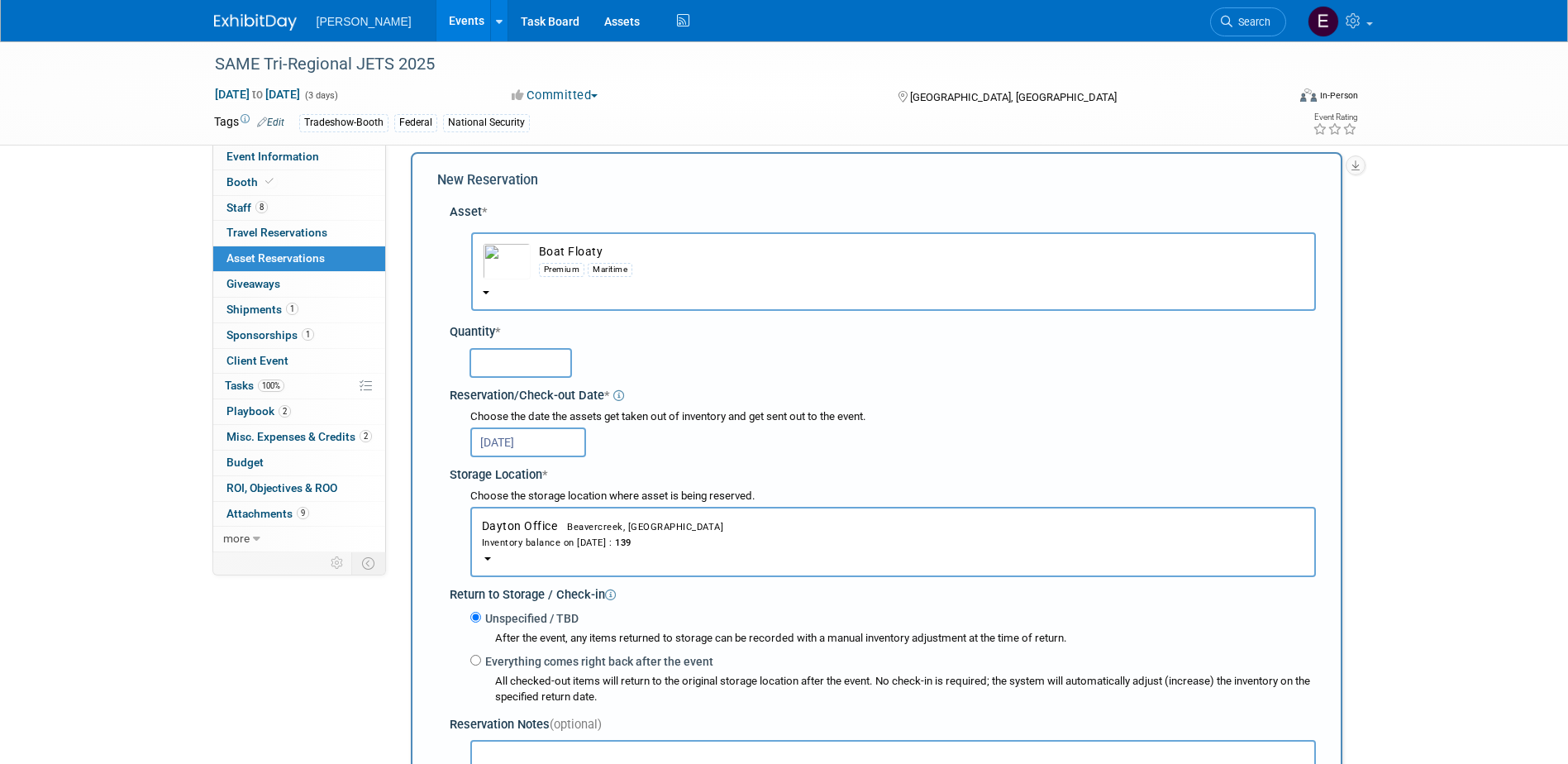
click at [490, 282] on span "Boat Floaty Premium Maritime" at bounding box center [894, 275] width 822 height 13
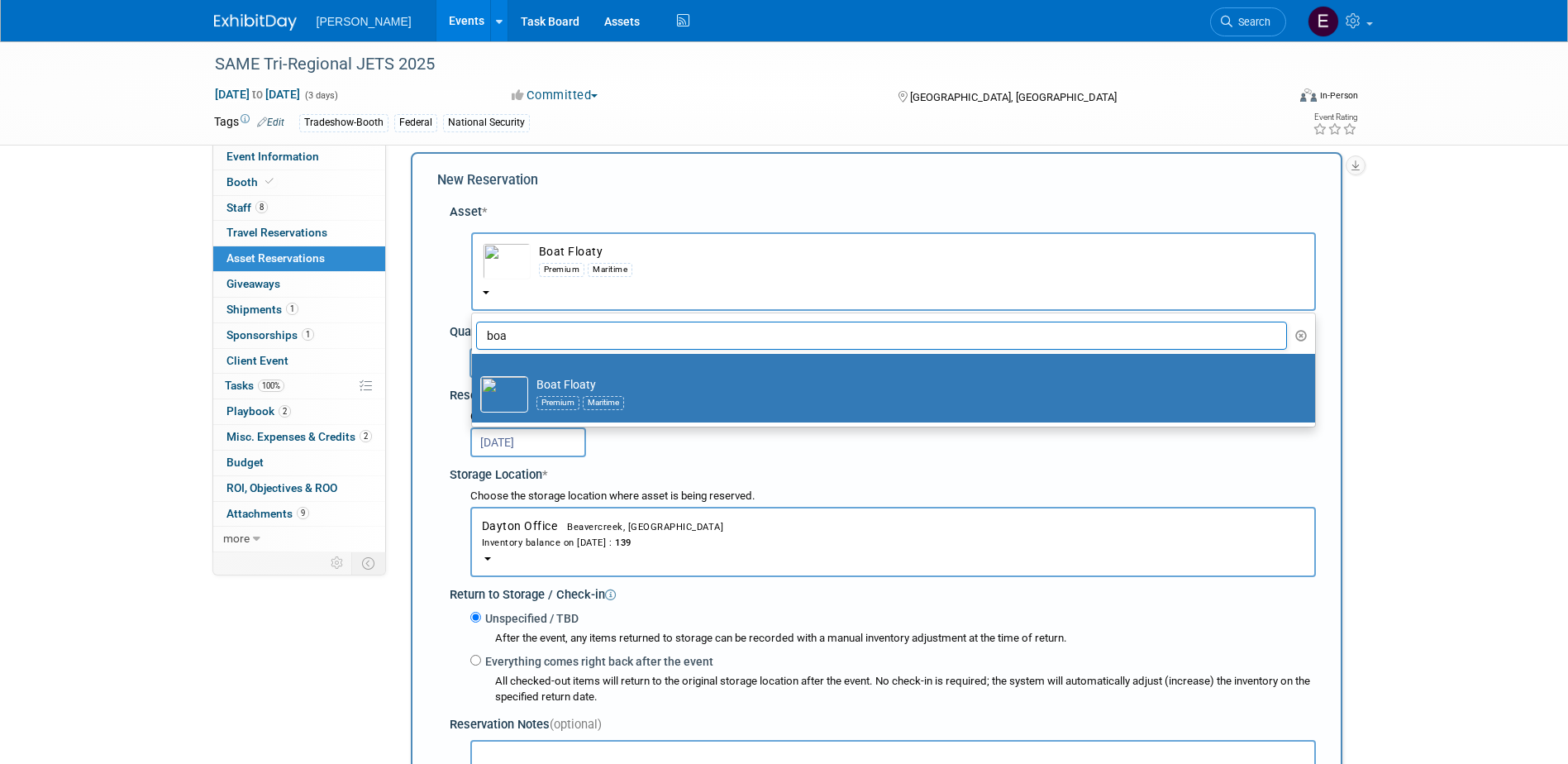
click at [536, 335] on input "boa" at bounding box center [882, 336] width 812 height 28
type input "b"
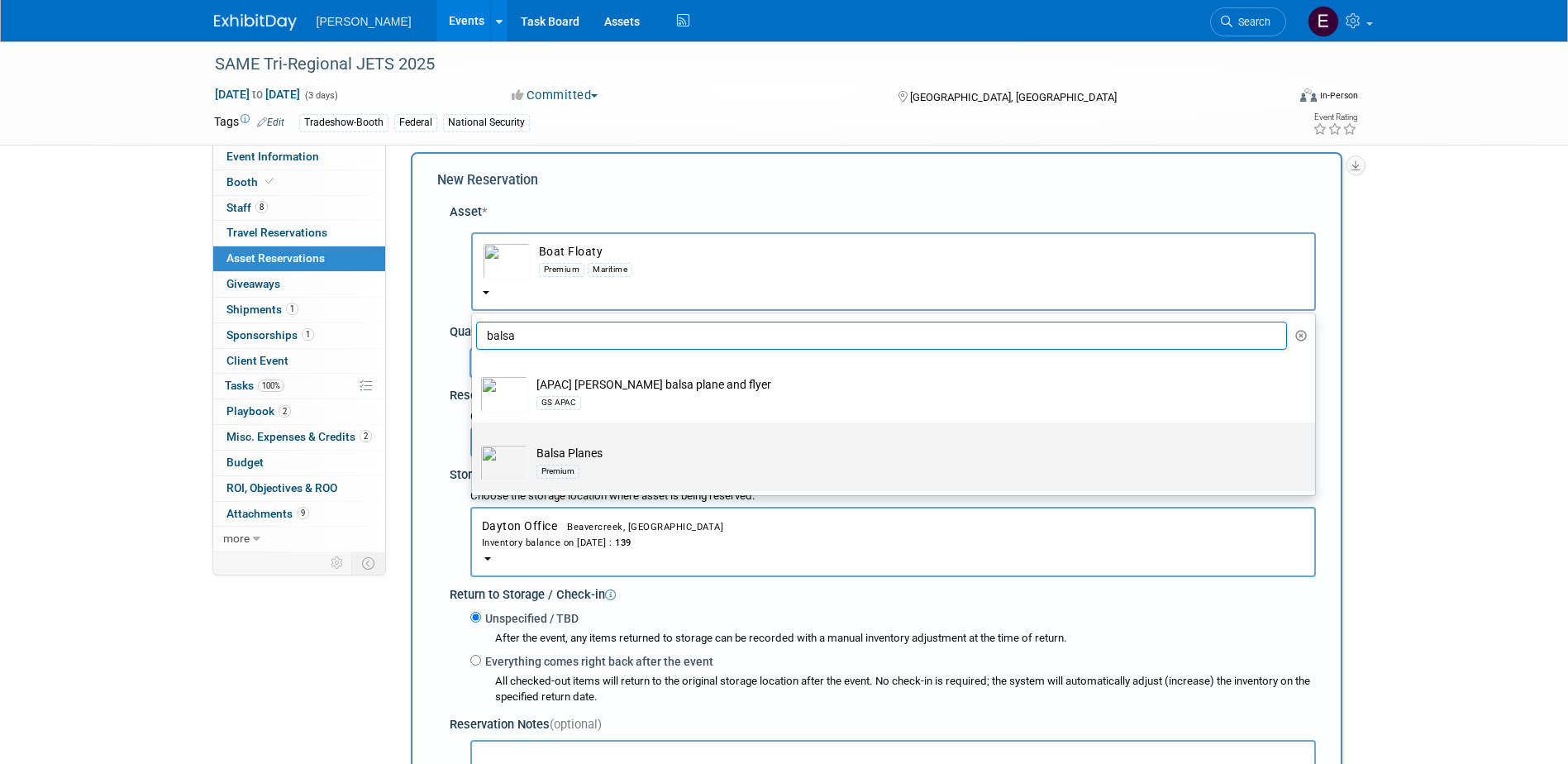
type input "balsa"
click at [541, 456] on td "Balsa Planes Premium" at bounding box center [905, 462] width 754 height 36
click at [474, 442] on input "Balsa Planes Premium" at bounding box center [469, 437] width 11 height 11
select select "10723114"
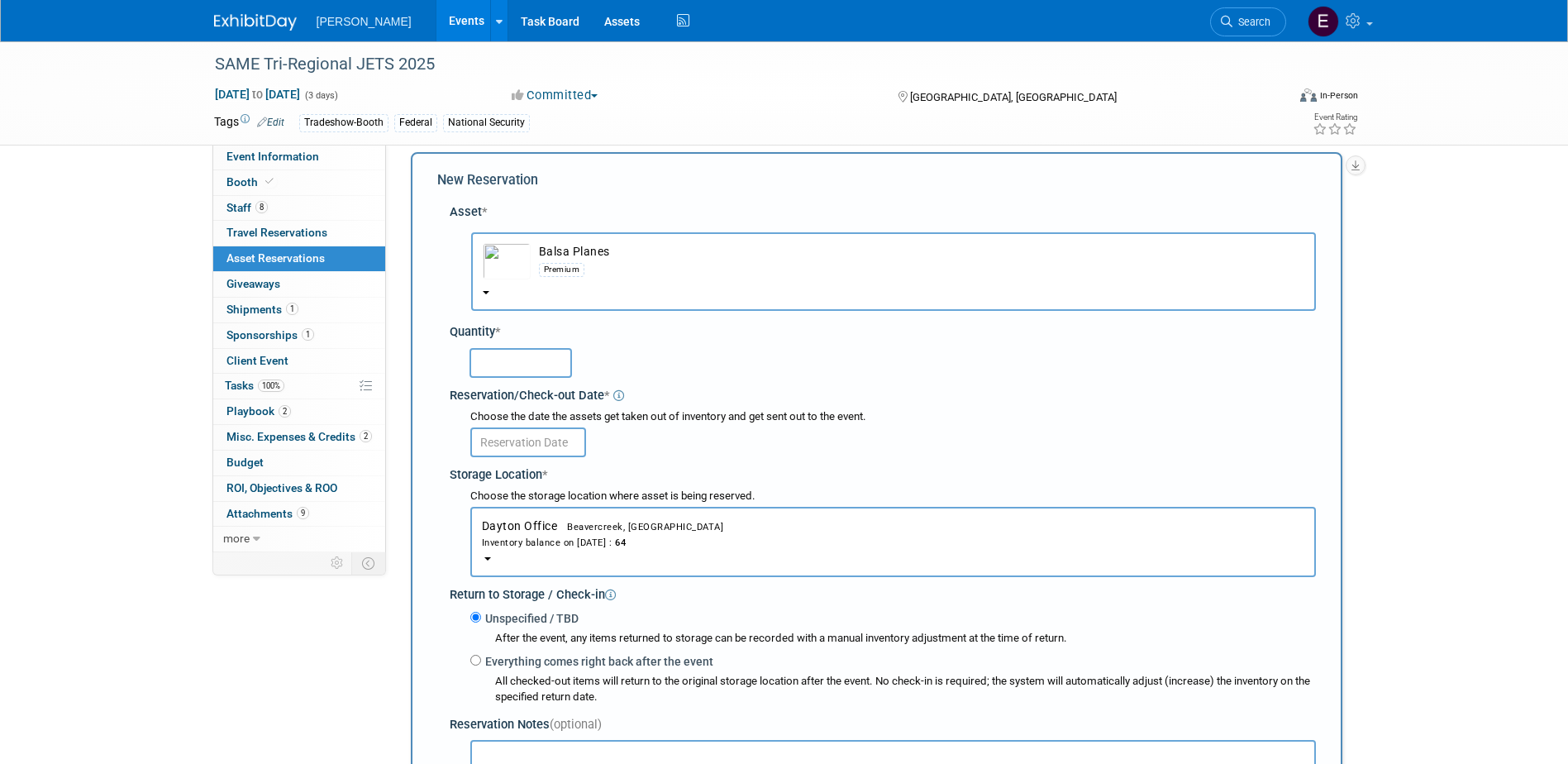
click at [512, 353] on input "text" at bounding box center [520, 363] width 103 height 30
click at [563, 539] on div "Inventory balance on Oct 8, 2025 : 64" at bounding box center [894, 542] width 823 height 16
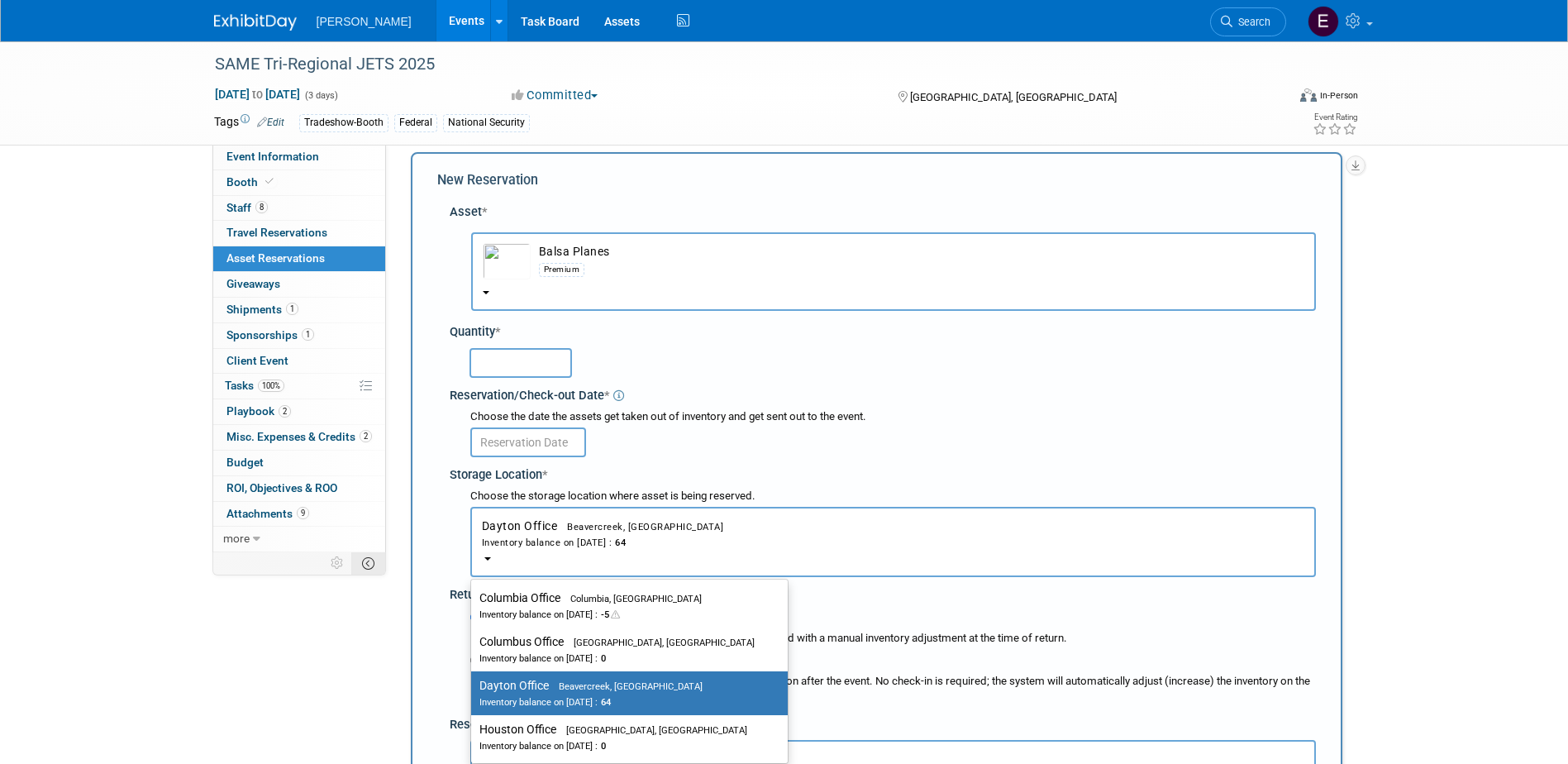
drag, startPoint x: 145, startPoint y: 638, endPoint x: 353, endPoint y: 568, distance: 219.5
click at [145, 637] on div "SAME Tri-Regional JETS 2025 Oct 21, 2025 to Oct 23, 2025 (3 days) Oct 21, 2025 …" at bounding box center [784, 510] width 1568 height 967
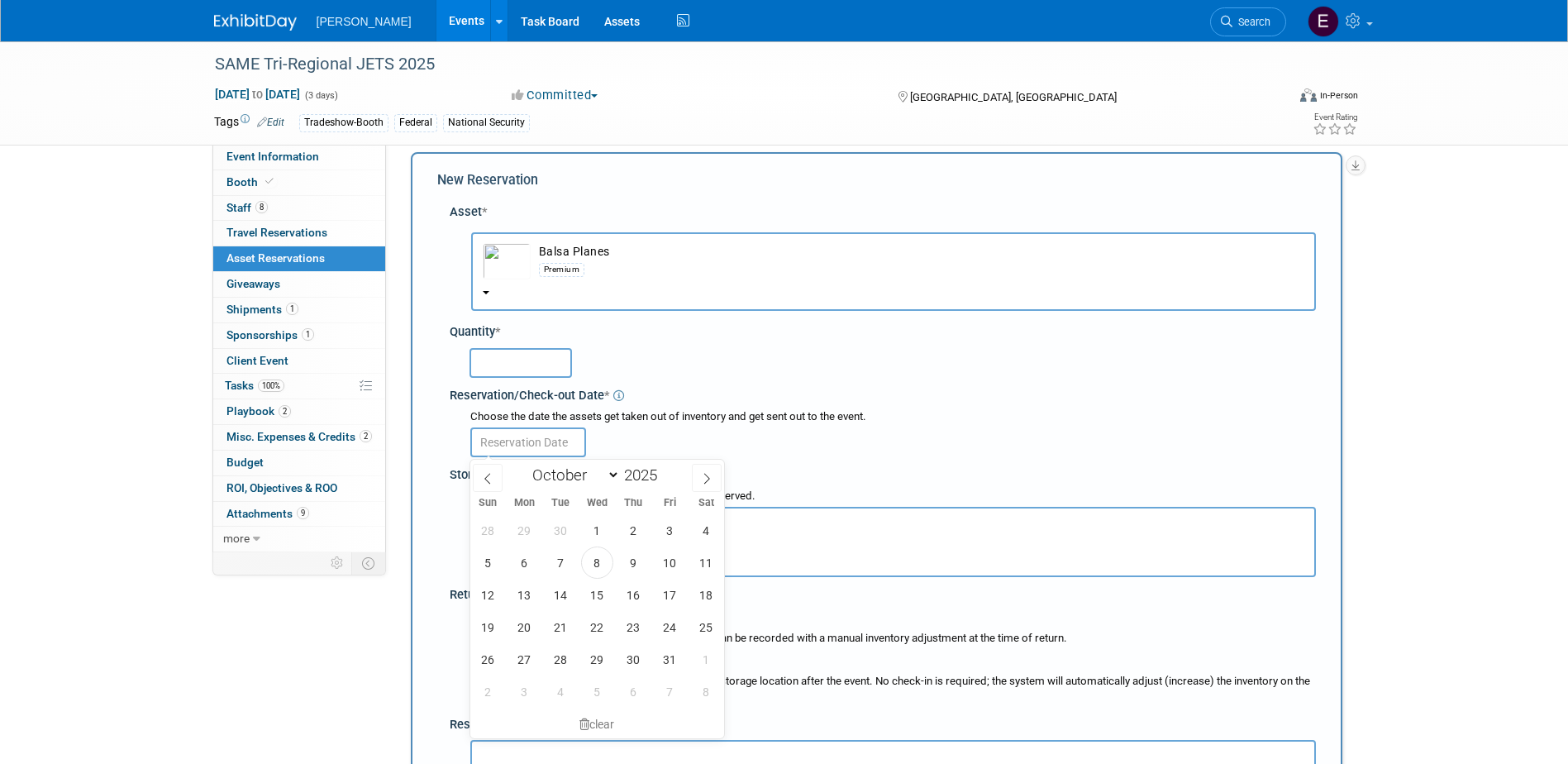
click at [545, 448] on input "text" at bounding box center [528, 442] width 116 height 30
click at [710, 621] on span "25" at bounding box center [706, 627] width 32 height 32
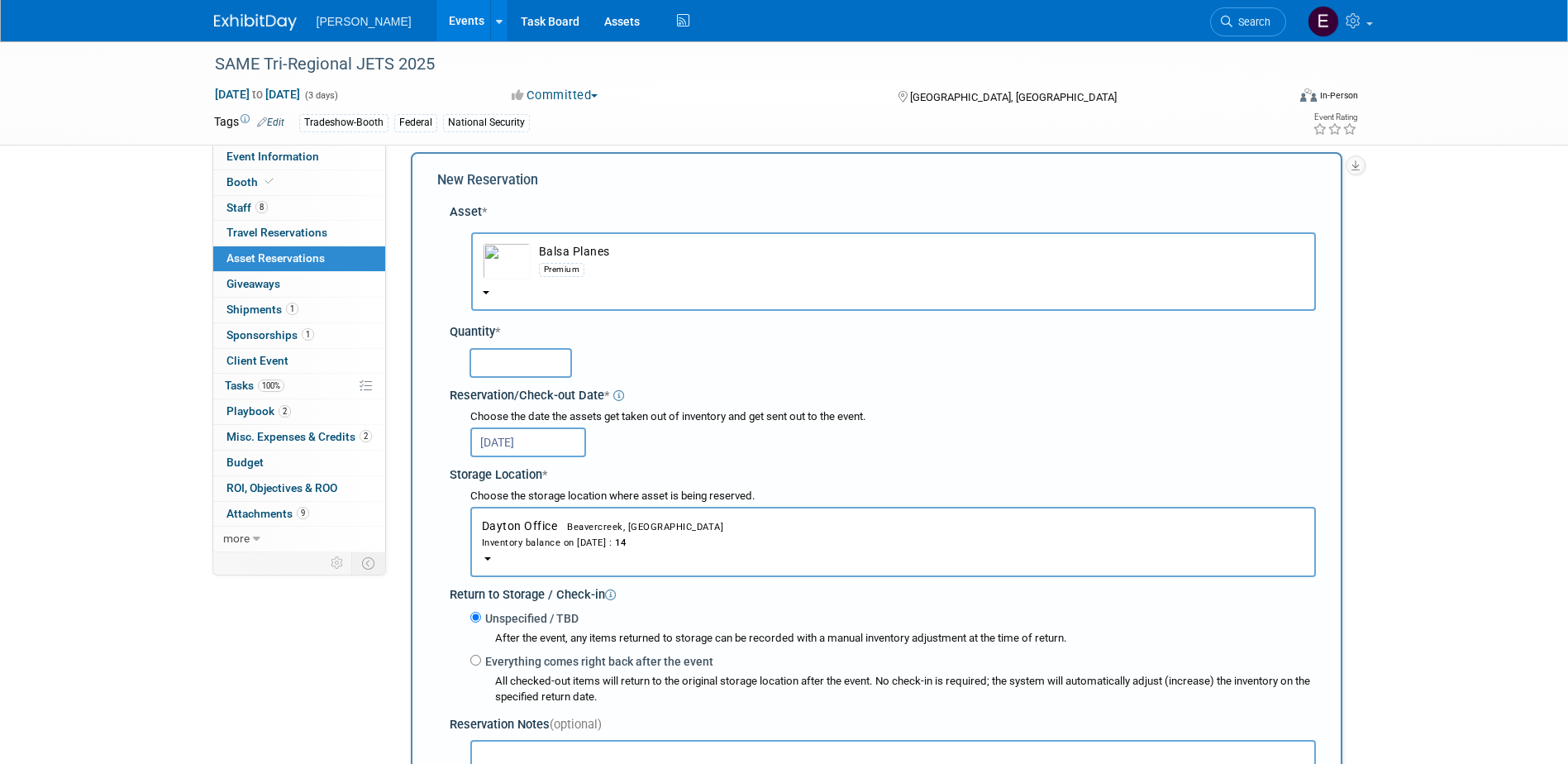
click at [513, 424] on div "Choose the date the assets get taken out of inventory and get sent out to the e…" at bounding box center [893, 418] width 845 height 16
click at [517, 447] on input "Oct 25, 2025" at bounding box center [528, 442] width 116 height 30
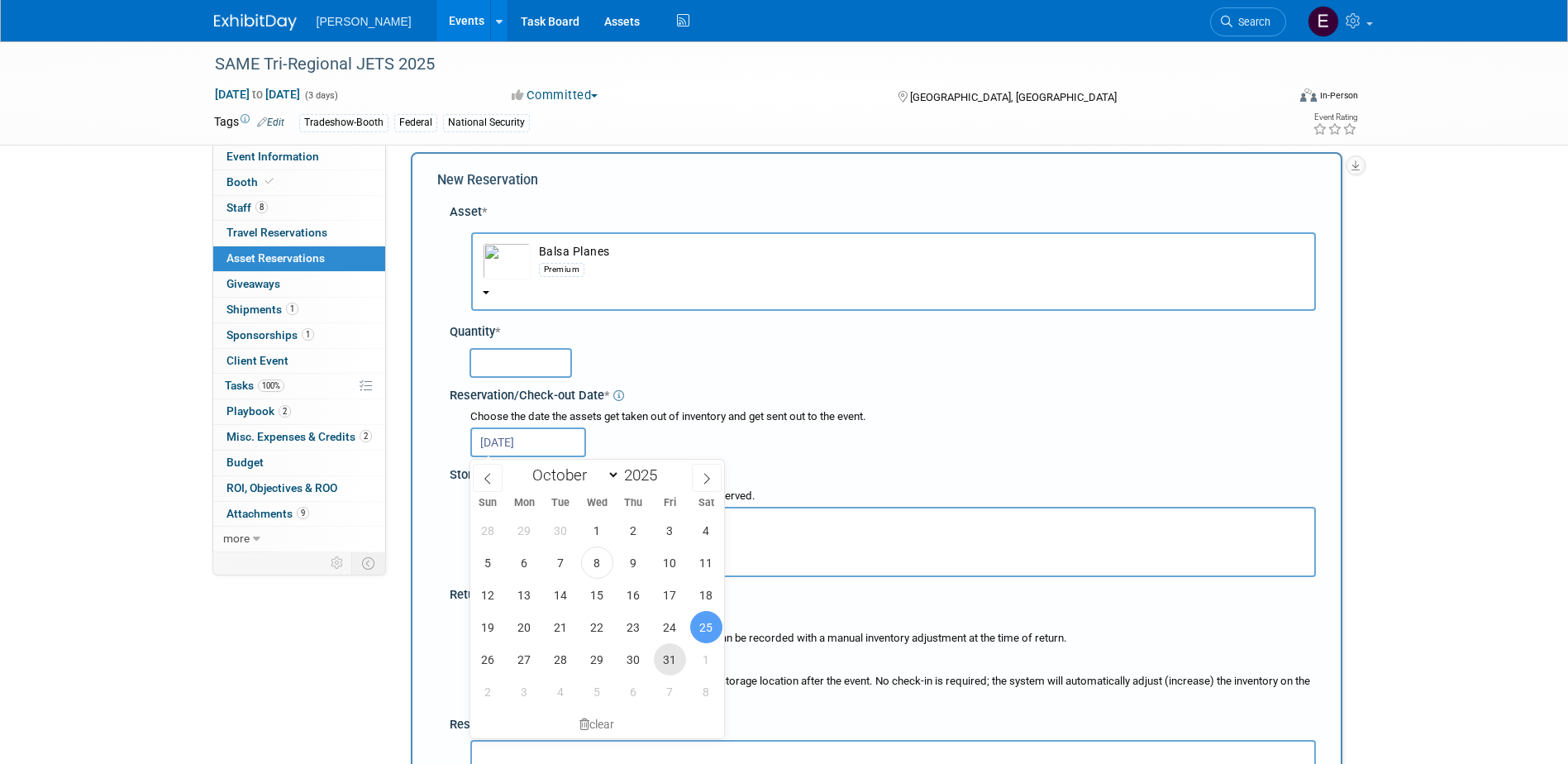
click at [670, 660] on span "31" at bounding box center [670, 659] width 32 height 32
type input "Oct 31, 2025"
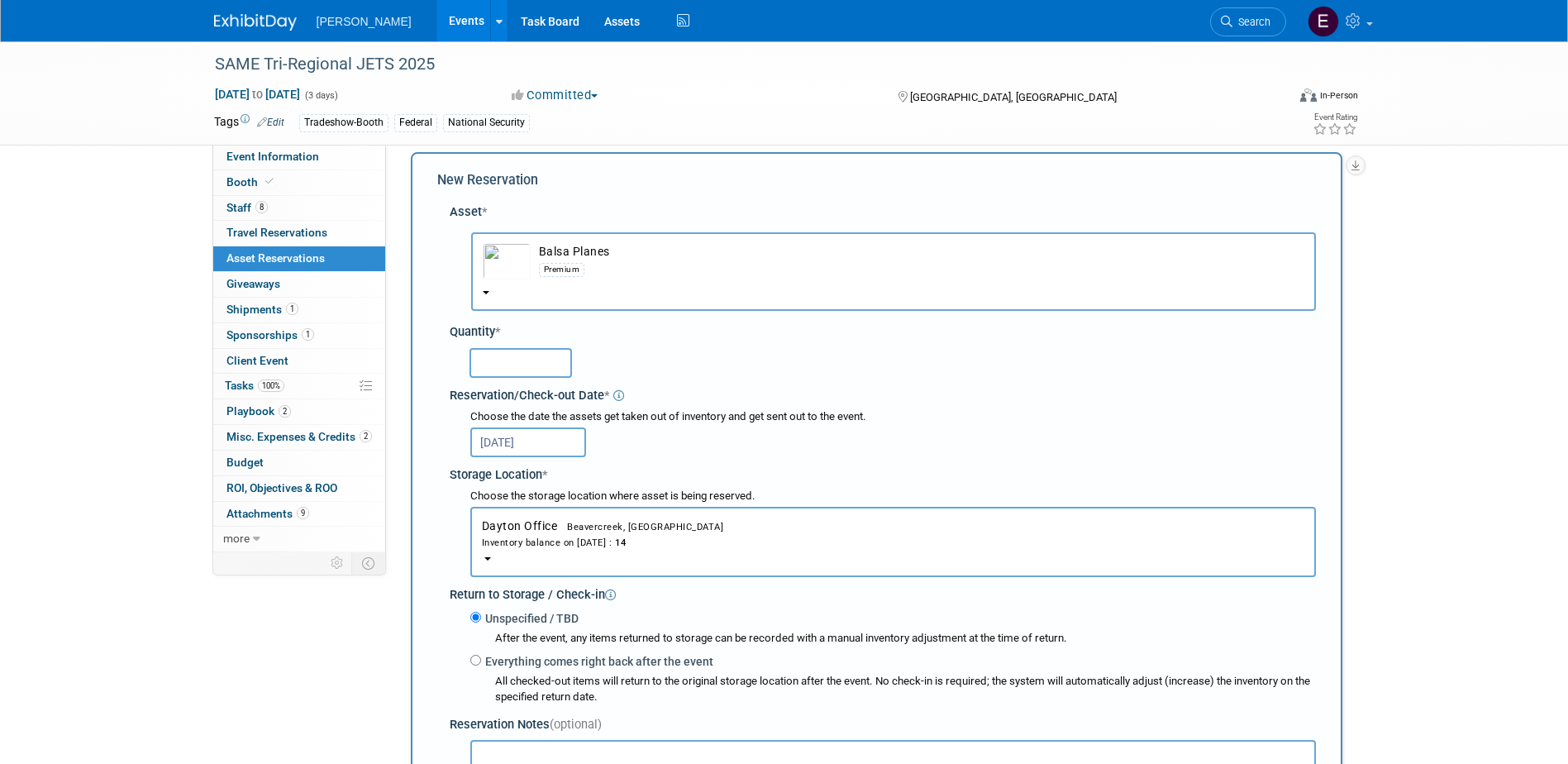
click at [538, 444] on input "Oct 31, 2025" at bounding box center [528, 442] width 116 height 30
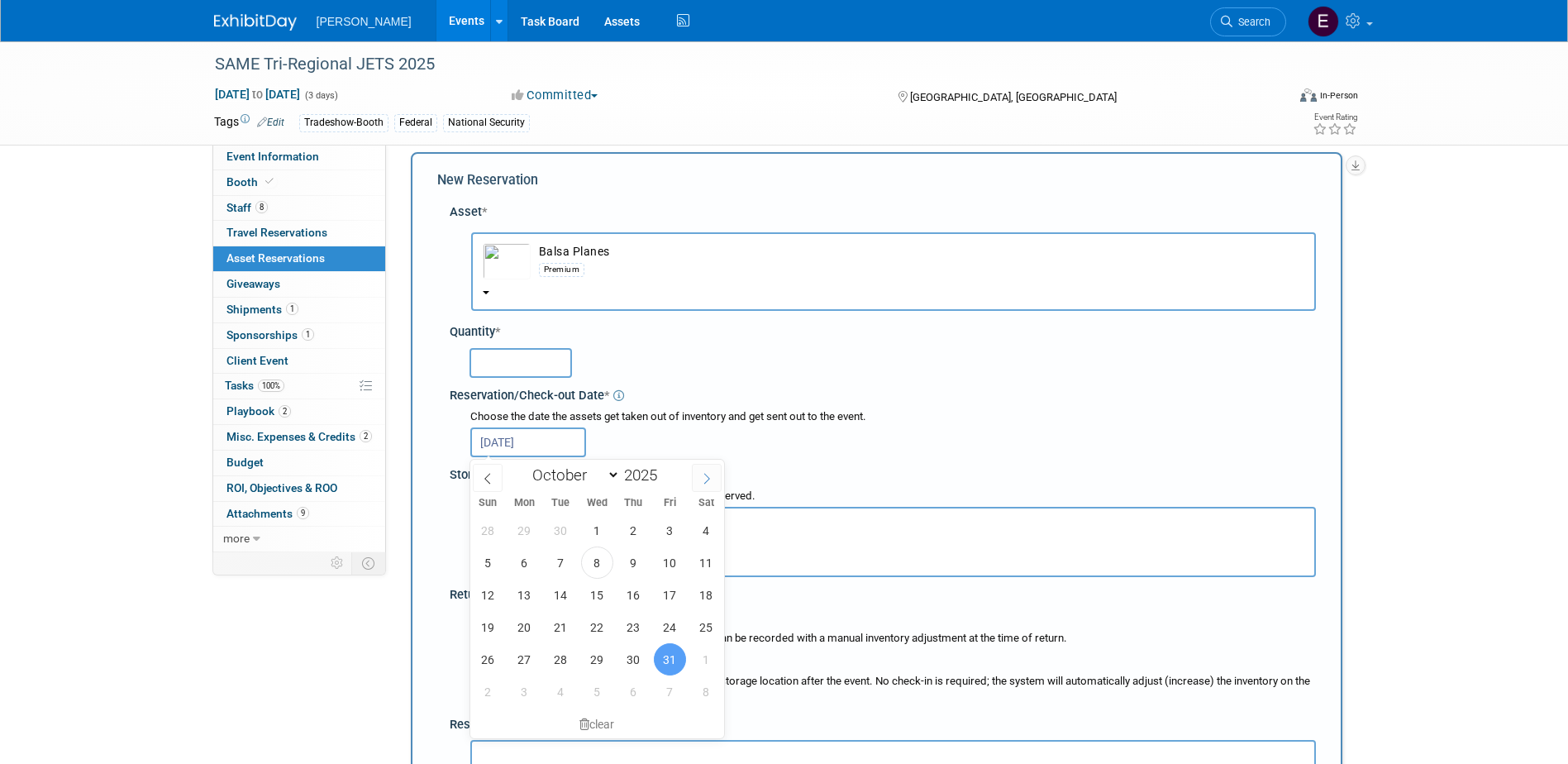
click at [709, 479] on icon at bounding box center [706, 478] width 11 height 11
select select "10"
click at [498, 694] on span "30" at bounding box center [488, 691] width 32 height 32
type input "Nov 30, 2025"
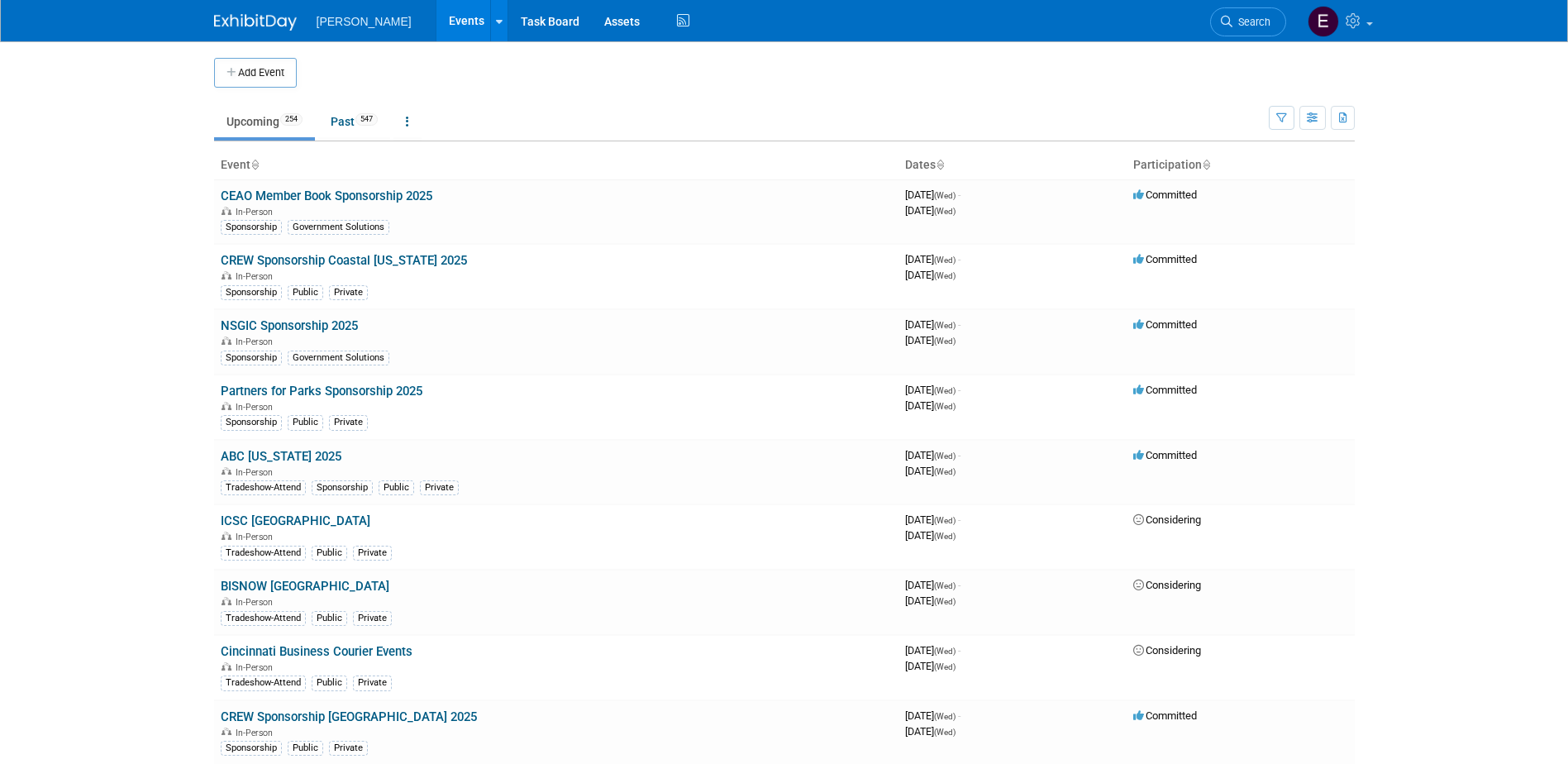
click at [1257, 20] on span "Search" at bounding box center [1251, 22] width 38 height 12
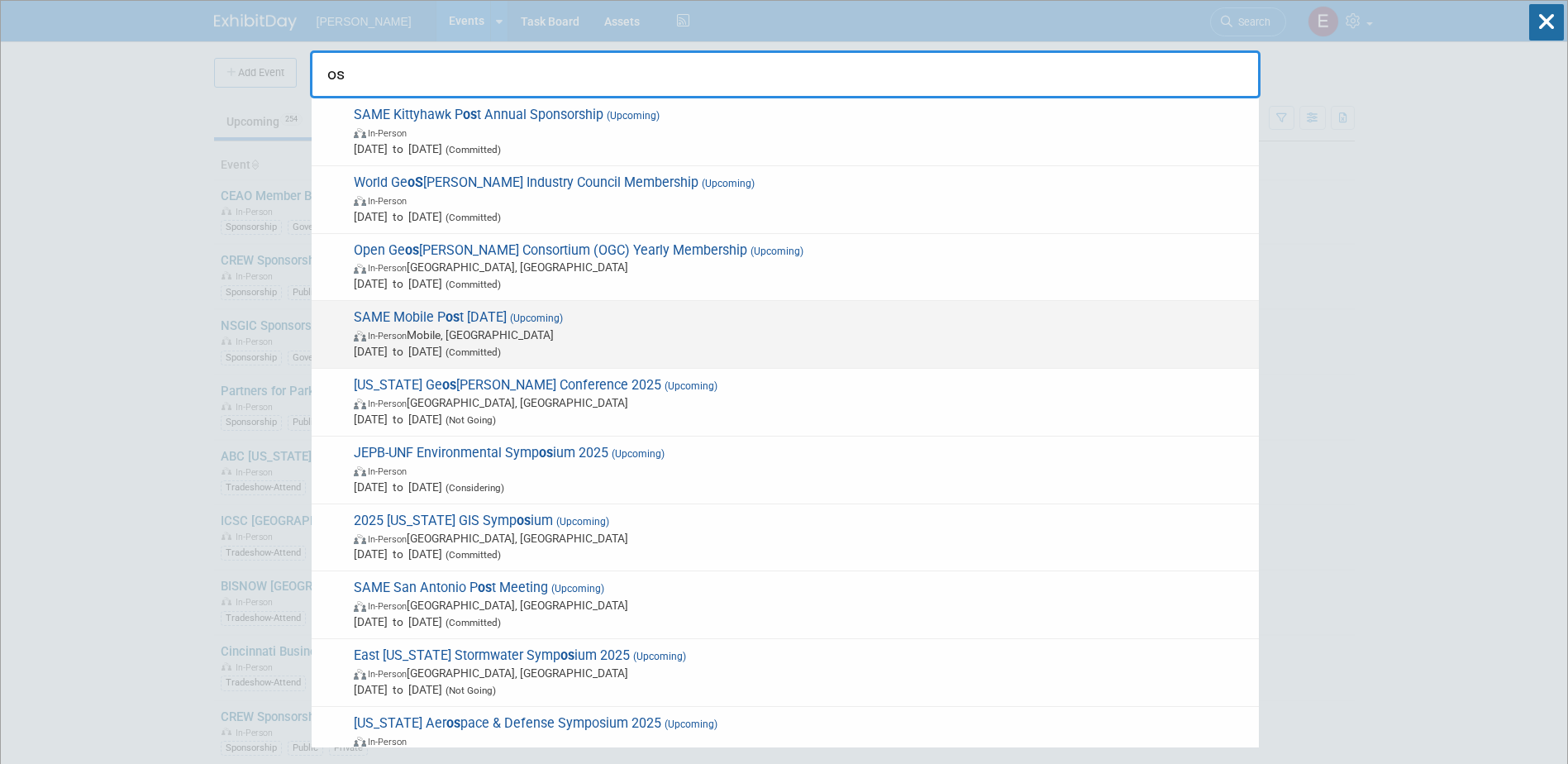
type input "o"
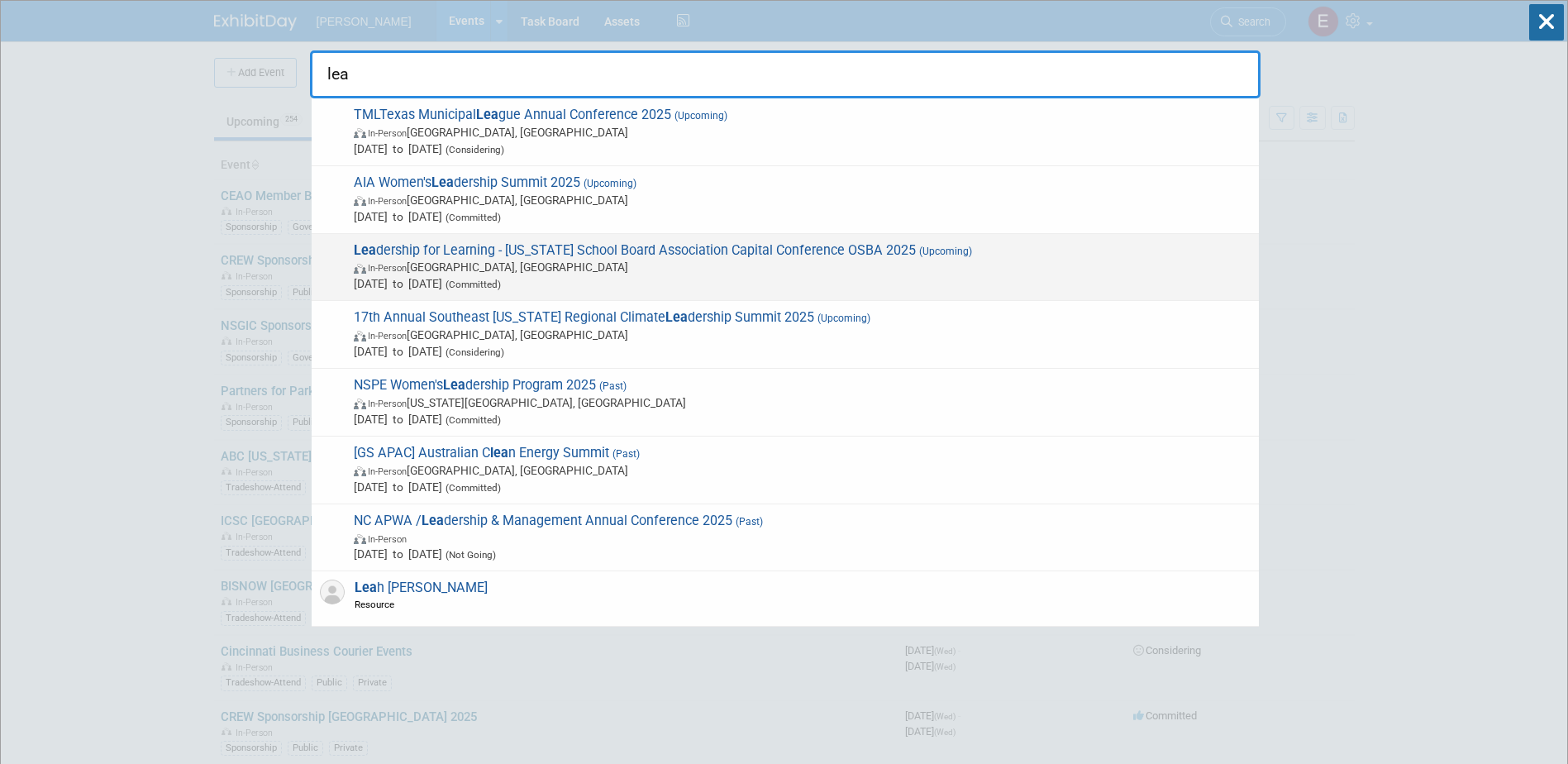
type input "lea"
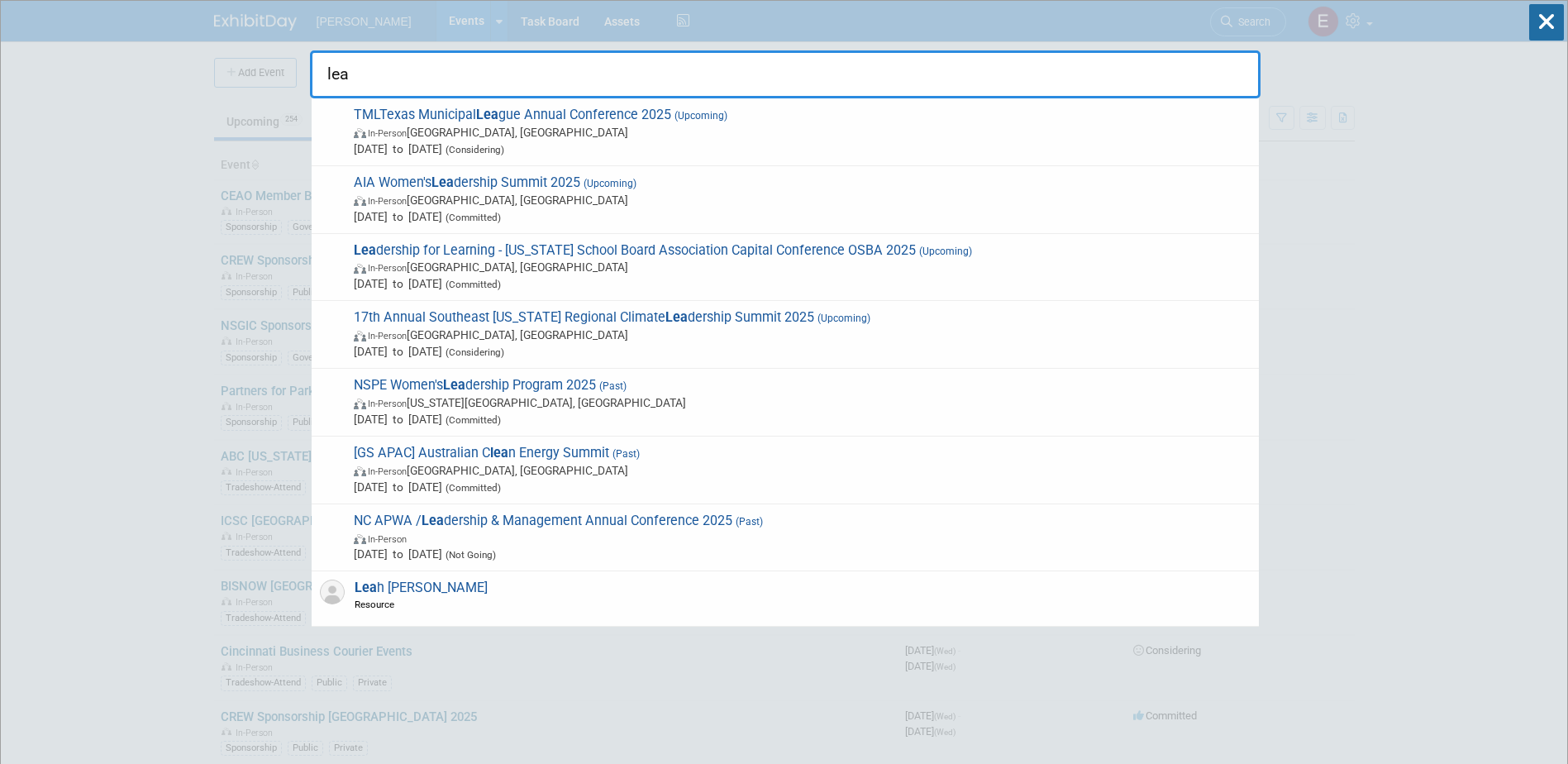
click at [512, 260] on span "In-Person Columbus, OH" at bounding box center [802, 267] width 897 height 17
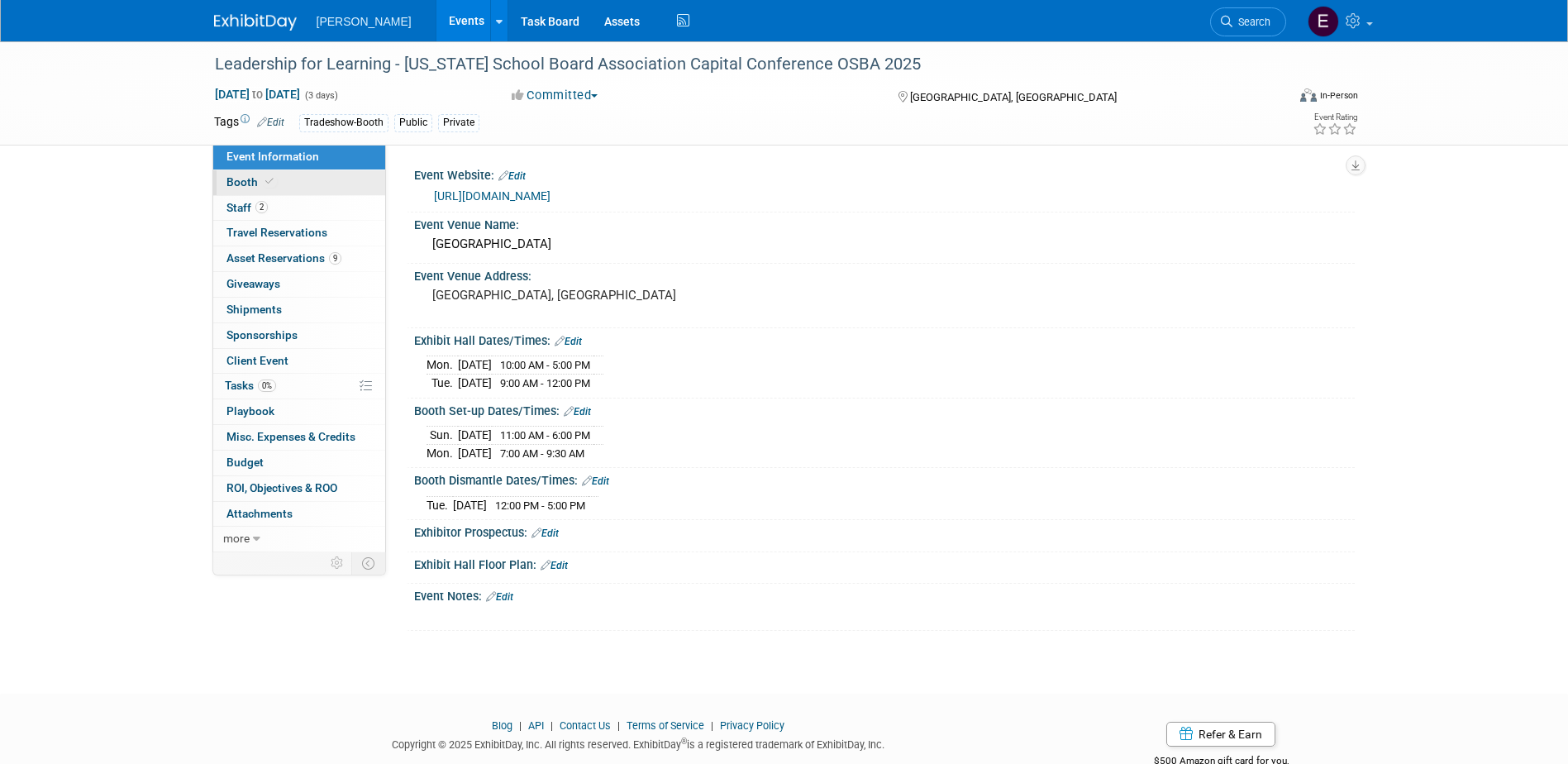
click at [262, 180] on span at bounding box center [269, 182] width 15 height 12
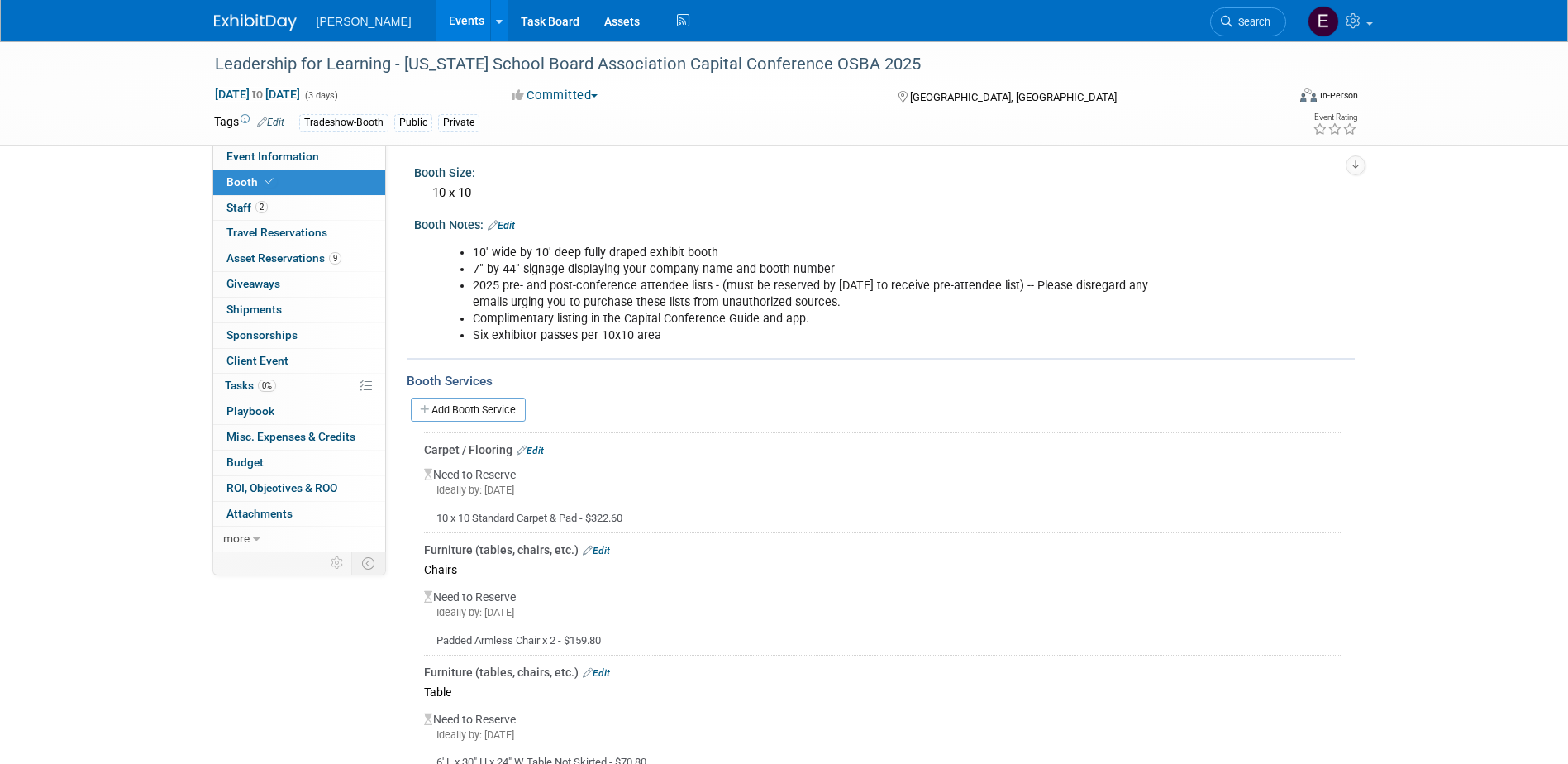
scroll to position [331, 0]
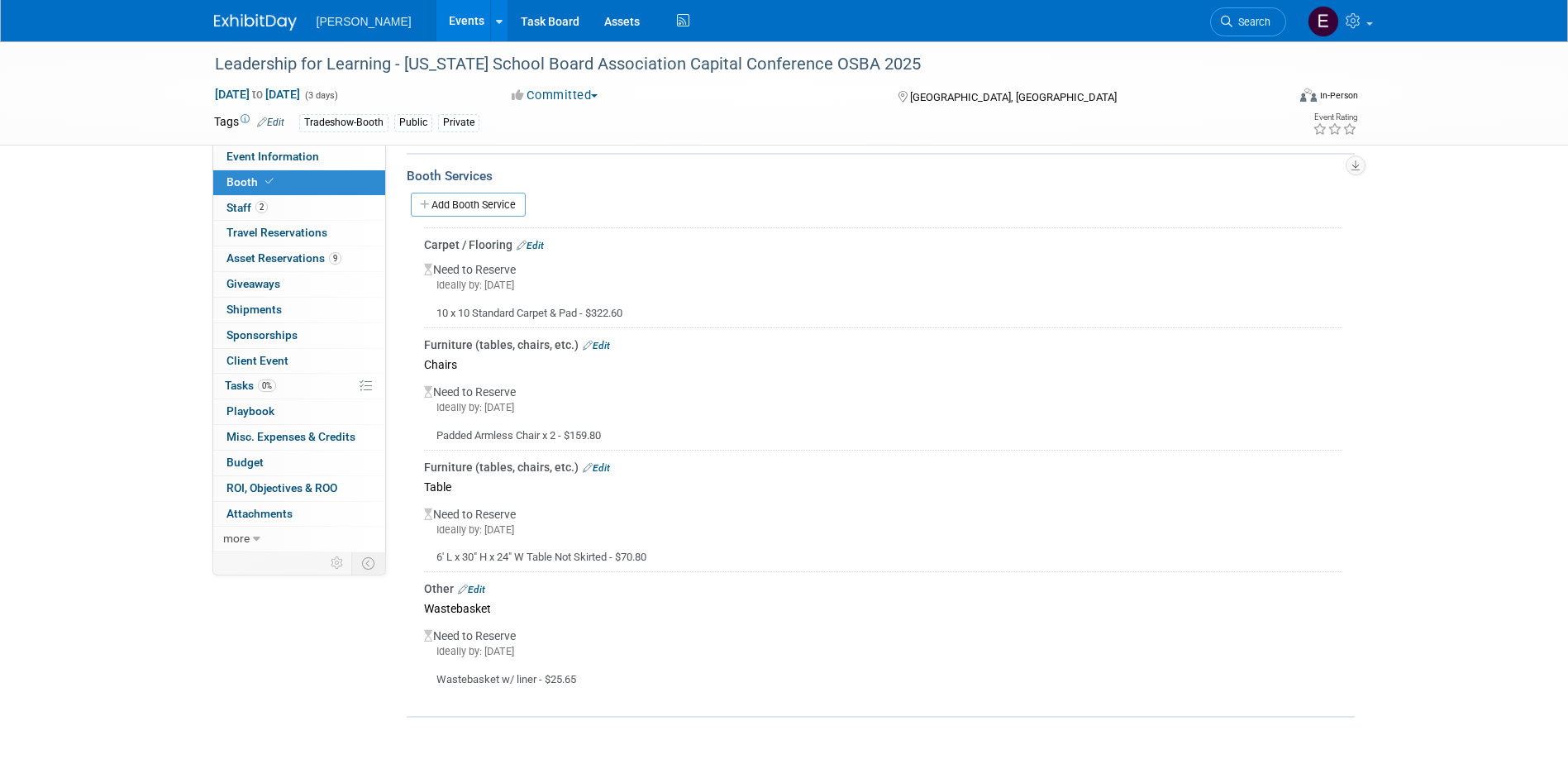
click at [1476, 642] on div "Leadership for Learning - Ohio School Board Association Capital Conference OSBA…" at bounding box center [784, 231] width 1568 height 1040
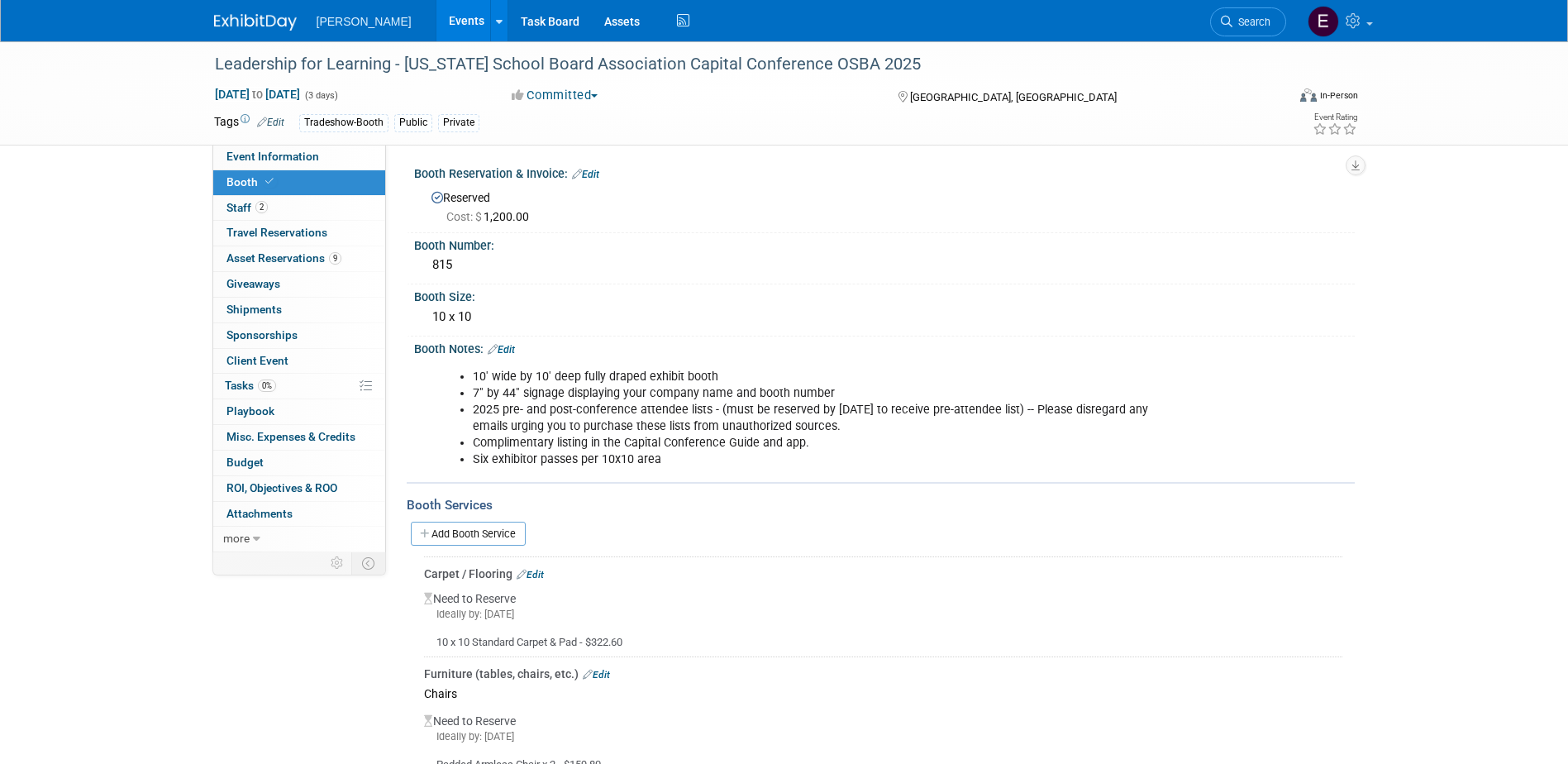
scroll to position [0, 0]
click at [277, 152] on span "Event Information" at bounding box center [273, 156] width 93 height 13
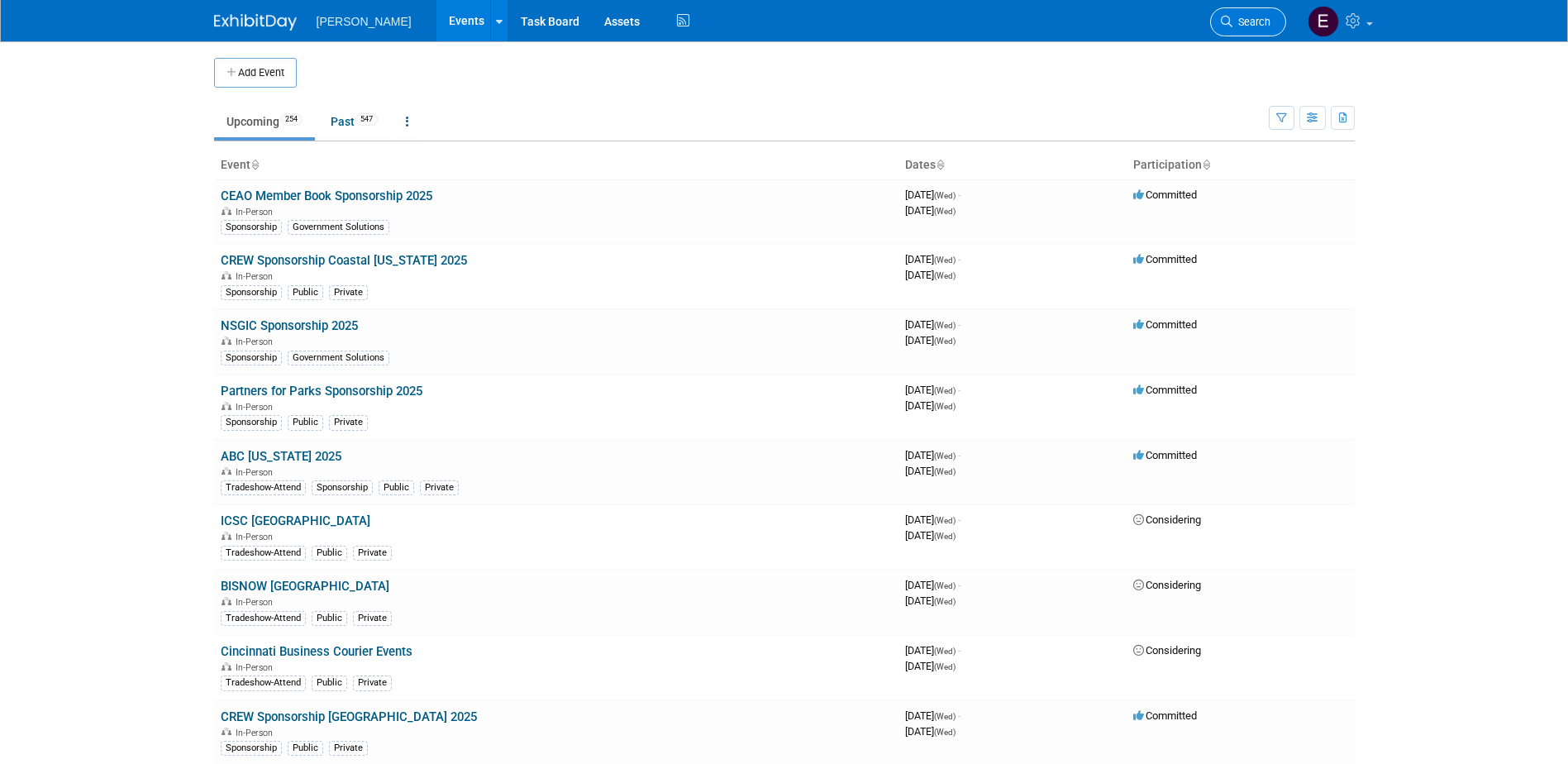
click at [1262, 27] on span "Search" at bounding box center [1251, 22] width 38 height 12
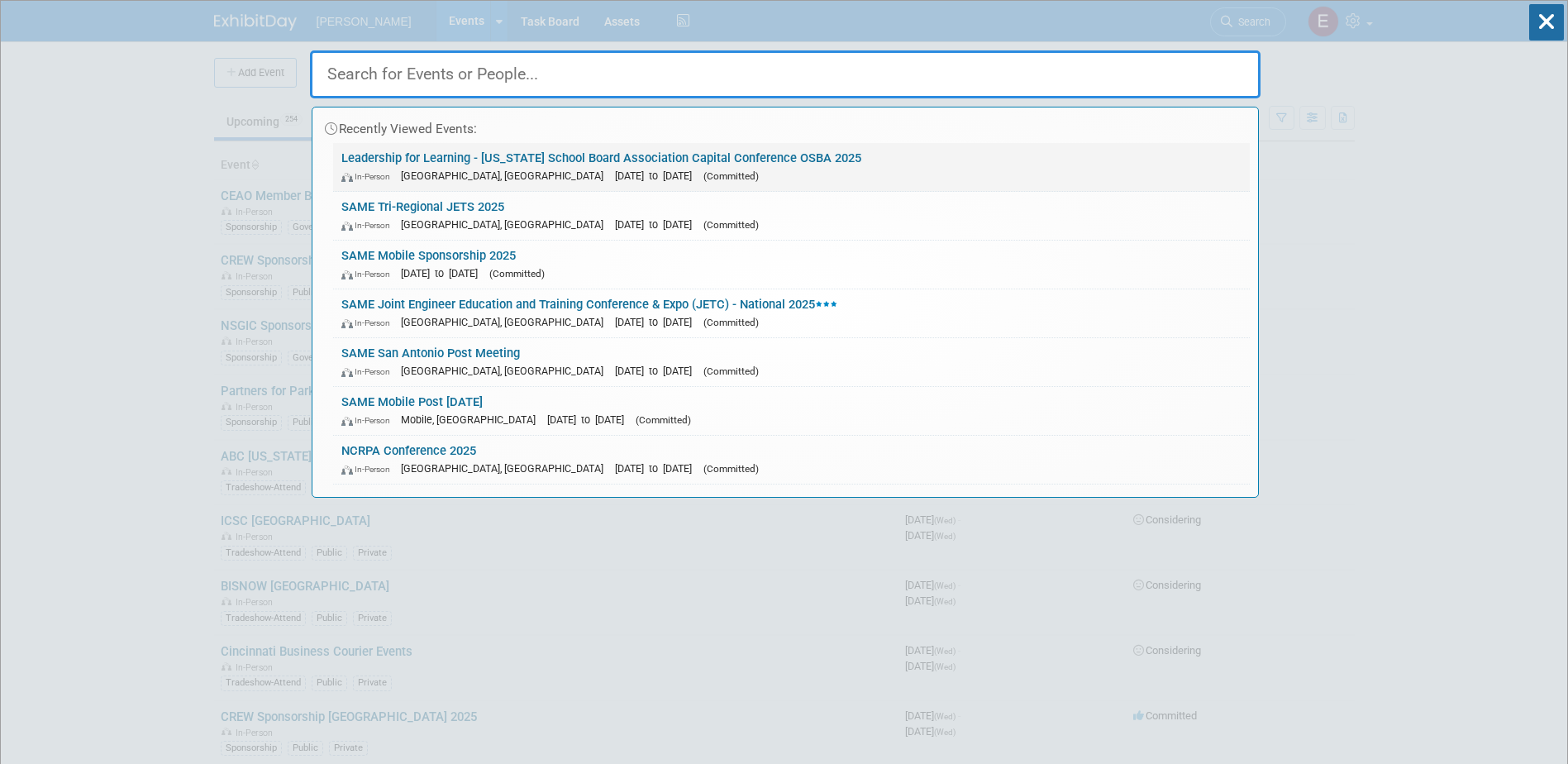
click at [615, 174] on span "[DATE] to [DATE]" at bounding box center [657, 175] width 85 height 12
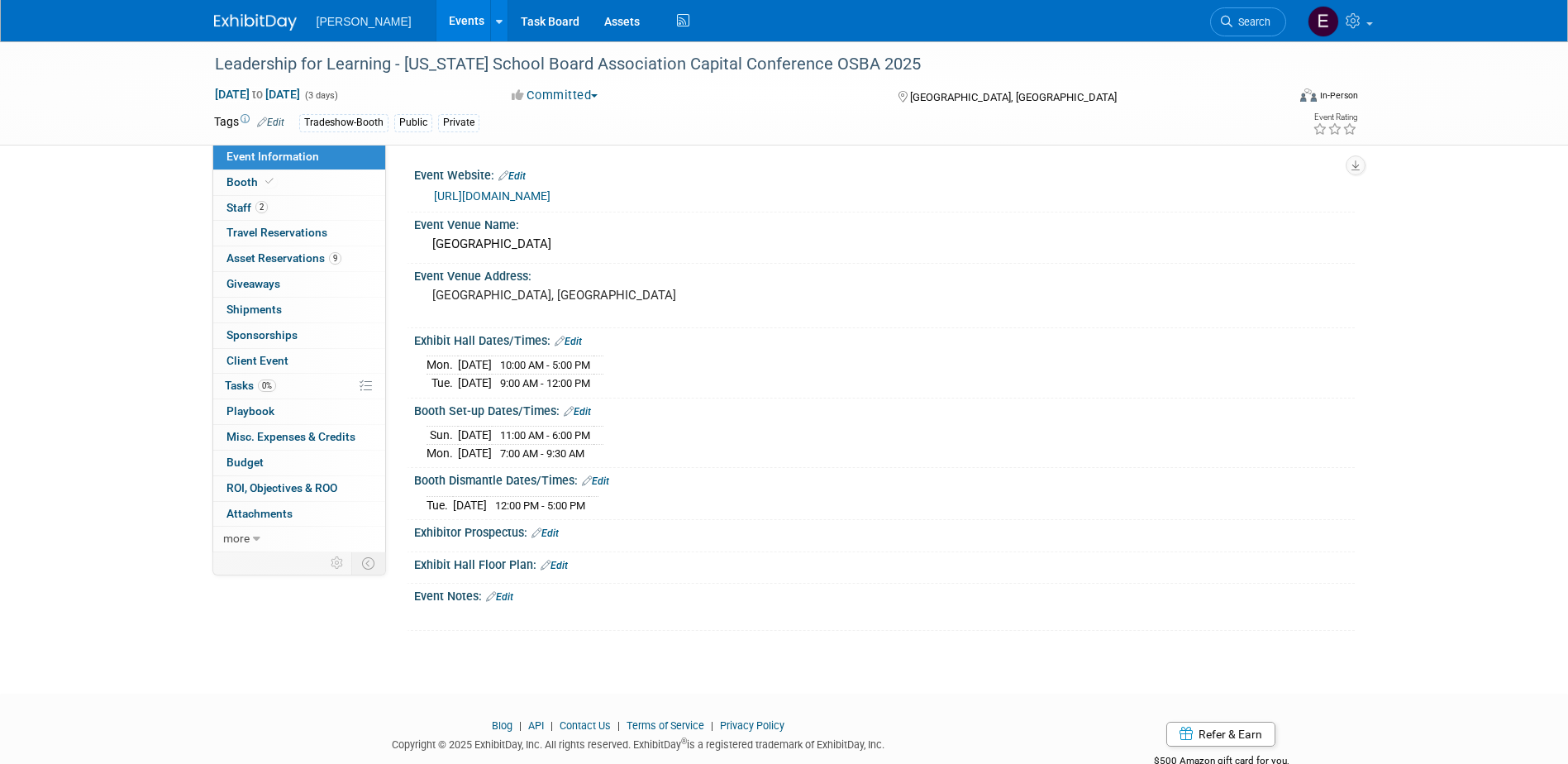
click at [551, 192] on link "[URL][DOMAIN_NAME]" at bounding box center [492, 196] width 117 height 13
